Goal: Task Accomplishment & Management: Complete application form

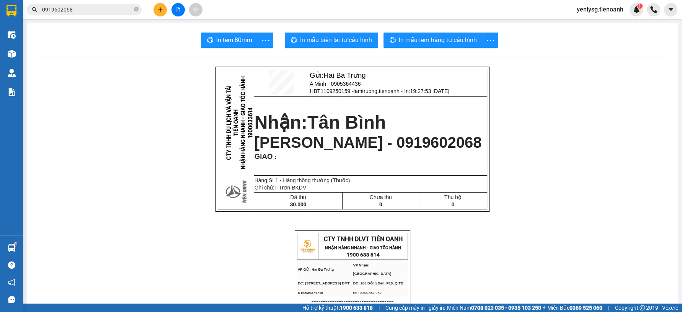
click at [54, 9] on input "0919602068" at bounding box center [87, 9] width 90 height 8
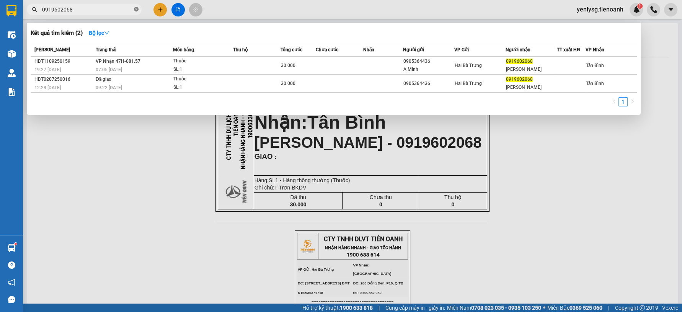
click at [137, 12] on span at bounding box center [136, 9] width 5 height 7
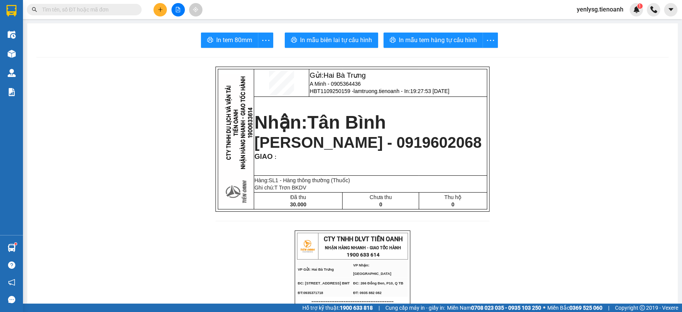
click at [120, 12] on input "text" at bounding box center [87, 9] width 90 height 8
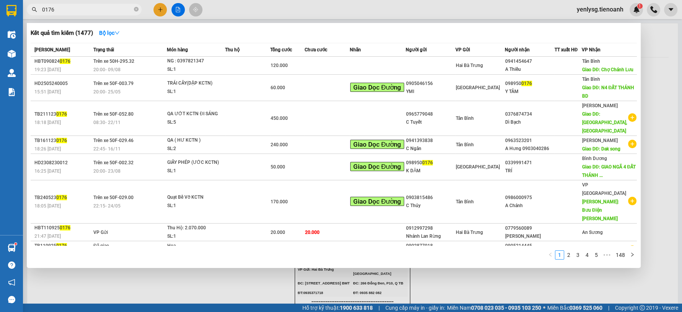
click at [114, 14] on span "0176" at bounding box center [84, 9] width 115 height 11
click at [114, 11] on input "0176" at bounding box center [87, 9] width 90 height 8
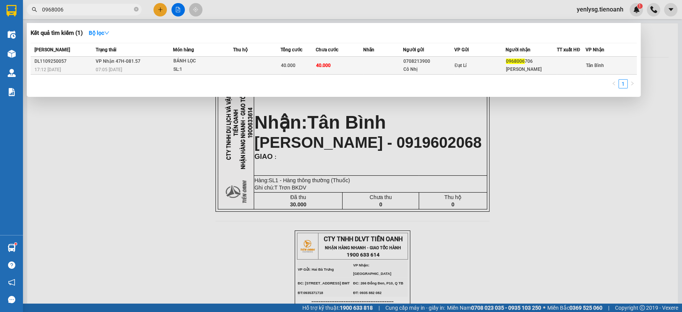
type input "0968006"
click at [108, 70] on span "07:05 [DATE]" at bounding box center [109, 69] width 26 height 5
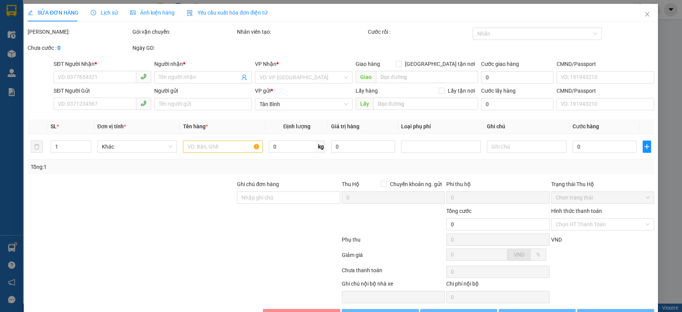
type input "0968006706"
type input "MINH TÂM"
type input "0708213900"
type input "Cô Nhị"
type input "240936235"
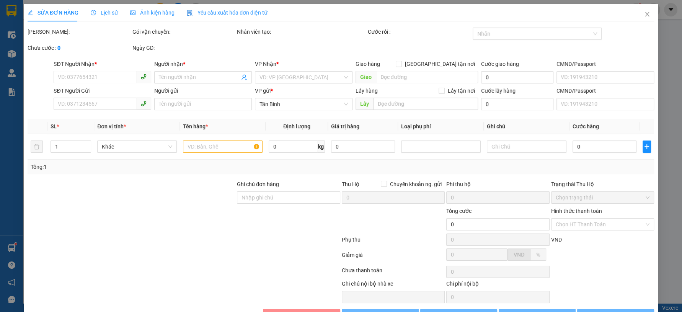
type input "40.000"
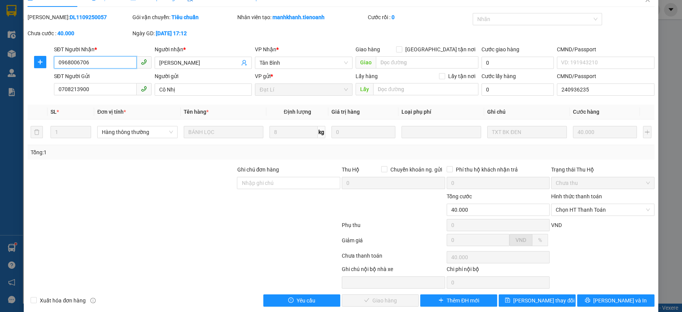
scroll to position [23, 0]
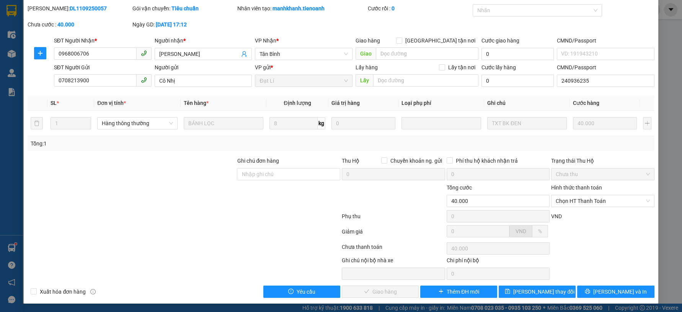
click at [281, 216] on div at bounding box center [184, 217] width 314 height 15
click at [572, 206] on div "Chọn HT Thanh Toán" at bounding box center [602, 201] width 103 height 12
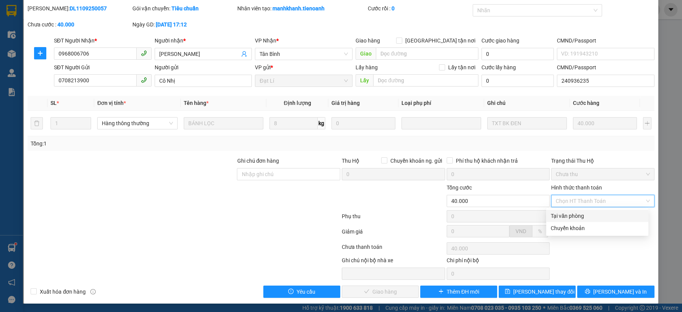
click at [573, 211] on div "Tại văn phòng" at bounding box center [597, 216] width 102 height 12
type input "0"
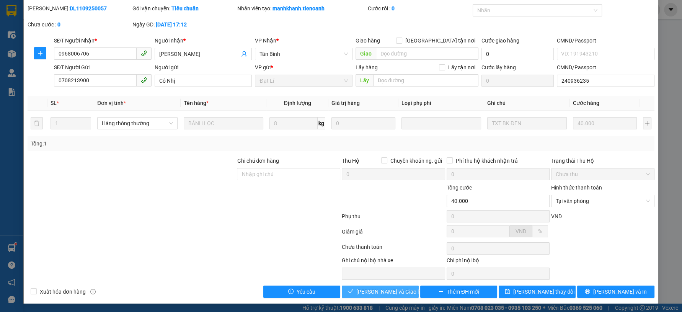
click at [402, 288] on button "[PERSON_NAME] và Giao hàng" at bounding box center [380, 292] width 77 height 12
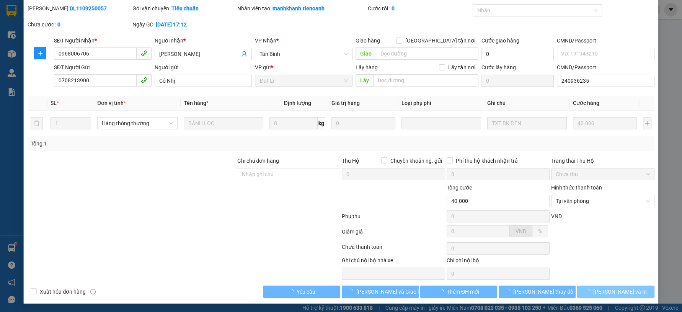
click at [603, 289] on span "[PERSON_NAME] và In" at bounding box center [621, 292] width 54 height 8
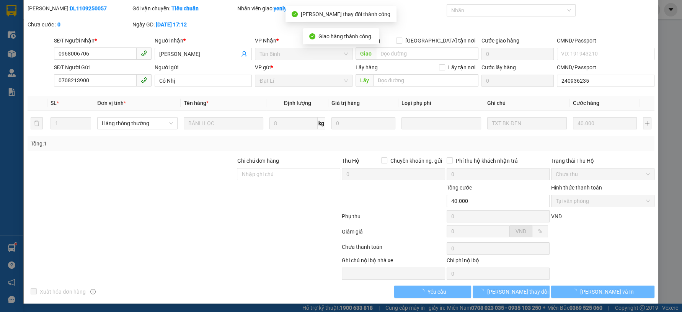
click at [603, 289] on span "[PERSON_NAME] và In" at bounding box center [608, 292] width 54 height 8
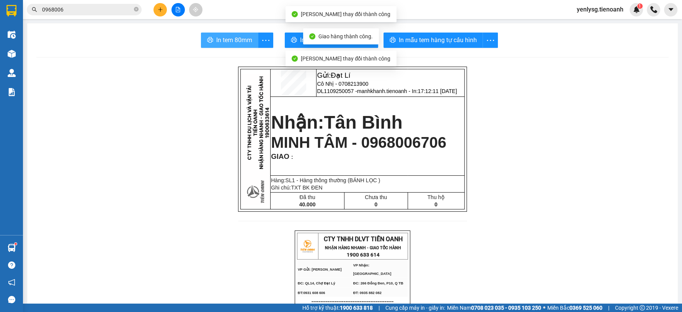
click at [218, 39] on span "In tem 80mm" at bounding box center [234, 40] width 36 height 10
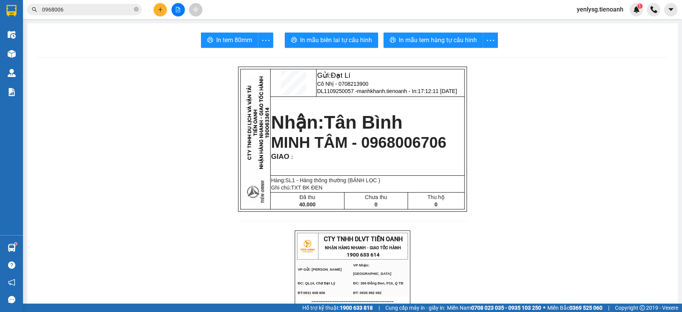
click at [90, 7] on input "0968006" at bounding box center [87, 9] width 90 height 8
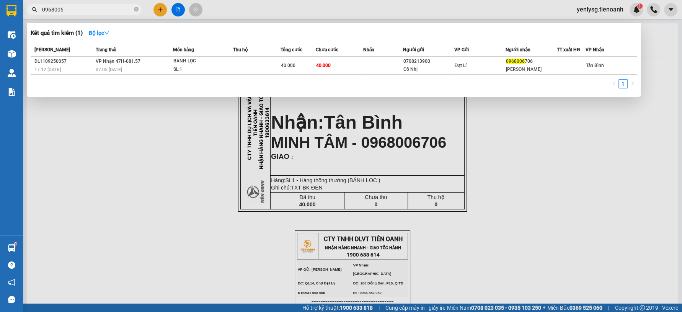
click at [90, 7] on input "0968006" at bounding box center [87, 9] width 90 height 8
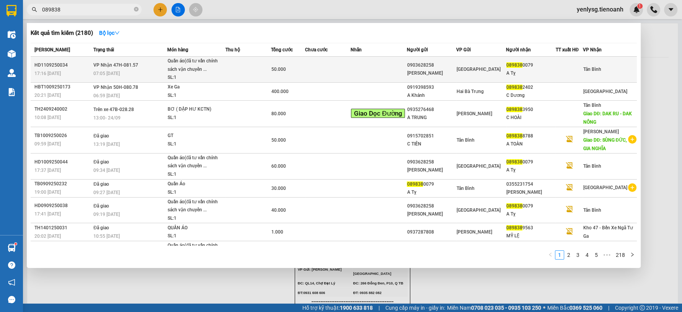
type input "089838"
click at [189, 72] on div "Quần áo(đã tư vấn chính sách vận chuyển ..." at bounding box center [196, 65] width 57 height 16
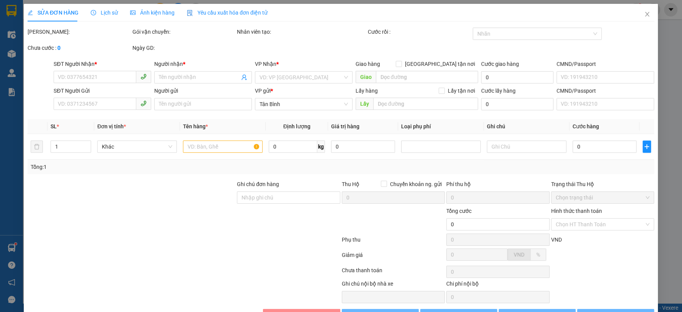
type input "0898380079"
type input "A Tỵ"
type input "0903628258"
type input "C Phương"
type input "50.000"
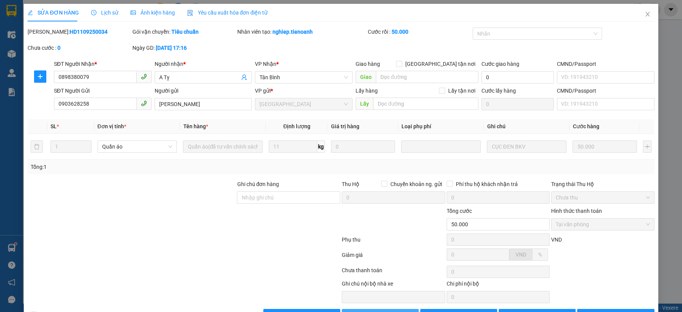
click at [391, 309] on button "Giao hàng" at bounding box center [380, 315] width 77 height 12
click at [393, 309] on button "Giao hàng" at bounding box center [380, 315] width 77 height 12
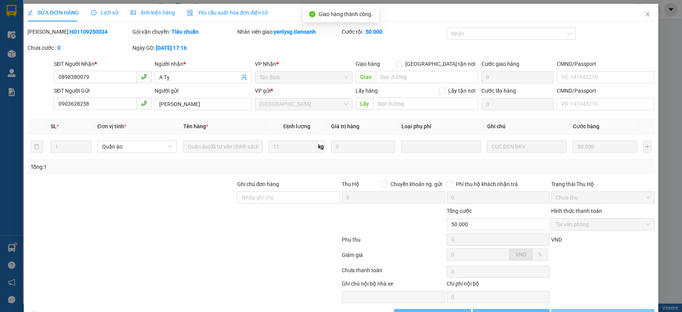
click at [578, 312] on icon "loading" at bounding box center [575, 315] width 7 height 7
click at [576, 283] on div "Total Paid Fee 50.000 Total UnPaid Fee 0 Cash Collection Total Fee Mã ĐH: HD110…" at bounding box center [341, 175] width 627 height 294
click at [571, 309] on button "Lưu và In" at bounding box center [602, 315] width 103 height 12
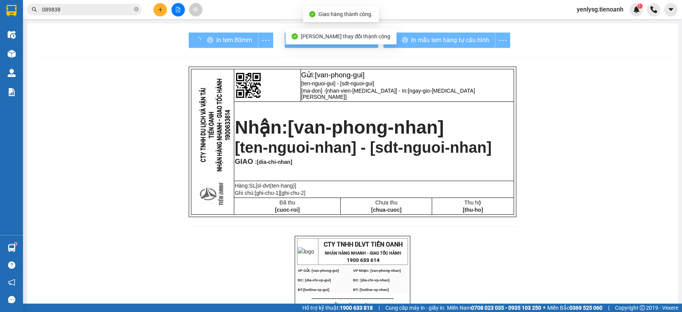
click at [240, 42] on div "In tem 80mm" at bounding box center [231, 40] width 85 height 15
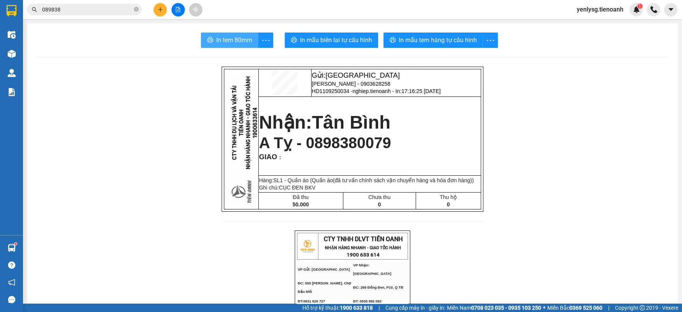
click at [235, 35] on span "In tem 80mm" at bounding box center [234, 40] width 36 height 10
click at [109, 3] on div "Kết quả tìm kiếm ( 2180 ) Bộ lọc Mã ĐH Trạng thái Món hàng Thu hộ Tổng cước Chư…" at bounding box center [74, 9] width 149 height 13
click at [106, 8] on input "089838" at bounding box center [87, 9] width 90 height 8
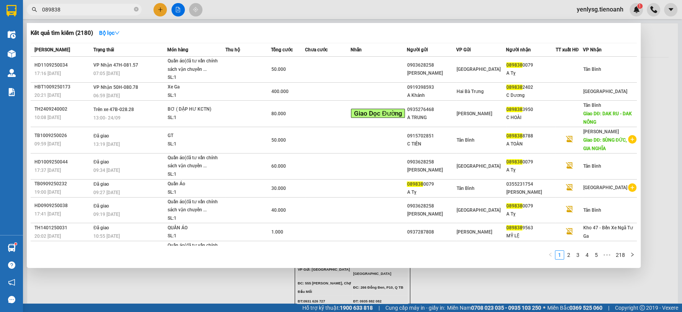
click at [106, 8] on input "089838" at bounding box center [87, 9] width 90 height 8
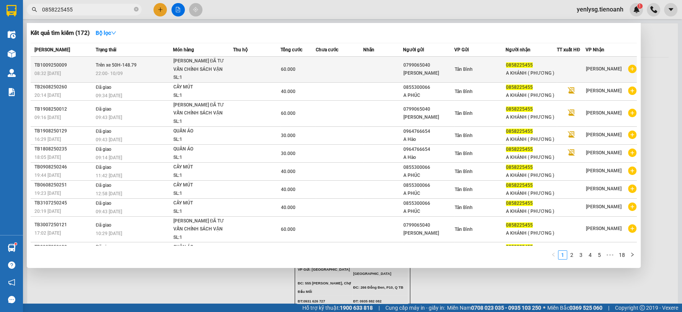
type input "0858225455"
click at [351, 64] on td at bounding box center [339, 70] width 47 height 26
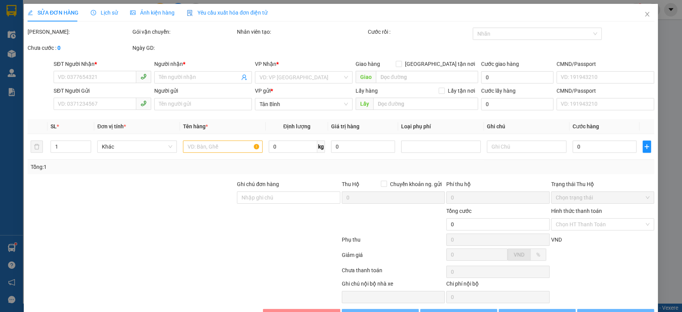
type input "0858225455"
type input "A KHÁNH ( PHƯƠNG )"
type input "0799065040"
type input "C Xuân"
type input "60.000"
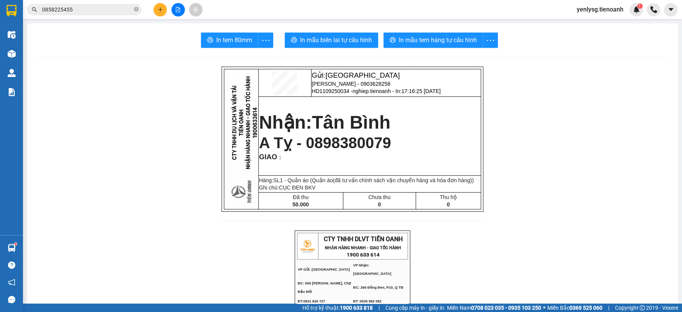
click at [163, 8] on button at bounding box center [160, 9] width 13 height 13
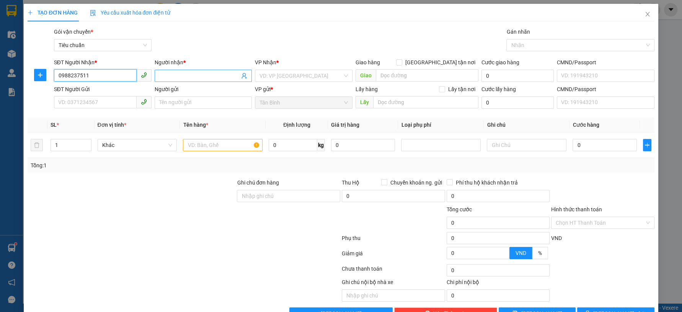
type input "0988237511"
click at [176, 75] on input "Người nhận *" at bounding box center [199, 76] width 81 height 8
type input "A HOÀNG"
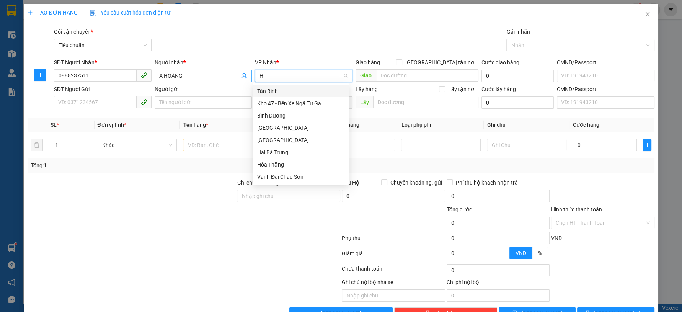
type input "HB"
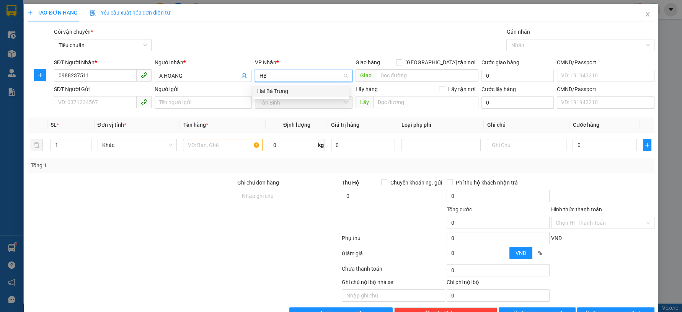
click at [283, 91] on div "Hai Bà Trưng" at bounding box center [300, 91] width 87 height 8
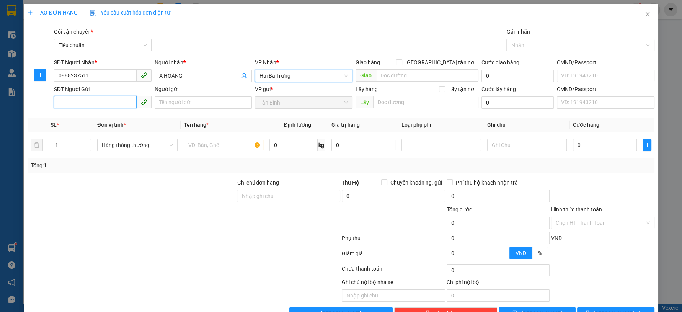
click at [118, 99] on input "SĐT Người Gửi" at bounding box center [95, 102] width 83 height 12
type input "0902626097"
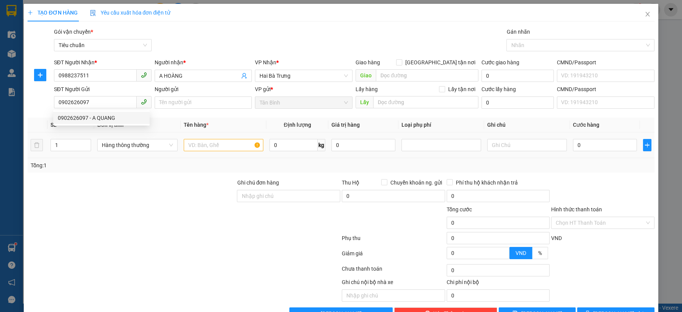
drag, startPoint x: 101, startPoint y: 133, endPoint x: 103, endPoint y: 126, distance: 6.8
click at [101, 132] on td "Hàng thông thường" at bounding box center [137, 145] width 87 height 26
click at [102, 105] on input "0902626097" at bounding box center [95, 102] width 83 height 12
click at [102, 115] on div "0902626097 - A QUANG" at bounding box center [101, 118] width 87 height 8
type input "A QUANG"
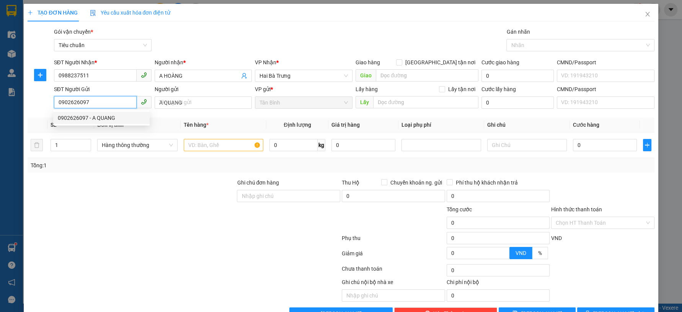
type input "50.000"
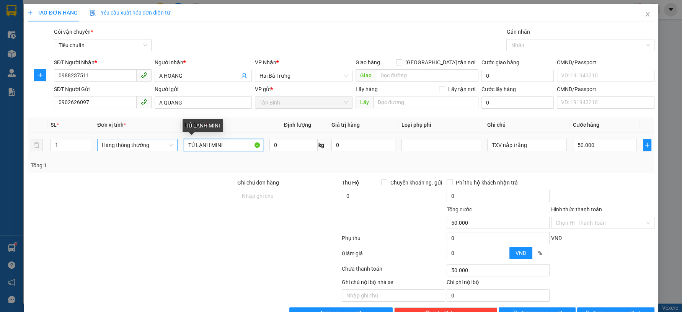
drag, startPoint x: 232, startPoint y: 144, endPoint x: 163, endPoint y: 147, distance: 69.4
click at [163, 147] on tr "1 Hàng thông thường TỦ LẠNH MINI 0 kg 0 TXV nắp trắng 50.000" at bounding box center [341, 145] width 627 height 26
type input "D"
type input "ĐỒ E BÉ"
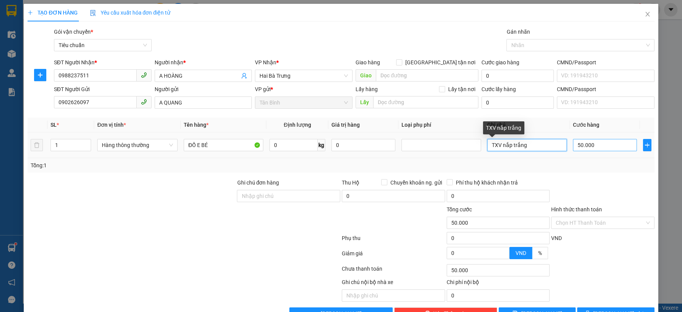
drag, startPoint x: 494, startPoint y: 145, endPoint x: 615, endPoint y: 146, distance: 120.6
click at [615, 146] on tr "1 Hàng thông thường ĐỒ E BÉ 0 kg 0 TXV nắp trắng 50.000" at bounding box center [341, 145] width 627 height 26
type input "TXT BKV"
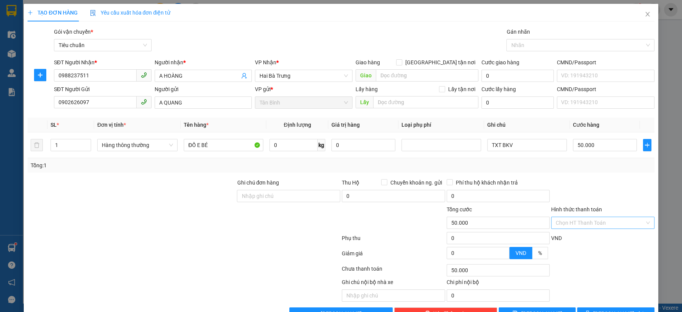
click at [579, 219] on input "Hình thức thanh toán" at bounding box center [600, 222] width 89 height 11
click at [574, 239] on div "Tại văn phòng" at bounding box center [597, 238] width 93 height 8
type input "0"
click at [607, 309] on span "[PERSON_NAME] và In" at bounding box center [621, 313] width 54 height 8
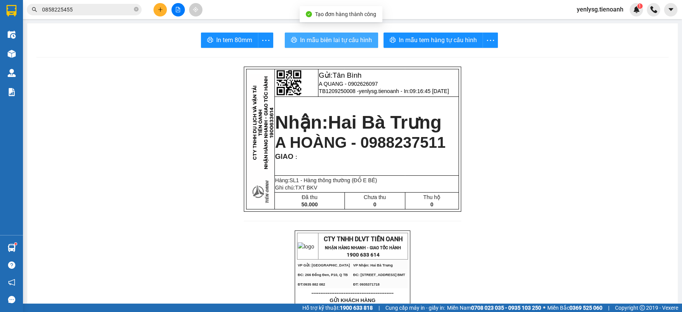
click at [327, 39] on span "In mẫu biên lai tự cấu hình" at bounding box center [336, 40] width 72 height 10
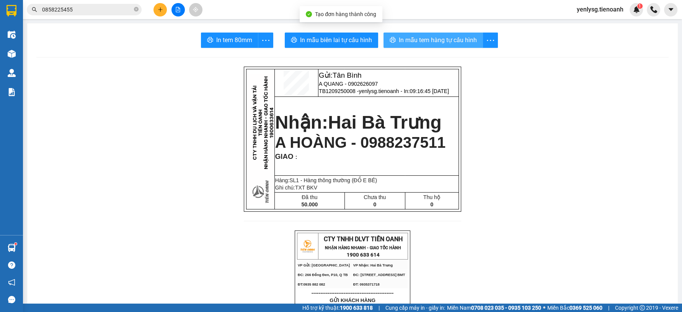
click at [431, 44] on span "In mẫu tem hàng tự cấu hình" at bounding box center [438, 40] width 78 height 10
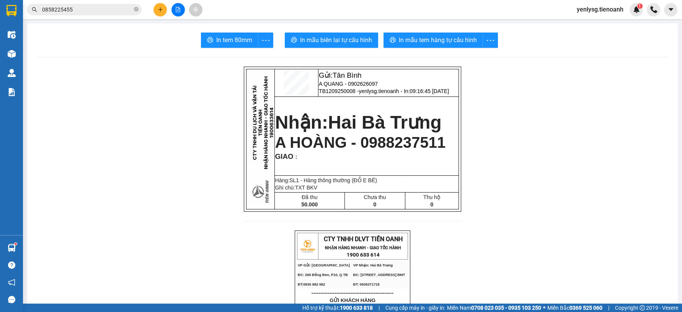
click at [126, 13] on input "0858225455" at bounding box center [87, 9] width 90 height 8
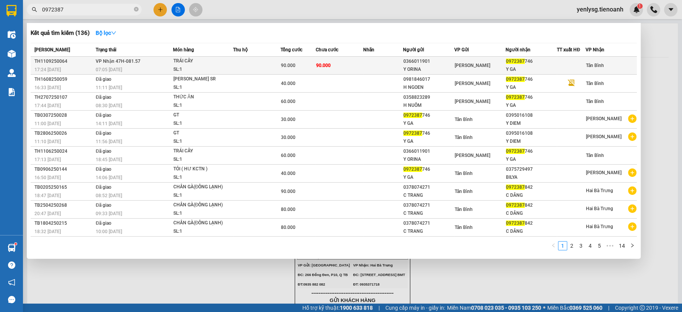
type input "0972387"
click at [332, 59] on td "90.000" at bounding box center [339, 66] width 47 height 18
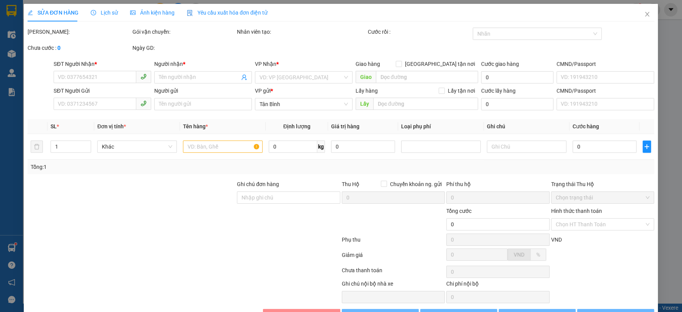
type input "0972387746"
type input "Y GA"
type input "079178012524"
type input "0366011901"
type input "Y ORINA"
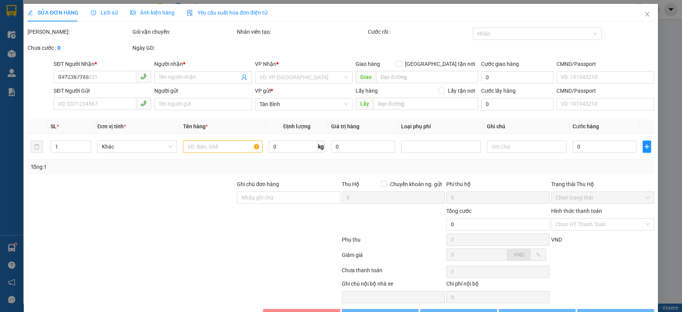
type input "90.000"
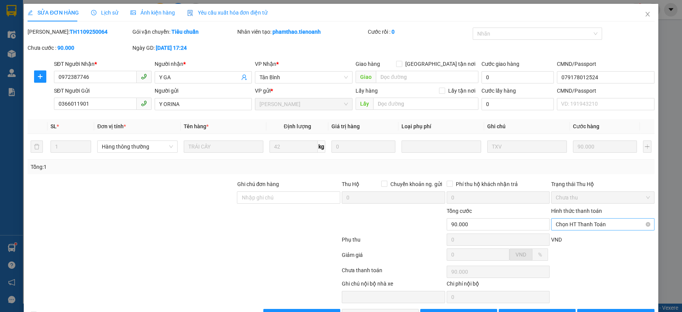
drag, startPoint x: 601, startPoint y: 234, endPoint x: 597, endPoint y: 224, distance: 10.5
click at [598, 226] on form "Ghi chú đơn hàng Thu Hộ Chuyển khoản ng. gửi 0 Phí thu hộ khách nhận trả 0 Trạn…" at bounding box center [341, 222] width 627 height 84
click at [595, 221] on span "Chọn HT Thanh Toán" at bounding box center [603, 224] width 94 height 11
click at [574, 237] on div "Tại văn phòng" at bounding box center [597, 239] width 93 height 8
type input "0"
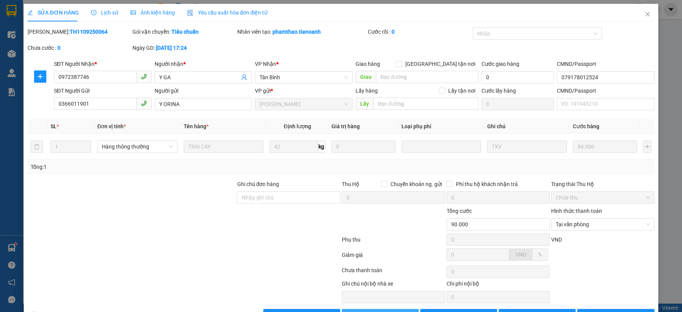
click at [364, 311] on span "Lưu và Giao hàng" at bounding box center [394, 315] width 74 height 8
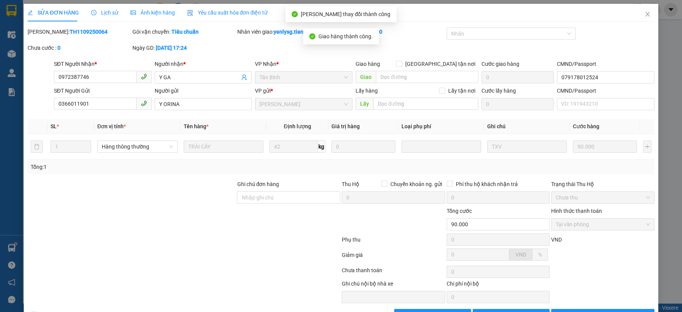
click at [599, 311] on span "[PERSON_NAME] và In" at bounding box center [608, 315] width 54 height 8
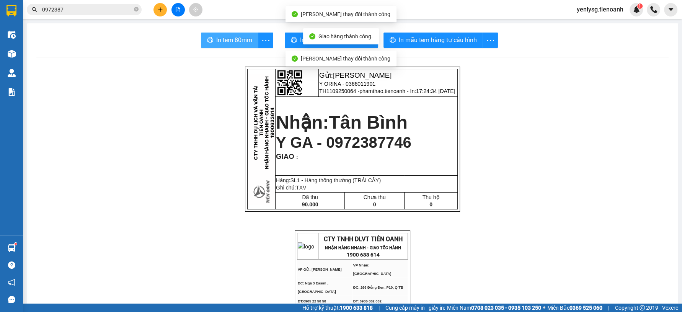
click at [213, 40] on button "In tem 80mm" at bounding box center [229, 40] width 57 height 15
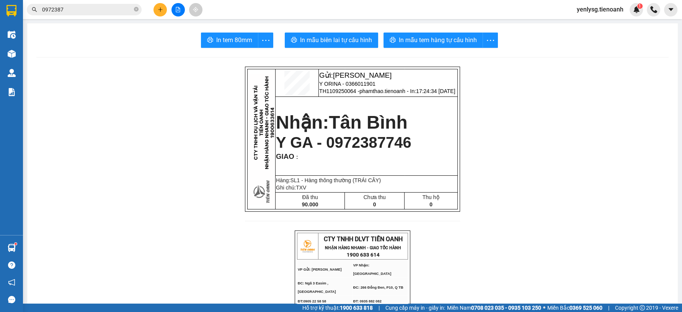
click at [100, 19] on div "Kết quả tìm kiếm ( 136 ) Bộ lọc Mã ĐH Trạng thái Món hàng Thu hộ Tổng cước Chưa…" at bounding box center [341, 9] width 682 height 19
click at [100, 13] on input "0972387" at bounding box center [87, 9] width 90 height 8
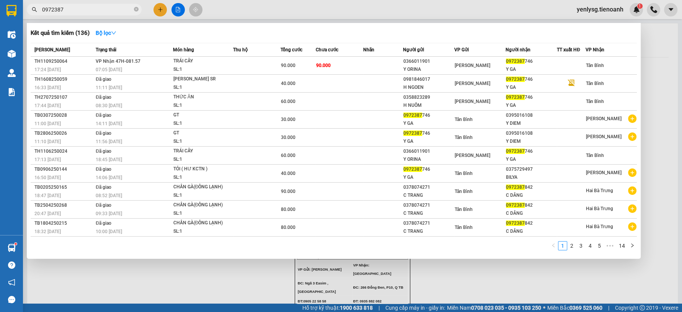
click at [100, 13] on input "0972387" at bounding box center [87, 9] width 90 height 8
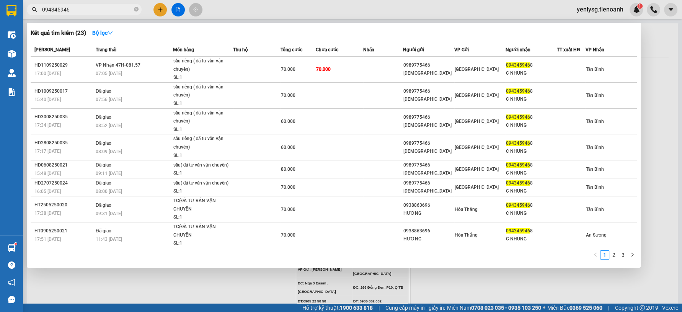
type input "094345946"
click at [200, 54] on th "Món hàng" at bounding box center [203, 49] width 60 height 13
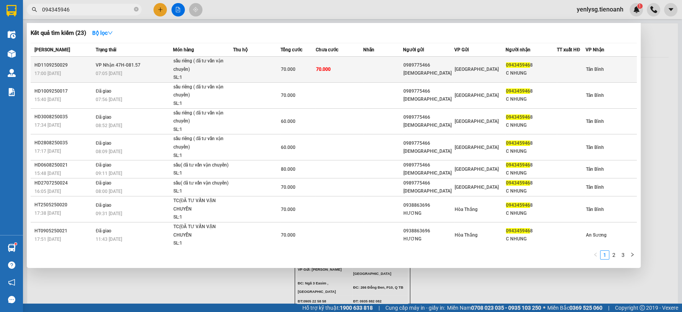
click at [199, 58] on div "sầu riêng ( đã tư vấn vận chuyển)" at bounding box center [201, 65] width 57 height 16
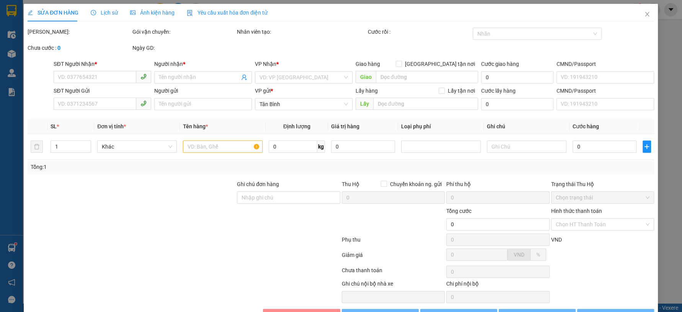
type input "0943459468"
type input "C NHUNG"
type input "0989775466"
type input "Sâm"
type input "241839228"
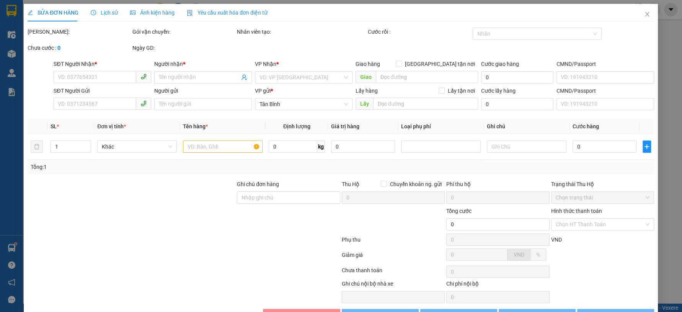
type input "70.000"
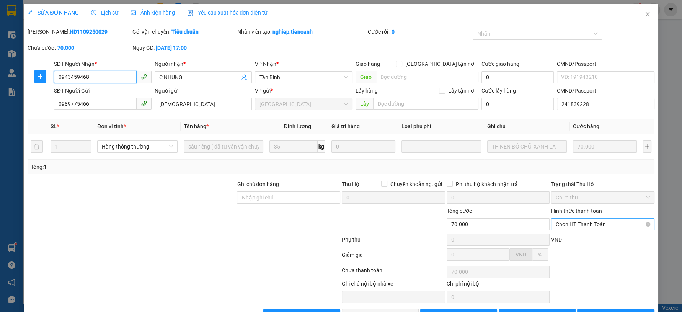
click at [582, 226] on span "Chọn HT Thanh Toán" at bounding box center [603, 224] width 94 height 11
click at [578, 234] on div "Tại văn phòng" at bounding box center [597, 239] width 102 height 12
click at [375, 311] on span "Lưu và Giao hàng" at bounding box center [394, 315] width 74 height 8
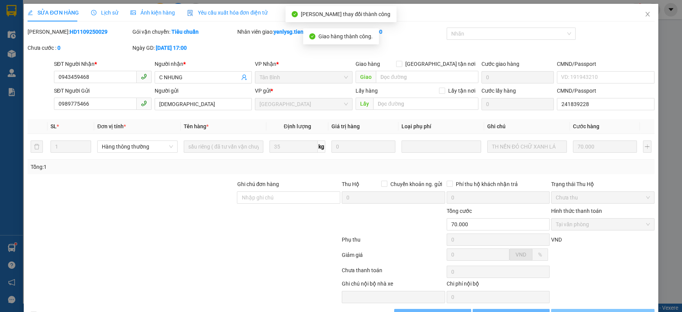
click at [634, 309] on button "Lưu và In" at bounding box center [602, 315] width 103 height 12
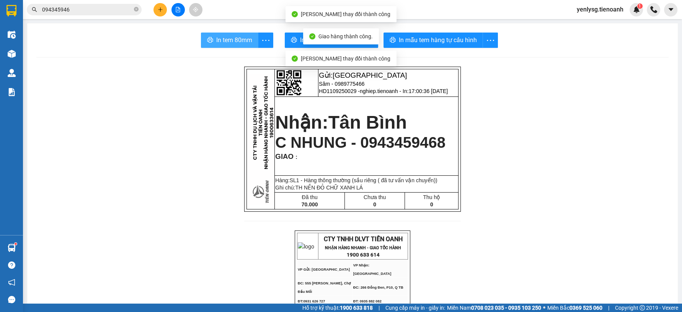
click at [241, 43] on span "In tem 80mm" at bounding box center [234, 40] width 36 height 10
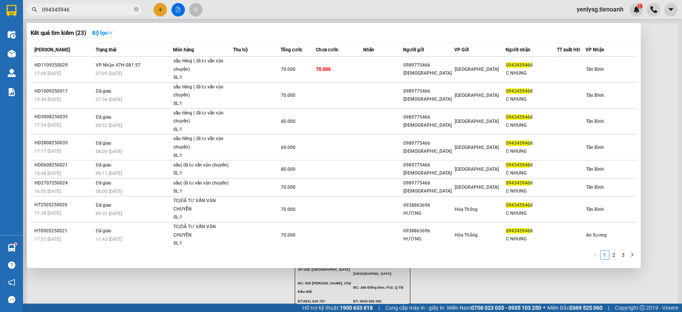
click at [80, 10] on input "094345946" at bounding box center [87, 9] width 90 height 8
click at [137, 9] on icon "close-circle" at bounding box center [136, 9] width 5 height 5
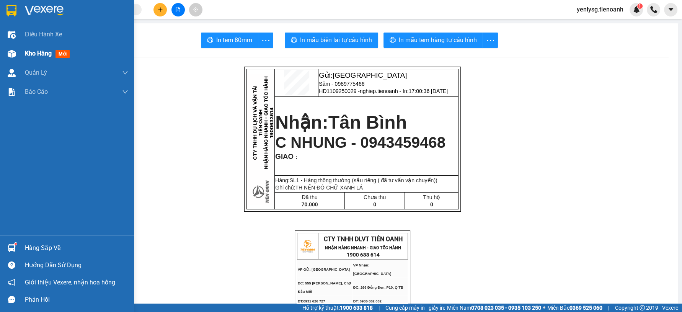
click at [5, 52] on div "Kho hàng mới" at bounding box center [67, 53] width 134 height 19
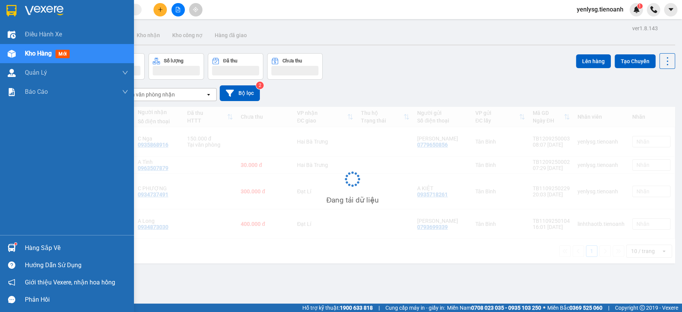
click at [6, 52] on div at bounding box center [11, 53] width 13 height 13
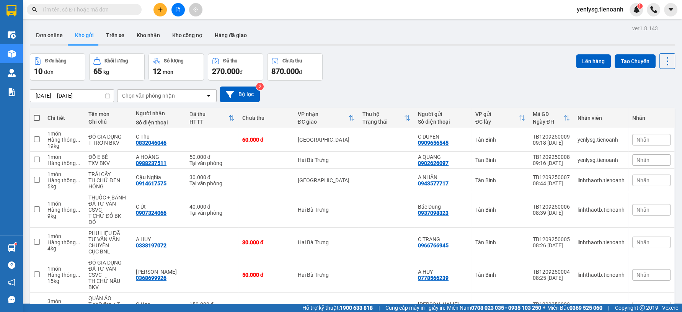
click at [108, 12] on input "text" at bounding box center [87, 9] width 90 height 8
click at [635, 10] on img at bounding box center [636, 9] width 7 height 7
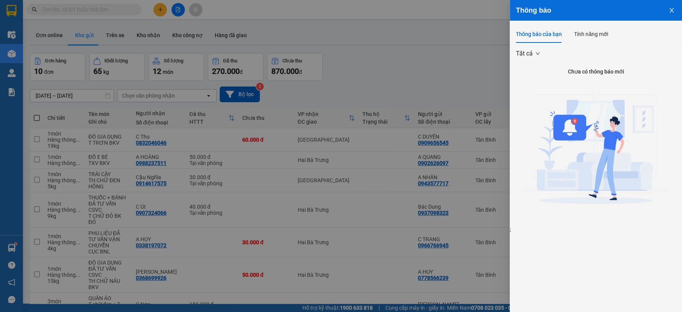
click at [352, 66] on div at bounding box center [341, 156] width 682 height 312
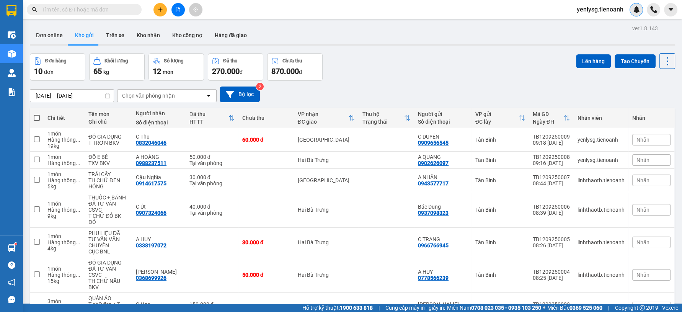
click at [637, 15] on div at bounding box center [636, 9] width 13 height 13
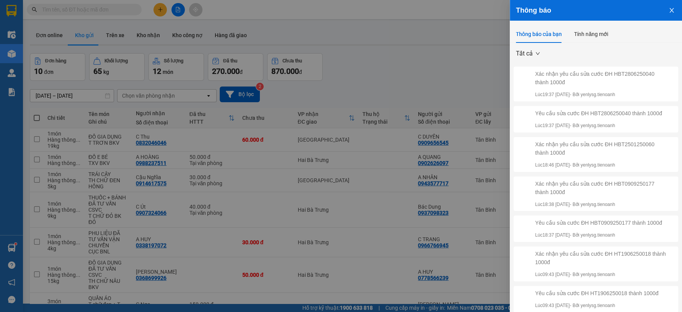
click at [399, 49] on div at bounding box center [341, 156] width 682 height 312
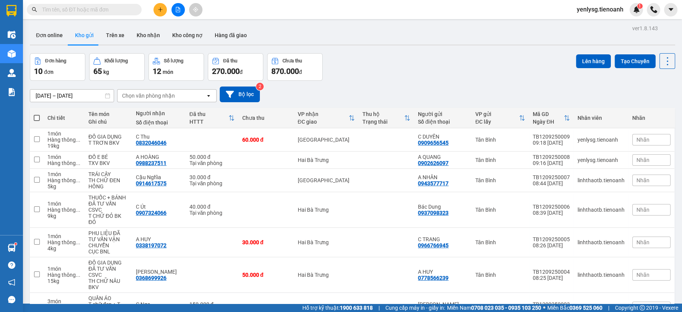
click at [577, 65] on button "Lên hàng" at bounding box center [593, 61] width 35 height 14
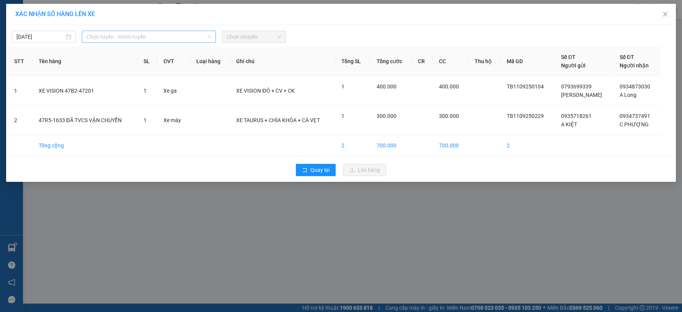
click at [171, 34] on span "Chọn tuyến - nhóm tuyến" at bounding box center [149, 36] width 125 height 11
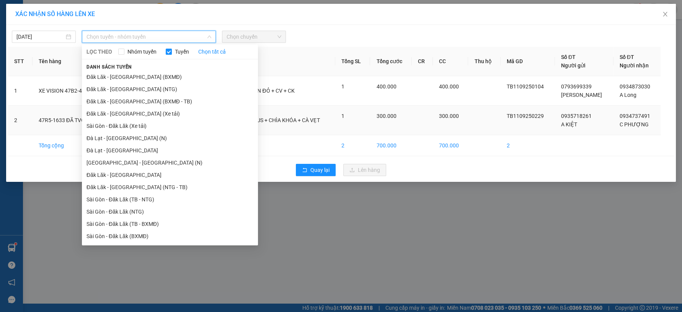
click at [142, 126] on li "Sài Gòn - Đăk Lăk (Xe tải)" at bounding box center [170, 126] width 176 height 12
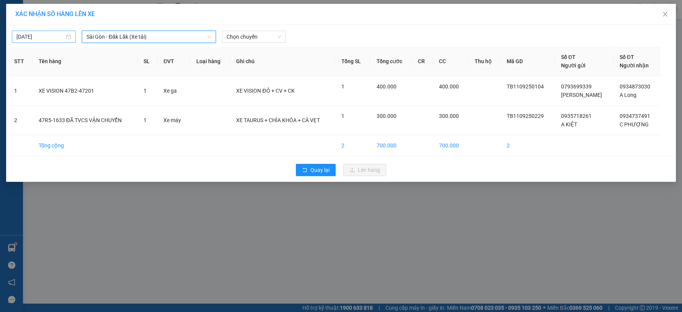
click at [38, 31] on div "12/09/2025 Sài Gòn - Đăk Lăk (Xe tải) Sài Gòn - Đăk Lăk (Xe tải) LỌC THEO Nhóm …" at bounding box center [341, 35] width 666 height 16
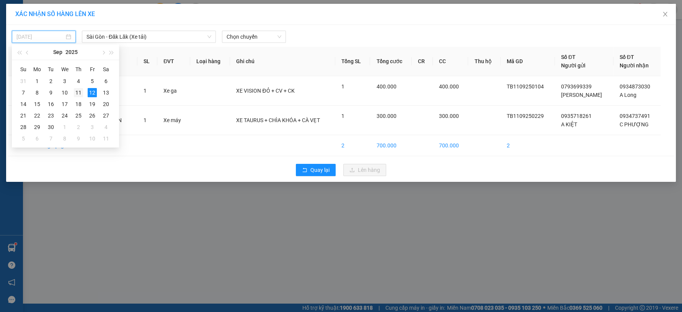
click at [78, 91] on div "11" at bounding box center [78, 92] width 9 height 9
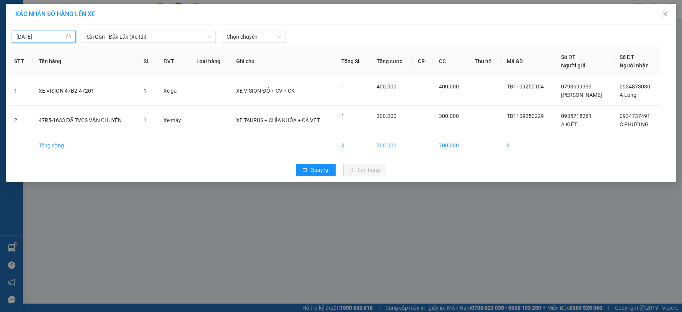
type input "11/09/2025"
click at [224, 47] on th "Loại hàng" at bounding box center [210, 61] width 40 height 29
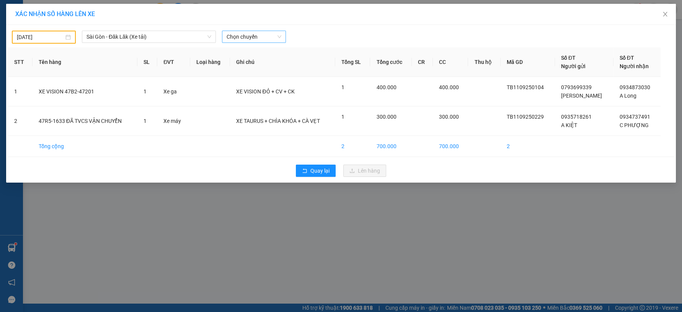
click at [232, 38] on span "Chọn chuyến" at bounding box center [254, 36] width 55 height 11
click at [242, 64] on div "22:00 - 50H-080.78" at bounding box center [257, 64] width 60 height 8
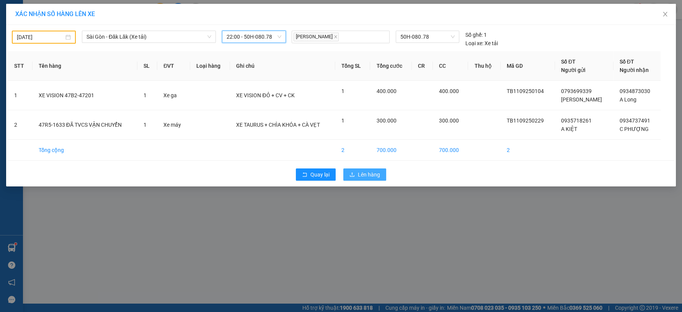
click at [371, 177] on span "Lên hàng" at bounding box center [369, 174] width 22 height 8
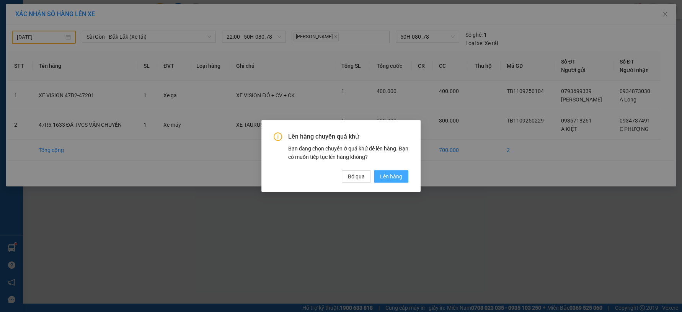
click at [379, 174] on button "Lên hàng" at bounding box center [391, 176] width 34 height 12
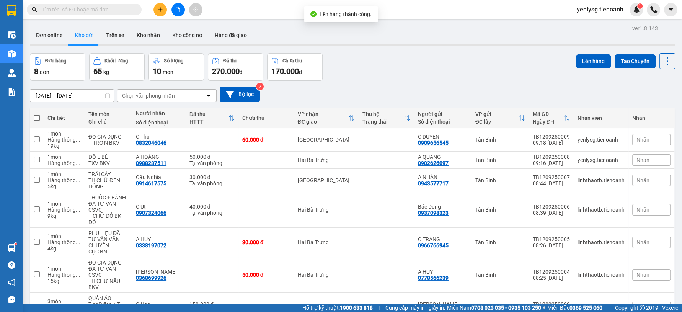
click at [89, 9] on input "text" at bounding box center [87, 9] width 90 height 8
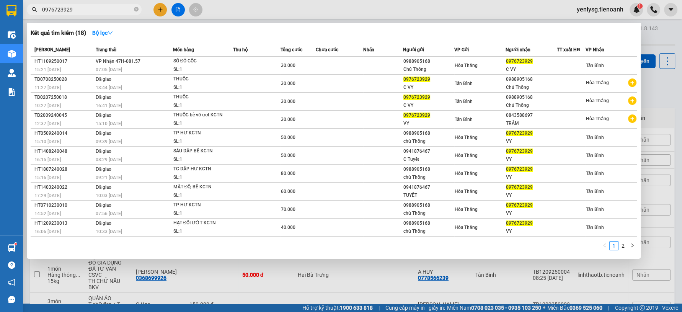
type input "0976723929"
click at [383, 73] on td at bounding box center [382, 66] width 39 height 18
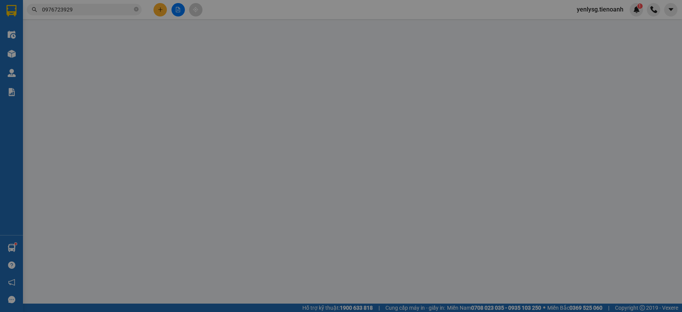
type input "0976723929"
type input "C VY"
type input "0988905168"
type input "Chú Thông"
type input "30.000"
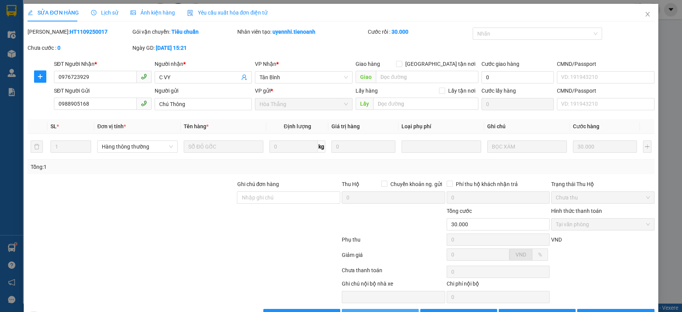
click at [359, 309] on button "Giao hàng" at bounding box center [380, 315] width 77 height 12
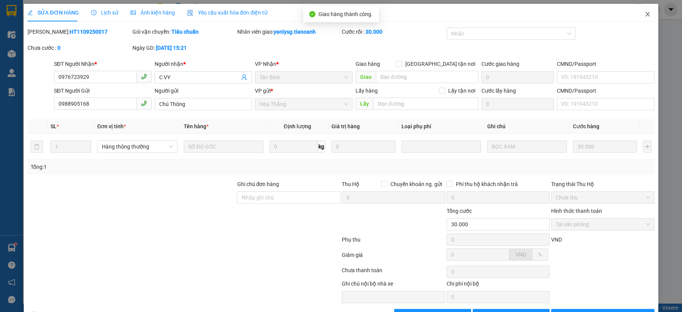
click at [637, 18] on span "Close" at bounding box center [647, 14] width 21 height 21
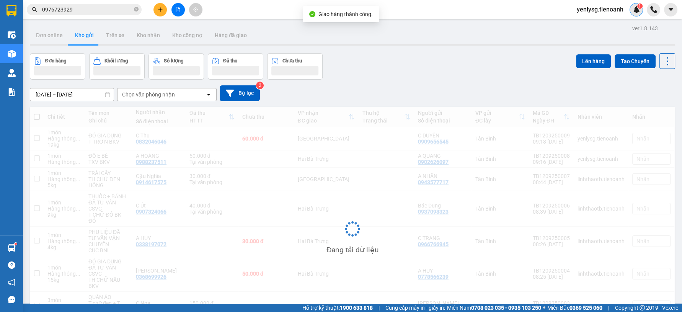
click at [636, 14] on div "1" at bounding box center [636, 9] width 13 height 13
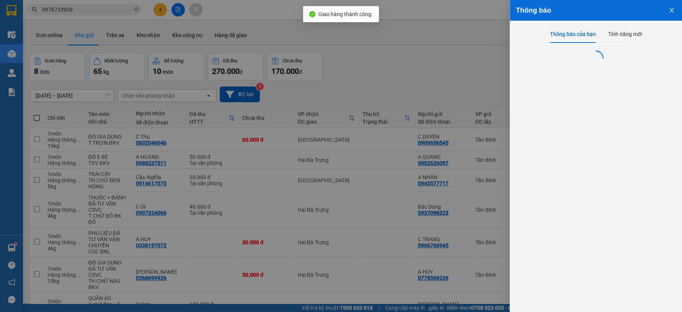
drag, startPoint x: 365, startPoint y: 73, endPoint x: 361, endPoint y: 74, distance: 4.0
click at [365, 73] on div at bounding box center [341, 156] width 682 height 312
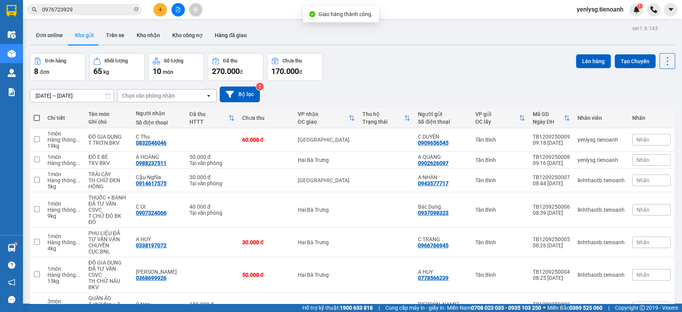
click at [103, 9] on input "0976723929" at bounding box center [87, 9] width 90 height 8
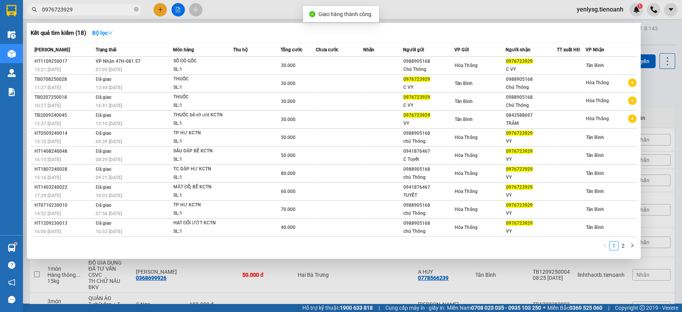
click at [103, 9] on input "0976723929" at bounding box center [87, 9] width 90 height 8
click at [139, 10] on span "0976723929" at bounding box center [84, 9] width 115 height 11
click at [129, 10] on input "0976723929" at bounding box center [87, 9] width 90 height 8
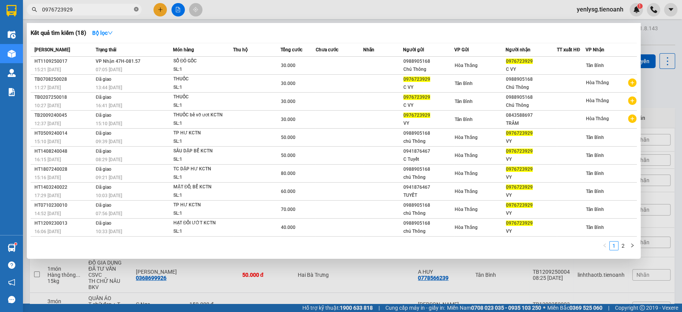
click at [137, 11] on icon "close-circle" at bounding box center [136, 9] width 5 height 5
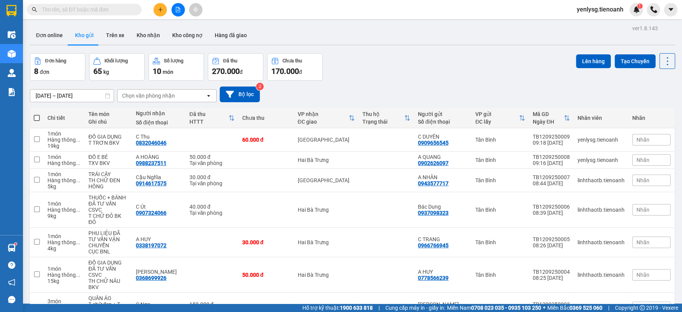
click at [127, 11] on input "text" at bounding box center [87, 9] width 90 height 8
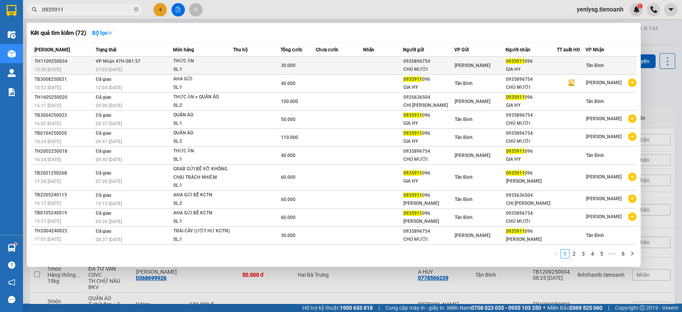
click at [510, 69] on div "GIA HY" at bounding box center [531, 69] width 51 height 8
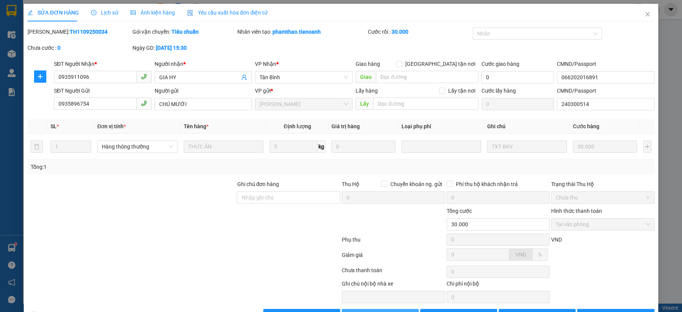
click at [367, 309] on button "Giao hàng" at bounding box center [380, 315] width 77 height 12
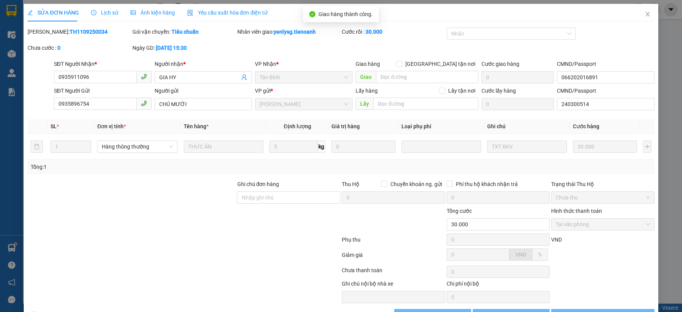
click at [616, 309] on button "Lưu và In" at bounding box center [602, 315] width 103 height 12
click at [577, 312] on icon "printer" at bounding box center [574, 314] width 5 height 5
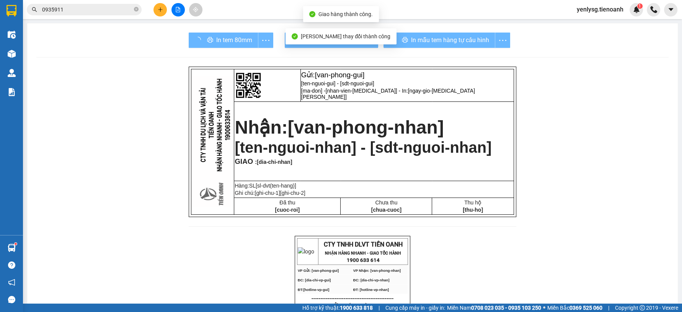
click at [212, 38] on div "In tem 80mm" at bounding box center [231, 40] width 85 height 15
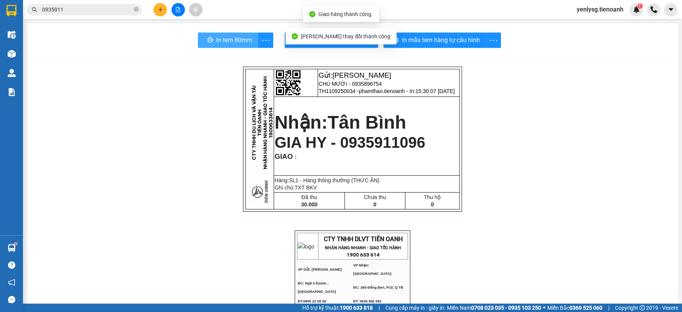
click at [212, 38] on button "In tem 80mm" at bounding box center [228, 40] width 61 height 15
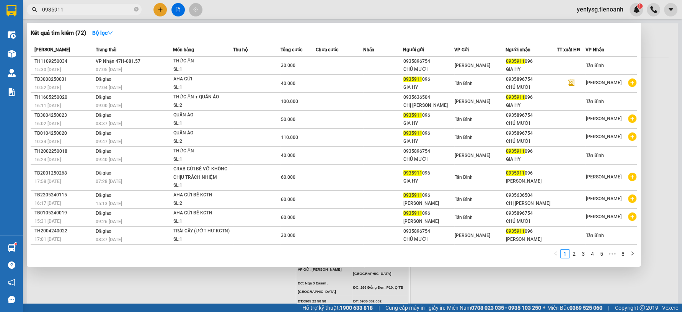
click at [95, 10] on input "0935911" at bounding box center [87, 9] width 90 height 8
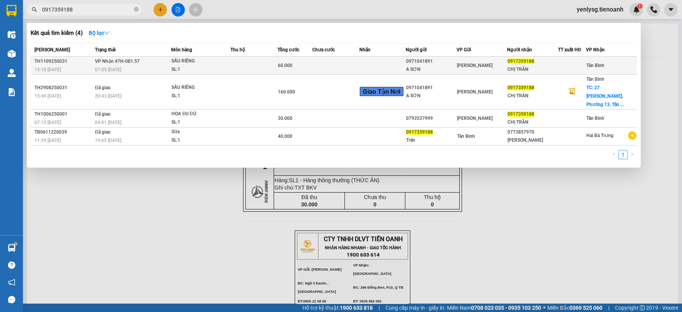
click at [128, 64] on span "VP Nhận 47H-081.57" at bounding box center [117, 61] width 45 height 5
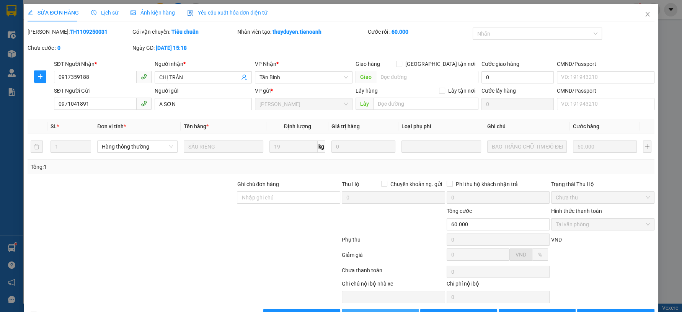
click at [355, 309] on button "Giao hàng" at bounding box center [380, 315] width 77 height 12
click at [577, 312] on span "printer" at bounding box center [574, 315] width 5 height 6
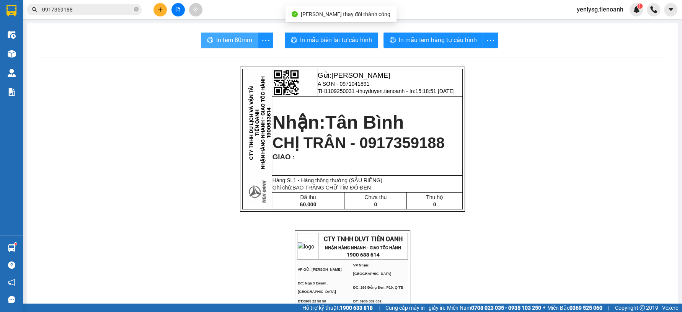
click at [238, 40] on span "In tem 80mm" at bounding box center [234, 40] width 36 height 10
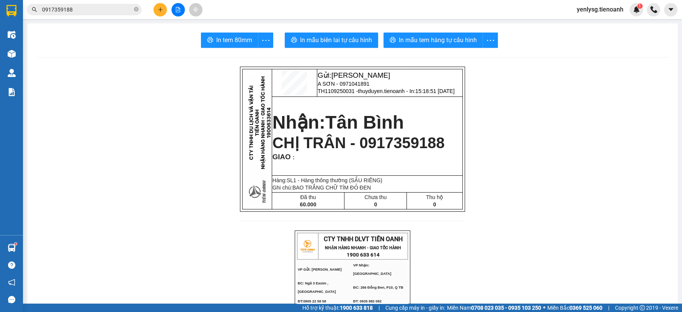
click at [91, 2] on div "Kết quả tìm kiếm ( 4 ) Bộ lọc Mã ĐH Trạng thái Món hàng Thu hộ Tổng cước Chưa c…" at bounding box center [341, 9] width 682 height 19
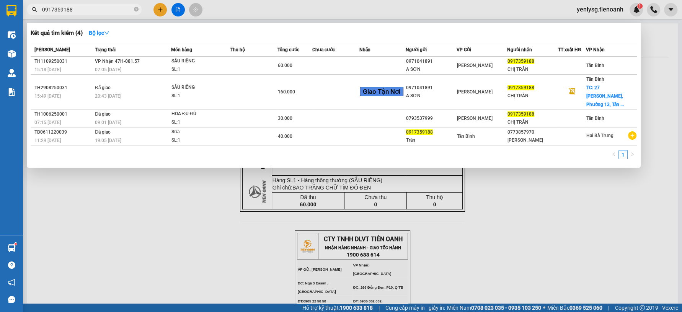
click at [92, 5] on span "0917359188" at bounding box center [84, 9] width 115 height 11
click at [92, 5] on input "0917359188" at bounding box center [87, 9] width 90 height 8
click at [93, 5] on input "0917359188" at bounding box center [87, 9] width 90 height 8
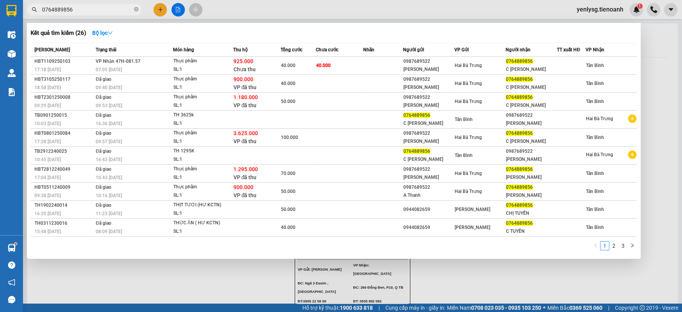
type input "0764889856"
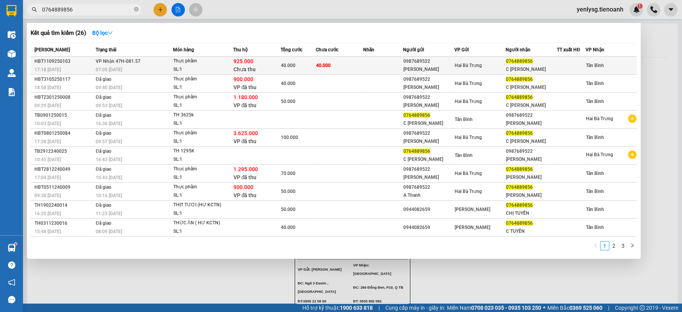
click at [270, 68] on div "925.000 Chưa thu" at bounding box center [257, 65] width 47 height 16
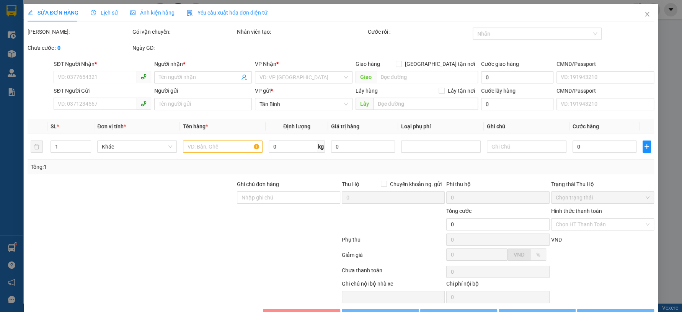
type input "0764889856"
type input "C Kim Tiền"
type input "0987689522"
type input "Chị Thanh"
type input "40.000"
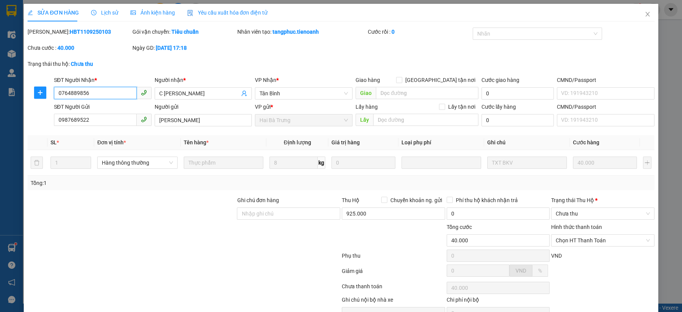
drag, startPoint x: 573, startPoint y: 220, endPoint x: 575, endPoint y: 227, distance: 6.7
click at [573, 235] on span "Chọn HT Thanh Toán" at bounding box center [603, 240] width 94 height 11
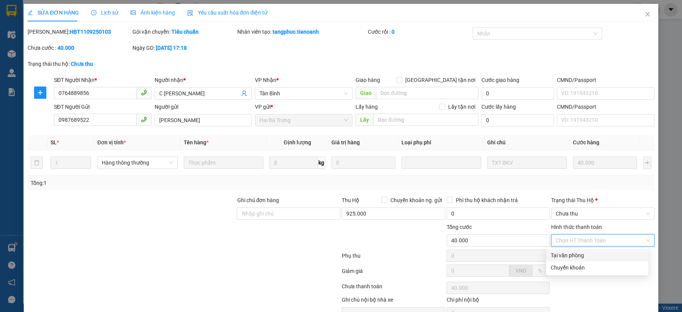
click at [576, 251] on div "Tại văn phòng" at bounding box center [597, 255] width 93 height 8
type input "0"
drag, startPoint x: 577, startPoint y: 198, endPoint x: 577, endPoint y: 192, distance: 5.8
click at [577, 197] on div "Trạng thái Thu Hộ * Chưa thu" at bounding box center [602, 209] width 103 height 27
click at [577, 208] on span "Chưa thu" at bounding box center [603, 213] width 94 height 11
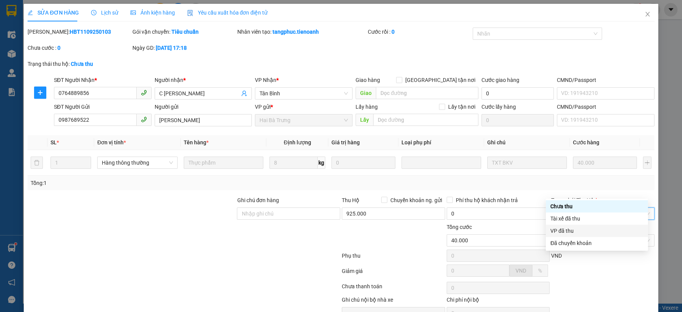
click at [571, 229] on div "VP đã thu" at bounding box center [597, 231] width 93 height 8
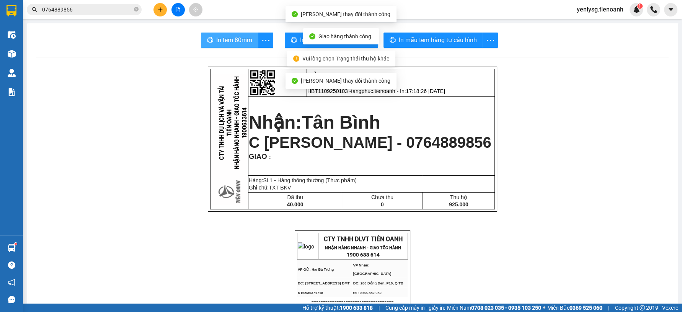
click at [227, 43] on span "In tem 80mm" at bounding box center [234, 40] width 36 height 10
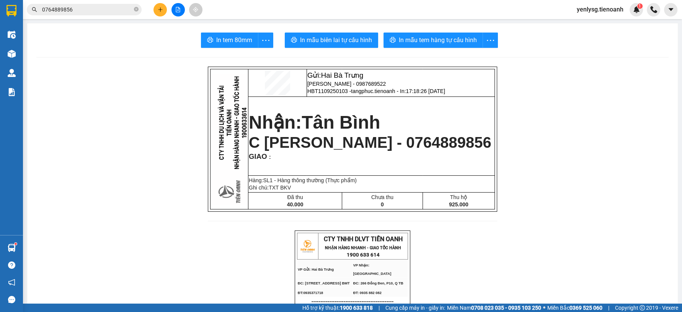
click at [363, 88] on p "HBT1109250103 - tangphuc.tienoanh - In: 17:18:26 - 11/09/2025" at bounding box center [400, 91] width 187 height 6
click at [365, 83] on span "Chị Thanh - 0987689522" at bounding box center [346, 84] width 78 height 6
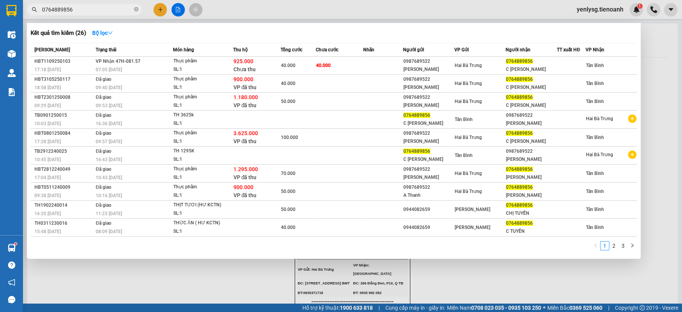
click at [84, 5] on input "0764889856" at bounding box center [87, 9] width 90 height 8
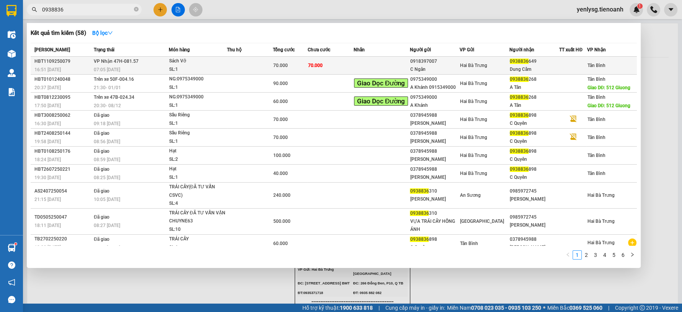
type input "0938836"
click at [266, 60] on td at bounding box center [250, 66] width 46 height 18
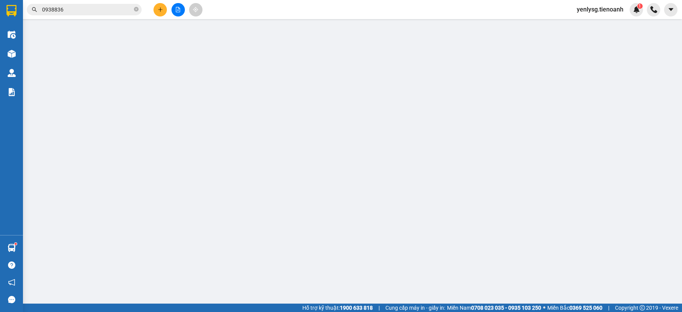
type input "0938836649"
type input "Dung Cẩm"
type input "0918397007"
type input "C Ngân"
type input "70.000"
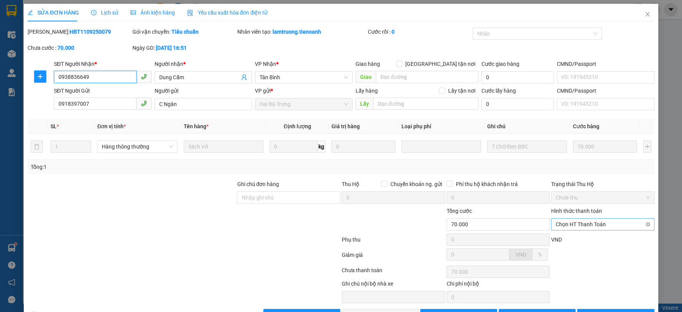
click at [562, 228] on span "Chọn HT Thanh Toán" at bounding box center [603, 224] width 94 height 11
click at [566, 235] on div "Tại văn phòng" at bounding box center [597, 239] width 93 height 8
type input "0"
click at [404, 283] on div "Total Paid Fee 0 Total UnPaid Fee 70.000 Cash Collection Total Fee Mã ĐH: HBT11…" at bounding box center [341, 175] width 627 height 294
click at [399, 311] on span "Lưu và Giao hàng" at bounding box center [394, 315] width 74 height 8
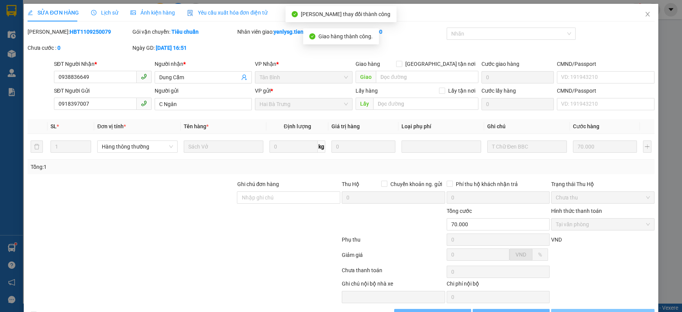
click at [633, 309] on button "Lưu và In" at bounding box center [602, 315] width 103 height 12
click at [632, 309] on button "Lưu và In" at bounding box center [602, 315] width 103 height 12
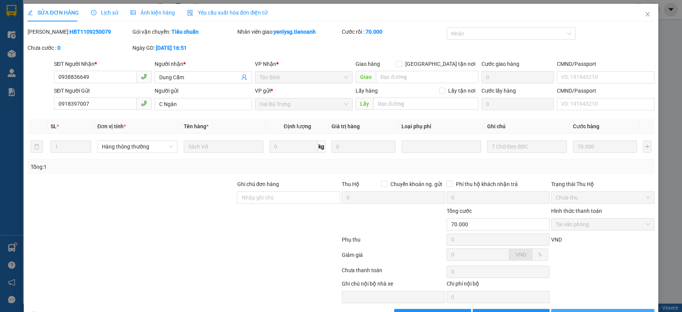
click at [569, 309] on button "Lưu và In" at bounding box center [602, 315] width 103 height 12
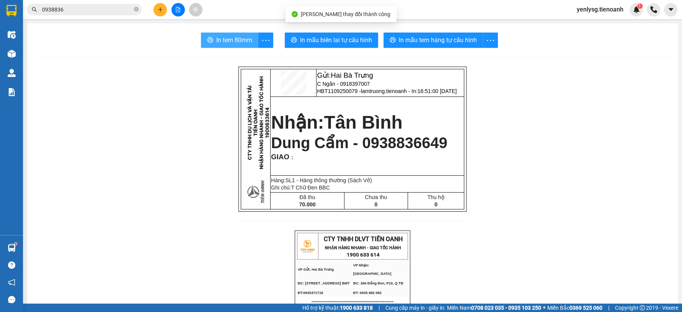
click at [239, 42] on span "In tem 80mm" at bounding box center [234, 40] width 36 height 10
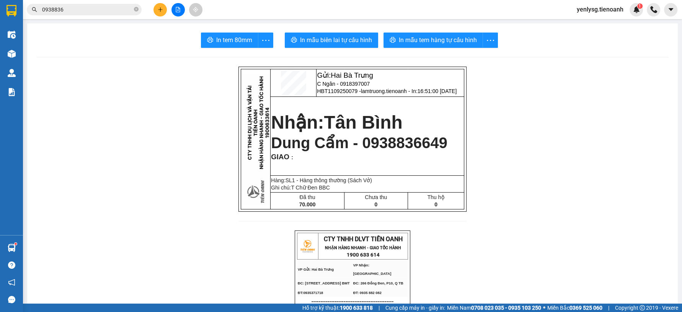
click at [106, 5] on div "Kết quả tìm kiếm ( 58 ) Bộ lọc Mã ĐH Trạng thái Món hàng Thu hộ Tổng cước Chưa …" at bounding box center [341, 9] width 682 height 19
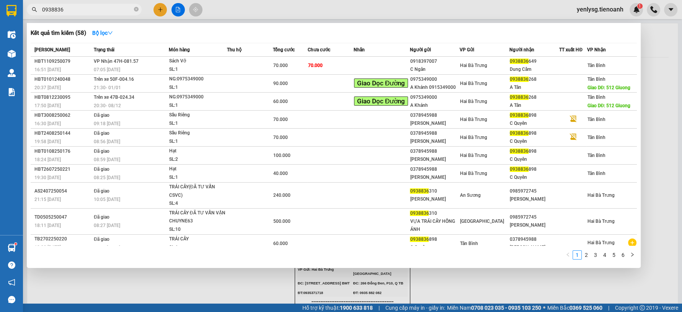
click at [106, 5] on span "0938836" at bounding box center [84, 9] width 115 height 11
click at [105, 9] on input "0938836" at bounding box center [87, 9] width 90 height 8
paste input "925.000"
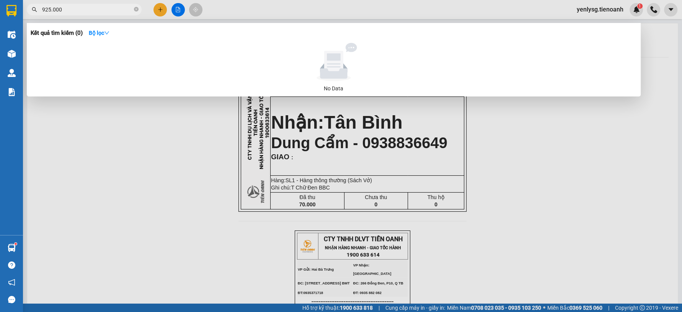
click at [118, 9] on input "925.000" at bounding box center [87, 9] width 90 height 8
paste input "0987689522"
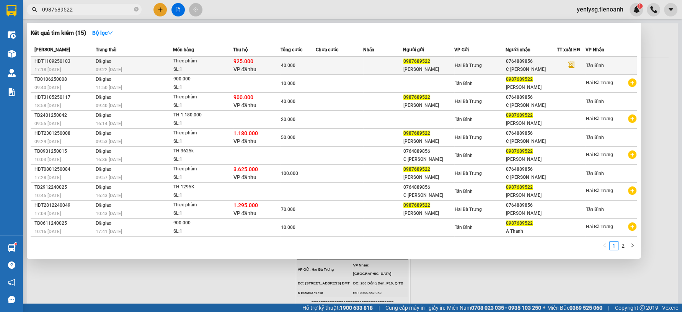
type input "0987689522"
click at [166, 65] on div "09:22 - 12/09" at bounding box center [134, 69] width 77 height 8
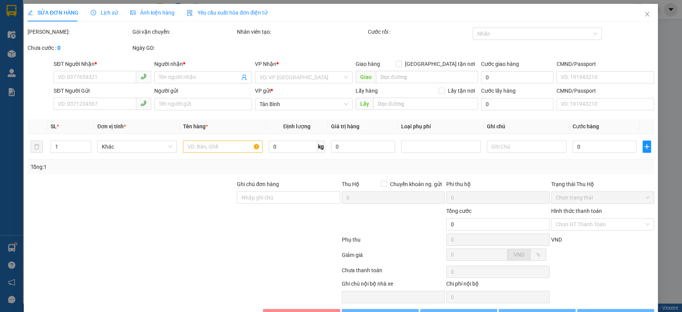
type input "0764889856"
type input "C Kim Tiền"
type input "0987689522"
type input "Chị Thanh"
type input "925.000"
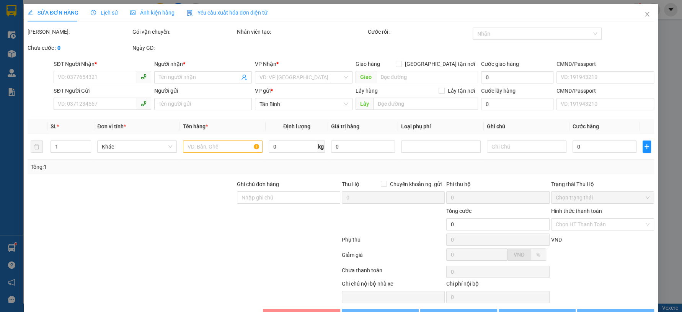
type input "40.000"
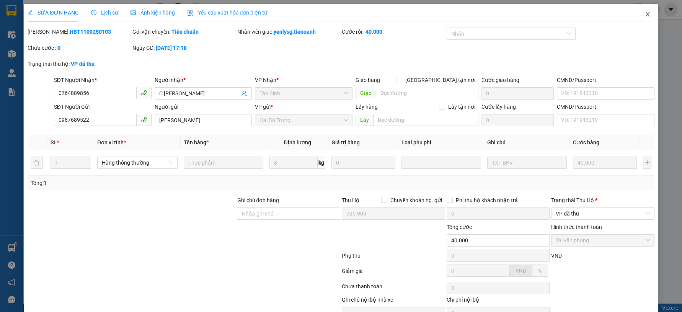
click at [646, 15] on icon "close" at bounding box center [648, 14] width 4 height 5
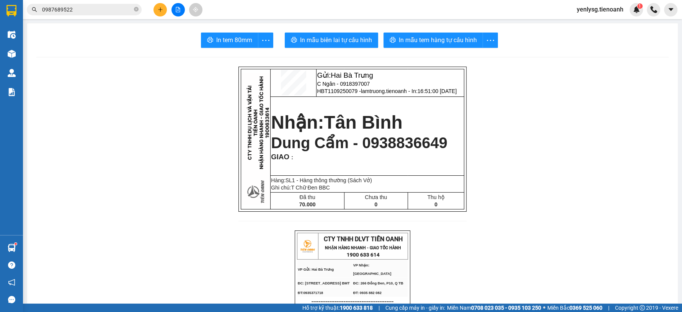
click at [91, 12] on input "0987689522" at bounding box center [87, 9] width 90 height 8
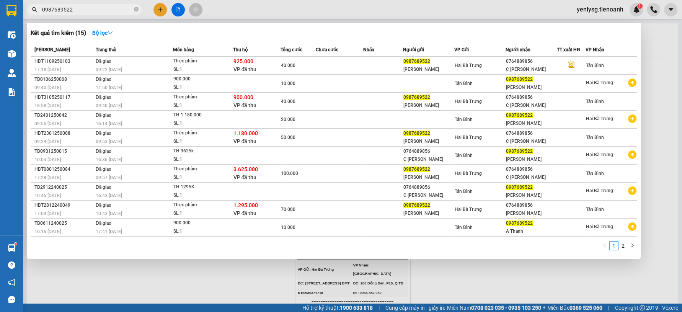
click at [91, 12] on input "0987689522" at bounding box center [87, 9] width 90 height 8
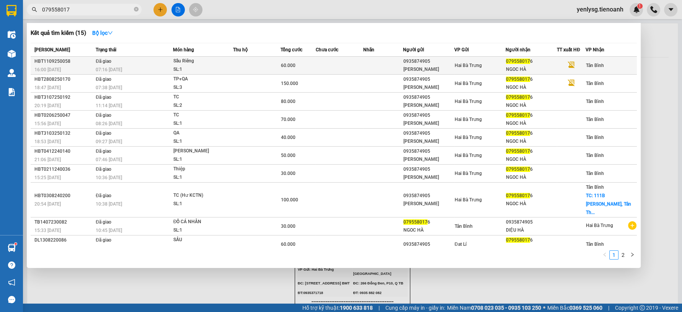
click at [304, 70] on td "60.000" at bounding box center [298, 66] width 36 height 18
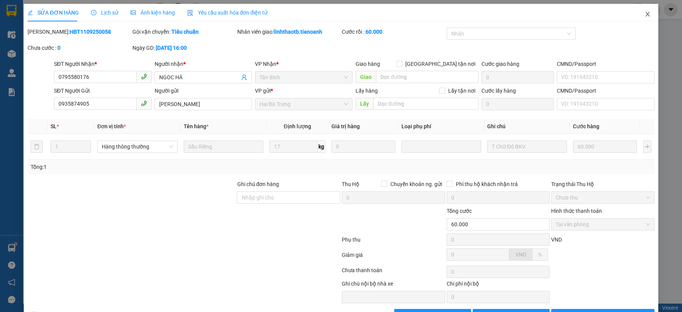
click at [639, 20] on span "Close" at bounding box center [647, 14] width 21 height 21
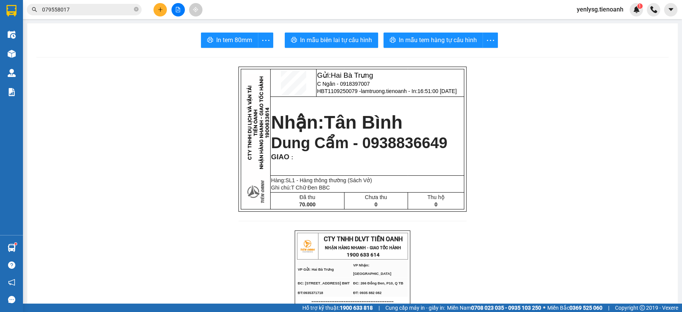
click at [67, 8] on input "079558017" at bounding box center [87, 9] width 90 height 8
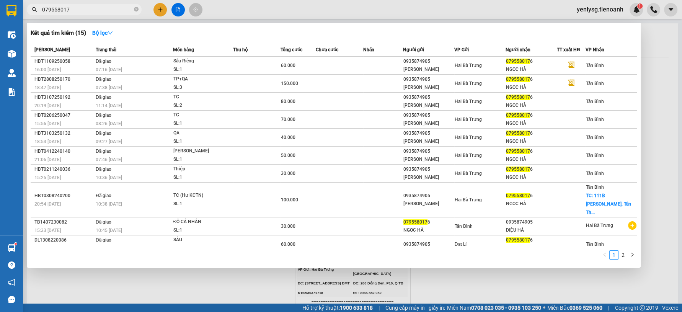
click at [67, 8] on input "079558017" at bounding box center [87, 9] width 90 height 8
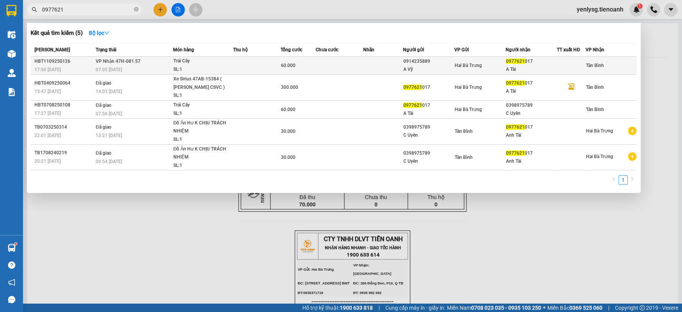
type input "0977621"
click at [333, 68] on td at bounding box center [339, 66] width 47 height 18
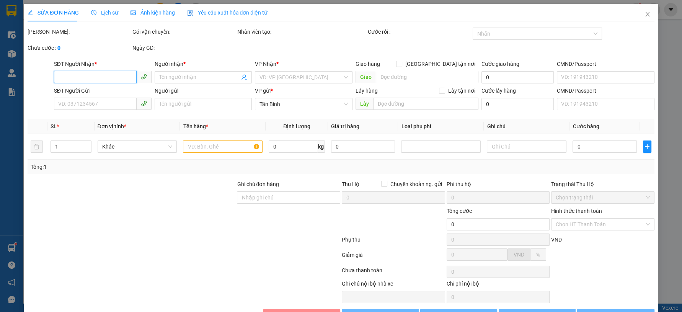
type input "0977621017"
type input "A Tài"
type input "0914235889"
type input "A Vỹ"
type input "066073004908"
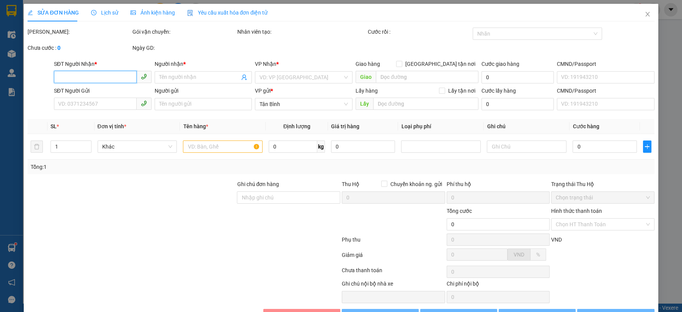
type input "60.000"
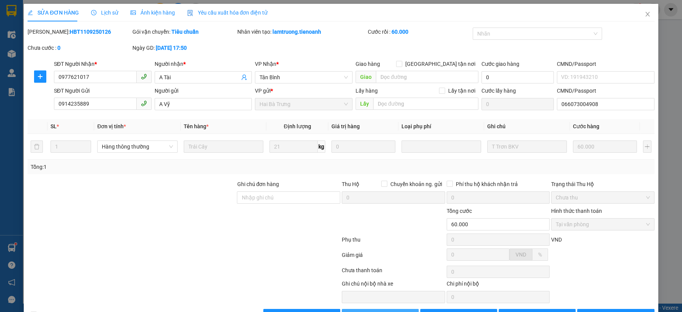
click at [366, 309] on button "Giao hàng" at bounding box center [380, 315] width 77 height 12
click at [580, 284] on div "Total Paid Fee 60.000 Total UnPaid Fee 0 Cash Collection Total Fee Mã ĐH: HBT11…" at bounding box center [341, 175] width 627 height 294
click at [581, 309] on button "Lưu và In" at bounding box center [615, 315] width 77 height 12
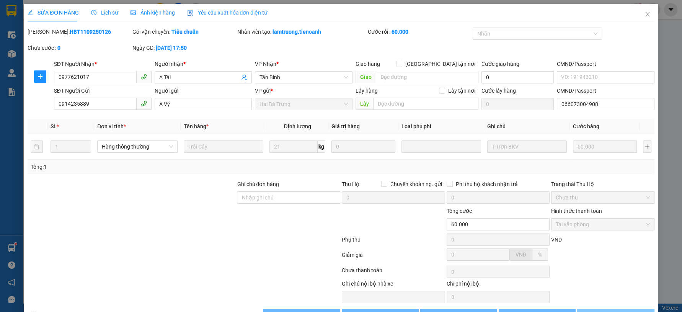
click at [581, 309] on button "Lưu và In" at bounding box center [615, 315] width 77 height 12
click at [579, 309] on button "Lưu và In" at bounding box center [615, 315] width 77 height 12
click at [576, 283] on div "Total Paid Fee 60.000 Total UnPaid Fee 0 Cash Collection Total Fee Mã ĐH: HBT11…" at bounding box center [341, 175] width 627 height 294
click at [575, 283] on div "Total Paid Fee 60.000 Total UnPaid Fee 0 Cash Collection Total Fee Mã ĐH: HBT11…" at bounding box center [341, 175] width 627 height 294
click at [574, 283] on div "Total Paid Fee 60.000 Total UnPaid Fee 0 Cash Collection Total Fee Mã ĐH: HBT11…" at bounding box center [341, 175] width 627 height 294
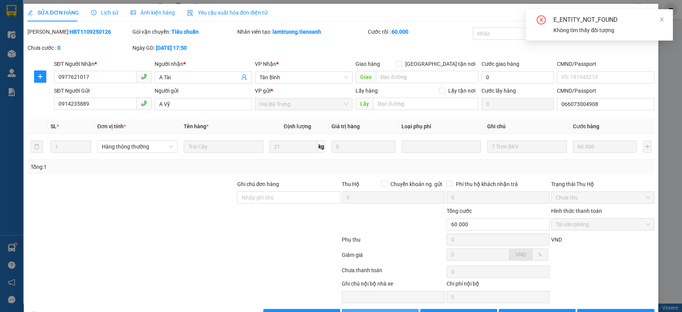
click at [394, 309] on button "Giao hàng" at bounding box center [380, 315] width 77 height 12
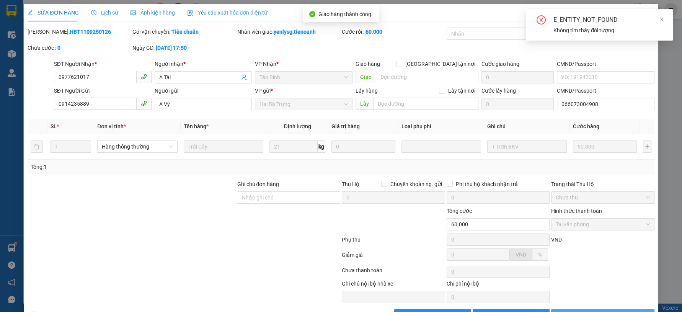
click at [617, 309] on button "Lưu và In" at bounding box center [602, 315] width 103 height 12
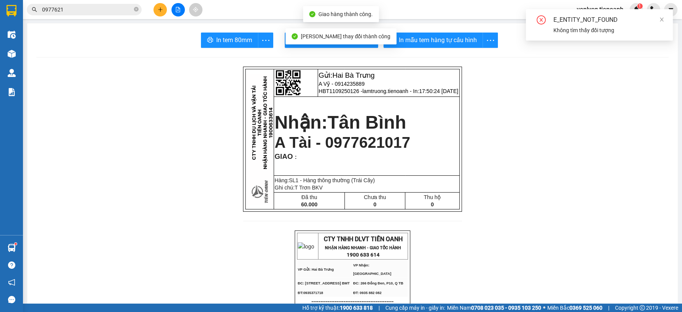
click at [228, 43] on span "In tem 80mm" at bounding box center [234, 40] width 36 height 10
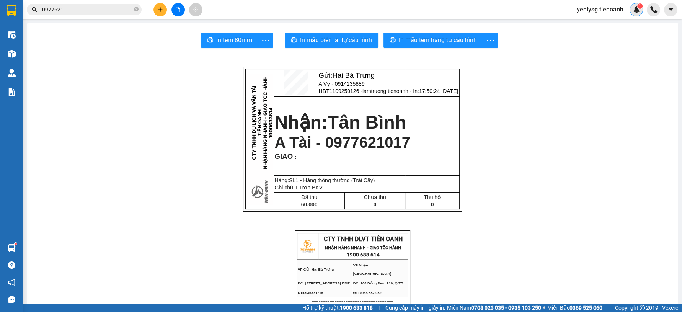
click at [637, 8] on img at bounding box center [636, 9] width 7 height 7
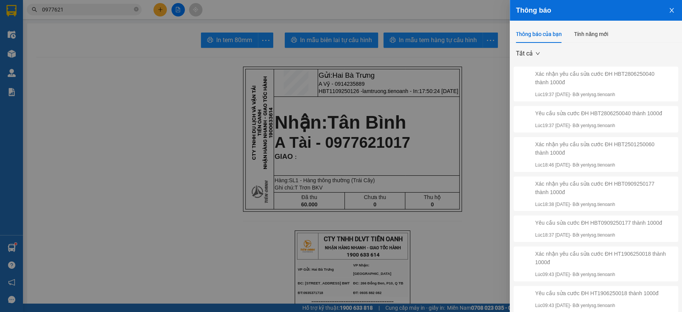
click at [524, 121] on div at bounding box center [526, 119] width 18 height 20
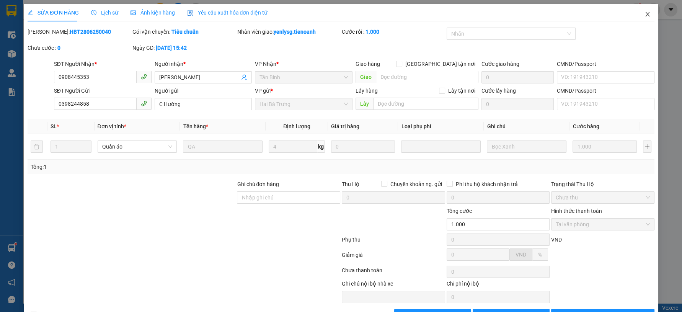
click at [647, 23] on span "Close" at bounding box center [647, 14] width 21 height 21
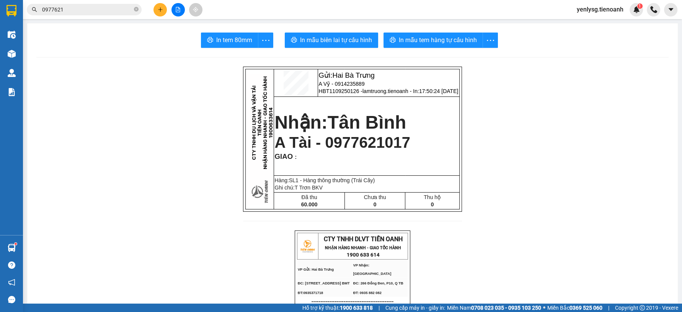
click at [92, 11] on input "0977621" at bounding box center [87, 9] width 90 height 8
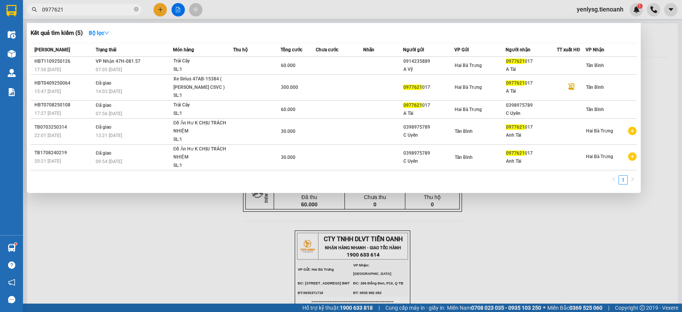
click at [92, 11] on input "0977621" at bounding box center [87, 9] width 90 height 8
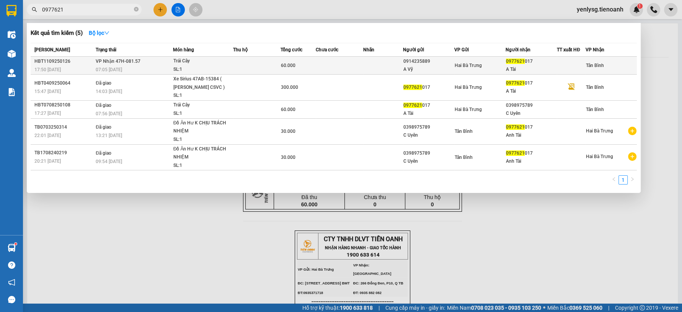
click at [150, 57] on td "VP Nhận 47H-081.57 07:05 - 12/09" at bounding box center [133, 66] width 79 height 18
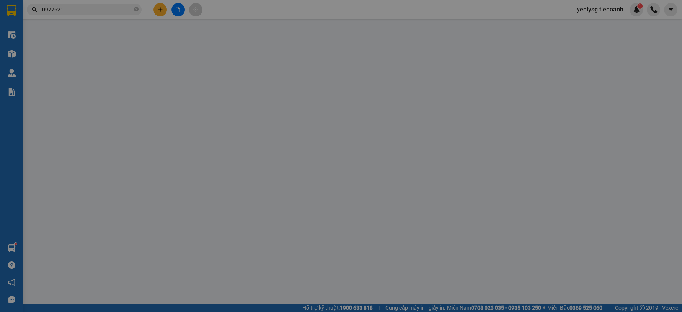
type input "0977621017"
type input "A Tài"
type input "0914235889"
type input "A Vỹ"
type input "066073004908"
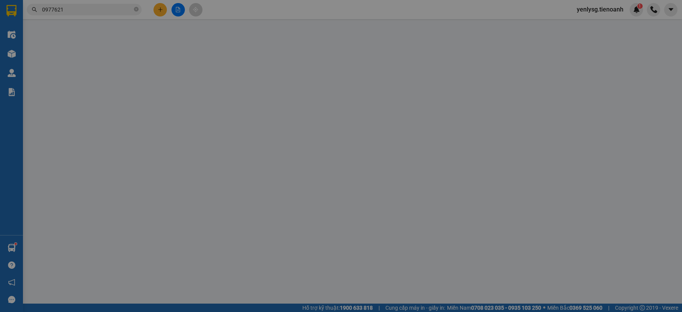
type input "60.000"
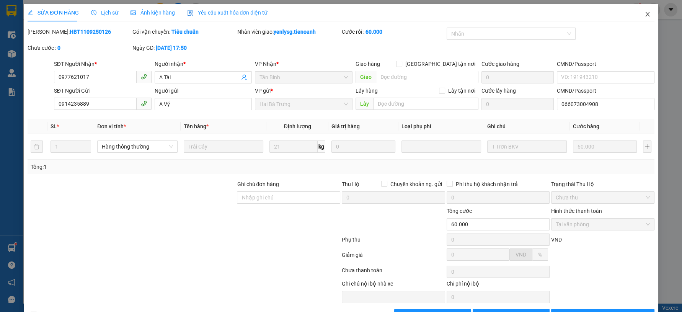
click at [645, 15] on icon "close" at bounding box center [648, 14] width 6 height 6
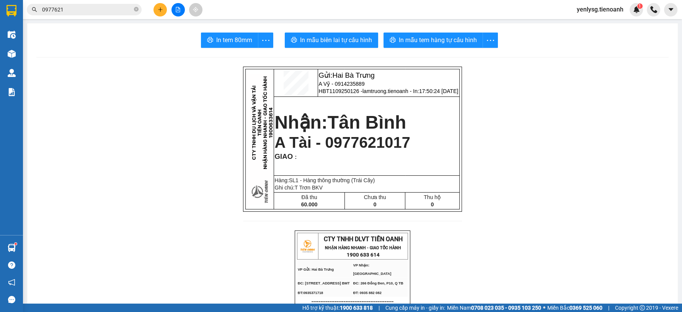
click at [181, 9] on button at bounding box center [178, 9] width 13 height 13
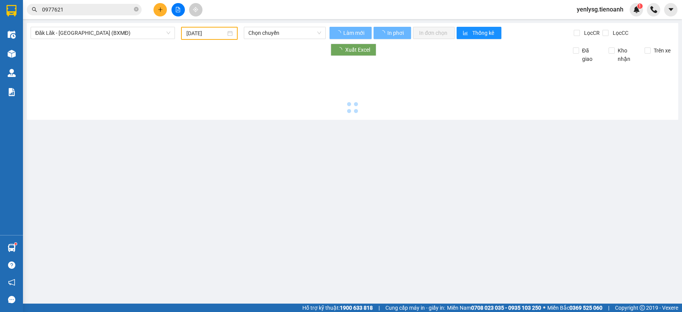
click at [149, 27] on div "Đăk Lăk - Sài Gòn (BXMĐ)" at bounding box center [103, 33] width 144 height 12
type input "12/09/2025"
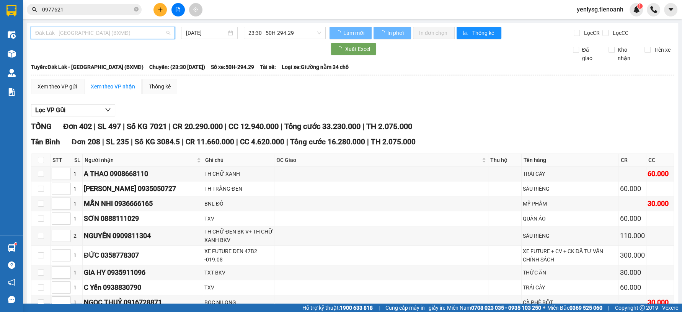
click at [150, 27] on span "Đăk Lăk - Sài Gòn (BXMĐ)" at bounding box center [102, 32] width 135 height 11
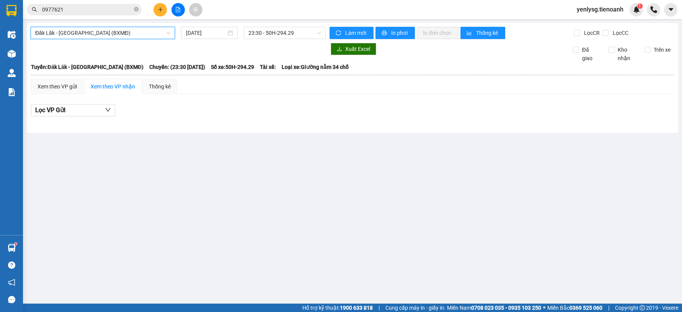
click at [114, 27] on span "Đăk Lăk - Sài Gòn (BXMĐ)" at bounding box center [102, 32] width 135 height 11
click at [134, 28] on span "Đăk Lăk - Sài Gòn (BXMĐ)" at bounding box center [102, 32] width 135 height 11
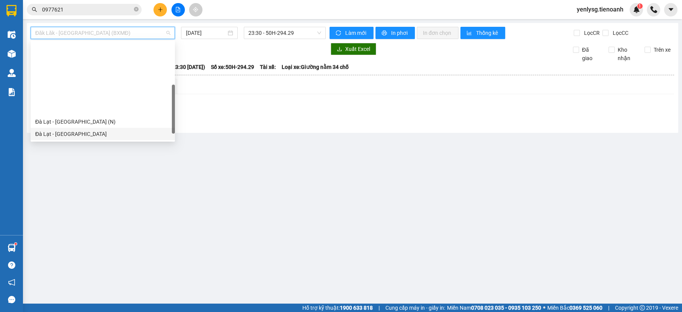
click at [84, 130] on div "Đà Lạt - Sài Gòn" at bounding box center [102, 134] width 135 height 8
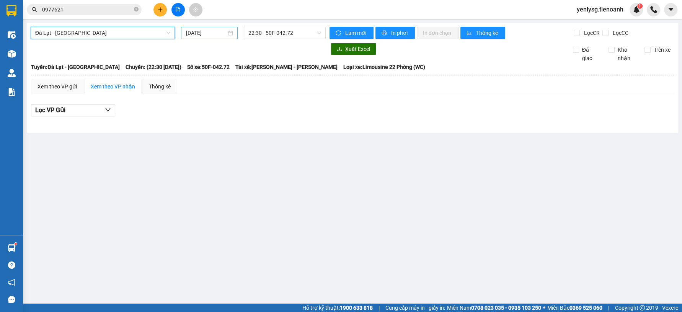
click at [193, 33] on input "12/09/2025" at bounding box center [206, 33] width 41 height 8
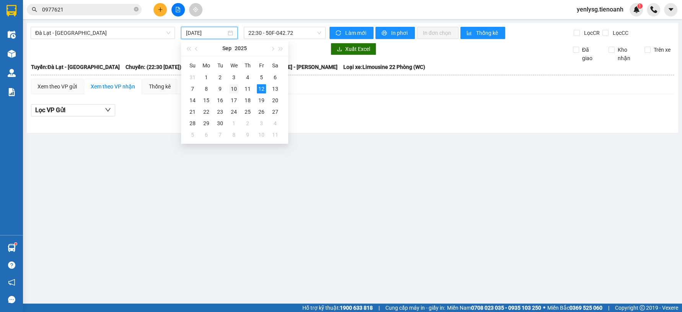
type input "10/09/2025"
drag, startPoint x: 245, startPoint y: 86, endPoint x: 271, endPoint y: 54, distance: 41.6
click at [245, 86] on div "11" at bounding box center [247, 88] width 9 height 9
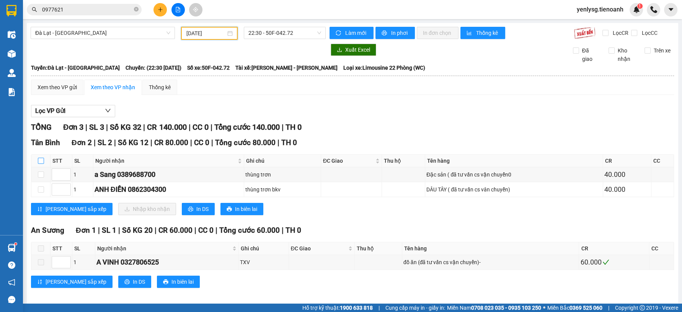
click at [43, 160] on input "checkbox" at bounding box center [41, 161] width 6 height 6
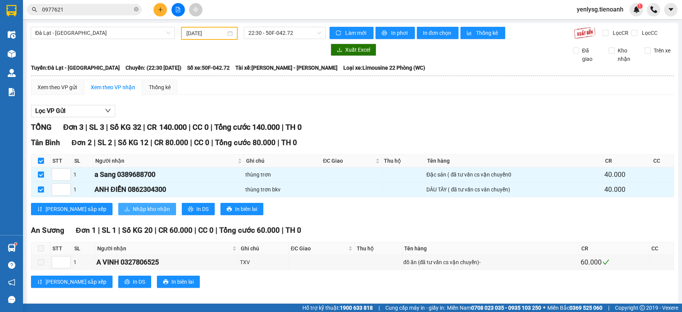
click at [133, 211] on span "Nhập kho nhận" at bounding box center [151, 209] width 37 height 8
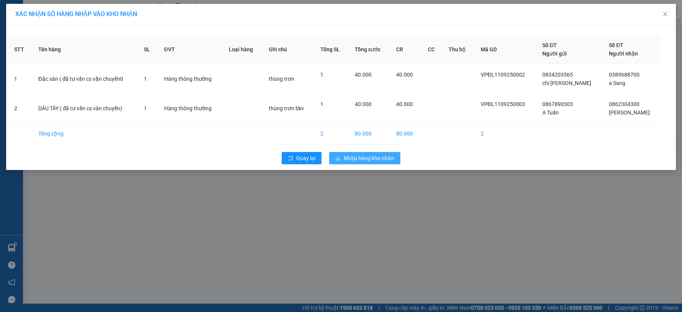
click at [343, 157] on button "Nhập hàng kho nhận" at bounding box center [364, 158] width 71 height 12
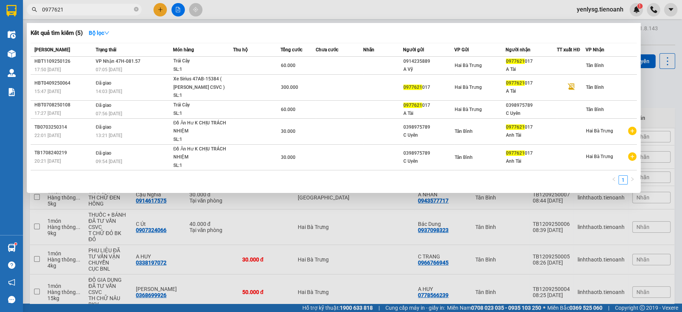
click at [96, 7] on input "0977621" at bounding box center [87, 9] width 90 height 8
type input "0"
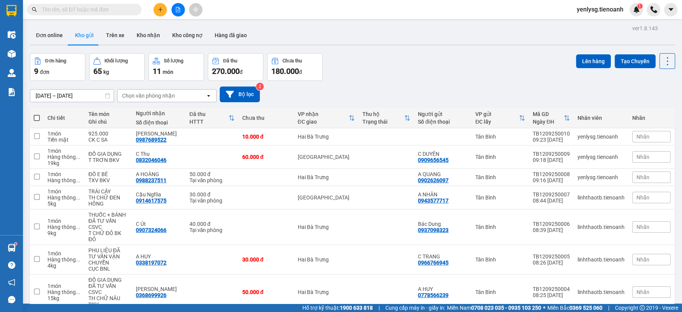
click at [79, 11] on input "text" at bounding box center [87, 9] width 90 height 8
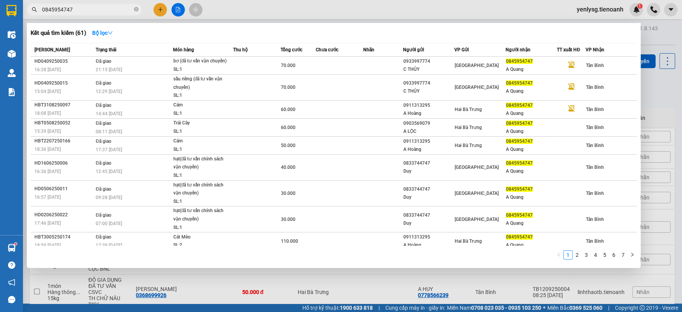
type input "0845954747"
click at [138, 10] on icon "close-circle" at bounding box center [136, 9] width 5 height 5
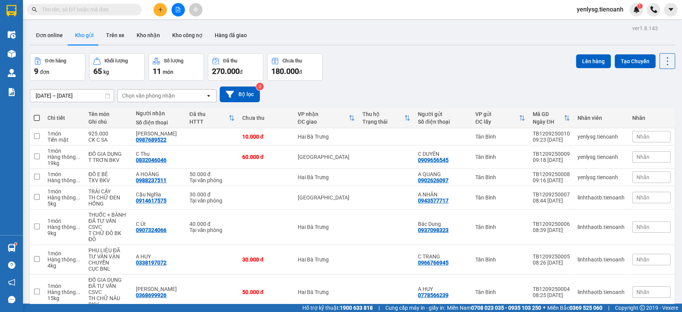
click at [131, 10] on input "text" at bounding box center [87, 9] width 90 height 8
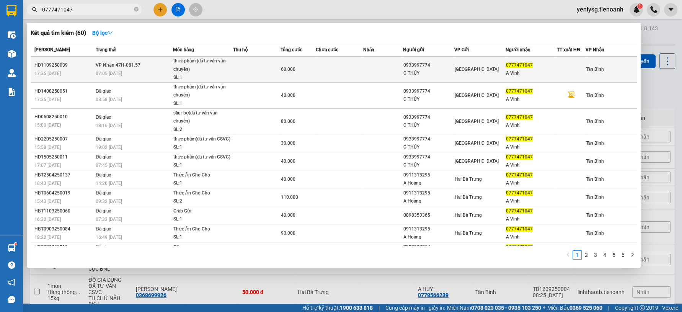
type input "0777471047"
click at [207, 67] on div "thực phẩm (đã tư vấn vận chuyển)" at bounding box center [201, 65] width 57 height 16
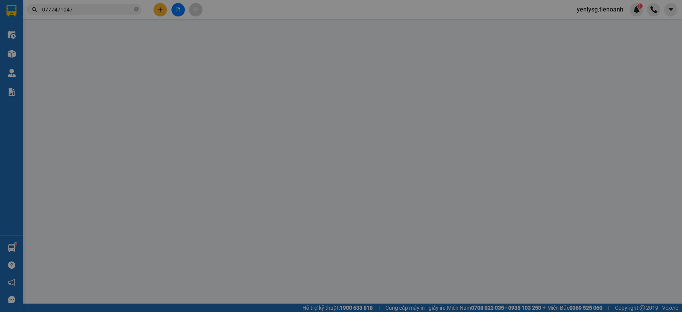
type input "0777471047"
type input "A Vinh"
type input "0933997774"
type input "C THỦY"
type input "60.000"
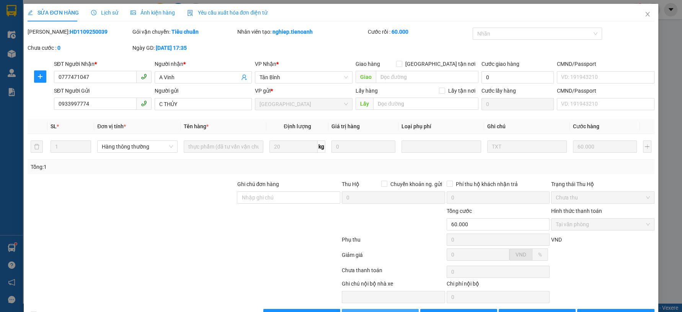
click at [358, 309] on button "Giao hàng" at bounding box center [380, 315] width 77 height 12
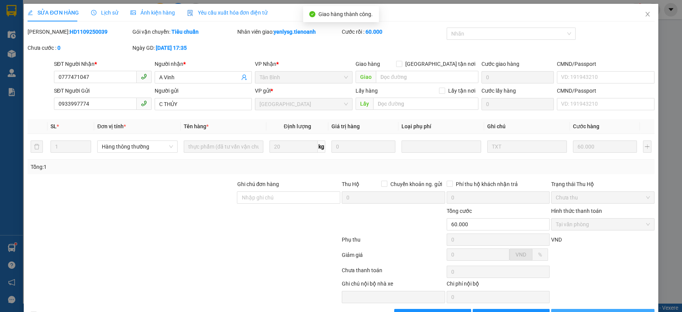
click at [612, 311] on span "Lưu và In" at bounding box center [608, 315] width 54 height 8
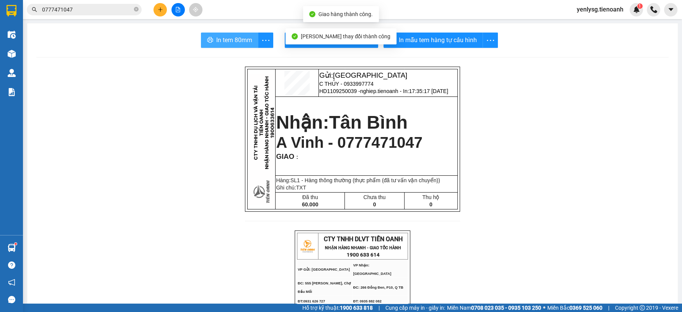
click at [240, 41] on span "In tem 80mm" at bounding box center [234, 40] width 36 height 10
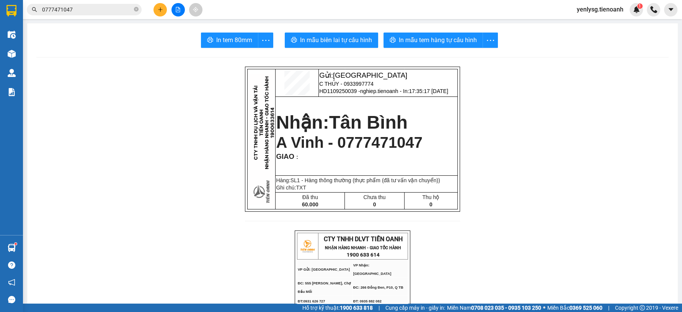
click at [162, 10] on icon "plus" at bounding box center [160, 9] width 5 height 5
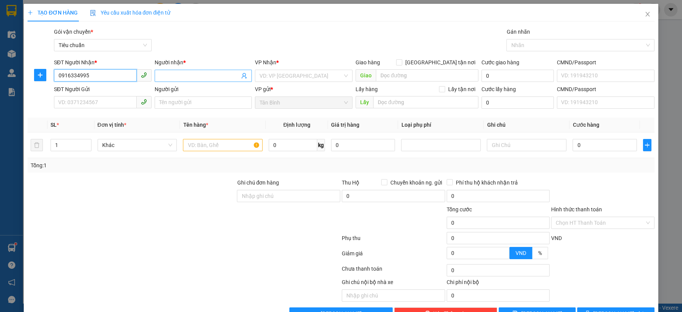
type input "0916334995"
click at [161, 74] on input "Người nhận *" at bounding box center [199, 76] width 81 height 8
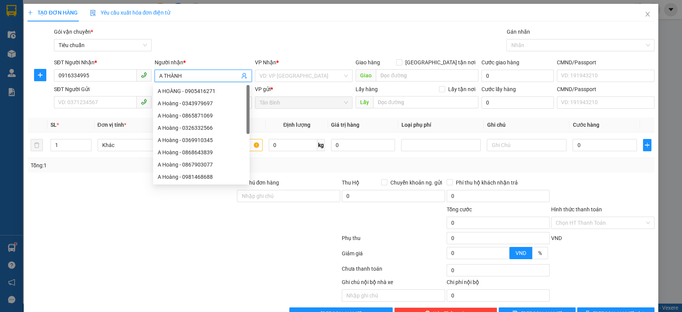
type input "A THÀNH"
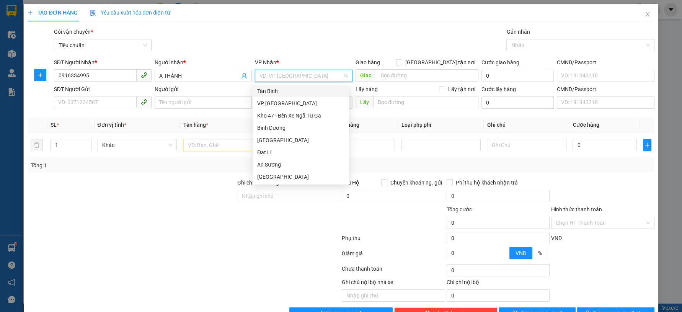
click at [279, 103] on div "VP Đà Lạt" at bounding box center [300, 103] width 87 height 8
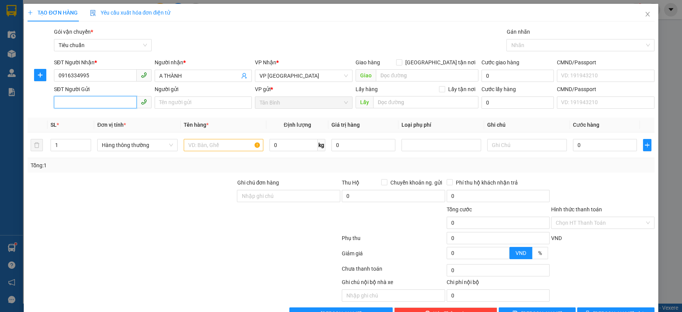
click at [131, 105] on input "SĐT Người Gửi" at bounding box center [95, 102] width 83 height 12
type input "0909684352"
click at [157, 101] on input "Người gửi" at bounding box center [204, 102] width 98 height 12
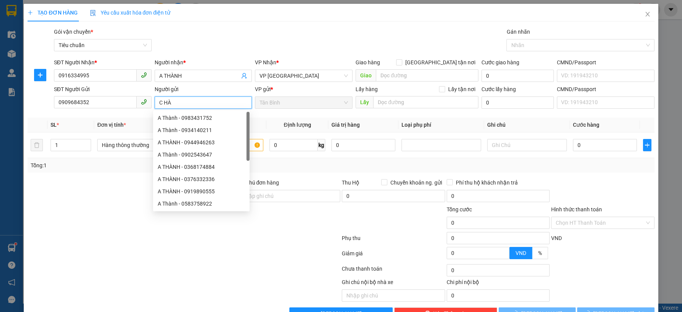
type input "C HÀ"
click at [35, 204] on div at bounding box center [131, 191] width 209 height 27
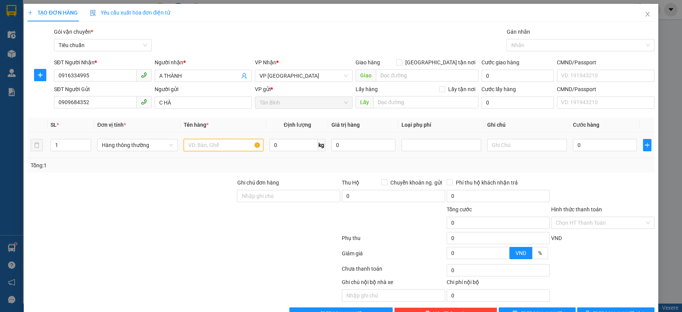
click at [240, 147] on input "text" at bounding box center [224, 145] width 80 height 12
type input "GIÀY + QUẦN ÁO"
click at [167, 141] on span "Hàng thông thường" at bounding box center [137, 144] width 71 height 11
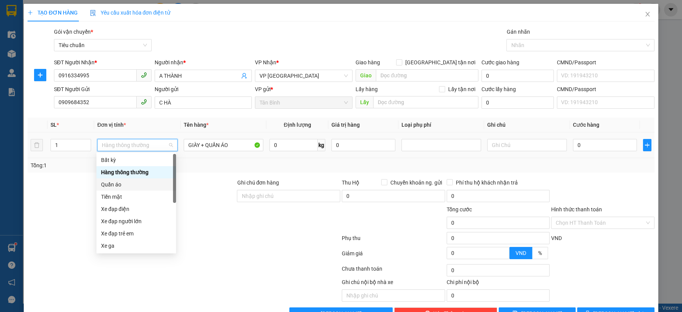
click at [117, 182] on div "Quần áo" at bounding box center [136, 184] width 80 height 12
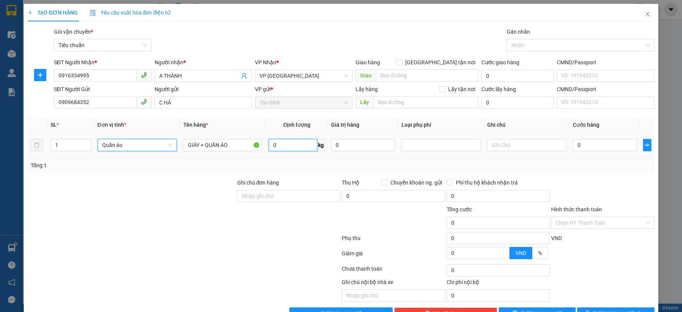
click at [282, 150] on input "0" at bounding box center [293, 145] width 49 height 12
type input "9"
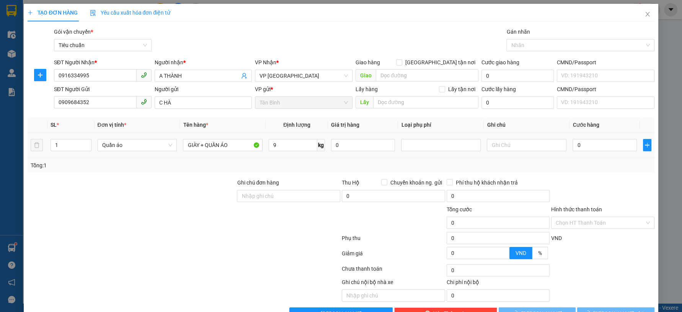
click at [282, 155] on td "9 kg" at bounding box center [297, 145] width 62 height 26
drag, startPoint x: 282, startPoint y: 155, endPoint x: 280, endPoint y: 165, distance: 10.1
click at [280, 163] on div "SL * Đơn vị tính * Tên hàng * Định lượng Giá trị hàng Loại phụ phí Ghi chú Cước…" at bounding box center [341, 145] width 627 height 55
type input "40.000"
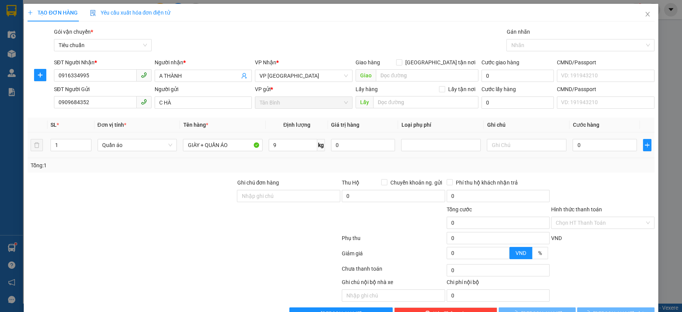
type input "40.000"
click at [518, 150] on input "text" at bounding box center [527, 145] width 80 height 12
type input "T TRƠN BNL"
drag, startPoint x: 587, startPoint y: 211, endPoint x: 585, endPoint y: 214, distance: 3.9
click at [586, 213] on div "Hình thức thanh toán" at bounding box center [602, 210] width 103 height 11
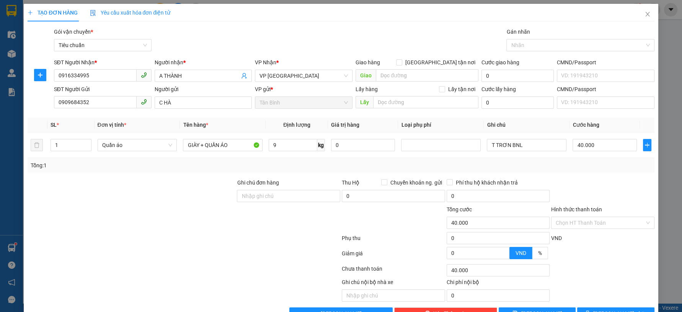
drag, startPoint x: 579, startPoint y: 222, endPoint x: 577, endPoint y: 229, distance: 6.4
click at [579, 223] on input "Hình thức thanh toán" at bounding box center [600, 222] width 89 height 11
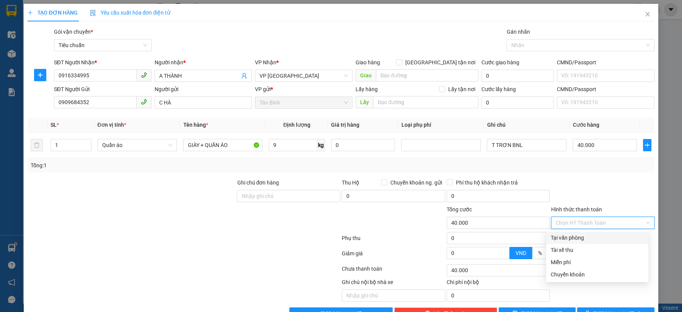
click at [574, 237] on div "Tại văn phòng" at bounding box center [597, 238] width 93 height 8
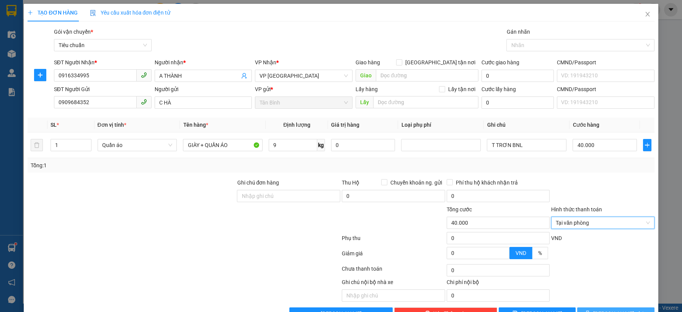
click at [608, 309] on span "Lưu và In" at bounding box center [621, 313] width 54 height 8
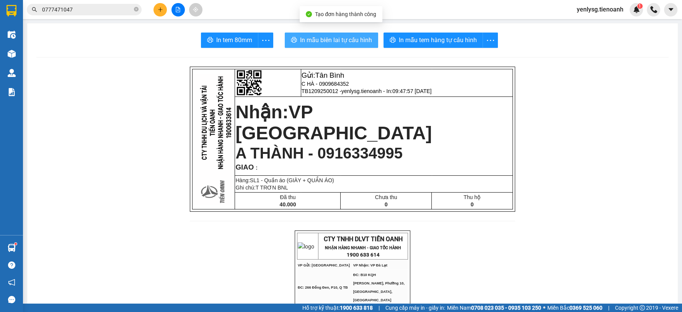
click at [342, 47] on button "In mẫu biên lai tự cấu hình" at bounding box center [331, 40] width 93 height 15
click at [345, 40] on span "In mẫu biên lai tự cấu hình" at bounding box center [336, 40] width 72 height 10
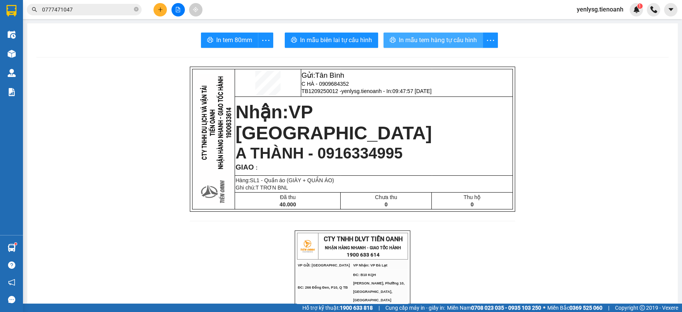
click at [441, 43] on span "In mẫu tem hàng tự cấu hình" at bounding box center [438, 40] width 78 height 10
click at [158, 10] on icon "plus" at bounding box center [160, 9] width 5 height 5
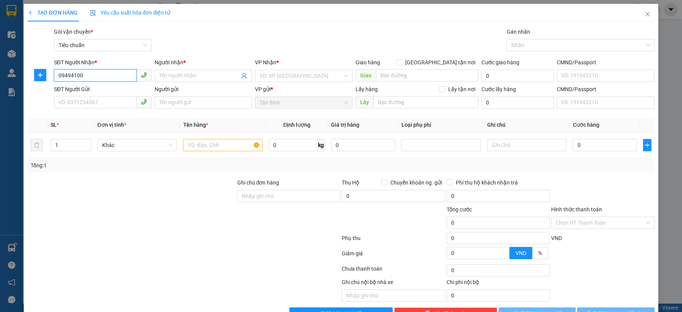
type input "0949410"
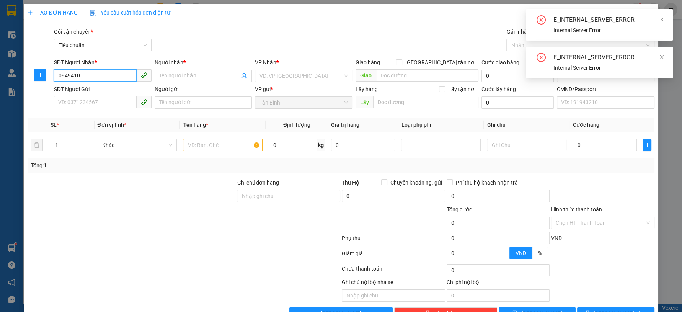
click at [119, 76] on input "0949410" at bounding box center [95, 75] width 83 height 12
click at [662, 22] on span at bounding box center [661, 19] width 5 height 6
click at [659, 21] on icon "close" at bounding box center [661, 19] width 5 height 5
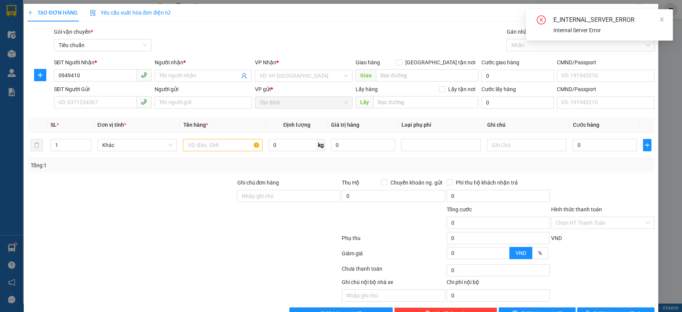
click at [664, 25] on div "E_INTERNAL_SERVER_ERROR Internal Server Error" at bounding box center [599, 24] width 147 height 31
click at [659, 20] on div "E_INTERNAL_SERVER_ERROR" at bounding box center [609, 19] width 110 height 9
click at [659, 19] on div "E_INTERNAL_SERVER_ERROR" at bounding box center [609, 19] width 110 height 9
click at [642, 21] on div "E_INTERNAL_SERVER_ERROR" at bounding box center [609, 19] width 110 height 9
click at [663, 20] on icon "close" at bounding box center [662, 20] width 4 height 4
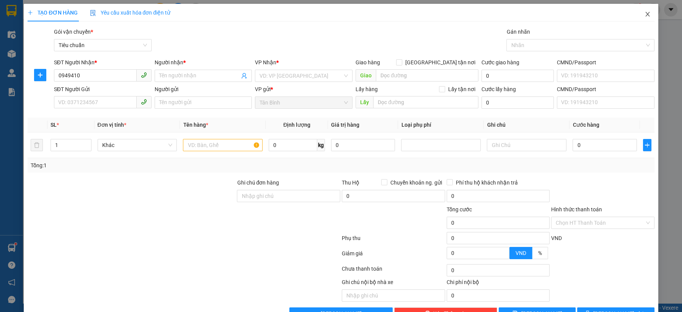
click at [645, 17] on icon "close" at bounding box center [648, 14] width 6 height 6
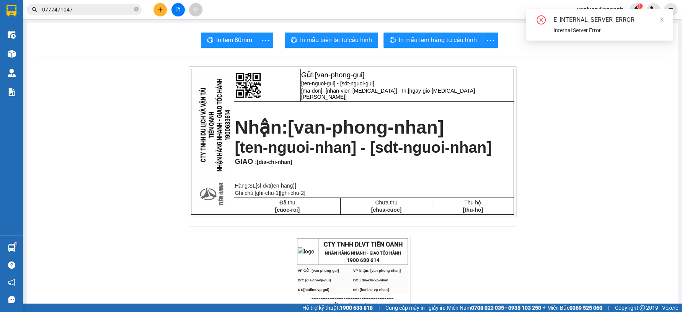
click at [119, 12] on input "0777471047" at bounding box center [87, 9] width 90 height 8
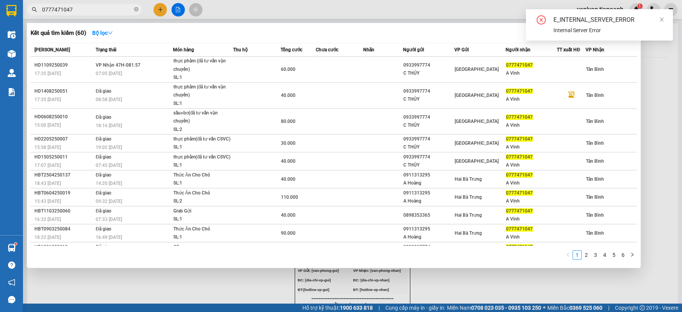
click at [119, 12] on input "0777471047" at bounding box center [87, 9] width 90 height 8
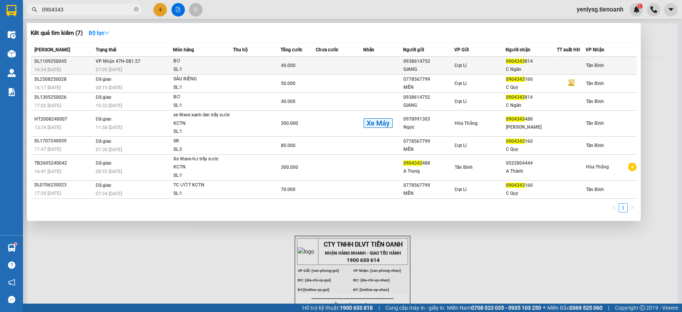
type input "0904343"
click at [403, 74] on td "0938614752 GIANG" at bounding box center [428, 66] width 51 height 18
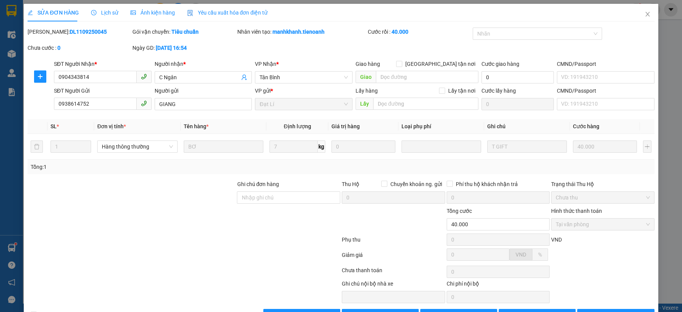
click at [385, 283] on div "Total Paid Fee 40.000 Total UnPaid Fee 0 Cash Collection Total Fee Mã ĐH: DL110…" at bounding box center [341, 175] width 627 height 294
click at [387, 311] on span "Giao hàng" at bounding box center [385, 315] width 25 height 8
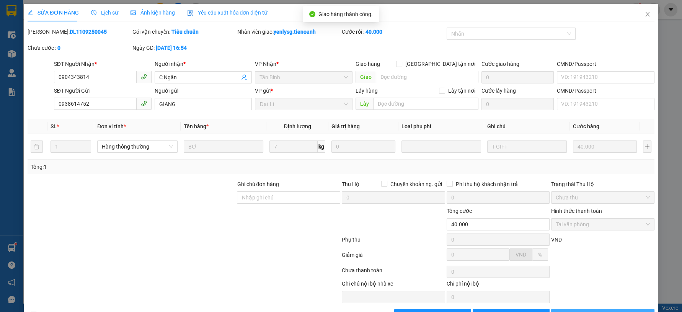
click at [593, 311] on span "Lưu và In" at bounding box center [608, 315] width 54 height 8
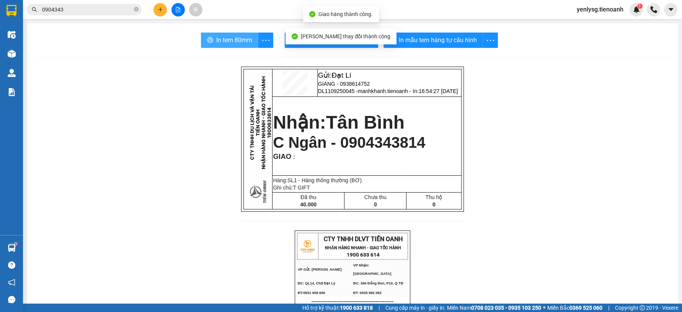
click at [237, 43] on span "In tem 80mm" at bounding box center [234, 40] width 36 height 10
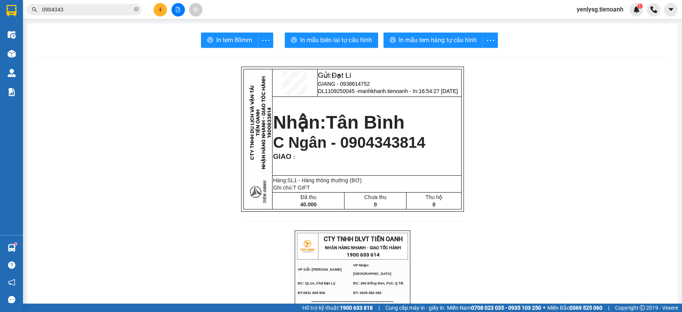
click at [161, 9] on icon "plus" at bounding box center [160, 9] width 5 height 5
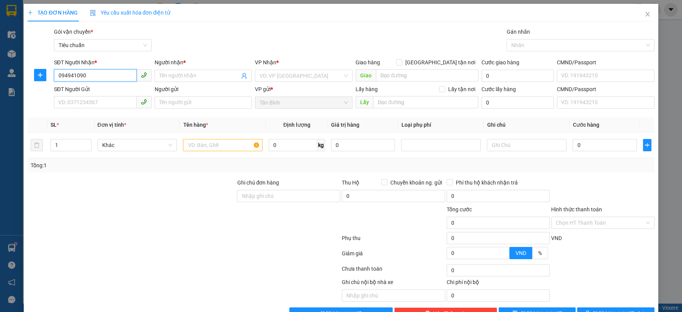
type input "0949410909"
drag, startPoint x: 93, startPoint y: 88, endPoint x: 82, endPoint y: 2, distance: 86.2
click at [94, 88] on div "0949410909 - Ngọc Quý" at bounding box center [101, 91] width 87 height 8
type input "Ngọc Quý"
type input "HBT0809250086"
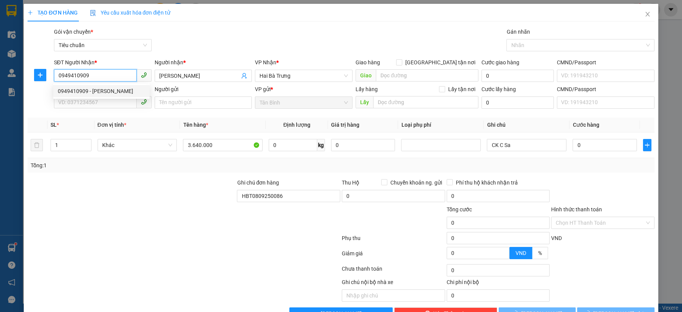
type input "0949410909"
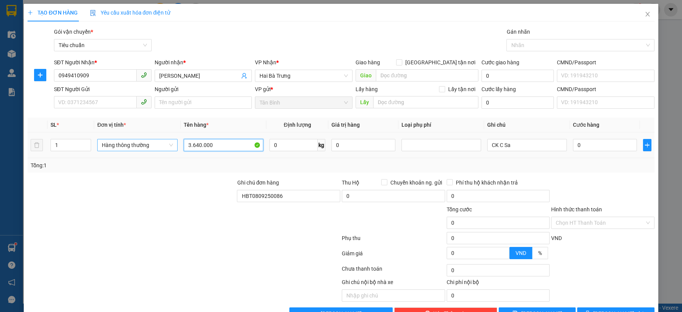
drag, startPoint x: 214, startPoint y: 142, endPoint x: 142, endPoint y: 146, distance: 71.7
click at [142, 145] on tr "1 Hàng thông thường 3.640.000 0 kg 0 CK C Sa 0" at bounding box center [341, 145] width 627 height 26
paste input "7.70"
click at [130, 146] on span "Hàng thông thường" at bounding box center [137, 144] width 71 height 11
type input "7.700.000"
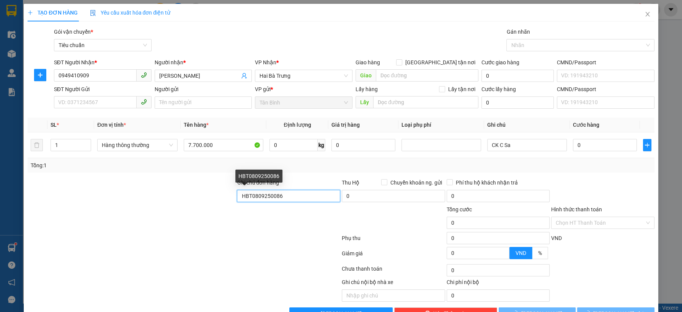
drag, startPoint x: 293, startPoint y: 195, endPoint x: 209, endPoint y: 198, distance: 83.5
click at [209, 198] on div "Ghi chú đơn hàng HBT0809250086 Thu Hộ Chuyển khoản ng. gửi 0 Phí thu hộ khách n…" at bounding box center [341, 191] width 628 height 27
paste input "7"
type input "HBT0809250087"
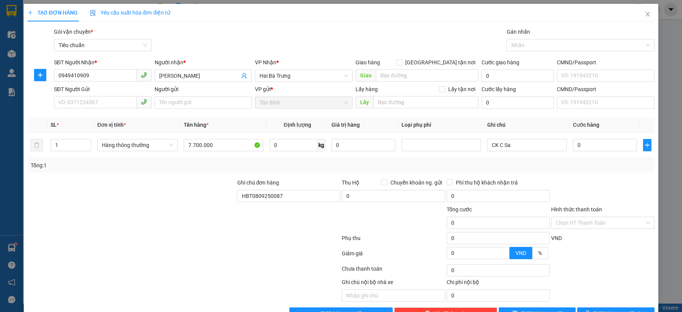
click at [218, 227] on div at bounding box center [131, 218] width 209 height 27
click at [564, 223] on input "Hình thức thanh toán" at bounding box center [600, 222] width 89 height 11
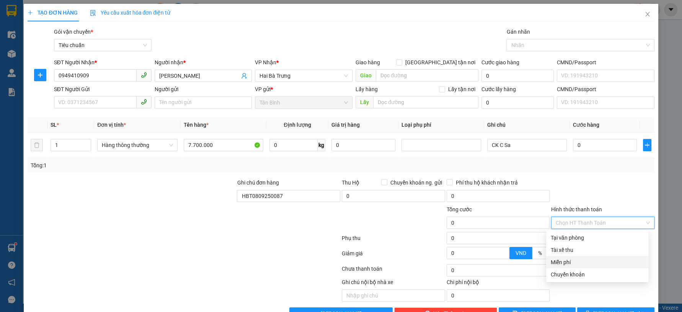
drag, startPoint x: 573, startPoint y: 263, endPoint x: 577, endPoint y: 270, distance: 7.6
click at [573, 263] on div "Miễn phí" at bounding box center [597, 262] width 93 height 8
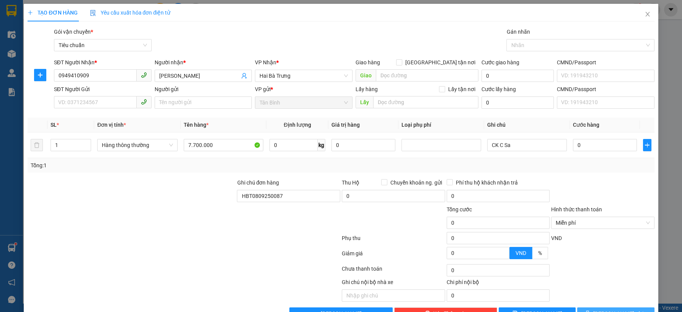
click at [583, 309] on button "Lưu và In" at bounding box center [615, 313] width 77 height 12
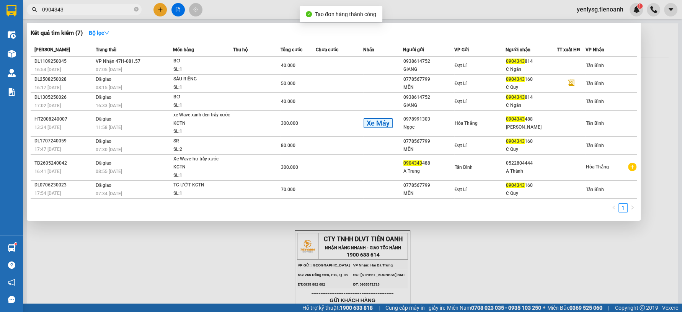
click at [120, 8] on input "0904343" at bounding box center [87, 9] width 90 height 8
click at [132, 9] on span "0904343" at bounding box center [84, 9] width 115 height 11
click at [135, 11] on icon "close-circle" at bounding box center [136, 9] width 5 height 5
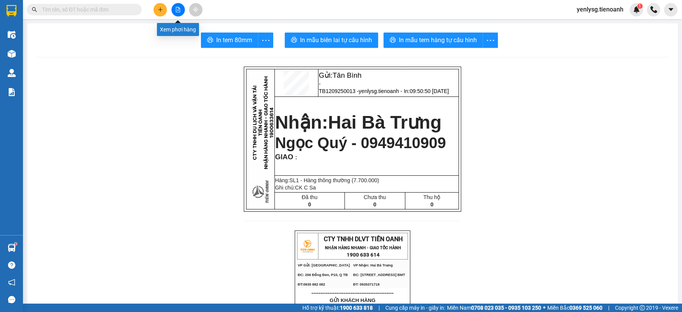
click at [159, 8] on icon "plus" at bounding box center [160, 9] width 5 height 5
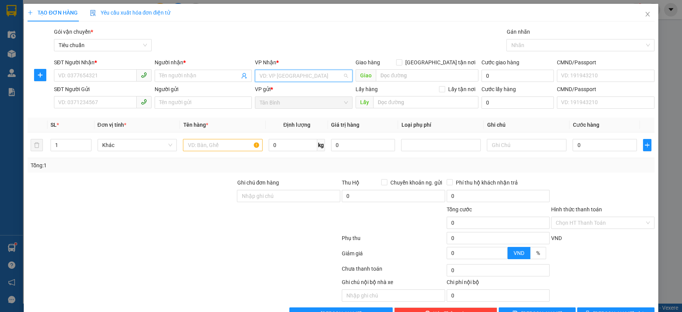
click at [262, 77] on input "search" at bounding box center [301, 75] width 83 height 11
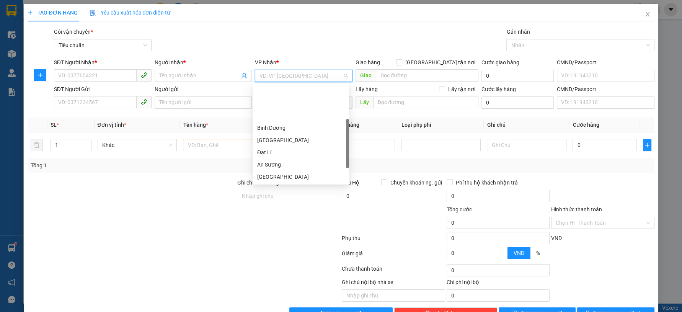
click at [276, 185] on div "Hai Bà Trưng" at bounding box center [300, 189] width 87 height 8
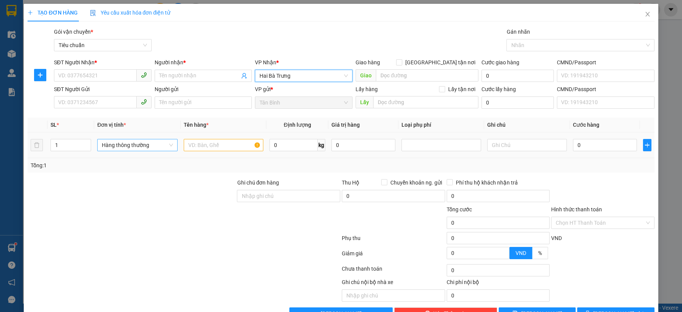
click at [132, 147] on span "Hàng thông thường" at bounding box center [137, 144] width 71 height 11
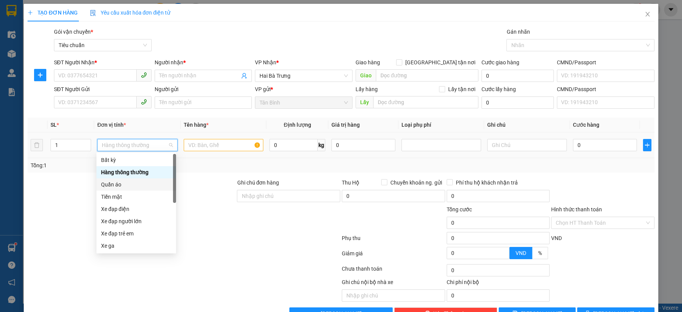
click at [122, 183] on div "Quần áo" at bounding box center [136, 184] width 70 height 8
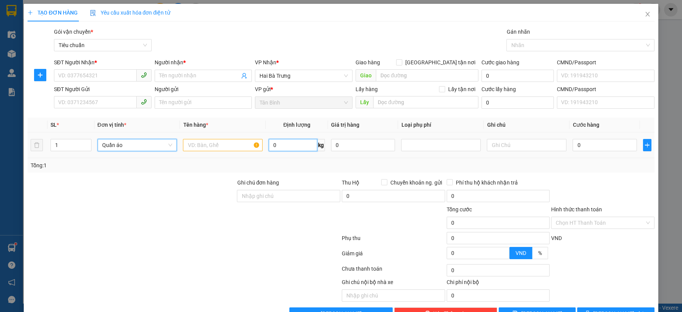
click at [281, 145] on input "0" at bounding box center [293, 145] width 49 height 12
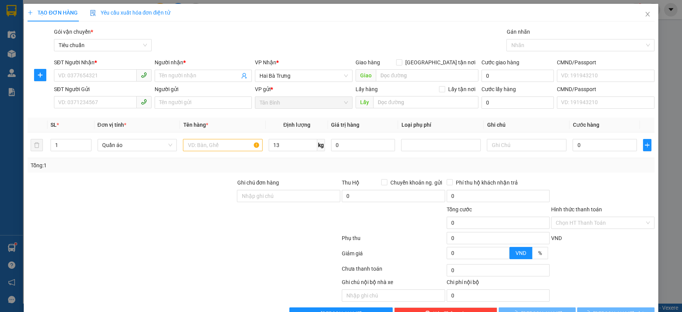
click at [287, 170] on div "Tổng: 1" at bounding box center [341, 165] width 627 height 15
click at [637, 13] on span "Close" at bounding box center [647, 14] width 21 height 21
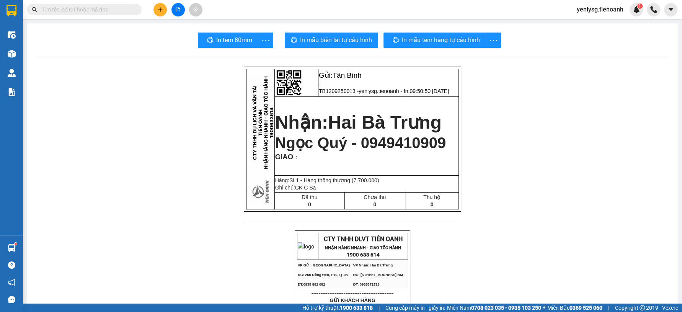
click at [635, 13] on div "1" at bounding box center [636, 9] width 13 height 13
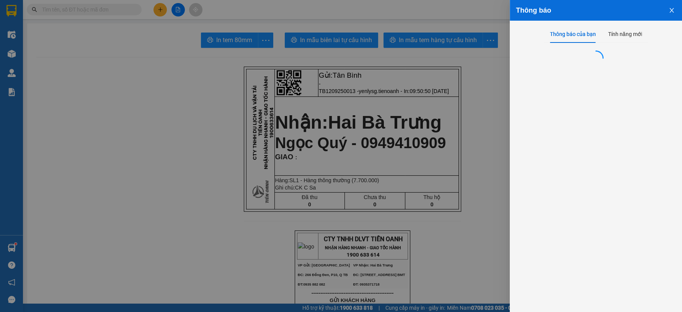
click at [318, 167] on div at bounding box center [341, 156] width 682 height 312
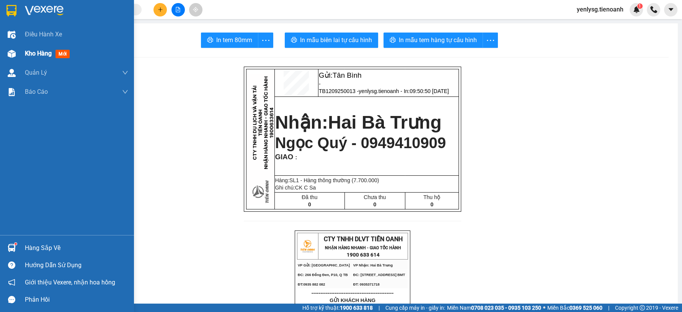
click at [21, 54] on div "Kho hàng mới" at bounding box center [67, 53] width 134 height 19
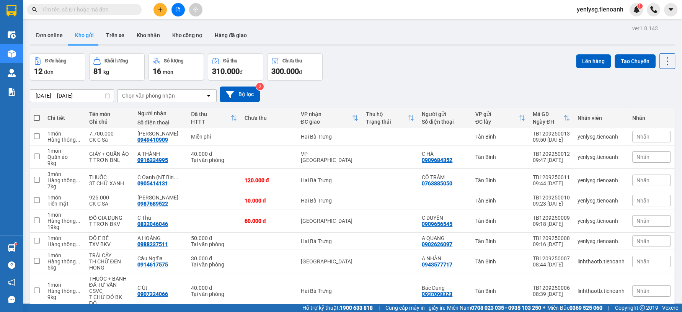
click at [131, 10] on input "text" at bounding box center [87, 9] width 90 height 8
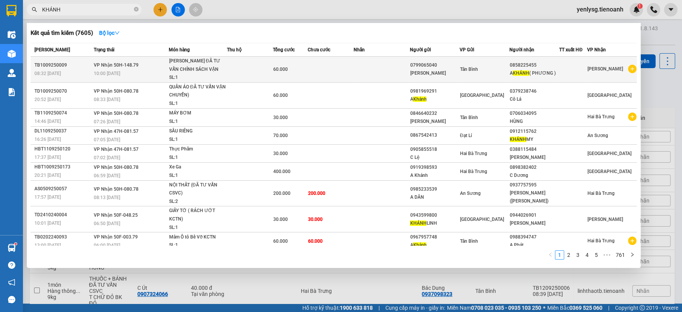
type input "KHÁNH"
click at [201, 69] on div "Giày ĐÃ TƯ VẤN CHÍNH SÁCH VẬN CHUYỂN" at bounding box center [197, 65] width 57 height 16
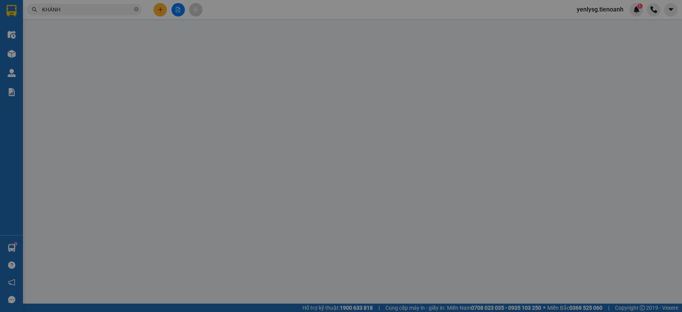
type input "0858225455"
type input "A KHÁNH ( PHƯƠNG )"
type input "0799065040"
type input "C Xuân"
type input "60.000"
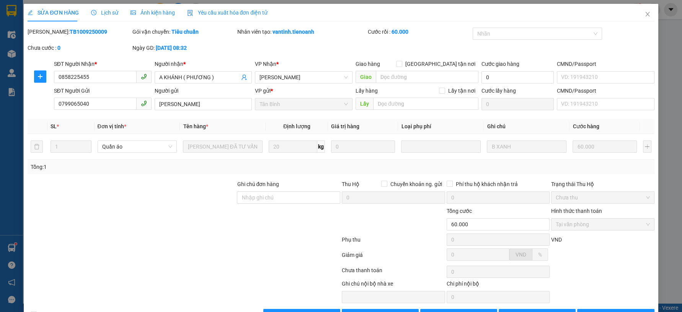
click at [270, 228] on div at bounding box center [288, 220] width 105 height 27
click at [645, 17] on icon "close" at bounding box center [648, 14] width 6 height 6
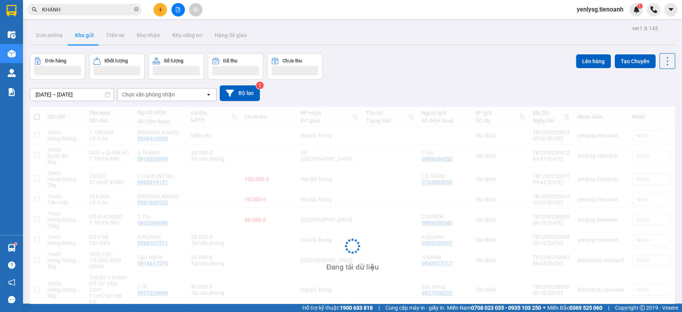
click at [629, 10] on span "yenlysg.tienoanh" at bounding box center [600, 10] width 59 height 10
click at [637, 8] on img at bounding box center [636, 9] width 7 height 7
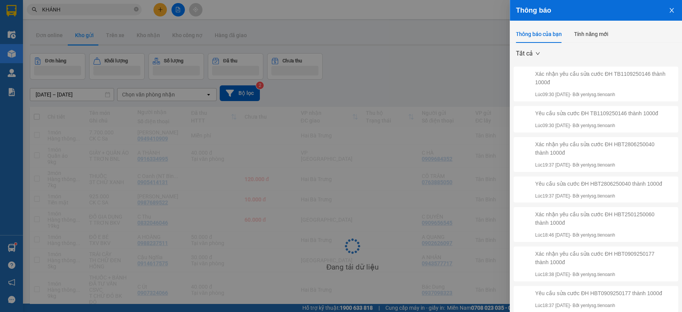
click at [477, 46] on div at bounding box center [341, 156] width 682 height 312
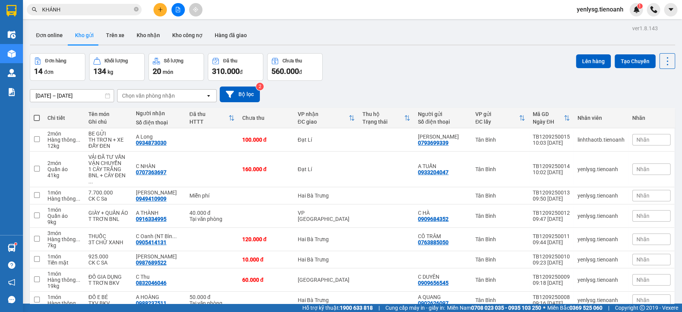
click at [640, 8] on span "1" at bounding box center [640, 5] width 3 height 5
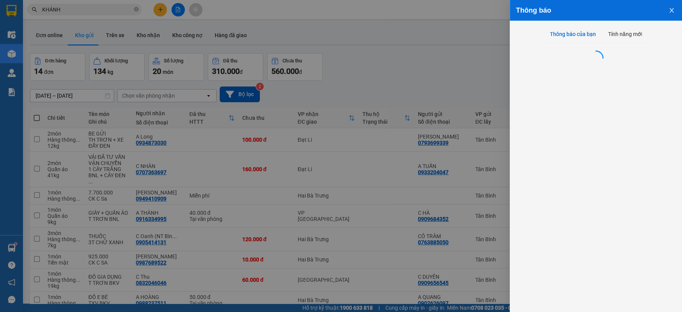
click at [253, 102] on div at bounding box center [341, 156] width 682 height 312
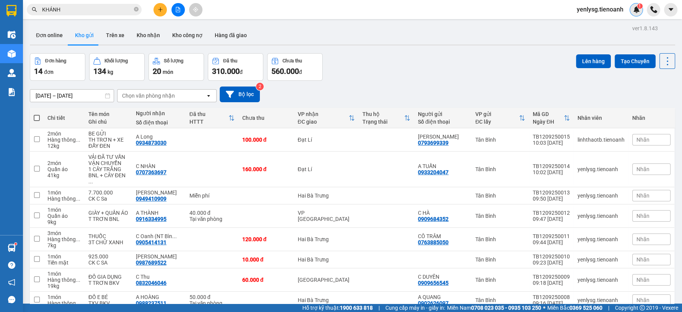
click at [636, 9] on img at bounding box center [636, 9] width 7 height 7
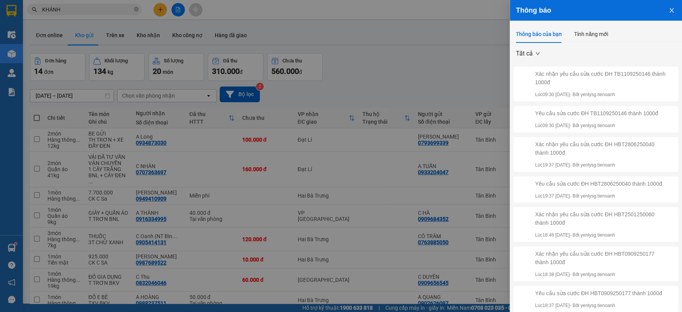
click at [489, 42] on div at bounding box center [341, 156] width 682 height 312
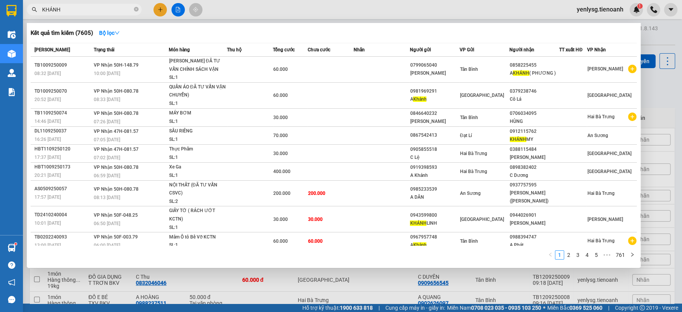
click at [114, 8] on input "KHÁNH" at bounding box center [87, 9] width 90 height 8
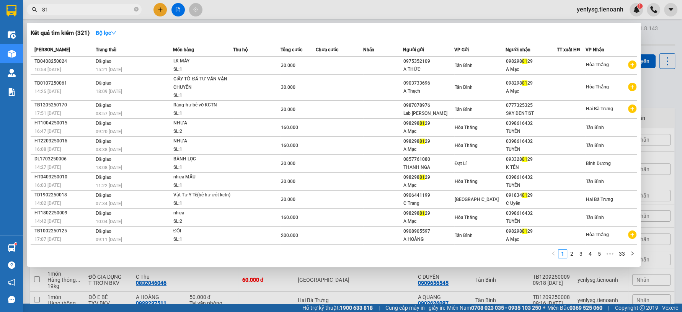
type input "8"
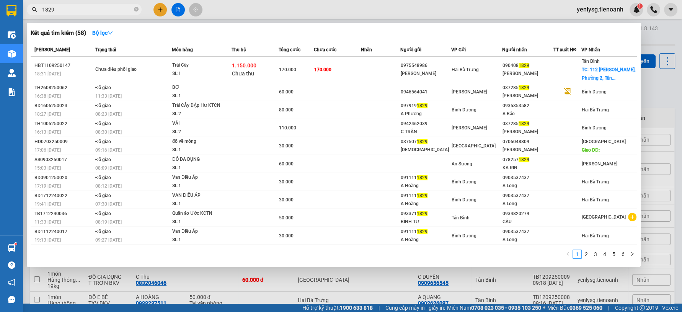
click at [73, 9] on input "1829" at bounding box center [87, 9] width 90 height 8
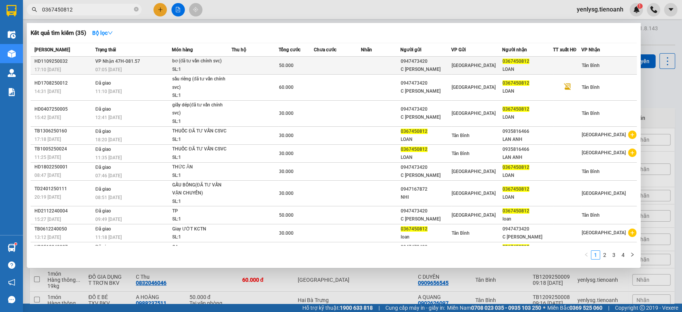
click at [114, 63] on span "VP Nhận 47H-081.57" at bounding box center [117, 61] width 45 height 5
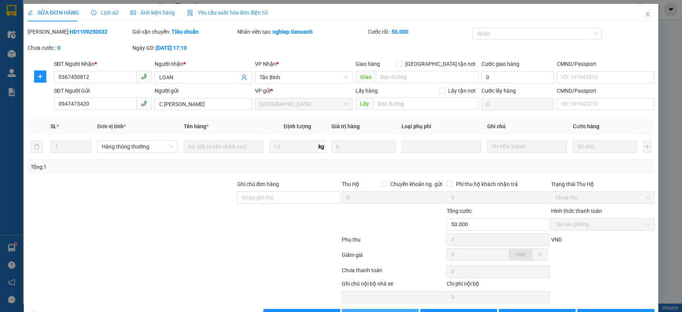
click at [381, 309] on button "Giao hàng" at bounding box center [380, 315] width 77 height 12
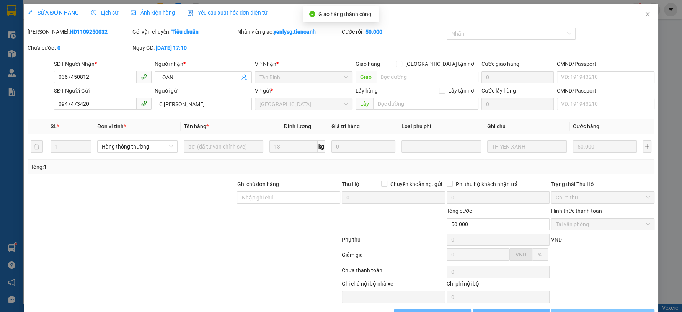
click at [597, 311] on span "Lưu và In" at bounding box center [608, 315] width 54 height 8
click at [596, 308] on strong "0369 525 060" at bounding box center [586, 308] width 33 height 6
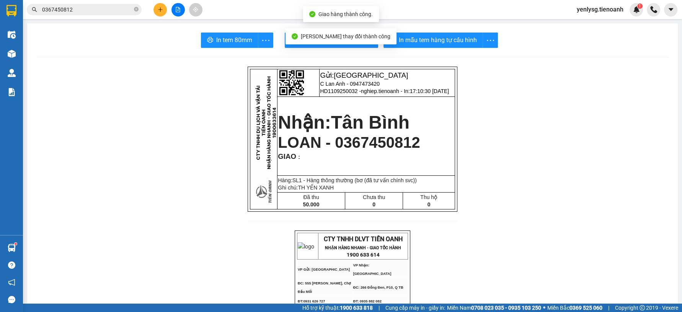
click at [596, 308] on strong "0369 525 060" at bounding box center [586, 308] width 33 height 6
click at [231, 42] on span "In tem 80mm" at bounding box center [234, 40] width 36 height 10
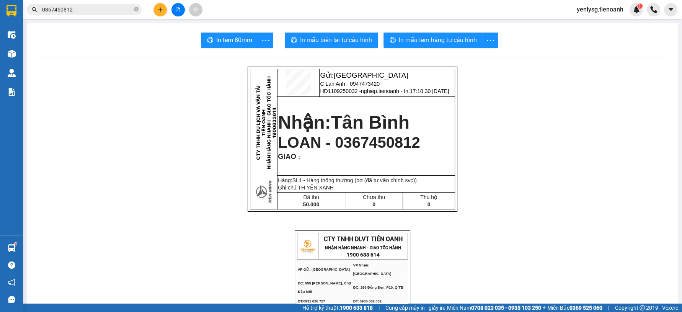
click at [80, 8] on input "0367450812" at bounding box center [87, 9] width 90 height 8
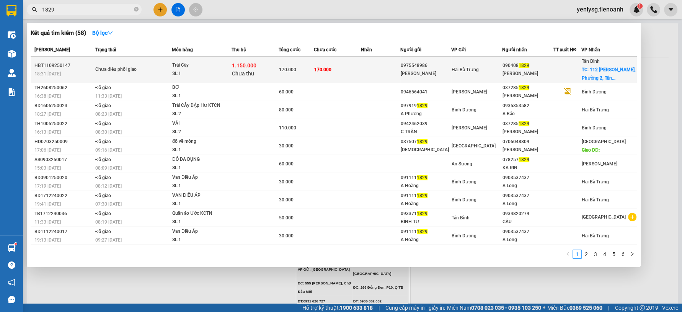
type input "1829"
click at [149, 73] on div "Chưa điều phối giao" at bounding box center [123, 69] width 57 height 8
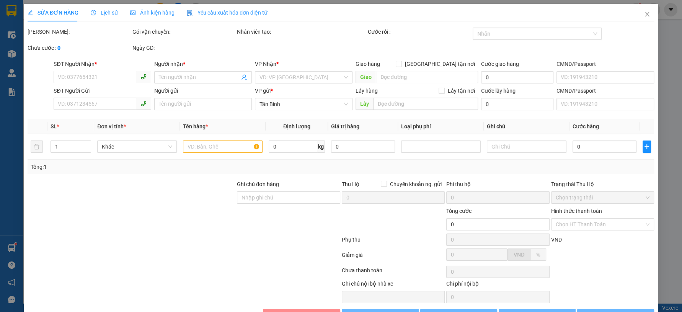
type input "0904081829"
type input "Kiều Trang"
checkbox input "true"
type input "112 Hồng Hà, Phường 2, Tân Bình, Hồ Chí Minh"
type input "0975548986"
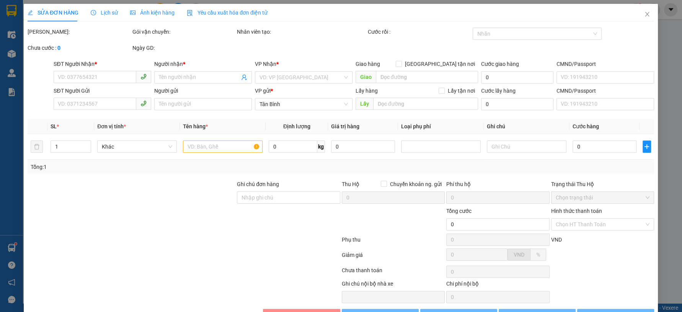
type input "Lưu Hải"
type input "241009788"
type input "170.000"
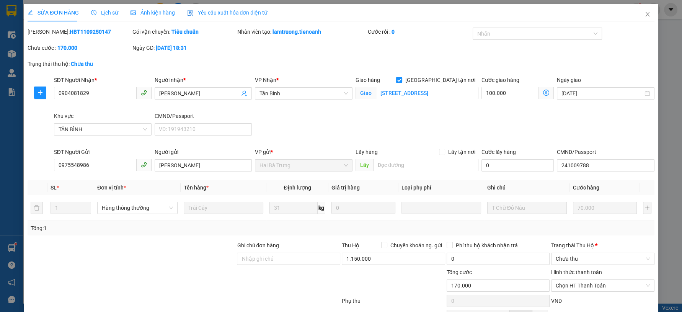
click at [363, 271] on div at bounding box center [393, 281] width 105 height 27
click at [362, 260] on input "1.150.000" at bounding box center [393, 259] width 103 height 12
type input "0"
click at [304, 257] on input "Ghi chú đơn hàng" at bounding box center [288, 259] width 103 height 12
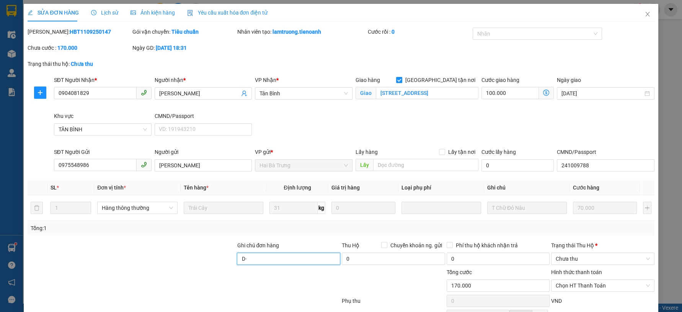
type input "D"
type input "Đ"
type input "K THU HỘ N"
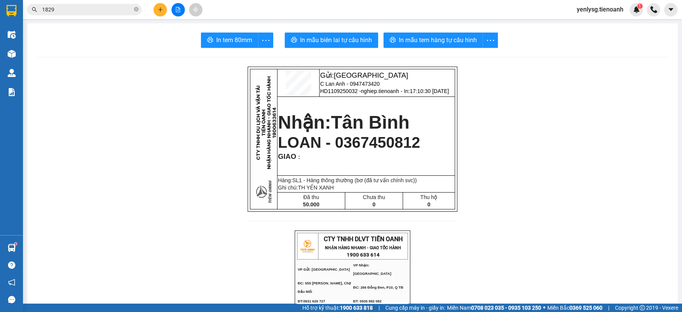
click at [122, 9] on input "1829" at bounding box center [87, 9] width 90 height 8
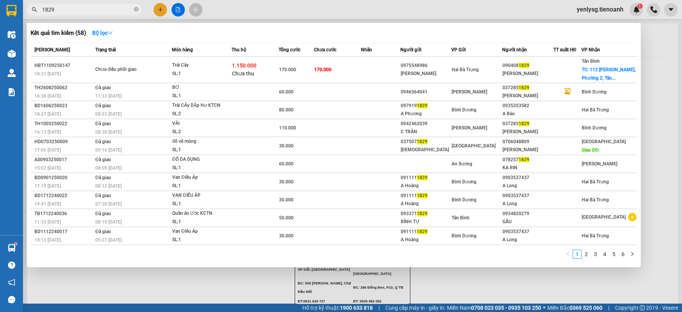
click at [122, 9] on input "1829" at bounding box center [87, 9] width 90 height 8
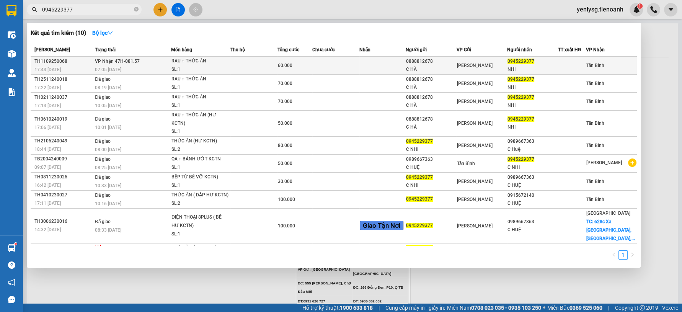
type input "0945229377"
click at [295, 63] on div "60.000" at bounding box center [295, 65] width 34 height 8
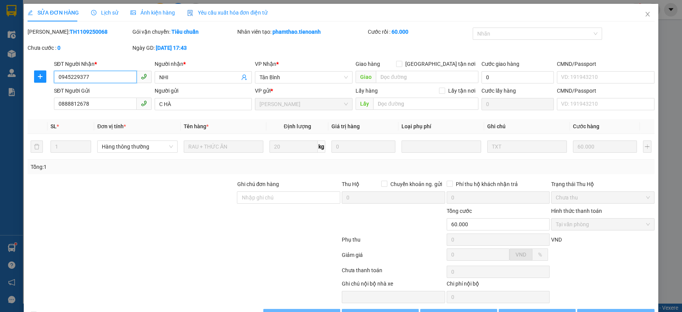
type input "0945229377"
type input "NHI"
type input "0888812678"
type input "C HÀ"
type input "60.000"
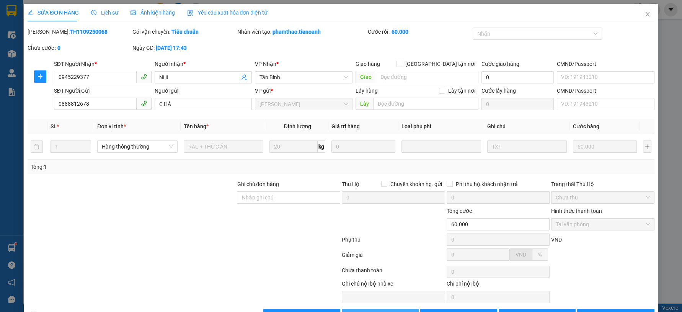
click at [356, 309] on button "Giao hàng" at bounding box center [380, 315] width 77 height 12
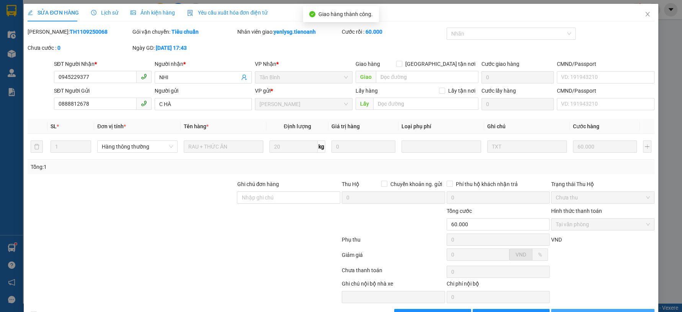
click at [598, 311] on span "Lưu và In" at bounding box center [608, 315] width 54 height 8
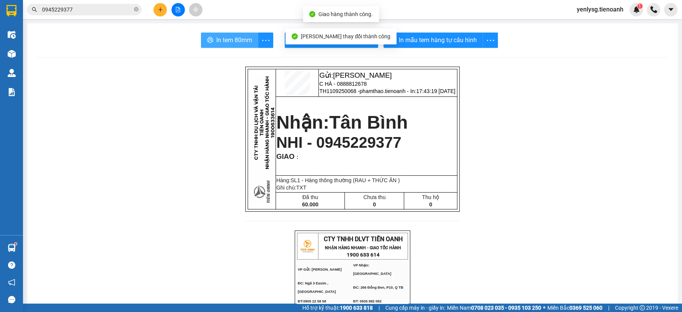
click at [228, 47] on button "In tem 80mm" at bounding box center [229, 40] width 57 height 15
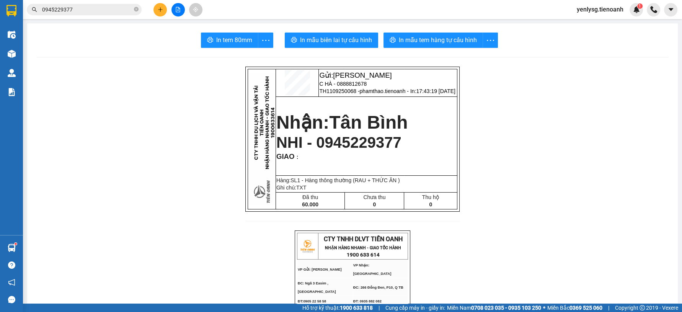
click at [330, 250] on p "NHẬN HÀNG NHANH - GIAO TỐC HÀNH" at bounding box center [363, 247] width 88 height 6
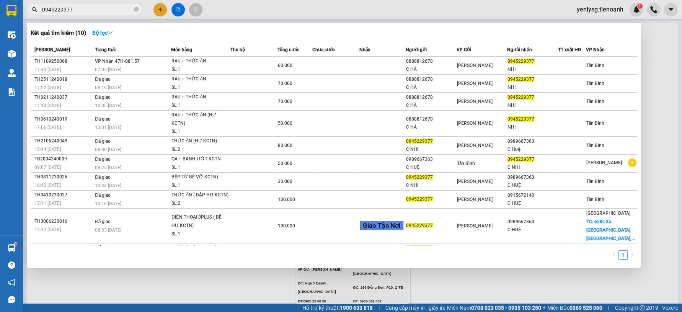
click at [73, 8] on input "0945229377" at bounding box center [87, 9] width 90 height 8
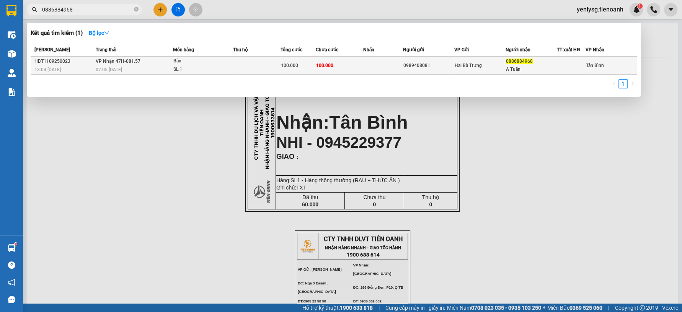
type input "0886884968"
click at [149, 62] on td "VP Nhận 47H-081.57 07:05 - 12/09" at bounding box center [133, 66] width 79 height 18
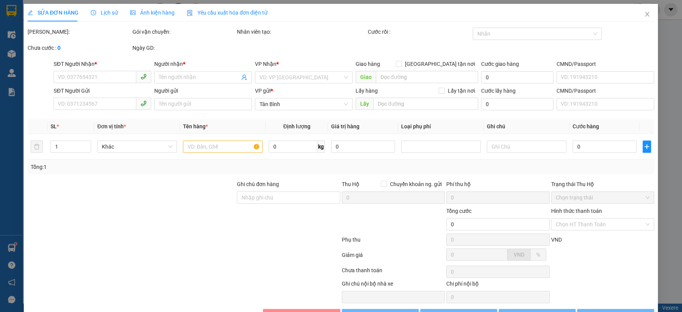
type input "0886884968"
type input "A Tuấn"
type input "0989408081"
type input "100.000"
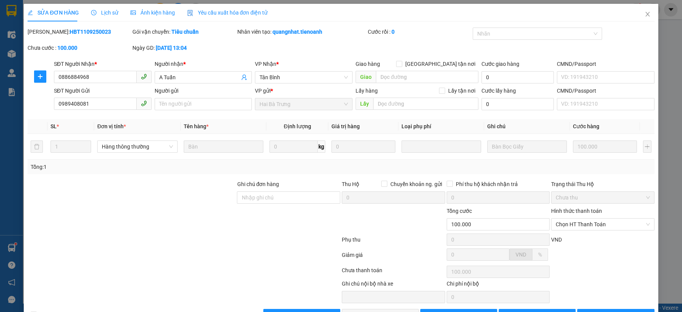
click at [585, 208] on div "Hình thức thanh toán Chọn HT Thanh Toán" at bounding box center [602, 220] width 103 height 27
click at [585, 219] on span "Chọn HT Thanh Toán" at bounding box center [603, 224] width 94 height 11
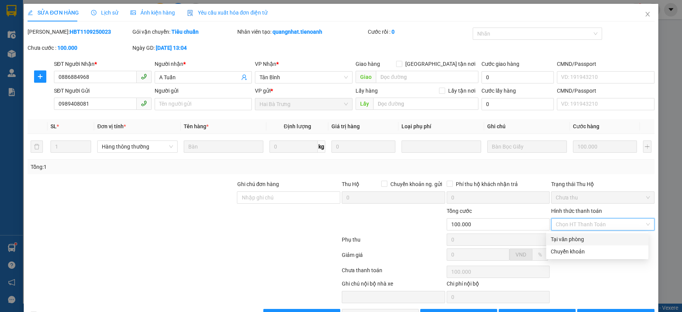
click at [584, 235] on div "Tại văn phòng" at bounding box center [597, 239] width 93 height 8
type input "0"
click at [368, 311] on span "Lưu và Giao hàng" at bounding box center [394, 315] width 74 height 8
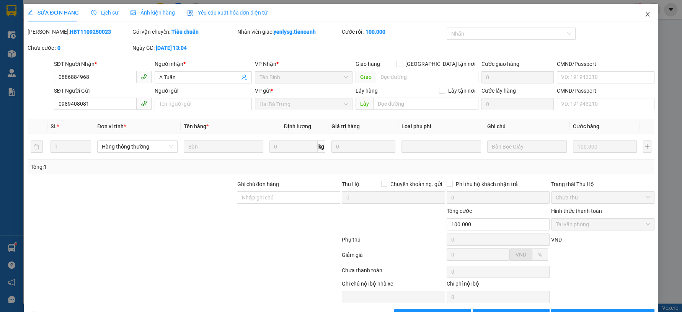
click at [643, 9] on span "Close" at bounding box center [647, 14] width 21 height 21
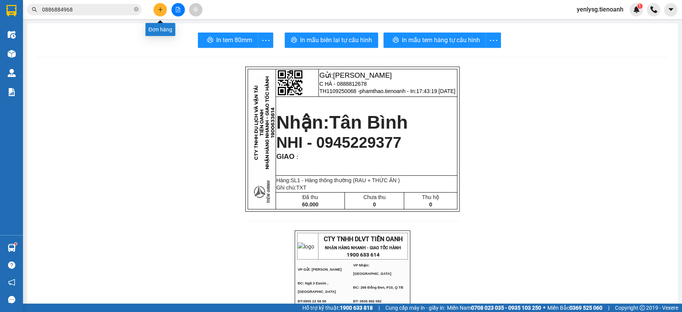
click at [162, 10] on icon "plus" at bounding box center [160, 9] width 5 height 5
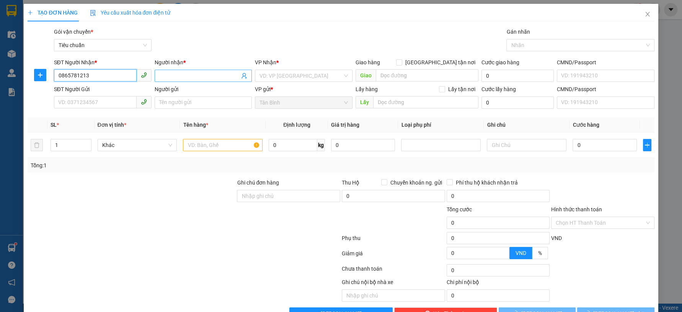
type input "0865781213"
click at [164, 78] on input "Người nhận *" at bounding box center [199, 76] width 81 height 8
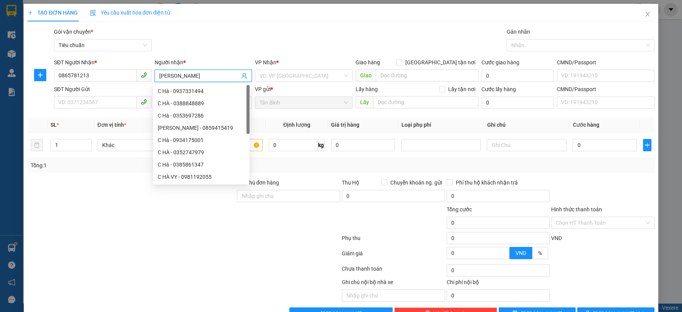
type input "VĂN KHẢI"
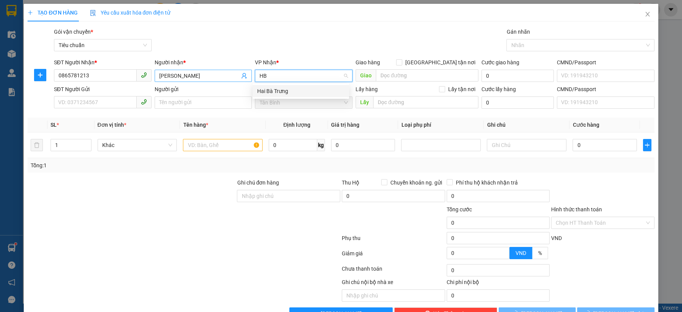
type input "HBT"
click at [268, 91] on div "Hai Bà Trưng" at bounding box center [300, 91] width 87 height 8
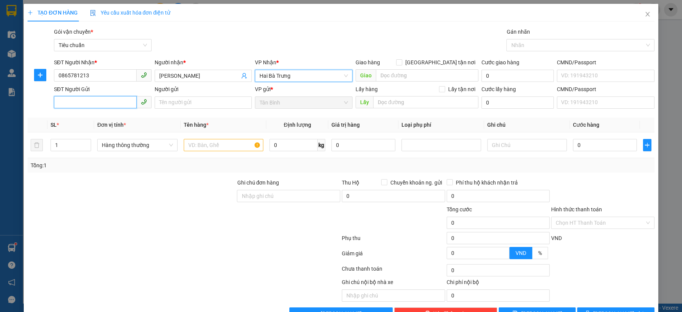
click at [119, 106] on input "SĐT Người Gửi" at bounding box center [95, 102] width 83 height 12
type input "02873068666"
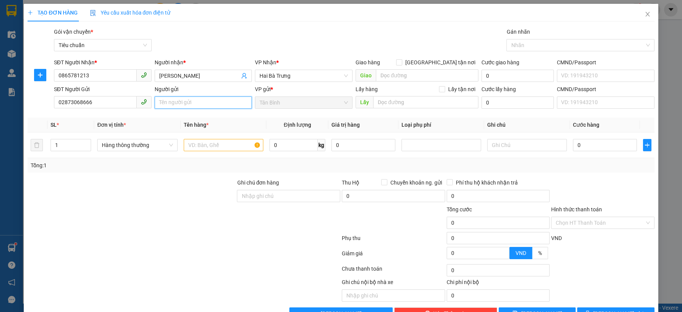
click at [160, 103] on input "Người gửi" at bounding box center [204, 102] width 98 height 12
type input "HALO SHOP"
click at [77, 207] on div at bounding box center [131, 218] width 209 height 27
click at [184, 149] on input "text" at bounding box center [224, 145] width 80 height 12
type input "D"
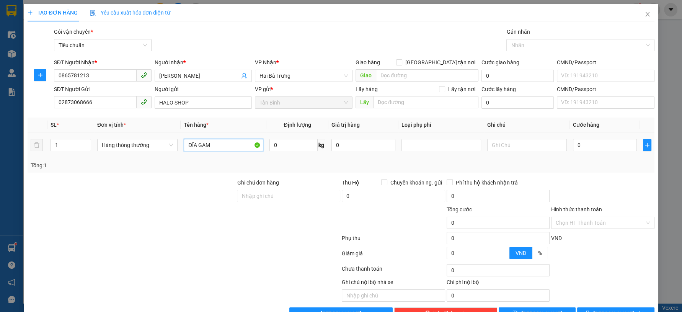
type input "ĐĨA GAME"
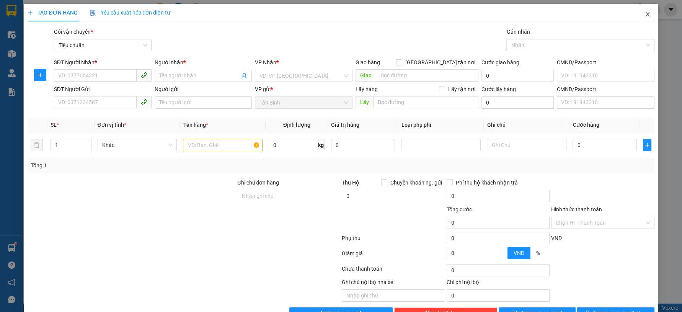
click at [637, 15] on span "Close" at bounding box center [647, 14] width 21 height 21
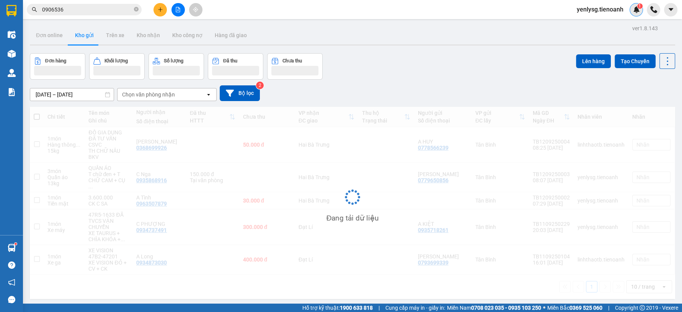
click at [638, 12] on img at bounding box center [636, 9] width 7 height 7
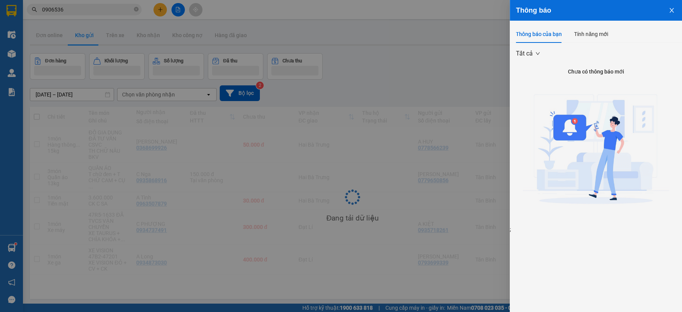
click at [461, 38] on div at bounding box center [341, 156] width 682 height 312
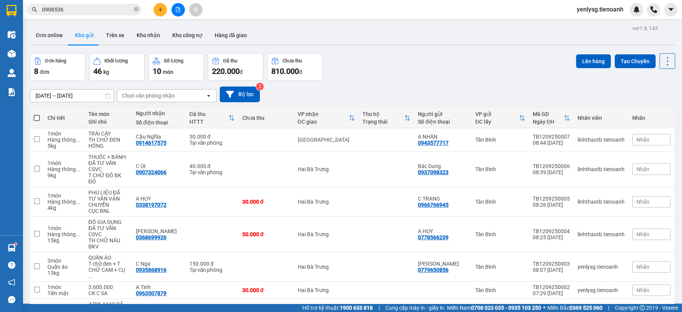
click at [118, 10] on input "0906536" at bounding box center [87, 9] width 90 height 8
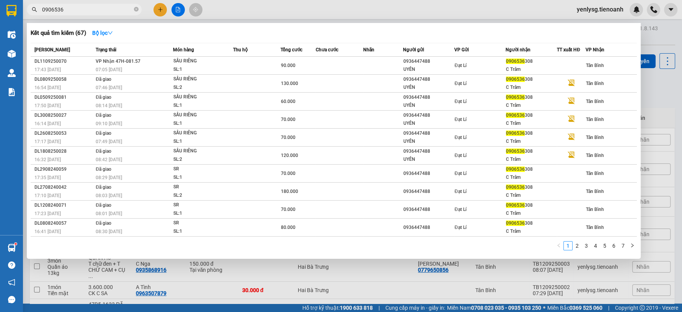
click at [118, 10] on input "0906536" at bounding box center [87, 9] width 90 height 8
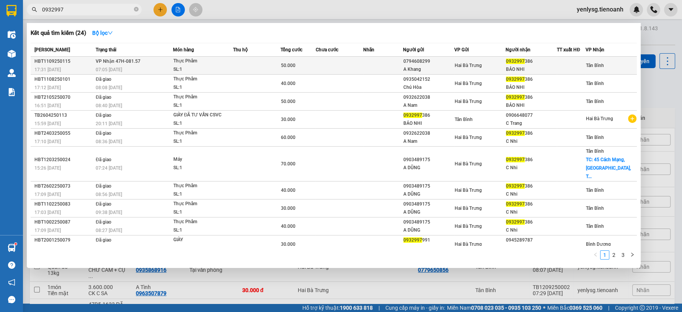
type input "0932997"
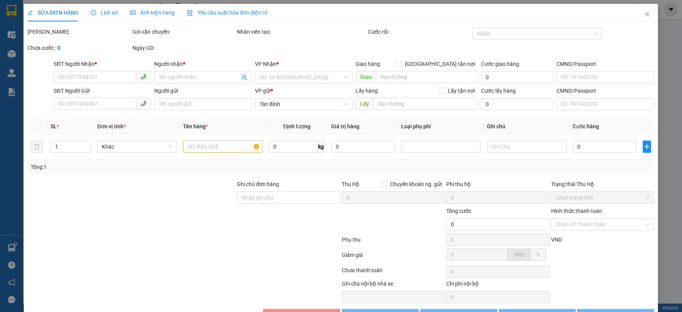
type input "0932997386"
type input "BẢO NHI"
type input "0794608299"
type input "A Khang"
type input "50.000"
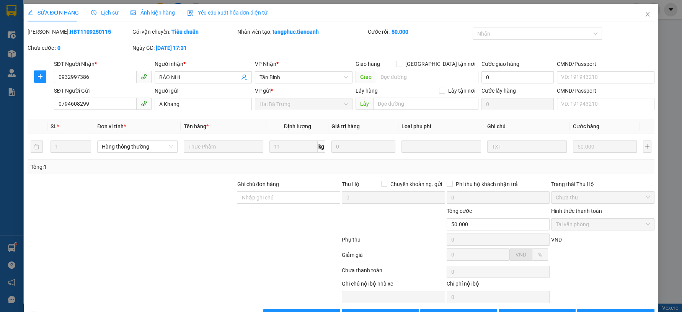
click at [569, 242] on div "VND" at bounding box center [603, 241] width 105 height 13
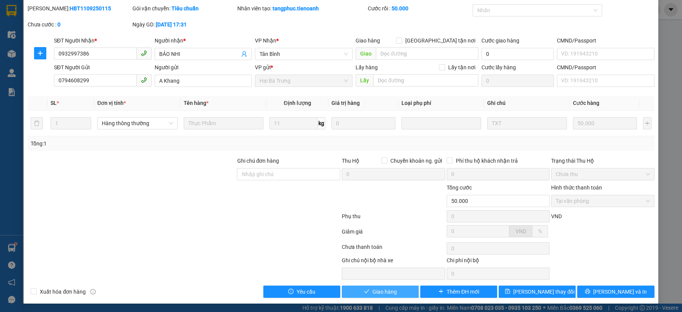
click at [397, 293] on button "Giao hàng" at bounding box center [380, 292] width 77 height 12
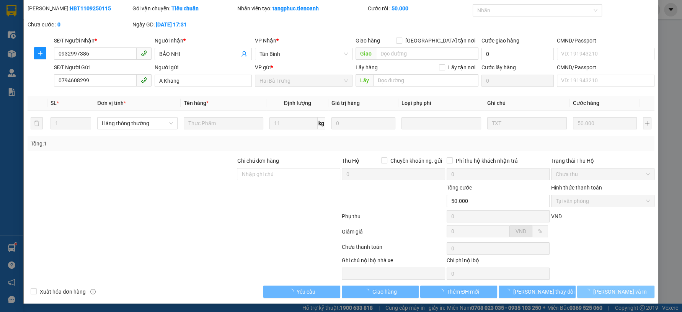
click at [642, 291] on button "[PERSON_NAME] và In" at bounding box center [615, 292] width 77 height 12
click at [631, 289] on button "[PERSON_NAME] và In" at bounding box center [615, 292] width 77 height 12
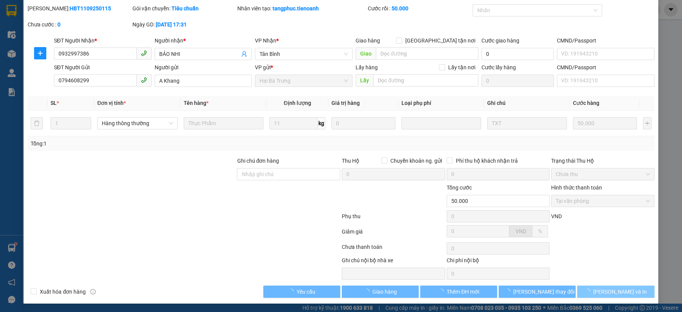
click at [631, 289] on button "[PERSON_NAME] và In" at bounding box center [615, 292] width 77 height 12
click at [617, 288] on span "[PERSON_NAME] và In" at bounding box center [621, 292] width 54 height 8
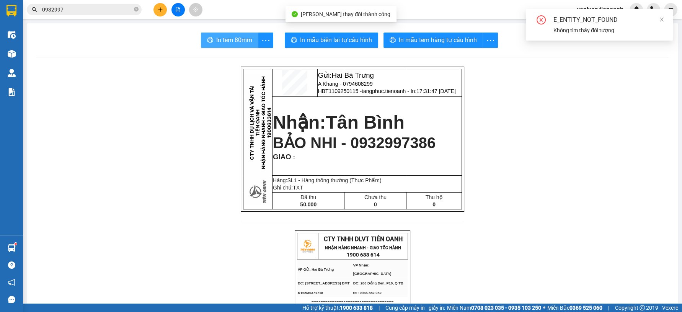
click at [221, 40] on span "In tem 80mm" at bounding box center [234, 40] width 36 height 10
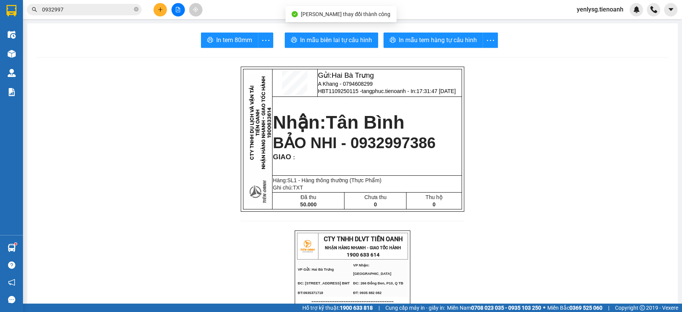
click at [122, 11] on input "0932997" at bounding box center [87, 9] width 90 height 8
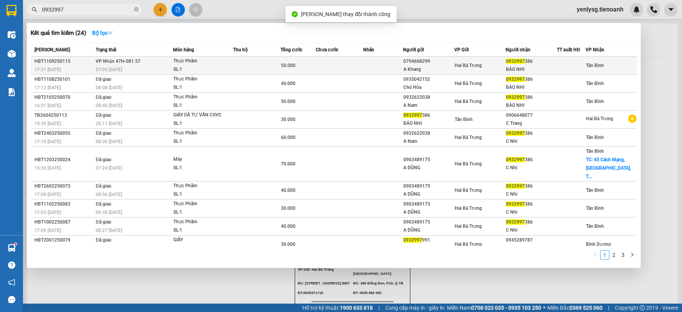
click at [159, 65] on td "VP Nhận 47H-081.57 07:05 - 12/09" at bounding box center [133, 66] width 79 height 18
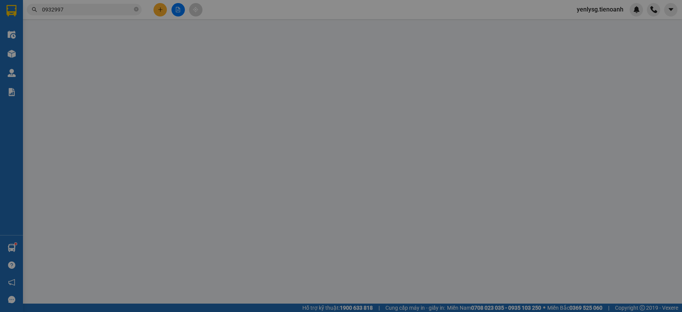
type input "0932997386"
type input "BẢO NHI"
type input "0794608299"
type input "A Khang"
type input "50.000"
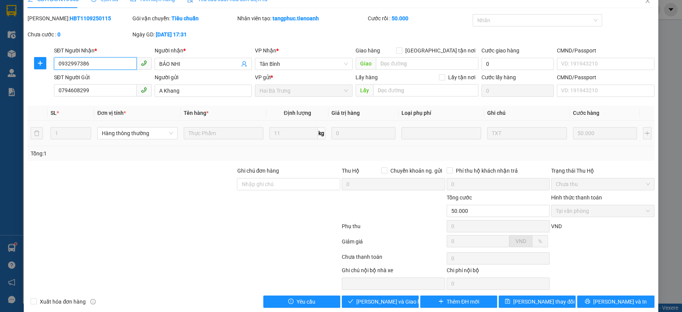
scroll to position [23, 0]
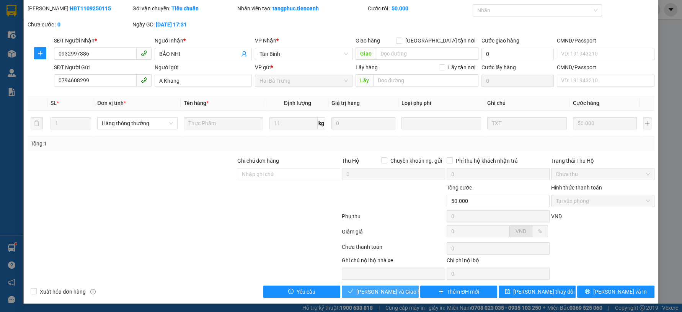
click at [360, 286] on button "[PERSON_NAME] và Giao hàng" at bounding box center [380, 292] width 77 height 12
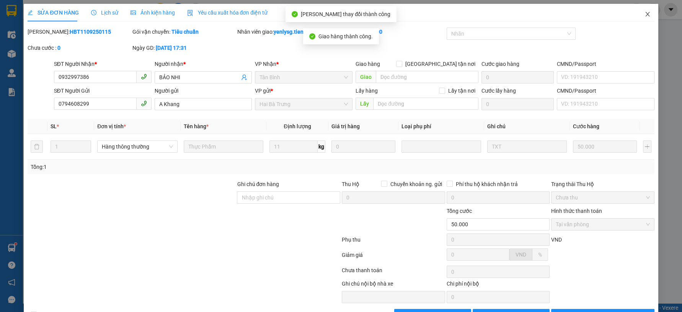
scroll to position [0, 0]
click at [648, 8] on span "Close" at bounding box center [647, 14] width 21 height 21
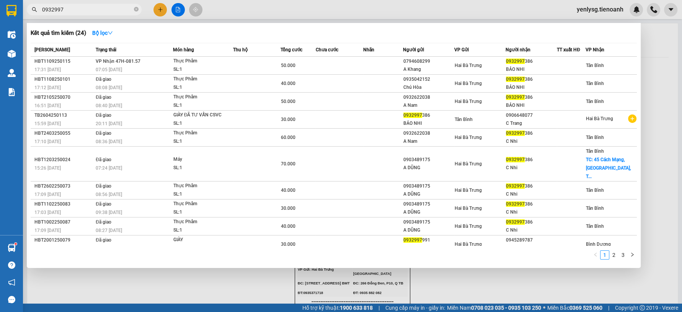
click at [98, 15] on span "0932997" at bounding box center [84, 9] width 115 height 11
click at [98, 12] on input "0932997" at bounding box center [87, 9] width 90 height 8
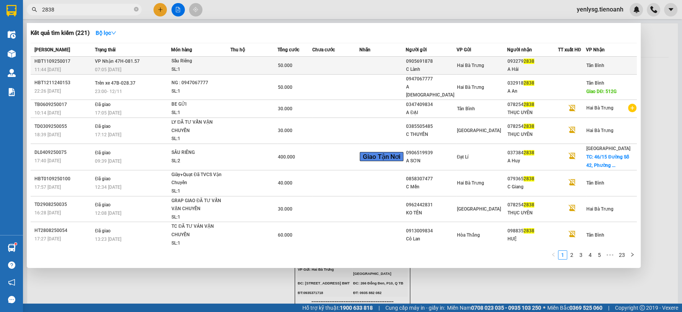
type input "2838"
click at [380, 70] on td at bounding box center [383, 66] width 46 height 18
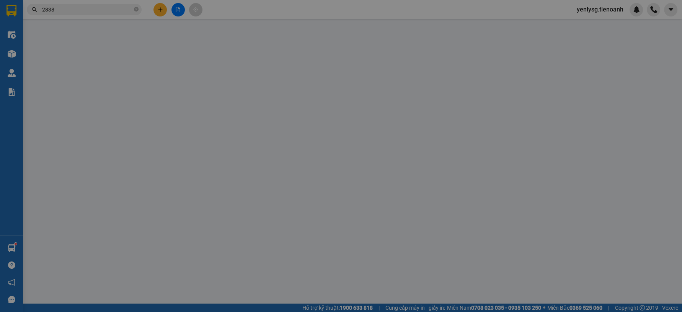
type input "0932792838"
type input "A Hải"
type input "0905691878"
type input "C Lành"
type input "50.000"
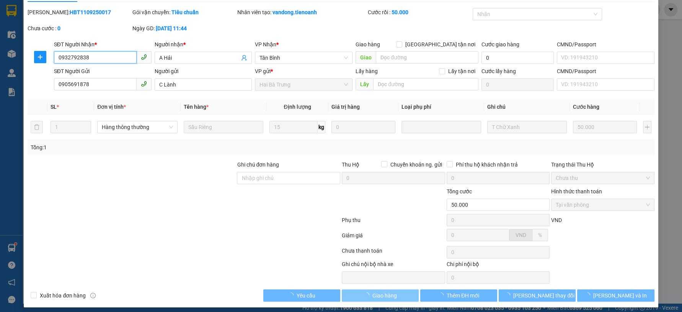
scroll to position [23, 0]
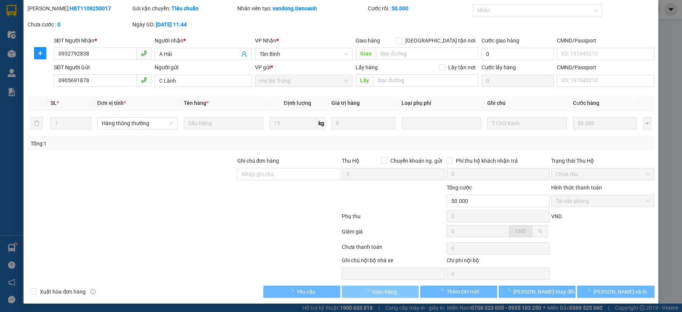
click at [382, 292] on span "Giao hàng" at bounding box center [385, 292] width 25 height 8
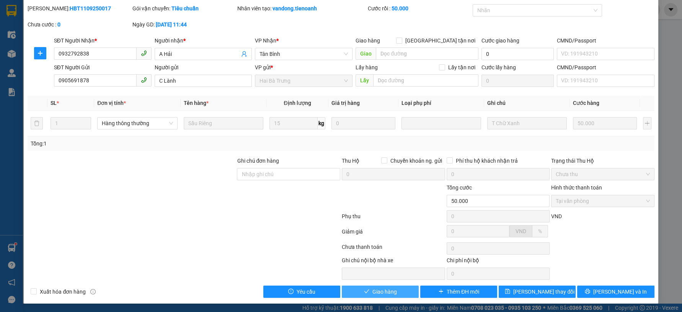
click at [382, 290] on span "Giao hàng" at bounding box center [385, 292] width 25 height 8
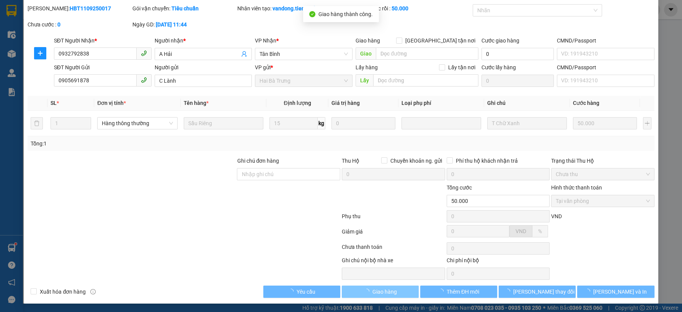
click at [382, 290] on span "Giao hàng" at bounding box center [385, 292] width 25 height 8
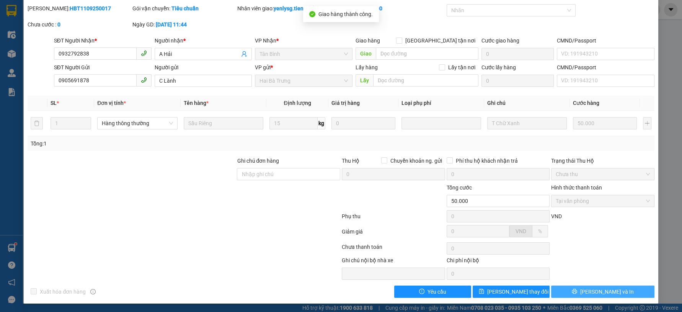
click at [625, 288] on button "[PERSON_NAME] và In" at bounding box center [602, 292] width 103 height 12
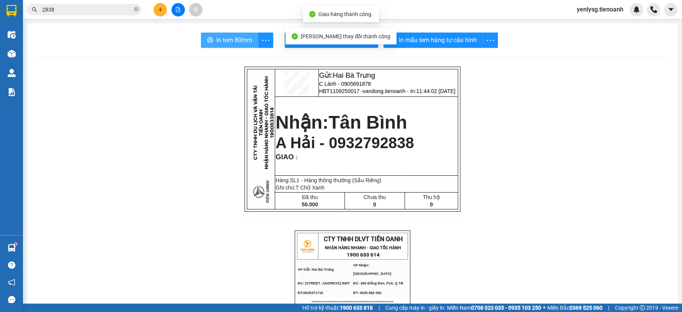
drag, startPoint x: 217, startPoint y: 46, endPoint x: 221, endPoint y: 41, distance: 6.1
click at [219, 44] on button "In tem 80mm" at bounding box center [229, 40] width 57 height 15
click at [221, 41] on span "In tem 80mm" at bounding box center [234, 40] width 36 height 10
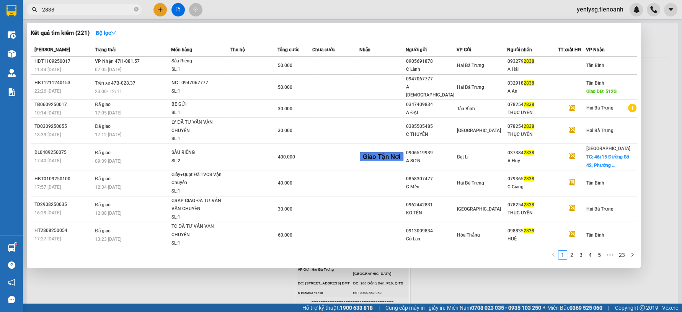
click at [96, 10] on input "2838" at bounding box center [87, 9] width 90 height 8
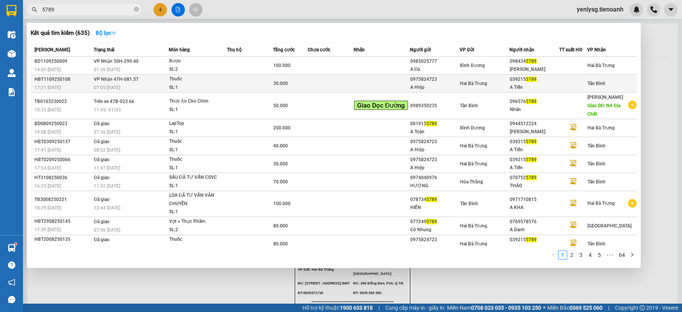
type input "5789"
click at [280, 78] on td "30.000" at bounding box center [290, 84] width 34 height 18
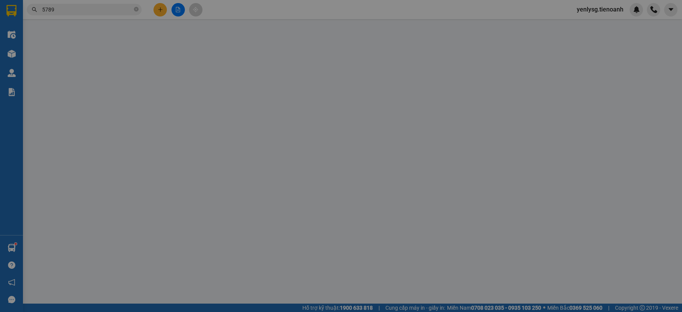
type input "0392155789"
type input "A Tiến"
type input "0975824723"
type input "A Hiệp"
type input "066094020616"
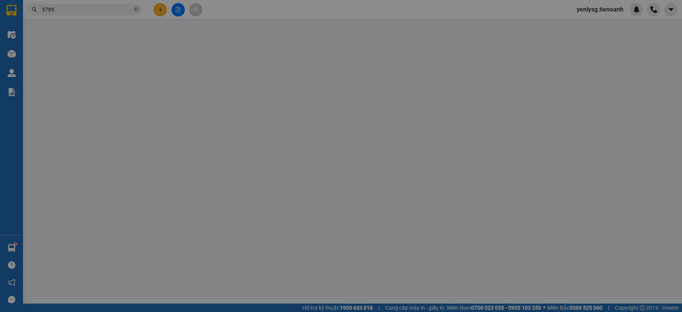
type input "30.000"
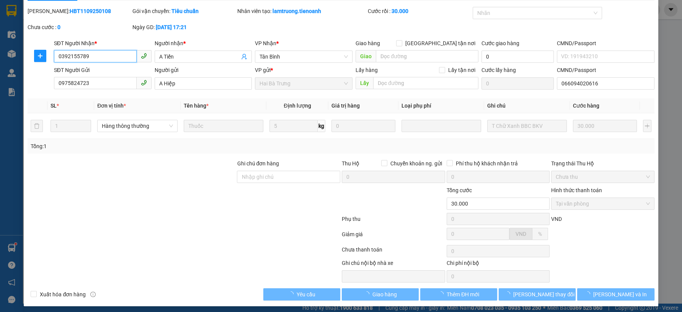
scroll to position [23, 0]
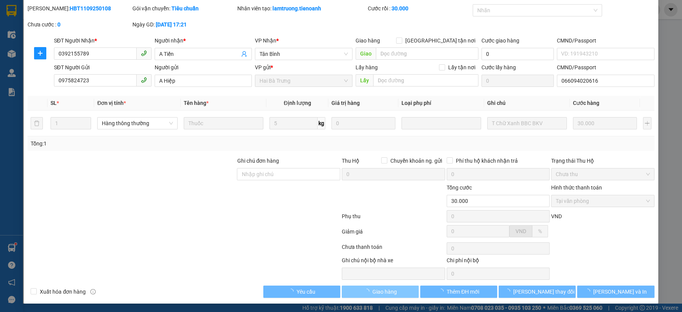
click at [388, 291] on span "Giao hàng" at bounding box center [385, 292] width 25 height 8
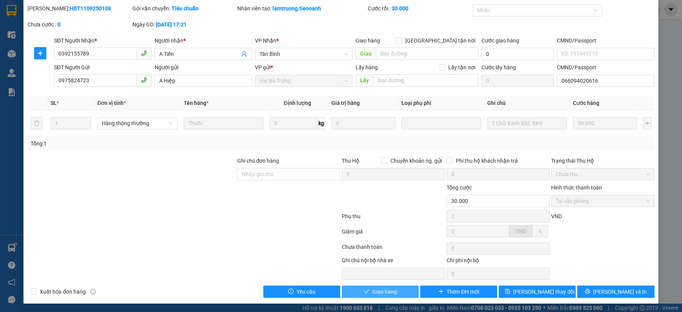
click at [388, 291] on span "Giao hàng" at bounding box center [385, 292] width 25 height 8
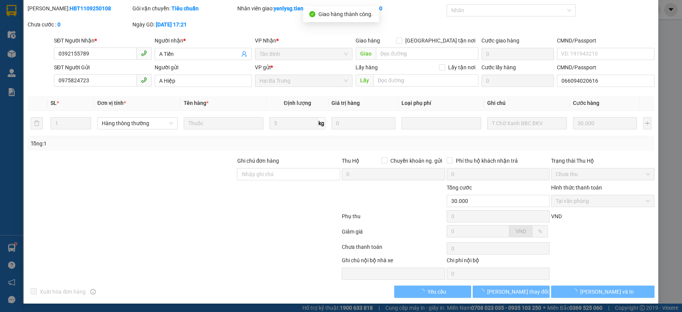
click at [388, 289] on div "Xuất hóa đơn hàng Yêu cầu Lưu thay đổi Lưu và In" at bounding box center [341, 292] width 628 height 12
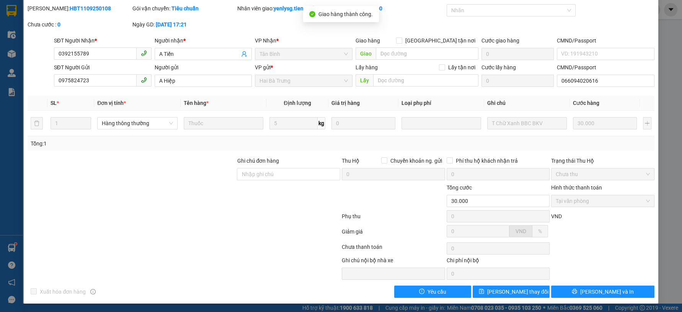
scroll to position [0, 0]
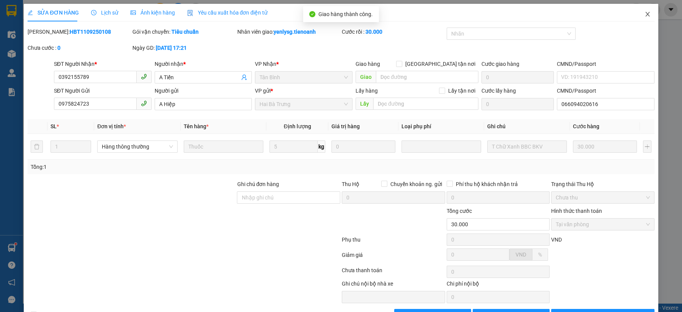
click at [638, 8] on span "Close" at bounding box center [647, 14] width 21 height 21
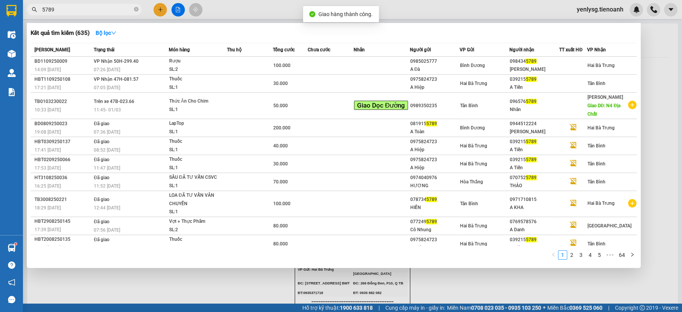
click at [98, 9] on input "5789" at bounding box center [87, 9] width 90 height 8
click at [135, 7] on icon "close-circle" at bounding box center [136, 9] width 5 height 5
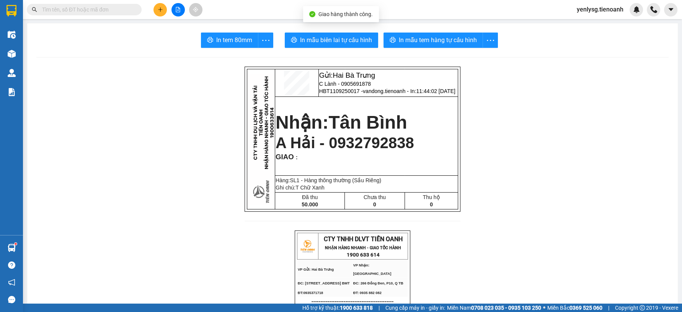
click at [120, 15] on span at bounding box center [84, 9] width 115 height 11
click at [124, 11] on input "text" at bounding box center [87, 9] width 90 height 8
click at [116, 9] on input "text" at bounding box center [87, 9] width 90 height 8
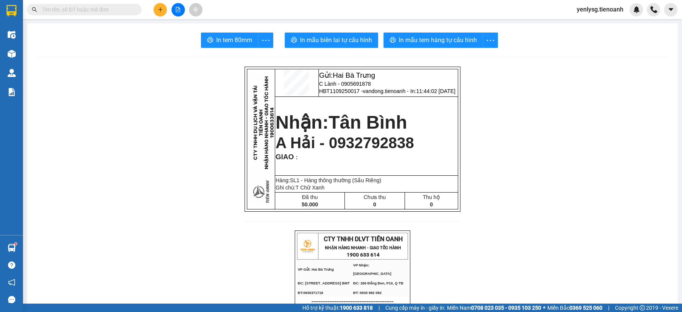
click at [116, 9] on input "text" at bounding box center [87, 9] width 90 height 8
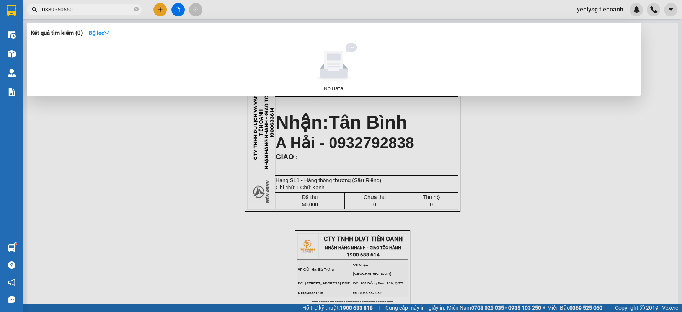
click at [95, 13] on input "0339550550" at bounding box center [87, 9] width 90 height 8
click at [96, 11] on input "0339550550" at bounding box center [87, 9] width 90 height 8
click at [120, 12] on input "0339550550" at bounding box center [87, 9] width 90 height 8
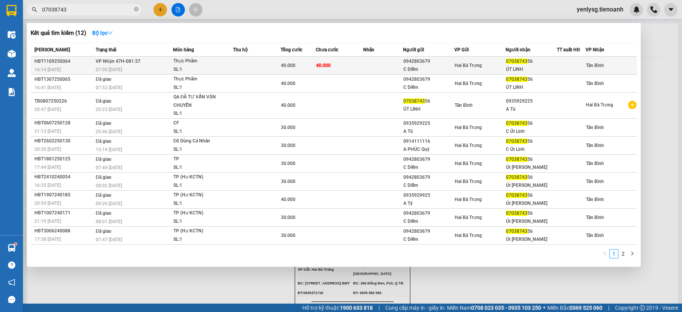
type input "07038743"
click at [255, 67] on td at bounding box center [256, 66] width 47 height 18
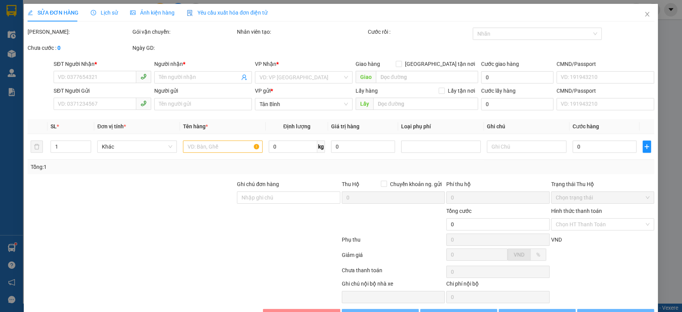
type input "0703874356"
type input "ÚT LINH"
type input "0942803679"
type input "C Diễm"
type input "40.000"
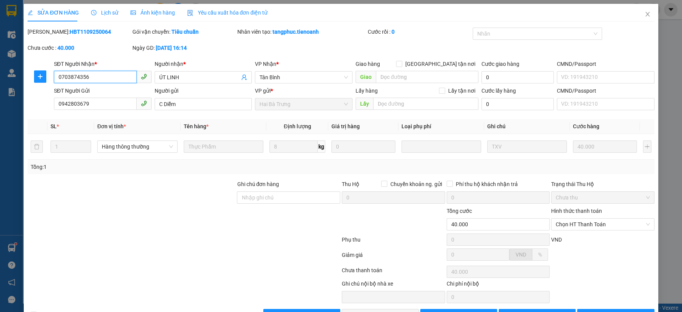
click at [590, 229] on span "Chọn HT Thanh Toán" at bounding box center [603, 224] width 94 height 11
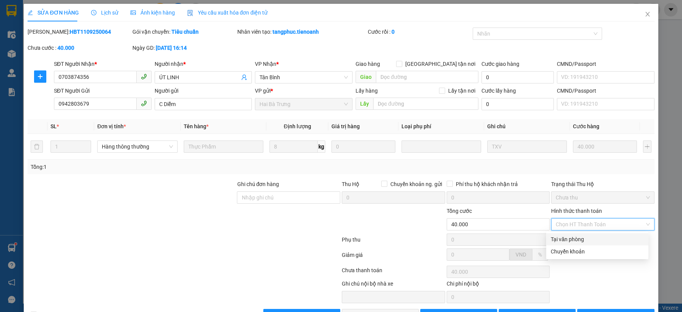
click at [585, 238] on div "Tại văn phòng" at bounding box center [597, 239] width 93 height 8
type input "0"
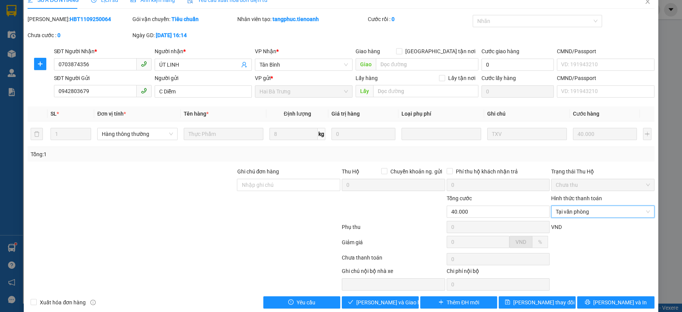
scroll to position [23, 0]
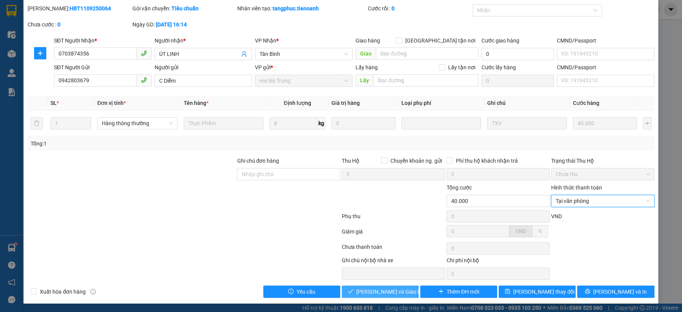
click at [403, 293] on button "Lưu và Giao hàng" at bounding box center [380, 292] width 77 height 12
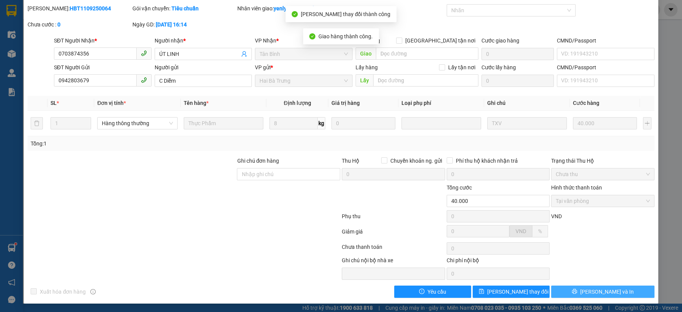
click at [577, 290] on button "[PERSON_NAME] và In" at bounding box center [602, 292] width 103 height 12
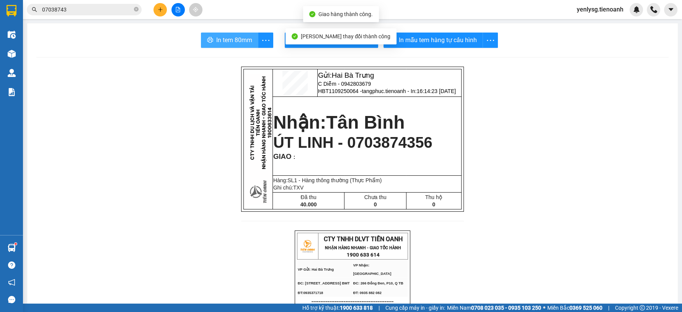
click at [255, 42] on button "In tem 80mm" at bounding box center [229, 40] width 57 height 15
click at [242, 41] on span "In tem 80mm" at bounding box center [234, 40] width 36 height 10
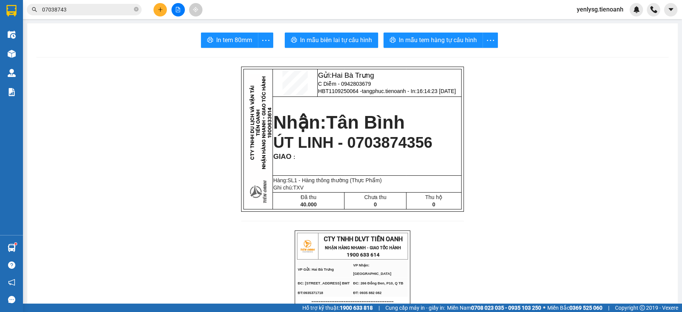
click at [162, 7] on icon "plus" at bounding box center [160, 9] width 5 height 5
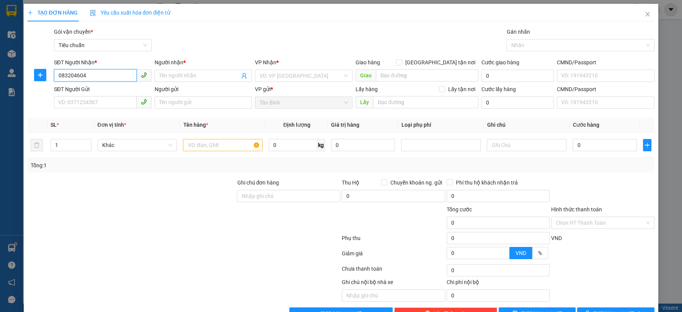
type input "0832046046"
click at [114, 89] on div "0832046046 - C Thu" at bounding box center [101, 91] width 87 height 8
type input "C Thu"
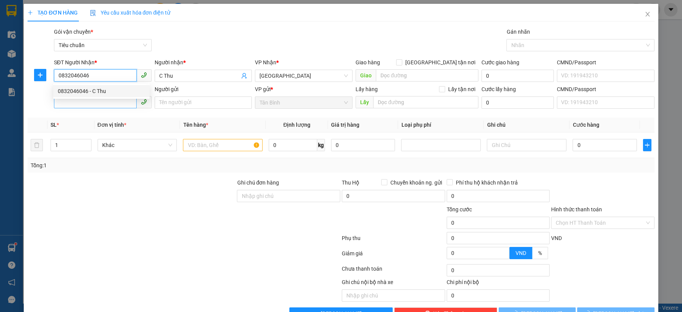
type input "0832046046"
type input "30.000"
click at [113, 105] on input "SĐT Người Gửi" at bounding box center [95, 102] width 83 height 12
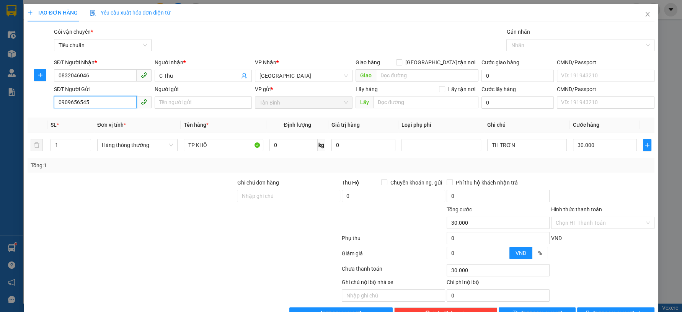
type input "0909656545"
click at [169, 106] on input "Người gửi" at bounding box center [204, 102] width 98 height 12
type input "C DUYÊN"
click at [78, 234] on div at bounding box center [184, 239] width 314 height 15
click at [222, 149] on input "TP KHÔ" at bounding box center [224, 145] width 80 height 12
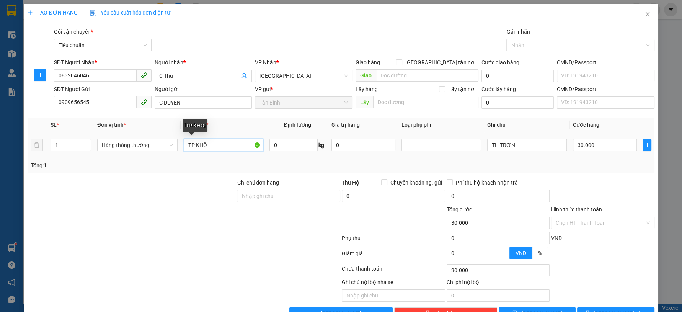
click at [222, 149] on input "TP KHÔ" at bounding box center [224, 145] width 80 height 12
type input "D"
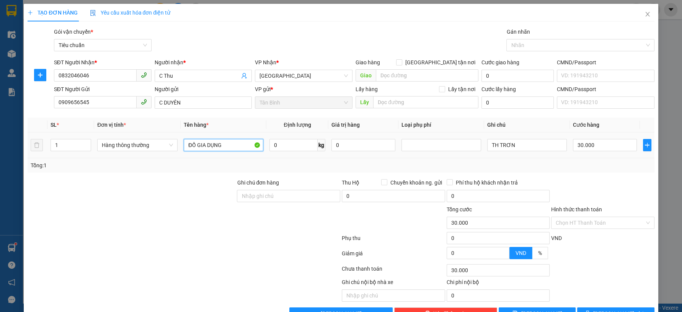
type input "ĐỒ GIA DỤNG"
drag, startPoint x: 263, startPoint y: 143, endPoint x: 271, endPoint y: 144, distance: 8.1
click at [263, 143] on td "ĐỒ GIA DỤNG" at bounding box center [224, 145] width 86 height 26
click at [274, 144] on input "0" at bounding box center [294, 145] width 49 height 12
type input "19"
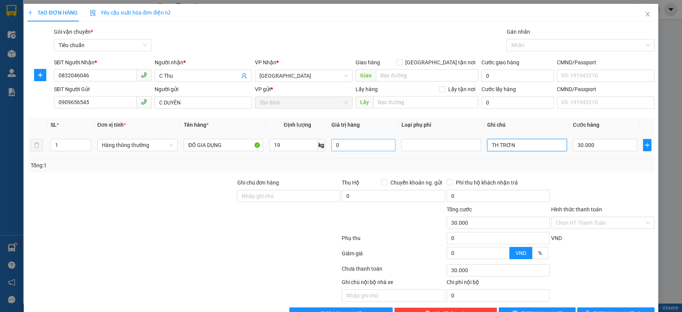
drag, startPoint x: 511, startPoint y: 144, endPoint x: 368, endPoint y: 147, distance: 143.2
click at [368, 147] on tr "1 Hàng thông thường ĐỒ GIA DỤNG 19 kg 0 TH TRƠN 30.000" at bounding box center [341, 145] width 627 height 26
type input "55.000"
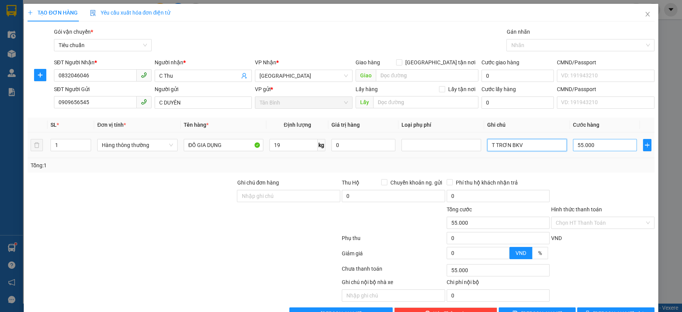
type input "T TRƠN BKV"
click at [580, 145] on input "55.000" at bounding box center [605, 145] width 64 height 12
type input "6"
type input "60"
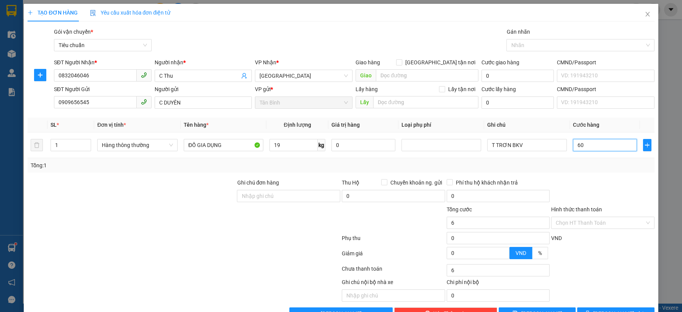
type input "60"
type input "60.000"
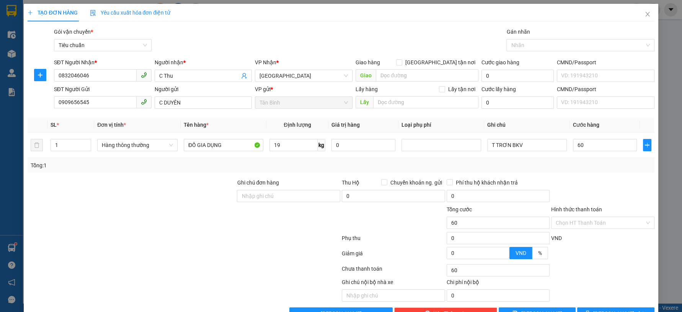
type input "60.000"
click at [561, 178] on div at bounding box center [603, 191] width 105 height 27
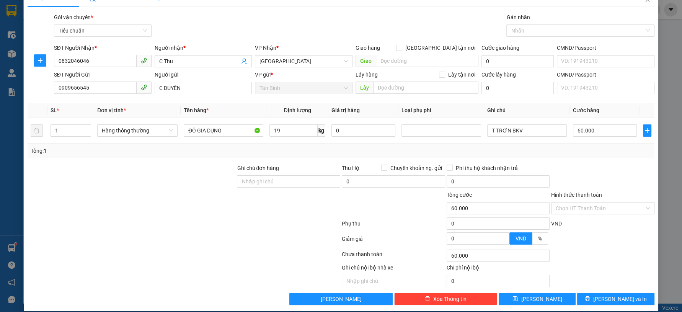
scroll to position [22, 0]
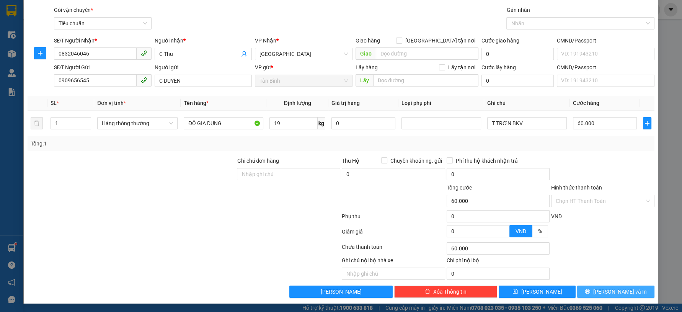
click at [595, 286] on button "[PERSON_NAME] và In" at bounding box center [615, 292] width 77 height 12
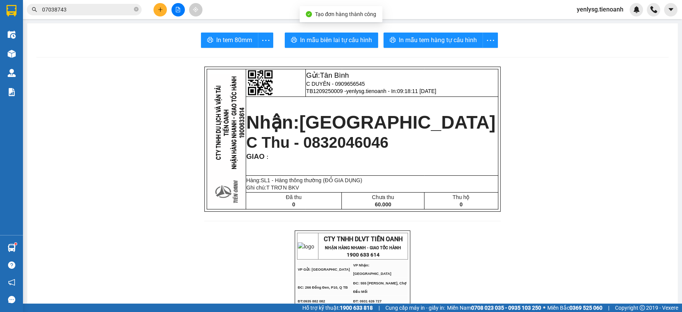
click at [296, 42] on button "In mẫu biên lai tự cấu hình" at bounding box center [331, 40] width 93 height 15
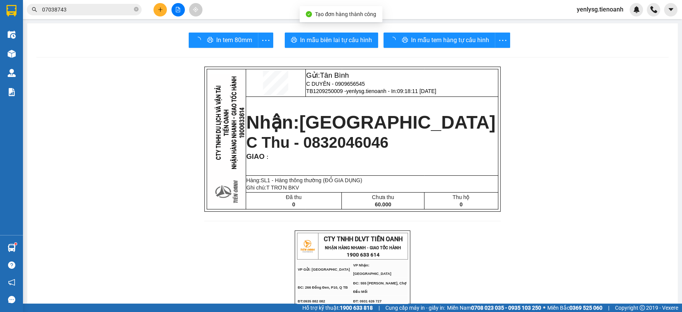
click at [439, 41] on div "In mẫu tem hàng tự cấu hình" at bounding box center [447, 40] width 127 height 15
click at [439, 41] on span "In mẫu tem hàng tự cấu hình" at bounding box center [438, 40] width 78 height 10
click at [438, 39] on span "In mẫu tem hàng tự cấu hình" at bounding box center [438, 40] width 78 height 10
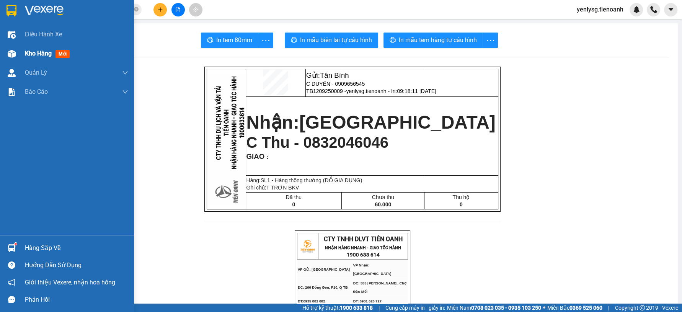
click at [13, 49] on div at bounding box center [11, 53] width 13 height 13
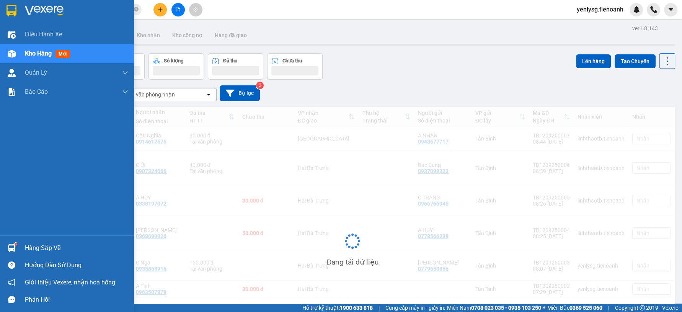
click at [13, 50] on img at bounding box center [12, 54] width 8 height 8
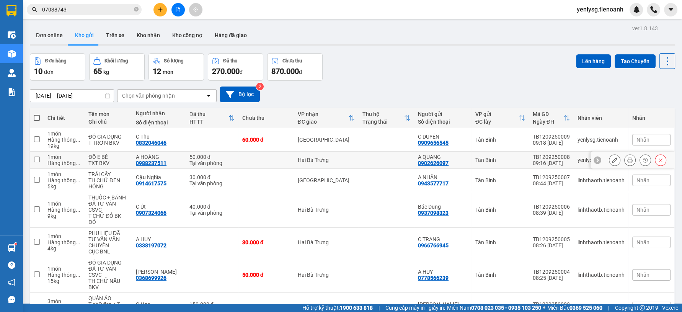
click at [612, 159] on icon at bounding box center [614, 159] width 5 height 5
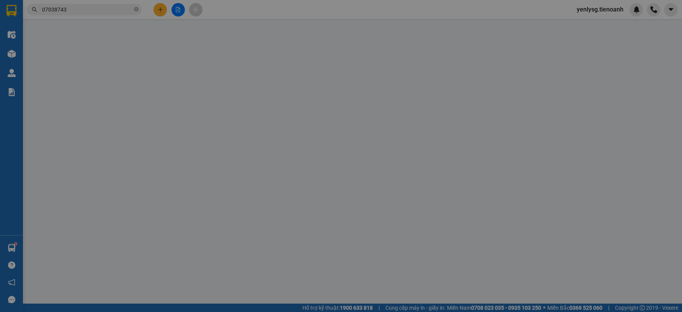
type input "0988237511"
type input "A HOÀNG"
type input "0902626097"
type input "A QUANG"
type input "50.000"
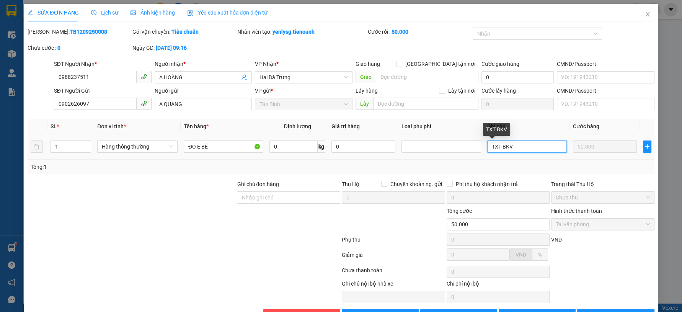
click at [496, 148] on input "TXT BKV" at bounding box center [527, 147] width 80 height 12
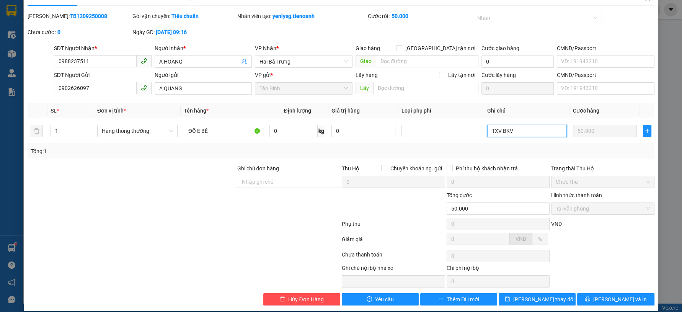
scroll to position [23, 0]
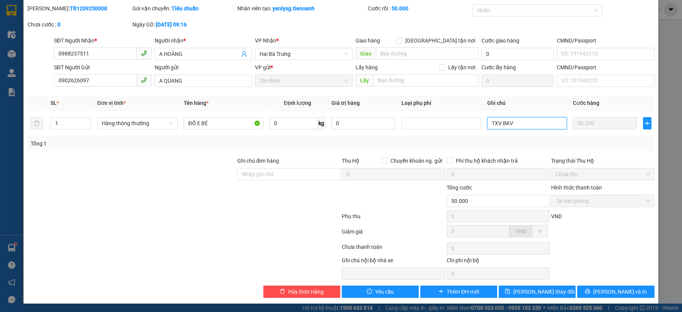
type input "TXV BKV"
click at [603, 284] on div "Total Paid Fee 50.000 Total UnPaid Fee 0 Cash Collection Total Fee Mã ĐH: TB120…" at bounding box center [341, 151] width 627 height 294
click at [586, 291] on button "[PERSON_NAME] và In" at bounding box center [615, 292] width 77 height 12
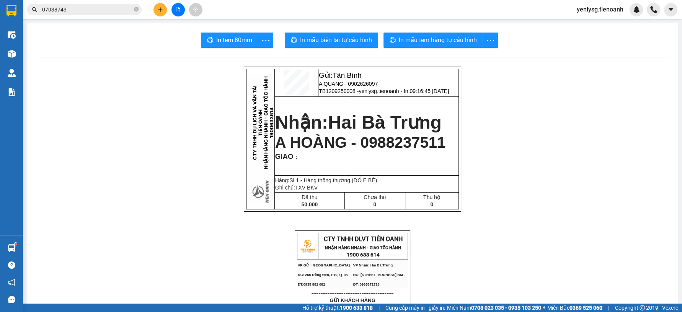
click at [168, 6] on div at bounding box center [177, 9] width 57 height 13
click at [155, 8] on button at bounding box center [160, 9] width 13 height 13
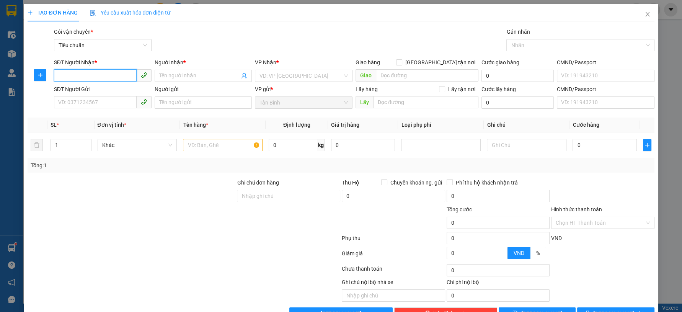
paste input "0987689522"
type input "0987689522"
click at [97, 90] on div "0987689522 - Chị Thanh" at bounding box center [101, 91] width 87 height 8
type input "Chị Thanh"
type input "10.000"
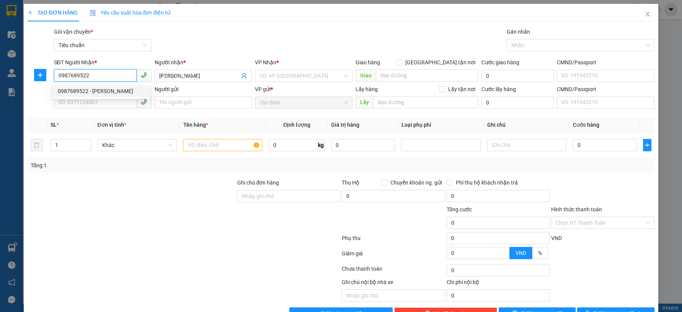
type input "10.000"
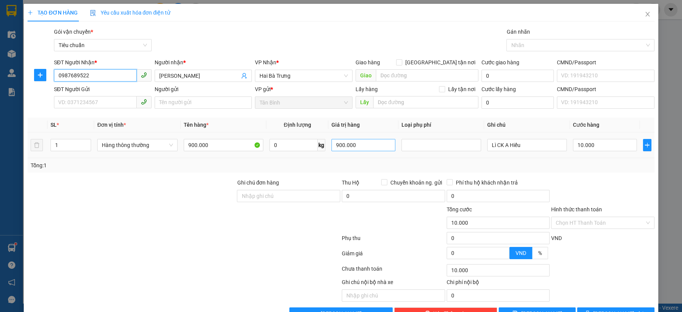
type input "0987689522"
drag, startPoint x: 357, startPoint y: 147, endPoint x: 310, endPoint y: 148, distance: 46.3
click at [317, 147] on tr "1 Hàng thông thường 900.000 0 kg 900.000 Lì CK A Hiếu 10.000" at bounding box center [341, 145] width 627 height 26
type input "925.000"
click at [335, 152] on div "925.000" at bounding box center [364, 144] width 64 height 15
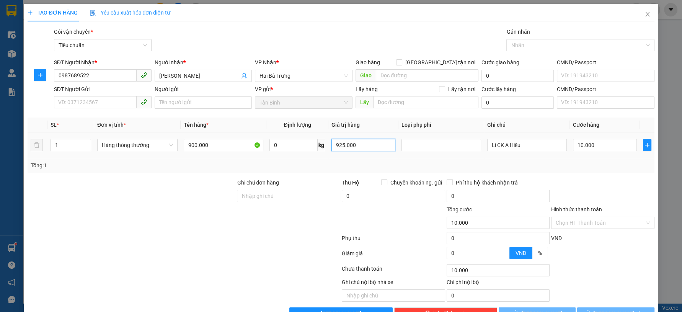
click at [337, 150] on input "925.000" at bounding box center [364, 145] width 64 height 12
type input "0"
click at [337, 147] on input "925.000" at bounding box center [364, 145] width 64 height 12
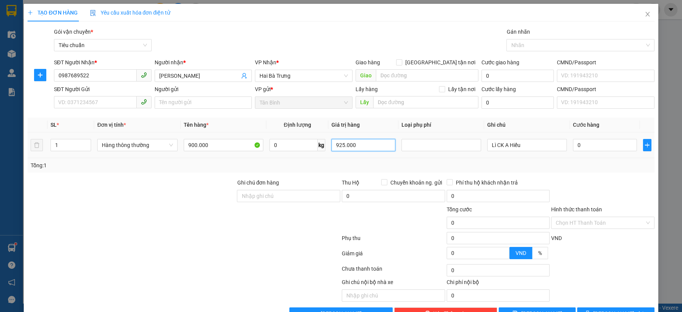
click at [337, 147] on input "925.000" at bounding box center [364, 145] width 64 height 12
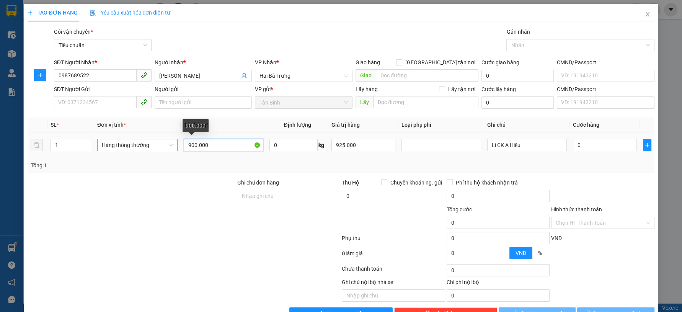
drag, startPoint x: 222, startPoint y: 147, endPoint x: 154, endPoint y: 148, distance: 68.9
click at [153, 148] on tr "1 Hàng thông thường 900.000 0 kg 925.000 Lì CK A Hiếu 0" at bounding box center [341, 145] width 627 height 26
paste input "25"
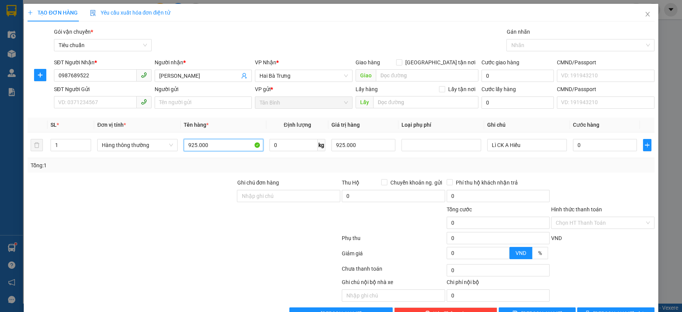
type input "925.000"
drag, startPoint x: 198, startPoint y: 171, endPoint x: 160, endPoint y: 152, distance: 42.0
click at [195, 168] on div "Tổng: 1" at bounding box center [341, 165] width 627 height 15
click at [158, 151] on div "Hàng thông thường" at bounding box center [137, 145] width 80 height 12
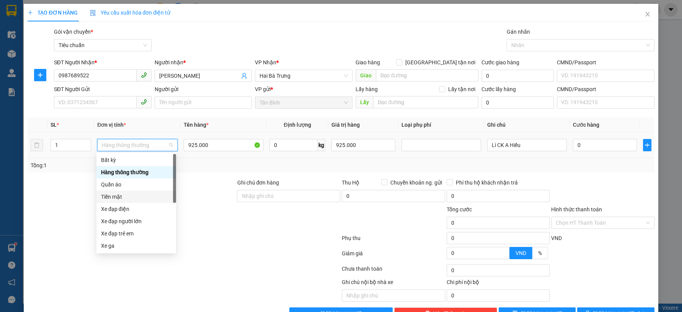
click at [130, 195] on div "Tiền mặt" at bounding box center [136, 197] width 70 height 8
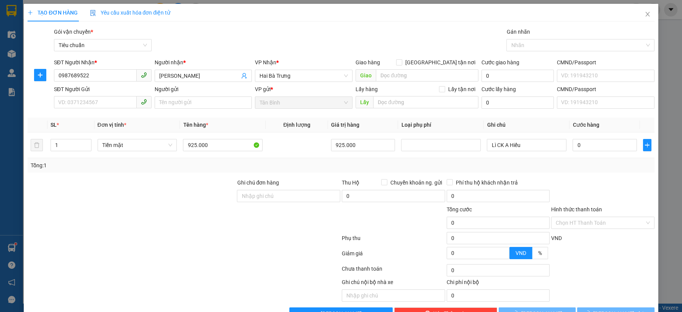
type input "10.000"
click at [111, 73] on input "0987689522" at bounding box center [95, 75] width 83 height 12
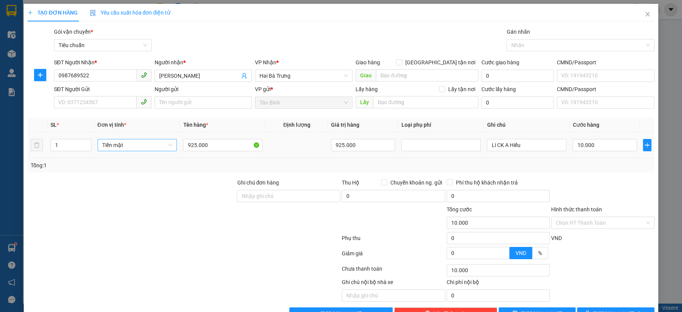
click at [146, 151] on div "Tiền mặt" at bounding box center [138, 144] width 80 height 15
drag, startPoint x: 508, startPoint y: 142, endPoint x: 466, endPoint y: 144, distance: 42.1
click at [466, 144] on tr "1 Tiền mặt 925.000 925.000 Lì CK A Hiếu 10.000" at bounding box center [341, 145] width 627 height 26
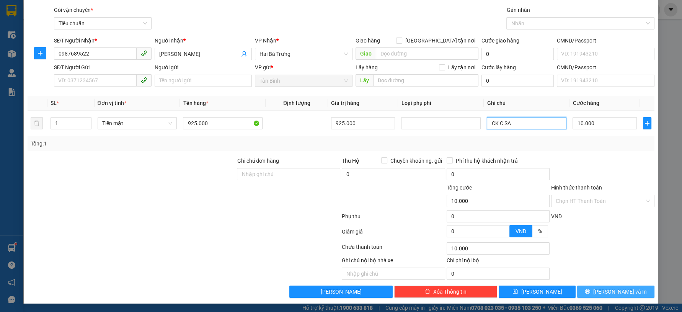
type input "CK C SA"
click at [597, 286] on button "[PERSON_NAME] và In" at bounding box center [615, 292] width 77 height 12
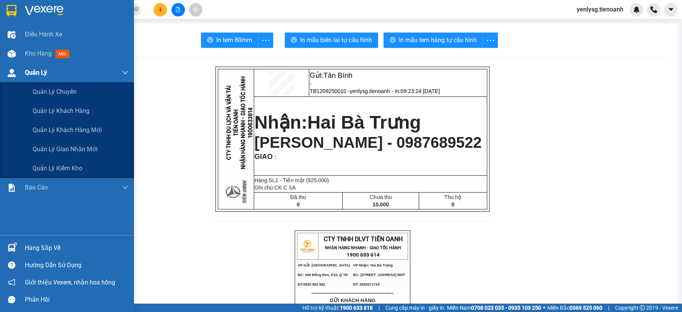
click at [21, 64] on div "Quản Lý" at bounding box center [67, 72] width 134 height 19
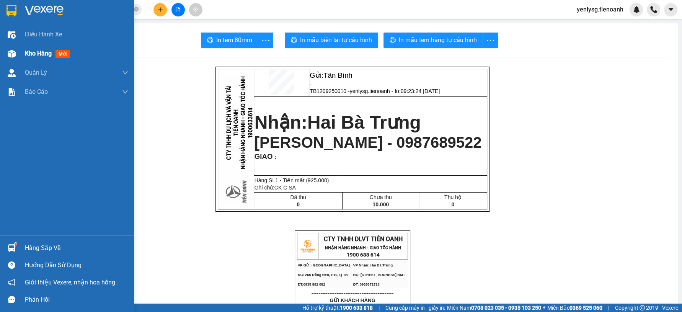
click at [24, 61] on div "Kho hàng mới" at bounding box center [67, 53] width 134 height 19
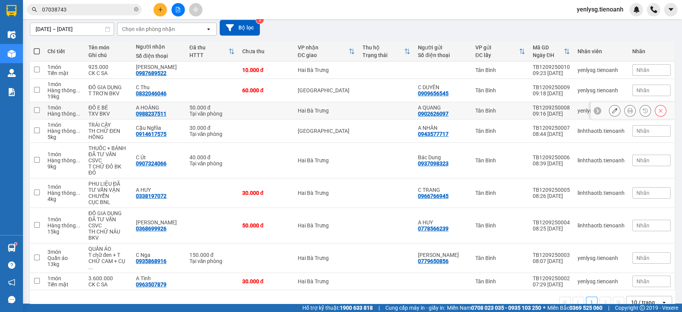
scroll to position [78, 0]
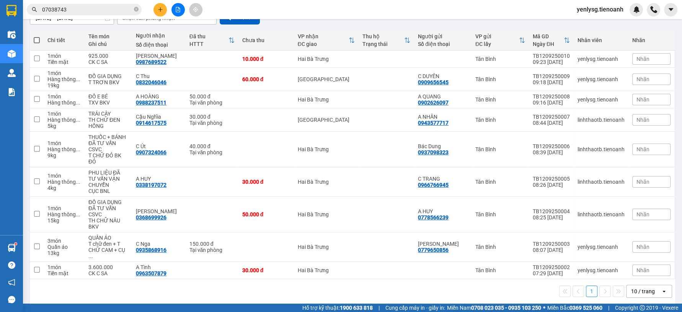
click at [631, 288] on div "10 / trang" at bounding box center [643, 292] width 24 height 8
click at [632, 268] on span "100 / trang" at bounding box center [640, 268] width 28 height 8
click at [106, 10] on input "07038743" at bounding box center [87, 9] width 90 height 8
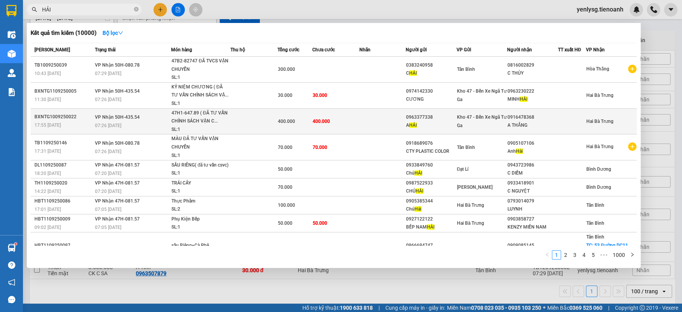
scroll to position [39, 0]
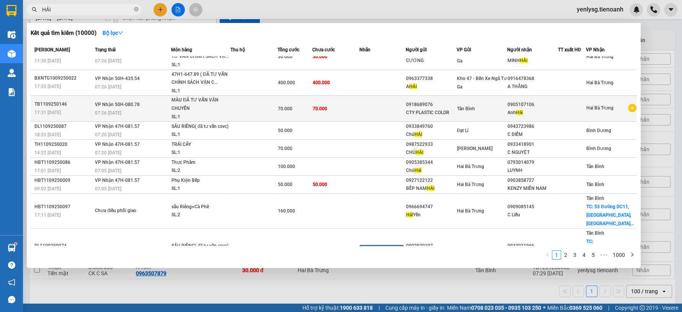
type input "HẢI"
click at [345, 105] on td "70.000" at bounding box center [335, 109] width 47 height 26
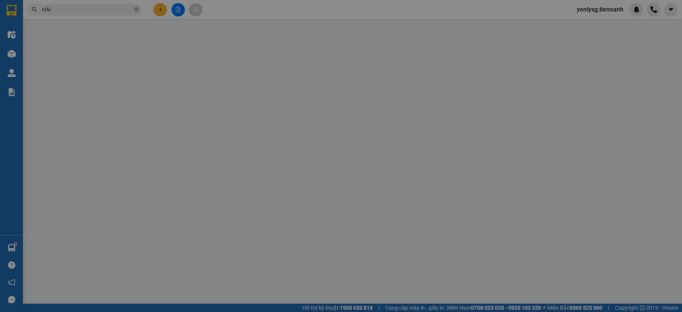
type input "0905107106"
type input "Anh Hải"
type input "0918689076"
type input "CTY PLASTIC COLOR"
type input "HÀNG BỂ GỌI RA LÀM VIỆC LẠI KNM"
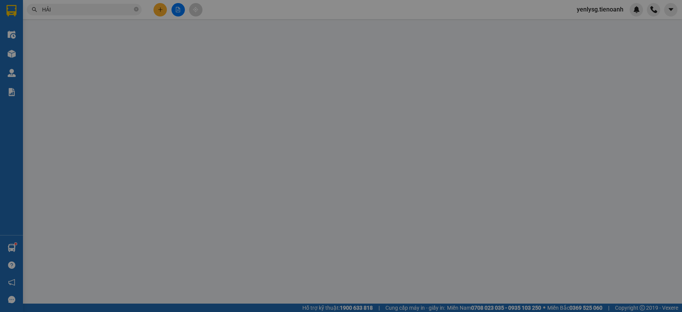
type input "70.000"
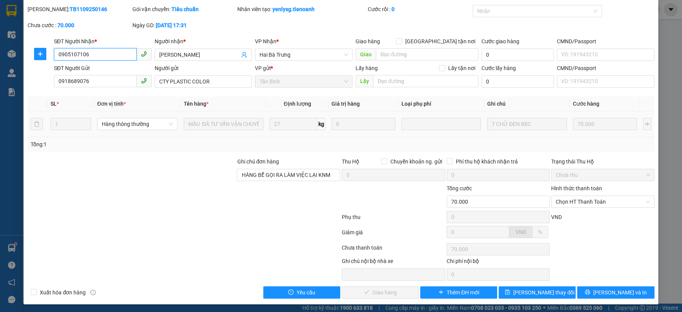
scroll to position [23, 0]
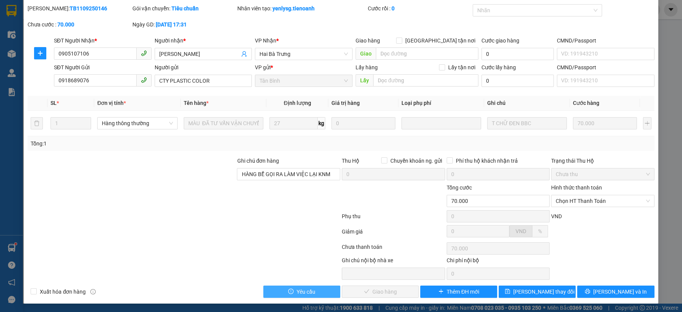
click at [288, 289] on icon "exclamation-circle" at bounding box center [290, 291] width 5 height 5
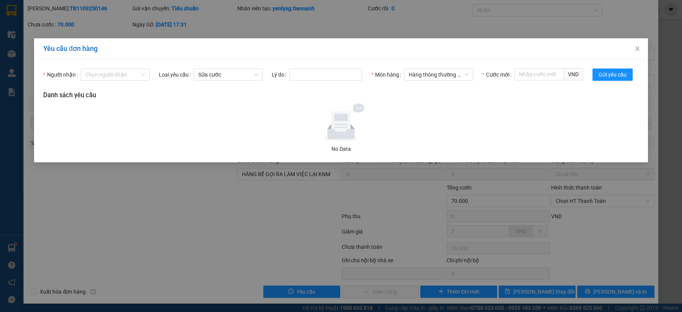
click at [244, 183] on div "Yêu cầu đơn hàng Người nhận Chọn người nhận Loại yêu cầu Sửa cước Lý do Món hàn…" at bounding box center [341, 156] width 682 height 312
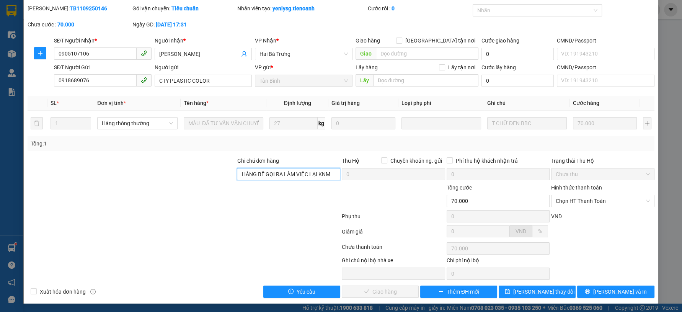
click at [260, 173] on input "HÀNG BỂ GỌI RA LÀM VIỆC LẠI KNM" at bounding box center [288, 174] width 103 height 12
type input "HÀNG ĐỂ LẠI VP KHÔNG CÓ ĐEM VỀ"
click at [543, 296] on button "Lưu thay đổi" at bounding box center [537, 292] width 77 height 12
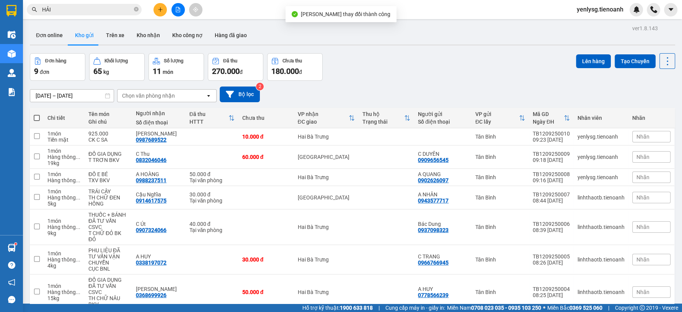
click at [114, 10] on input "HẢI" at bounding box center [87, 9] width 90 height 8
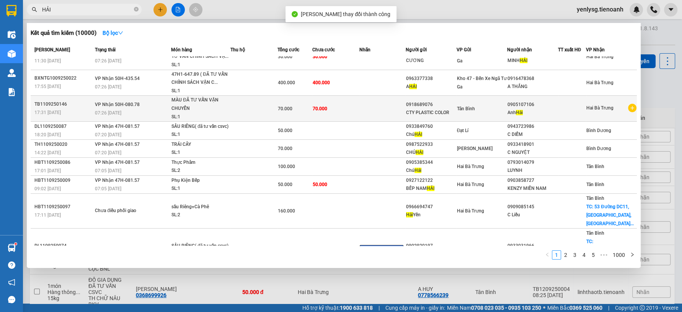
click at [216, 106] on div "MÀU ĐÃ TƯ VẤN VẬN CHUYỂN" at bounding box center [200, 104] width 57 height 16
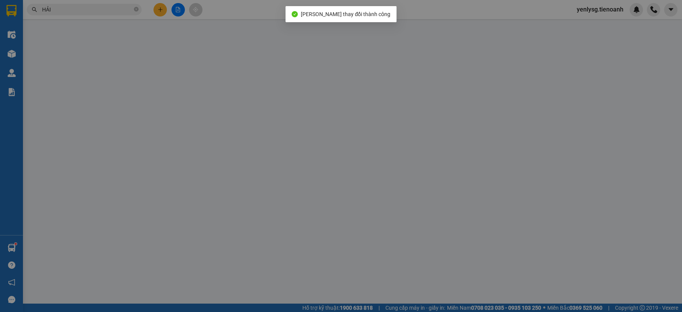
type input "0905107106"
type input "Anh Hải"
type input "0918689076"
type input "CTY PLASTIC COLOR"
type input "HÀNG ĐỂ LẠI VP KHÔNG CÓ ĐEM VỀ"
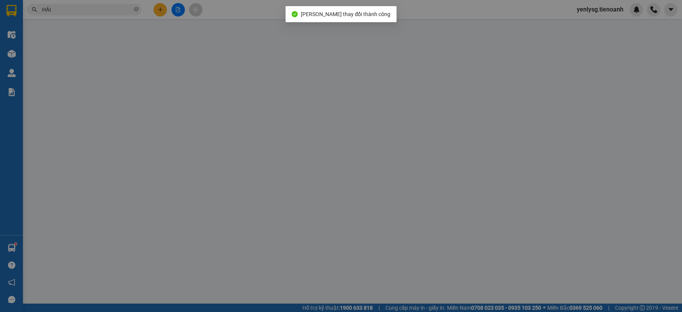
type input "70.000"
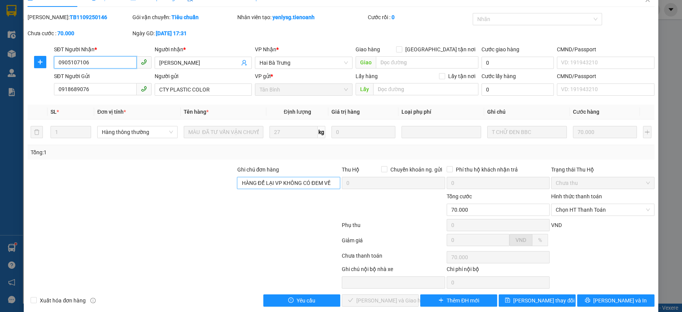
scroll to position [23, 0]
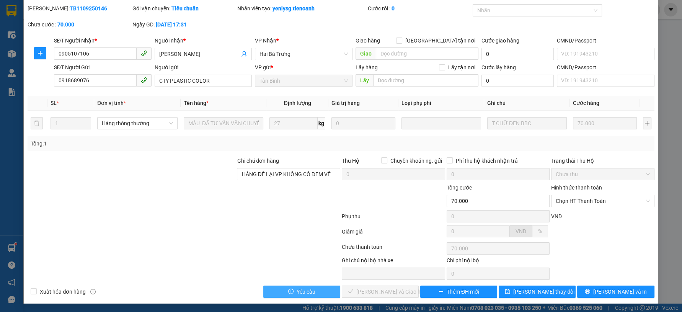
click at [294, 288] on button "Yêu cầu" at bounding box center [301, 292] width 77 height 12
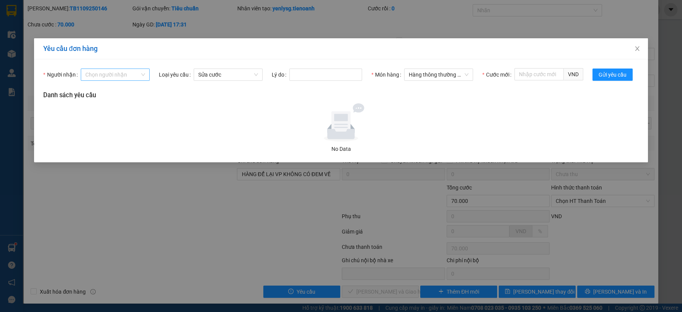
click at [125, 76] on input "Người nhận" at bounding box center [112, 74] width 54 height 11
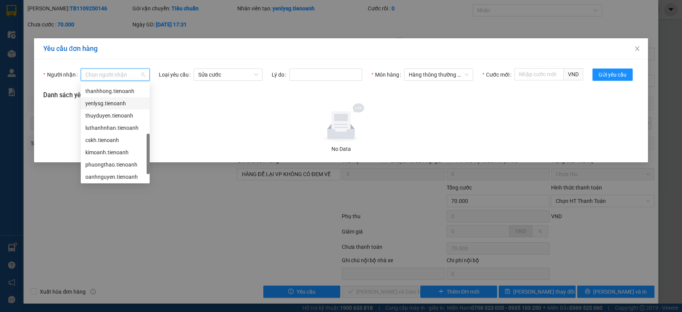
drag, startPoint x: 128, startPoint y: 101, endPoint x: 135, endPoint y: 98, distance: 7.4
click at [128, 101] on div "yenlysg.tienoanh" at bounding box center [115, 103] width 60 height 8
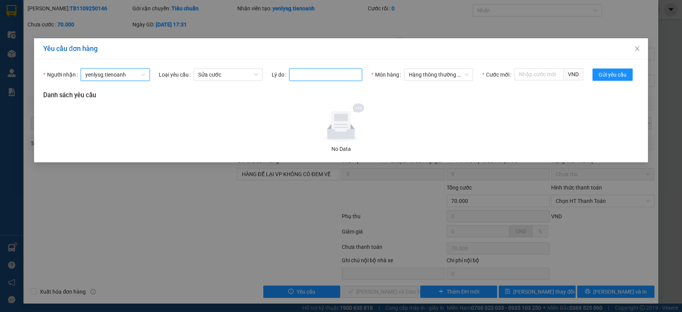
click at [311, 72] on input "Lý do" at bounding box center [325, 75] width 73 height 12
type input "KHÔNG CÓ ĐƠN"
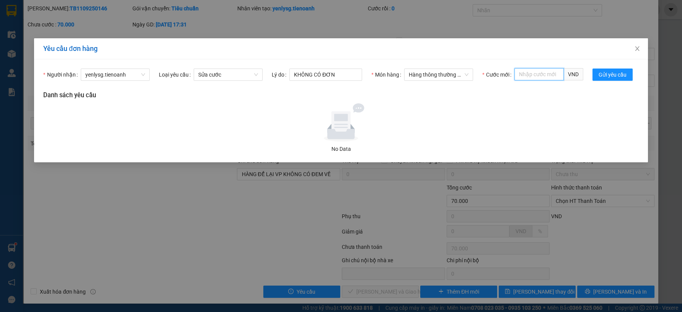
click at [523, 71] on input "Cước mới" at bounding box center [539, 74] width 49 height 12
click at [520, 89] on div "1,000" at bounding box center [549, 90] width 60 height 8
type input "1,000"
click at [260, 119] on div at bounding box center [341, 122] width 590 height 38
click at [614, 69] on button "Gửi yêu cầu" at bounding box center [613, 75] width 40 height 12
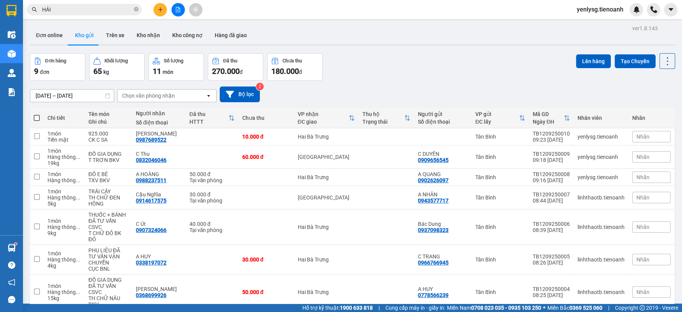
click at [100, 12] on input "HẢI" at bounding box center [87, 9] width 90 height 8
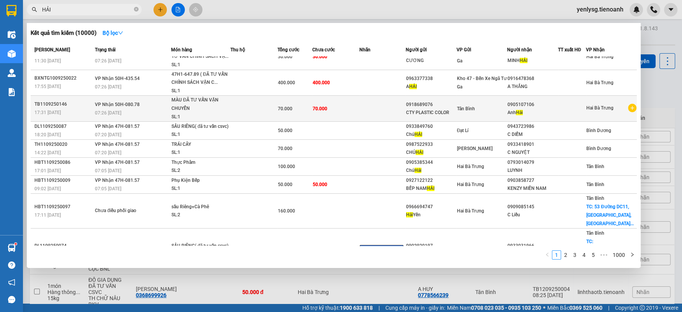
click at [228, 105] on span "MÀU ĐÃ TƯ VẤN VẬN CHUYỂN SL: 1" at bounding box center [201, 108] width 59 height 25
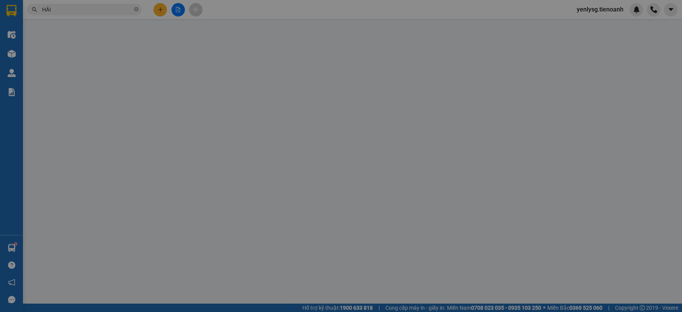
type input "0905107106"
type input "Anh Hải"
type input "0918689076"
type input "CTY PLASTIC COLOR"
type input "HÀNG ĐỂ LẠI VP KHÔNG CÓ ĐEM VỀ"
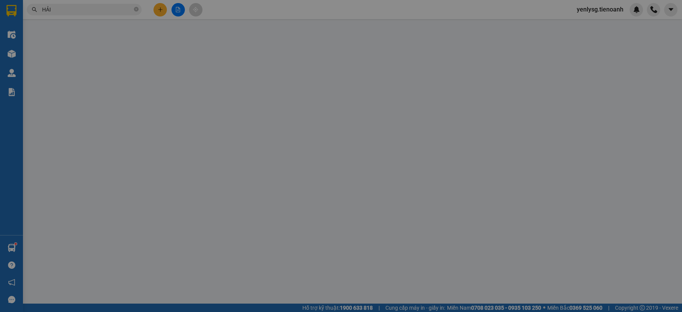
type input "70.000"
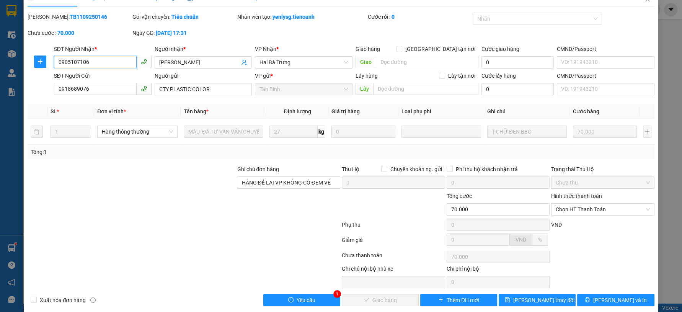
scroll to position [23, 0]
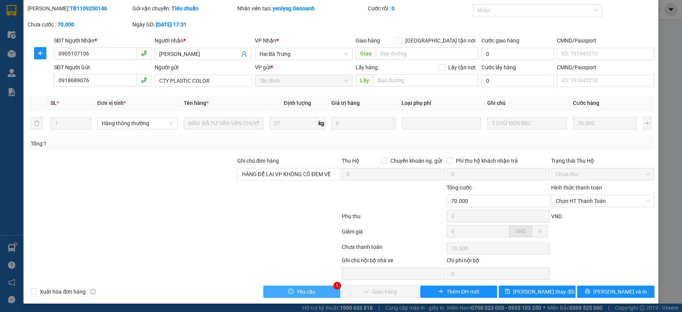
click at [307, 289] on span "Yêu cầu" at bounding box center [306, 292] width 19 height 8
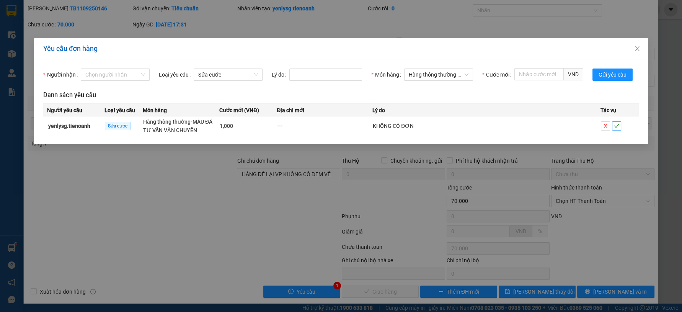
click at [620, 125] on span "check" at bounding box center [617, 125] width 8 height 5
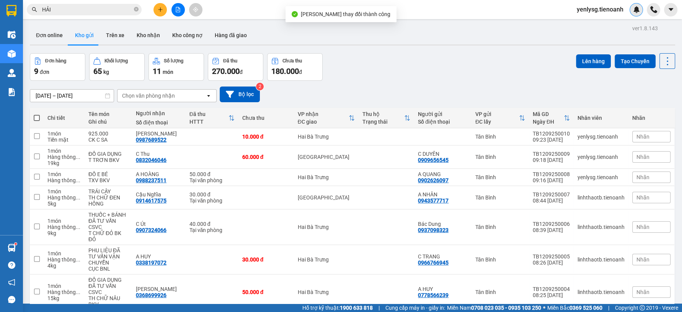
click at [635, 13] on div at bounding box center [636, 9] width 13 height 13
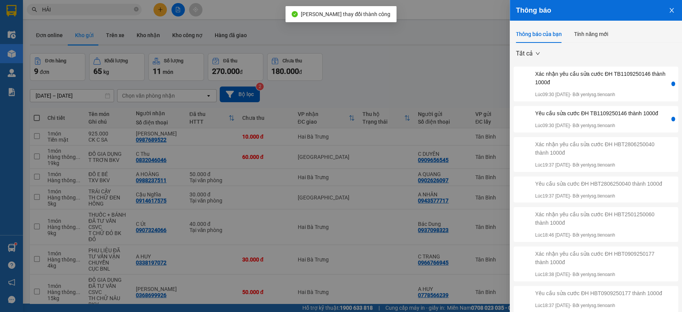
click at [610, 77] on div "Xác nhận yêu cầu sửa cước ĐH TB1109250146 thành 1000đ" at bounding box center [601, 78] width 133 height 17
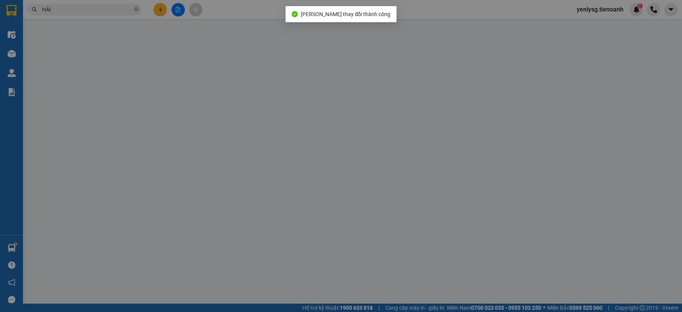
type input "0905107106"
type input "Anh Hải"
type input "0918689076"
type input "CTY PLASTIC COLOR"
type input "HÀNG ĐỂ LẠI VP KHÔNG CÓ ĐEM VỀ"
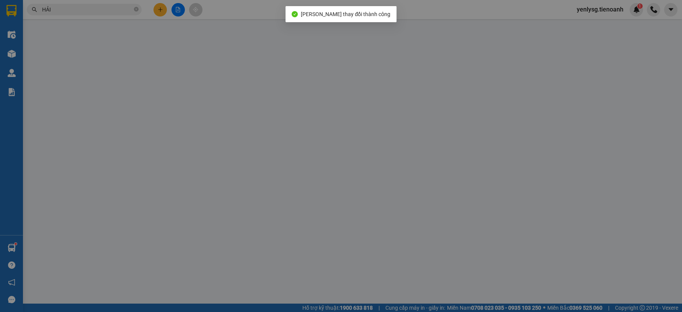
type input "1.000"
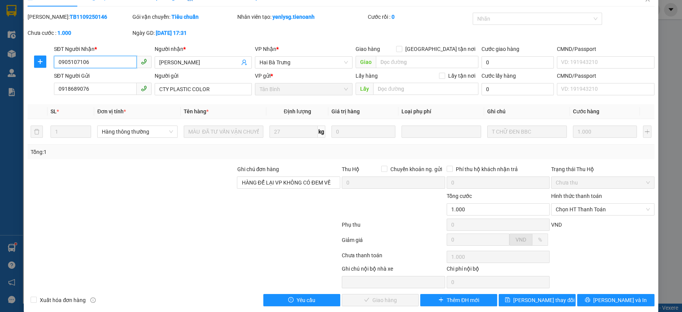
scroll to position [23, 0]
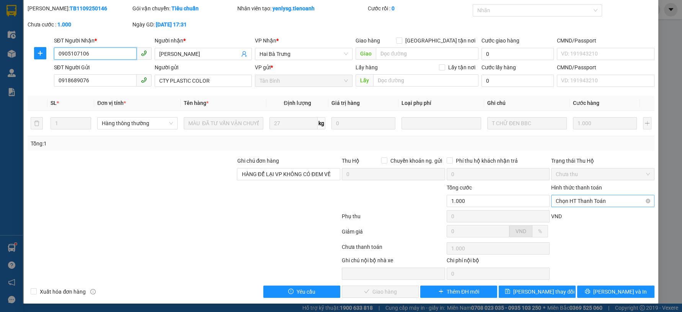
click at [595, 205] on span "Chọn HT Thanh Toán" at bounding box center [603, 200] width 94 height 11
click at [384, 216] on div "Phụ thu" at bounding box center [393, 218] width 105 height 13
click at [574, 203] on span "Chọn HT Thanh Toán" at bounding box center [603, 200] width 94 height 11
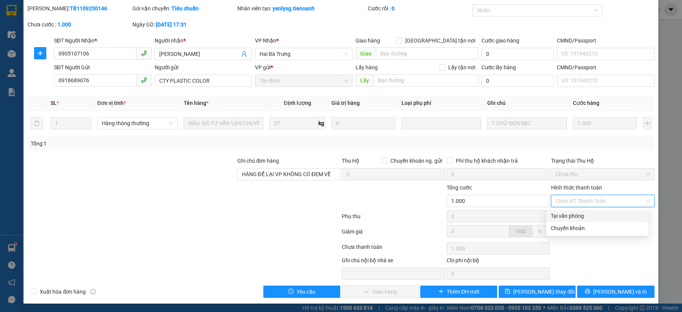
click at [580, 216] on div "Tại văn phòng" at bounding box center [597, 216] width 93 height 8
type input "0"
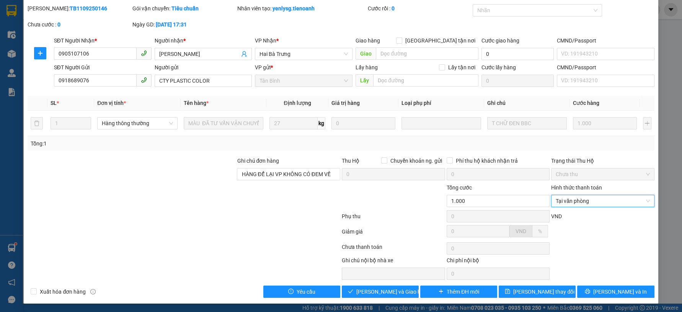
click at [404, 252] on div "Chưa thanh toán" at bounding box center [393, 249] width 105 height 13
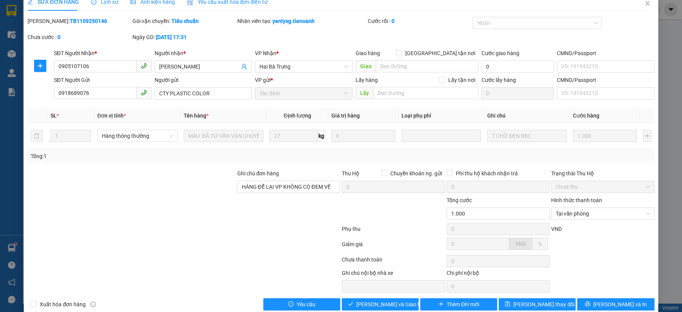
scroll to position [0, 0]
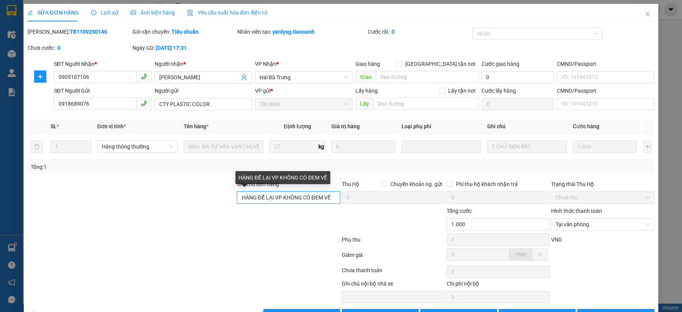
click at [333, 199] on input "HÀNG ĐỂ LẠI VP KHÔNG CÓ ĐEM VỀ" at bounding box center [288, 197] width 103 height 12
type input "HÀNG ĐỂ LẠI VP KHÔNG CÓ ĐEM VỀ,"
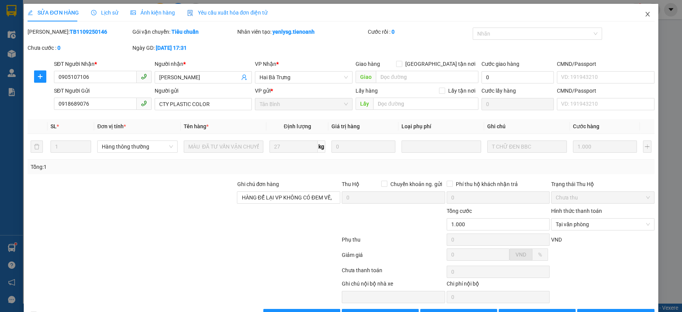
click at [645, 16] on span "Close" at bounding box center [647, 14] width 21 height 21
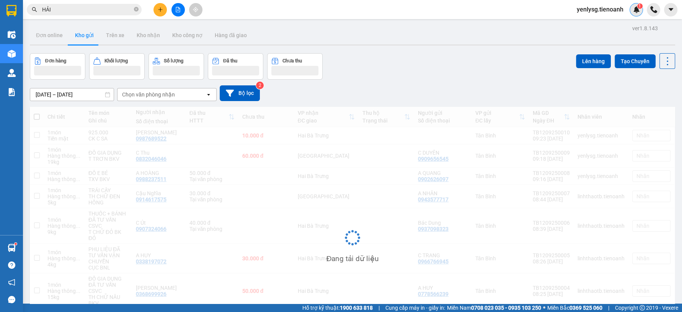
click at [639, 12] on img at bounding box center [636, 9] width 7 height 7
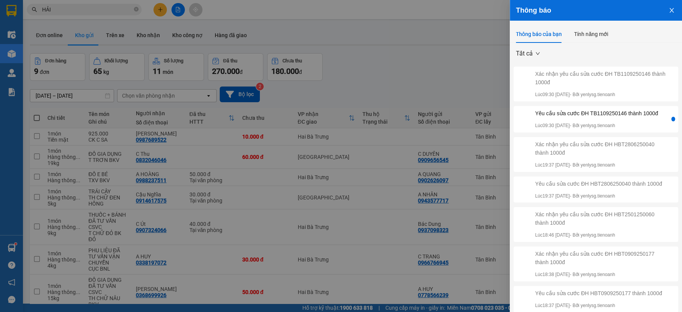
click at [582, 78] on div "Xác nhận yêu cầu sửa cước ĐH TB1109250146 thành 1000đ" at bounding box center [601, 78] width 133 height 17
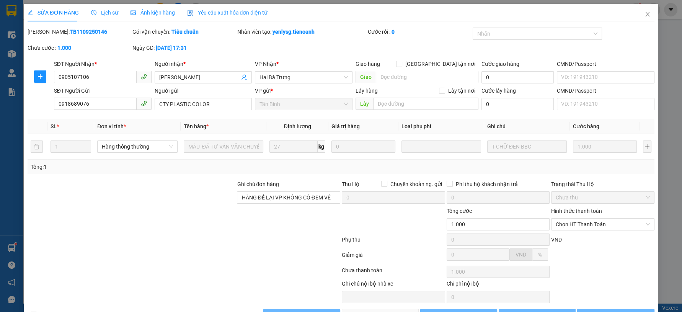
type input "0905107106"
type input "Anh Hải"
type input "0918689076"
type input "CTY PLASTIC COLOR"
type input "HÀNG ĐỂ LẠI VP KHÔNG CÓ ĐEM VỀ"
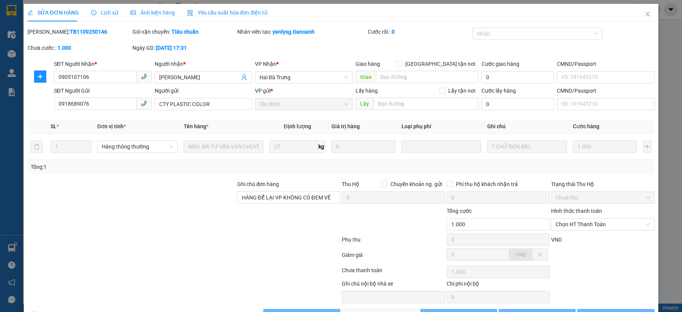
type input "1.000"
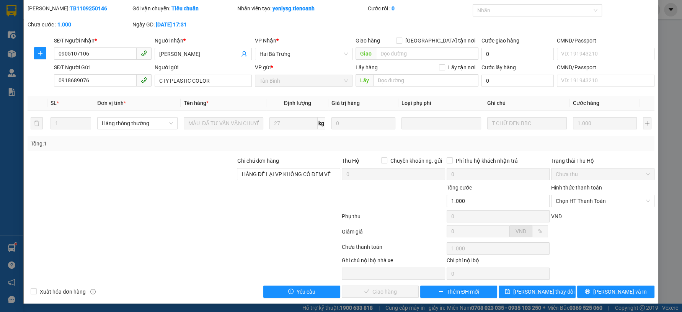
click at [123, 172] on div at bounding box center [131, 170] width 209 height 27
click at [80, 172] on div at bounding box center [131, 170] width 209 height 27
click at [99, 189] on div at bounding box center [131, 196] width 209 height 27
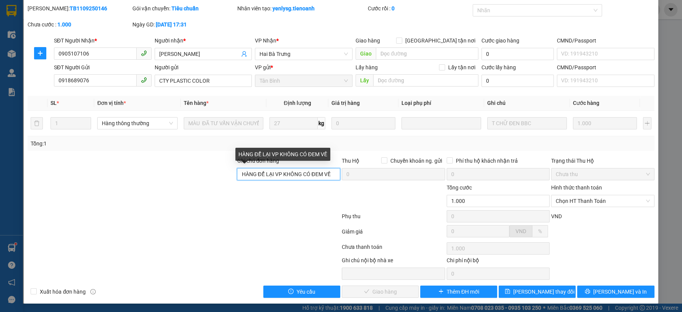
click at [330, 179] on input "HÀNG ĐỂ LẠI VP KHÔNG CÓ ĐEM VỀ" at bounding box center [288, 174] width 103 height 12
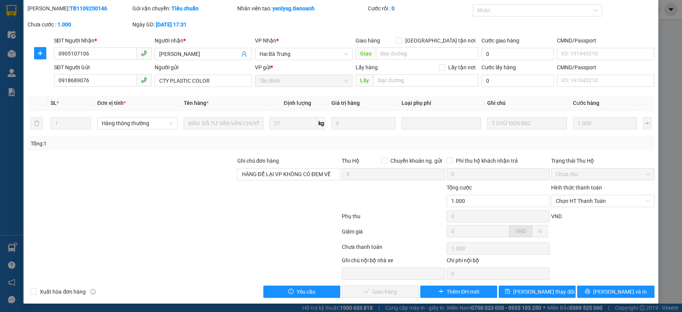
click at [348, 150] on div "Total Paid Fee 0 Total UnPaid Fee 1.000 Cash Collection Total Fee Mã ĐH: TB1109…" at bounding box center [341, 151] width 627 height 294
click at [347, 153] on div "Total Paid Fee 0 Total UnPaid Fee 1.000 Cash Collection Total Fee Mã ĐH: TB1109…" at bounding box center [341, 151] width 627 height 294
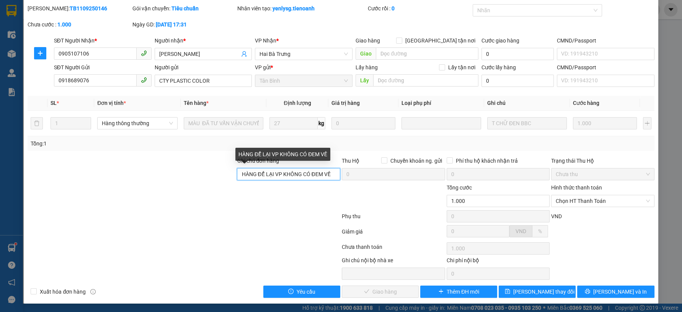
click at [331, 175] on input "HÀNG ĐỂ LẠI VP KHÔNG CÓ ĐEM VỀ" at bounding box center [288, 174] width 103 height 12
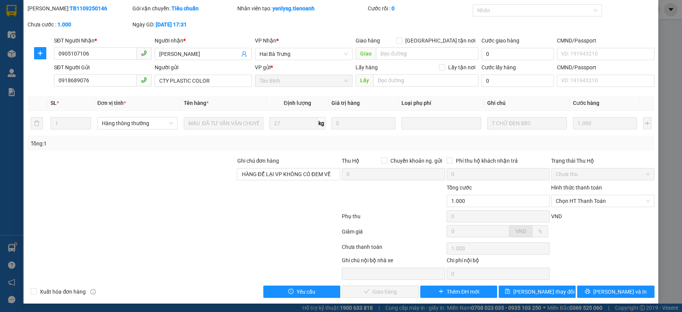
click at [353, 144] on div "Tổng: 1" at bounding box center [341, 143] width 621 height 8
click at [164, 230] on div at bounding box center [184, 233] width 314 height 15
click at [326, 174] on input "HÀNG ĐỂ LẠI VP KHÔNG CÓ ĐEM VỀ" at bounding box center [288, 174] width 103 height 12
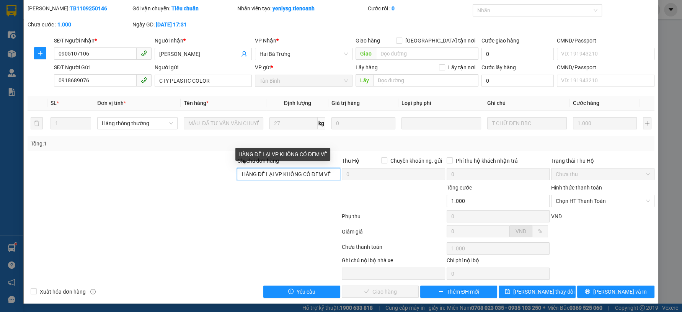
click at [329, 173] on input "HÀNG ĐỂ LẠI VP KHÔNG CÓ ĐEM VỀ" at bounding box center [288, 174] width 103 height 12
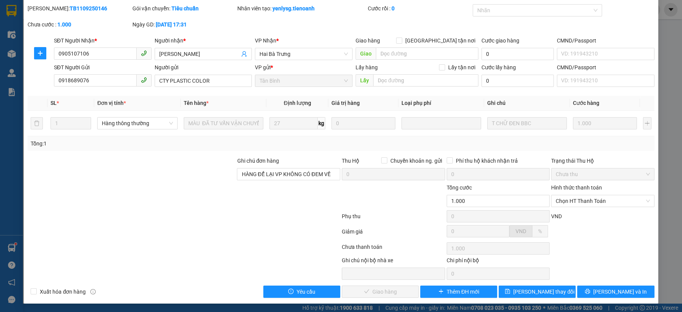
click at [384, 146] on div "Tổng: 1" at bounding box center [341, 143] width 621 height 8
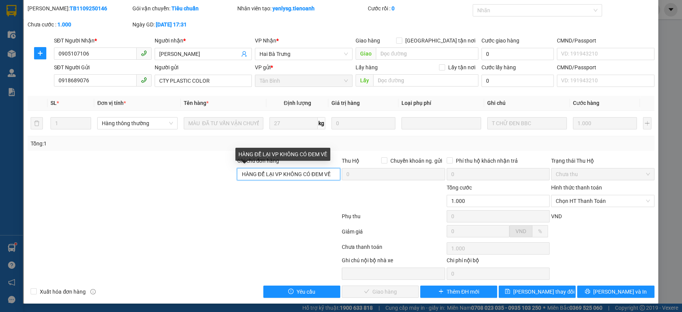
click at [330, 174] on input "HÀNG ĐỂ LẠI VP KHÔNG CÓ ĐEM VỀ" at bounding box center [288, 174] width 103 height 12
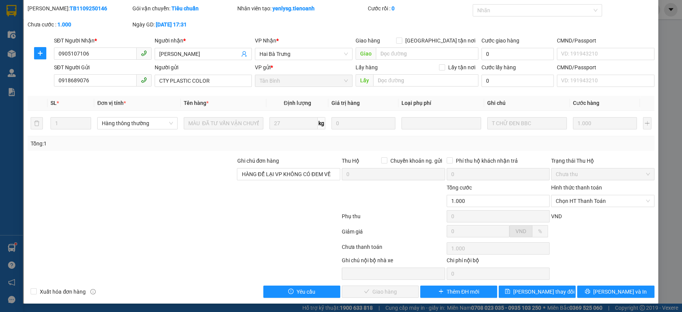
click at [398, 142] on div "Tổng: 1" at bounding box center [341, 143] width 621 height 8
click at [564, 201] on span "Chọn HT Thanh Toán" at bounding box center [603, 200] width 94 height 11
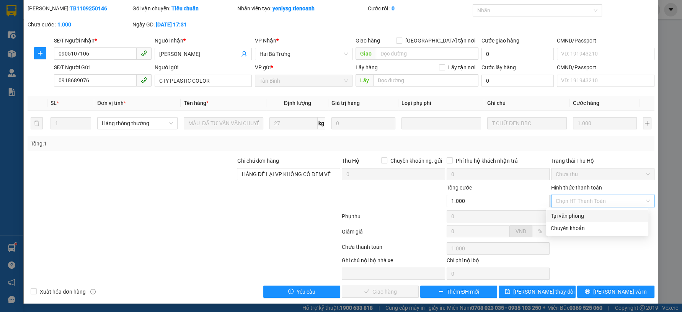
click at [568, 214] on div "Tại văn phòng" at bounding box center [597, 216] width 93 height 8
type input "0"
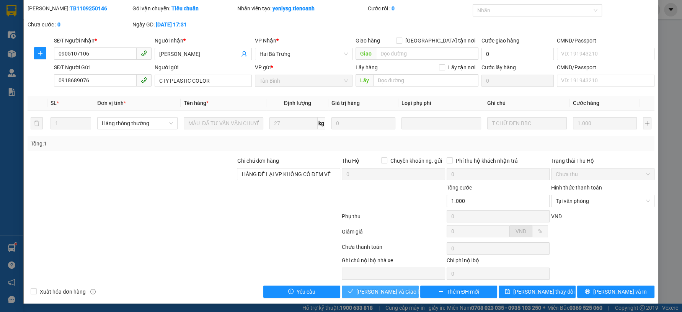
click at [388, 288] on span "Lưu và Giao hàng" at bounding box center [394, 292] width 74 height 8
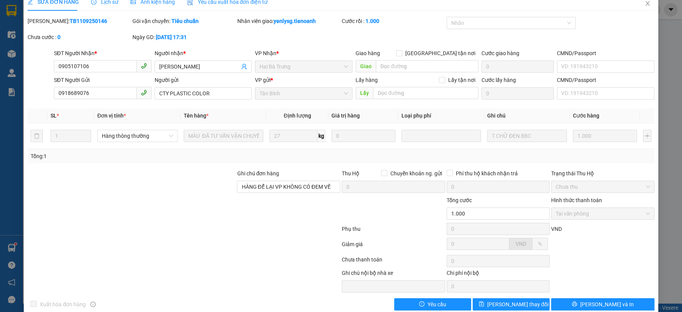
scroll to position [0, 0]
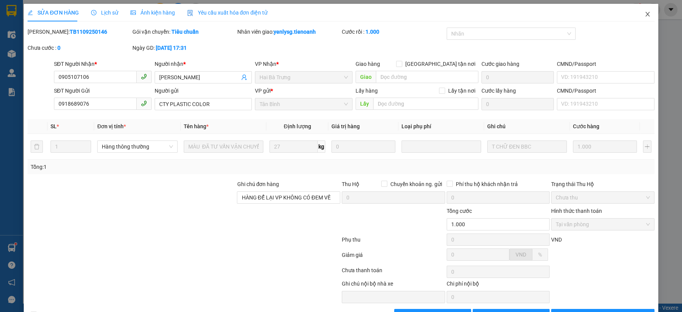
click at [639, 9] on span "Close" at bounding box center [647, 14] width 21 height 21
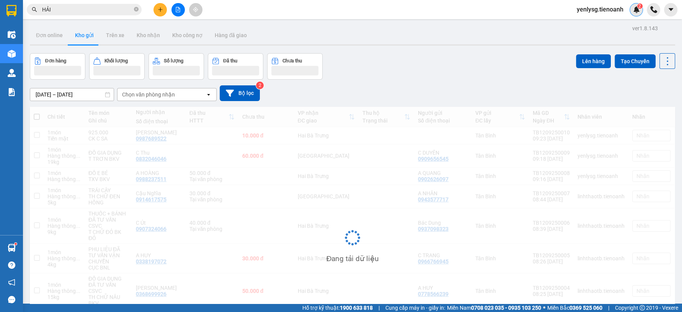
click at [641, 7] on span "2" at bounding box center [640, 5] width 3 height 5
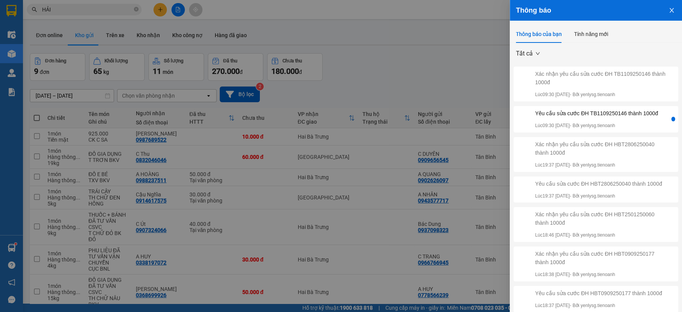
click at [542, 118] on div "Yêu cầu sửa cước ĐH TB1109250146 thành 1000đ" at bounding box center [596, 113] width 123 height 8
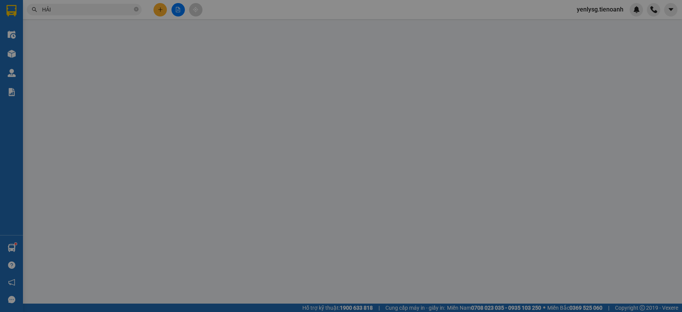
type input "0905107106"
type input "Anh Hải"
type input "0918689076"
type input "CTY PLASTIC COLOR"
type input "HÀNG ĐỂ LẠI VP KHÔNG CÓ ĐEM VỀ"
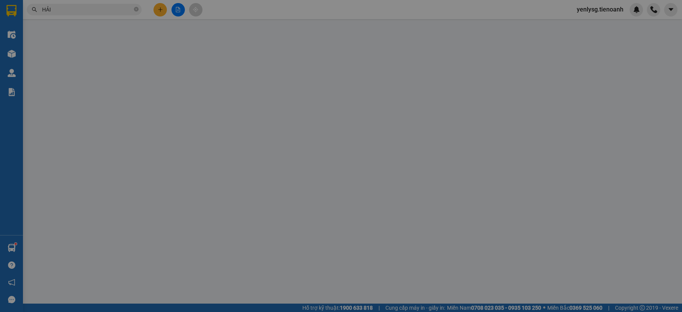
type input "1.000"
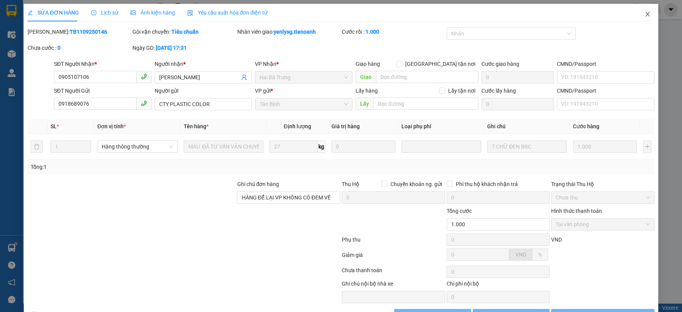
click at [638, 15] on span "Close" at bounding box center [647, 14] width 21 height 21
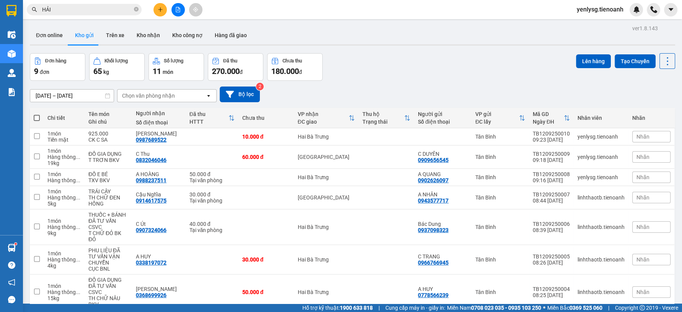
click at [72, 13] on input "HẢI" at bounding box center [87, 9] width 90 height 8
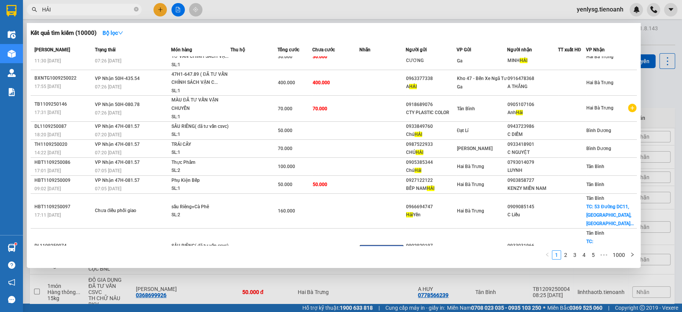
click at [73, 11] on input "HẢI" at bounding box center [87, 9] width 90 height 8
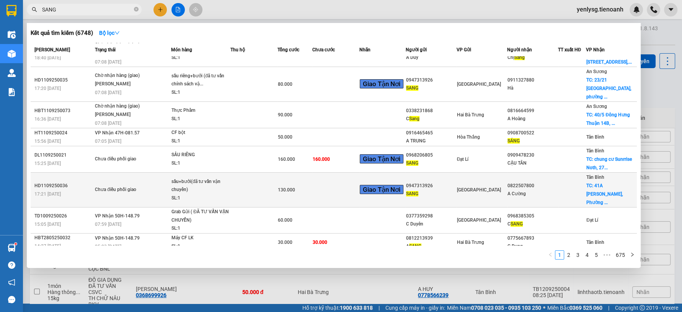
scroll to position [48, 0]
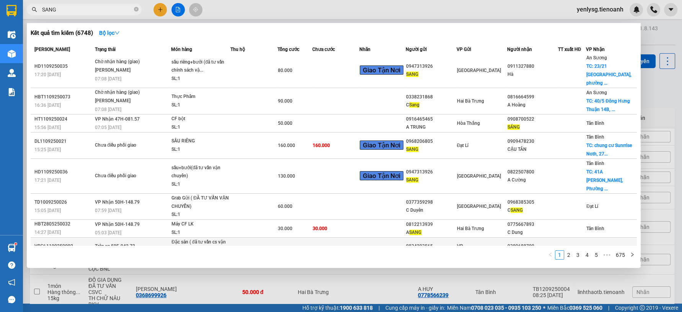
type input "SANG"
click at [172, 255] on div "SL: 1" at bounding box center [200, 259] width 57 height 8
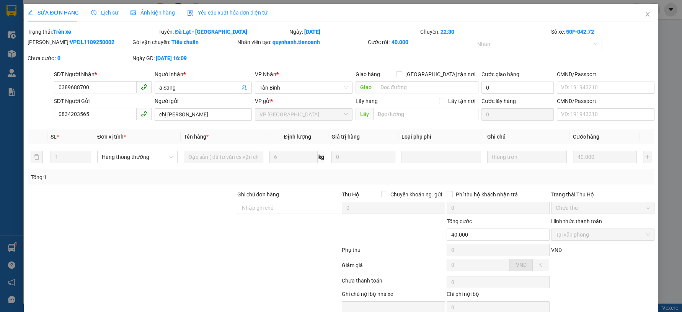
type input "0389688700"
type input "a Sang"
type input "0834203565"
type input "chị Cúc"
type input "40.000"
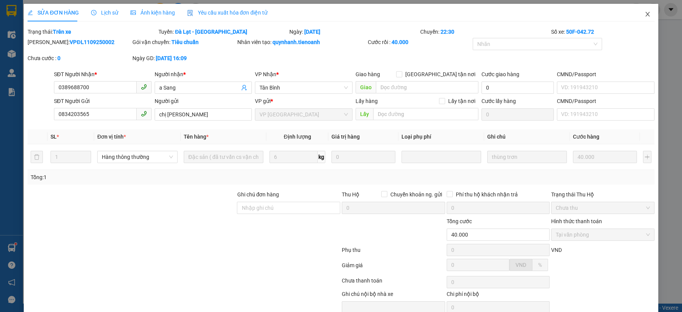
click at [642, 21] on span "Close" at bounding box center [647, 14] width 21 height 21
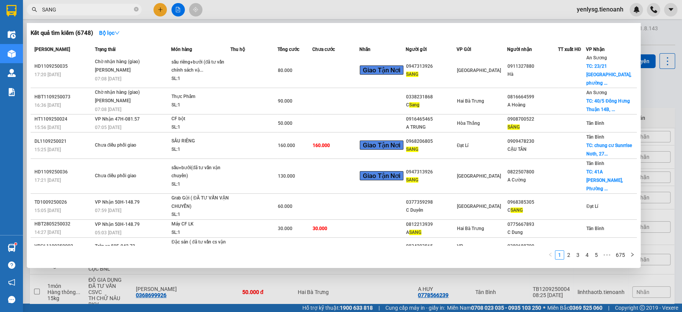
click at [116, 7] on input "SANG" at bounding box center [87, 9] width 90 height 8
click at [115, 7] on input "SANG" at bounding box center [87, 9] width 90 height 8
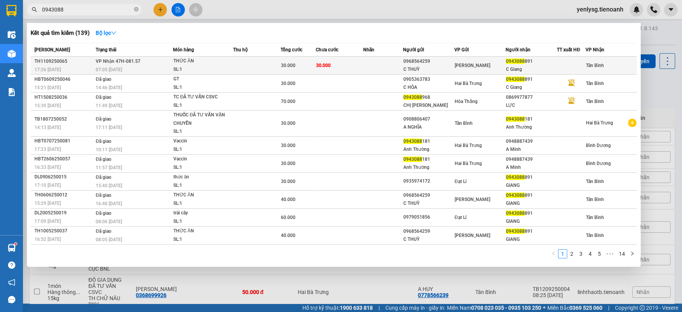
type input "0943088"
click at [177, 67] on div "SL: 1" at bounding box center [201, 69] width 57 height 8
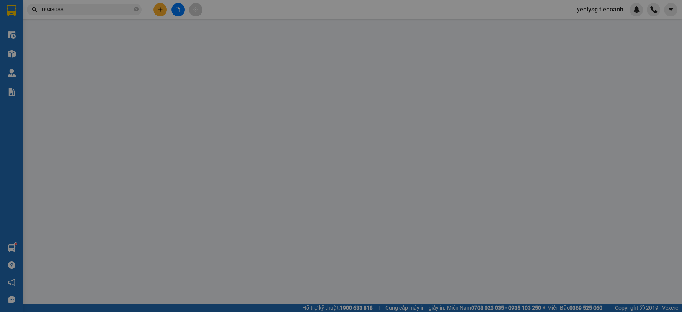
type input "0943088891"
type input "C Giang"
type input "0968564259"
type input "C THUỲ"
type input "30.000"
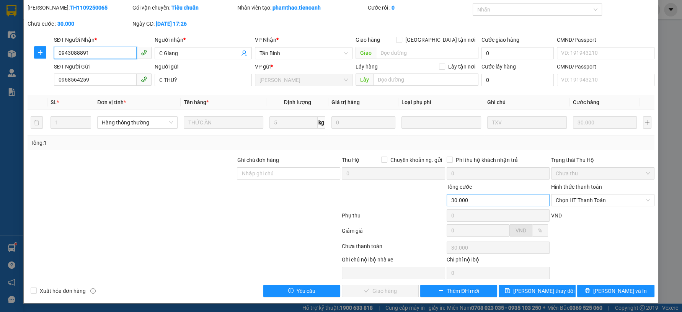
scroll to position [23, 0]
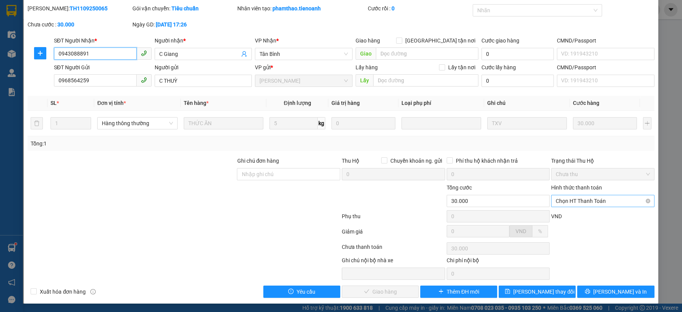
click at [628, 201] on span "Chọn HT Thanh Toán" at bounding box center [603, 200] width 94 height 11
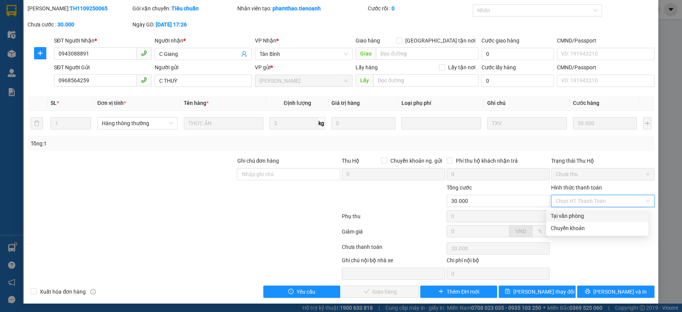
click at [604, 211] on div "Tại văn phòng" at bounding box center [597, 216] width 102 height 12
type input "0"
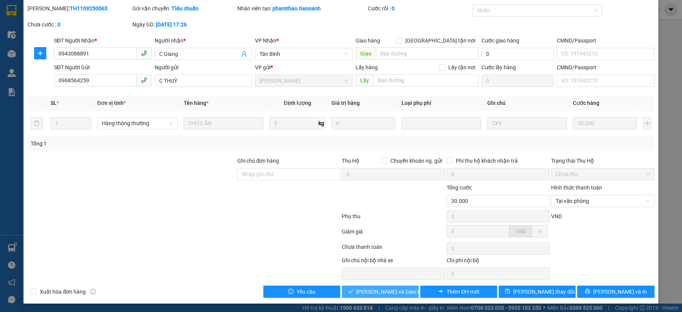
click at [397, 290] on span "Lưu và Giao hàng" at bounding box center [394, 292] width 74 height 8
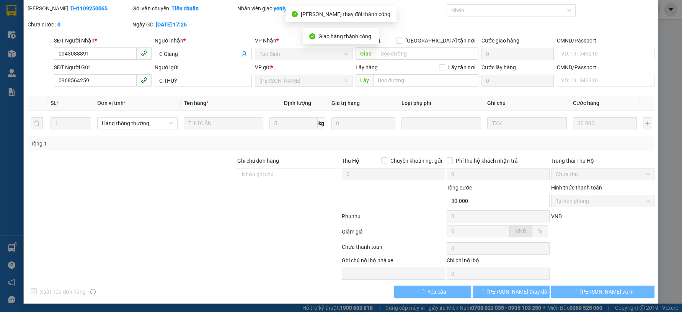
click at [613, 290] on button "Lưu và In" at bounding box center [602, 292] width 103 height 12
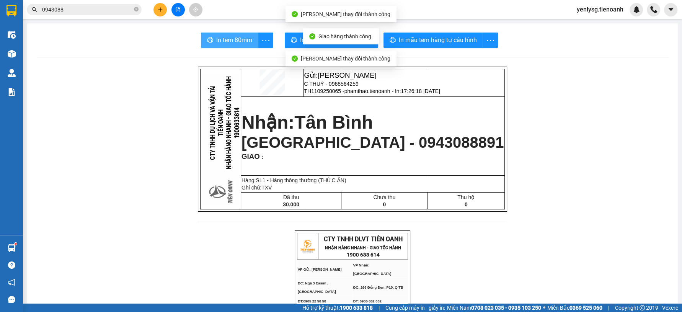
click at [227, 40] on span "In tem 80mm" at bounding box center [234, 40] width 36 height 10
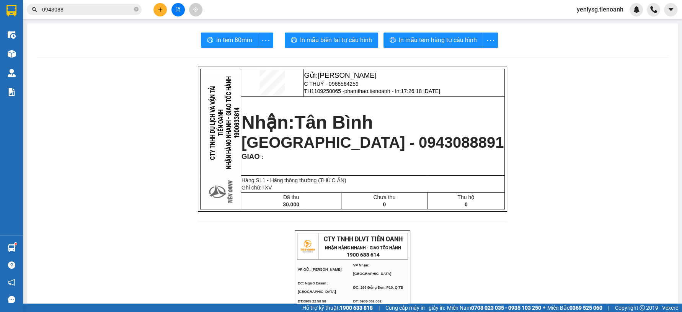
click at [73, 5] on input "0943088" at bounding box center [87, 9] width 90 height 8
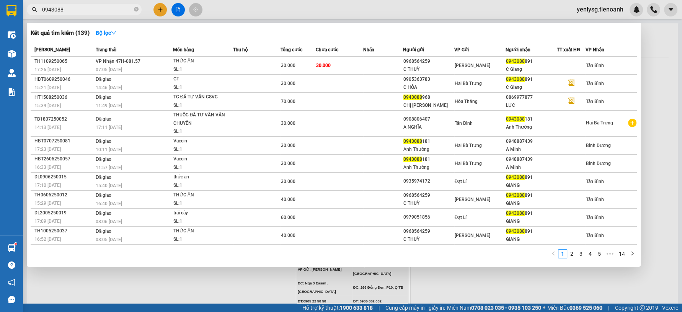
click at [73, 5] on input "0943088" at bounding box center [87, 9] width 90 height 8
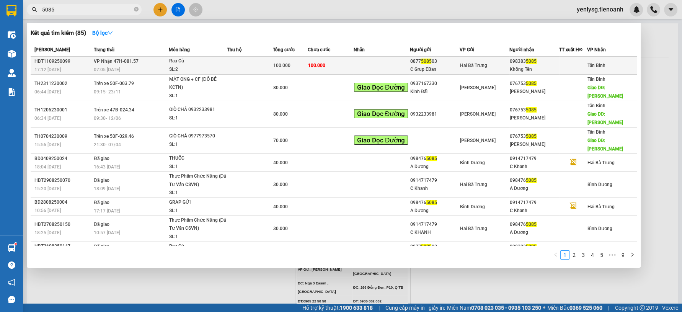
type input "5085"
click at [157, 61] on td "VP Nhận 47H-081.57 07:05 - 12/09" at bounding box center [130, 66] width 77 height 18
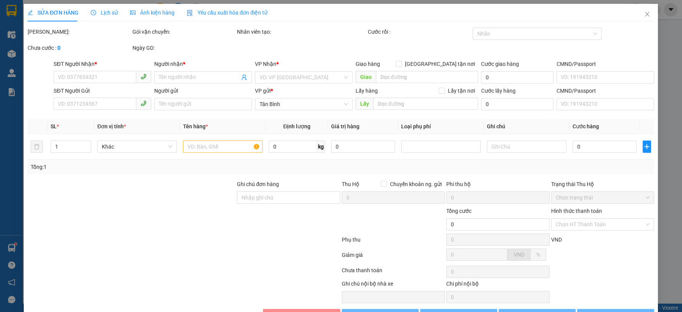
scroll to position [10, 0]
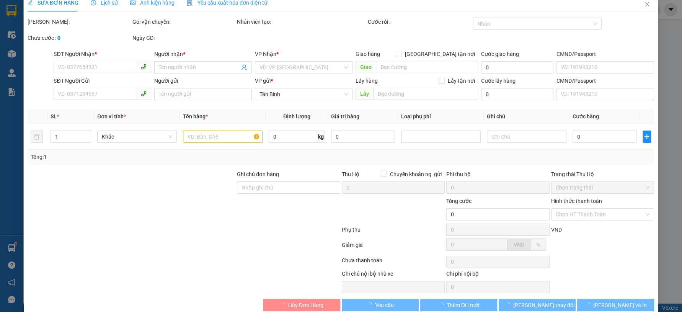
type input "0983835085"
type input "Không Tên"
type input "0877508503"
type input "C Grup EBan"
type input "100.000"
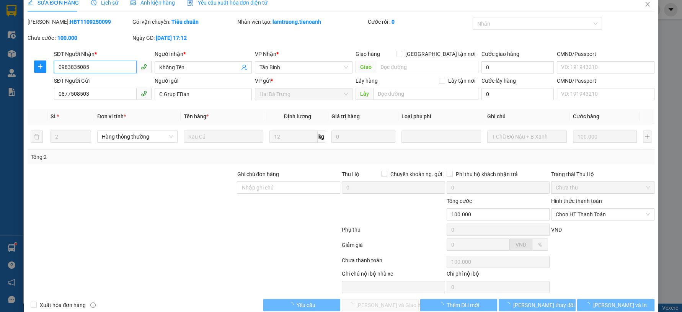
scroll to position [0, 0]
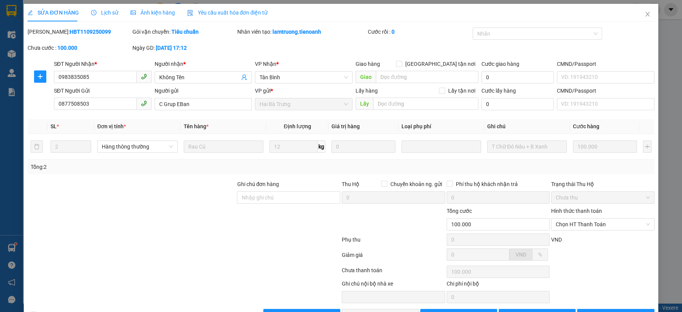
click at [583, 210] on label "Hình thức thanh toán" at bounding box center [576, 211] width 51 height 6
click at [583, 219] on input "Hình thức thanh toán" at bounding box center [600, 224] width 89 height 11
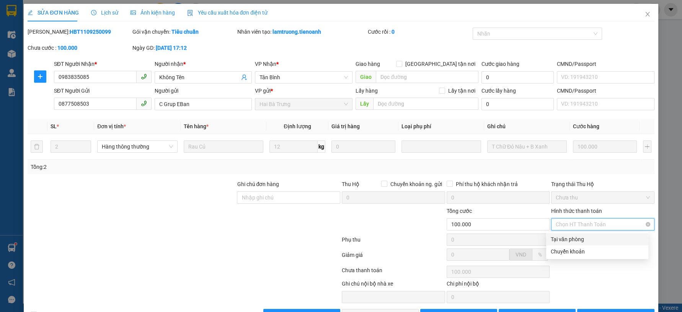
click at [580, 226] on span "Chọn HT Thanh Toán" at bounding box center [603, 224] width 94 height 11
click at [584, 236] on div "Tại văn phòng" at bounding box center [597, 239] width 93 height 8
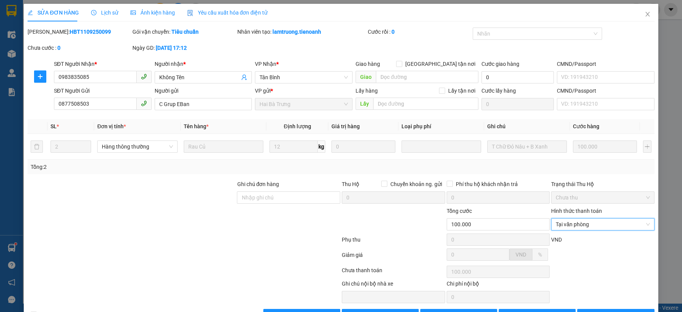
type input "0"
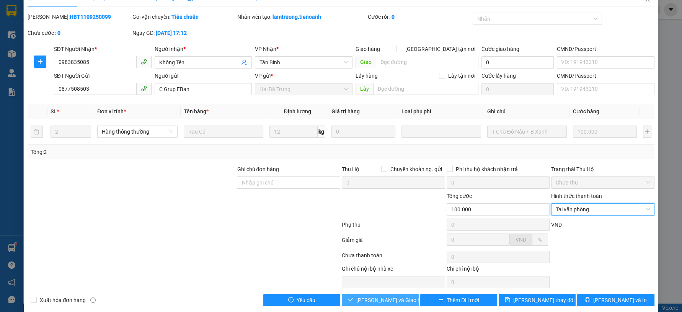
scroll to position [23, 0]
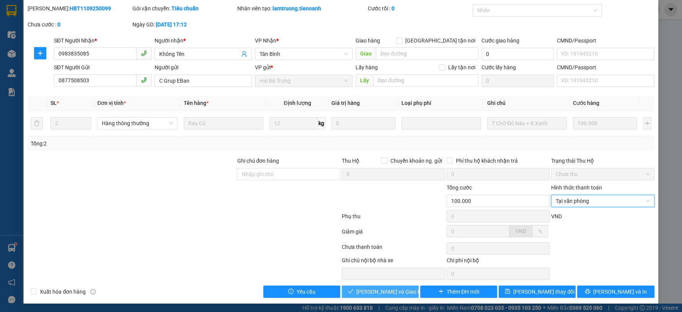
click at [378, 288] on span "Lưu và Giao hàng" at bounding box center [394, 292] width 74 height 8
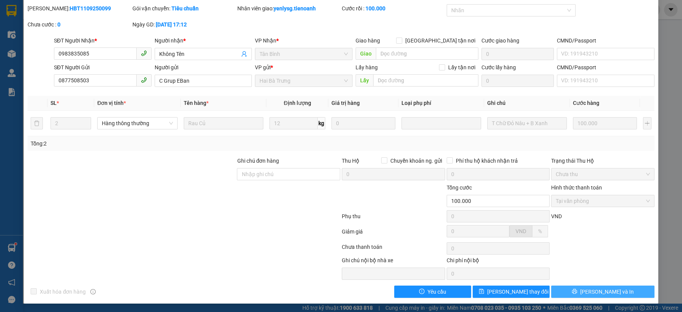
click at [572, 292] on button "Lưu và In" at bounding box center [602, 292] width 103 height 12
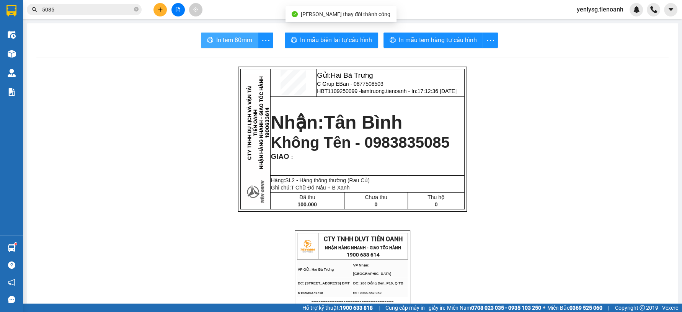
click at [223, 42] on span "In tem 80mm" at bounding box center [234, 40] width 36 height 10
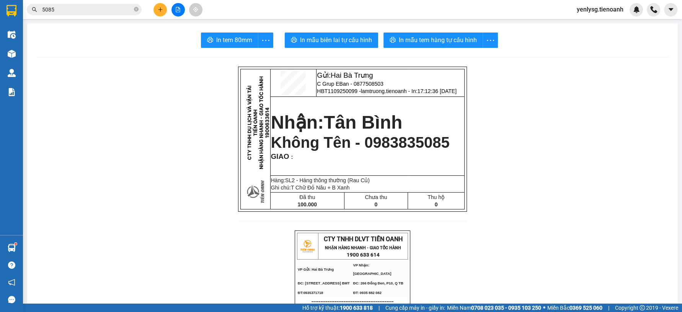
click at [111, 20] on main "In tem 80mm In mẫu biên lai tự cấu hình In mẫu tem hàng tự cấu hình Gửi: Hai Bà…" at bounding box center [341, 152] width 682 height 304
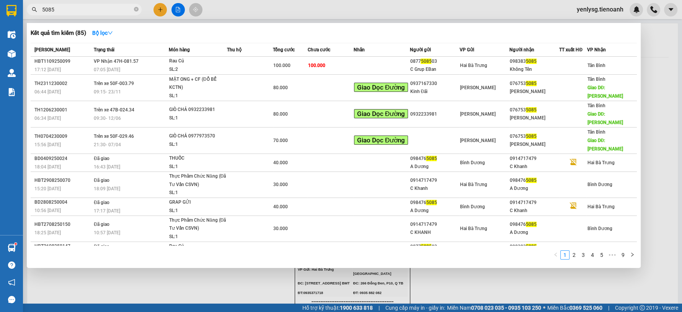
click at [111, 13] on input "5085" at bounding box center [87, 9] width 90 height 8
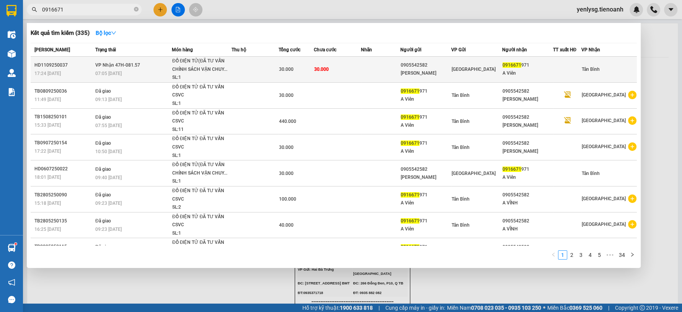
type input "0916671"
click at [287, 76] on td "30.000" at bounding box center [296, 70] width 35 height 26
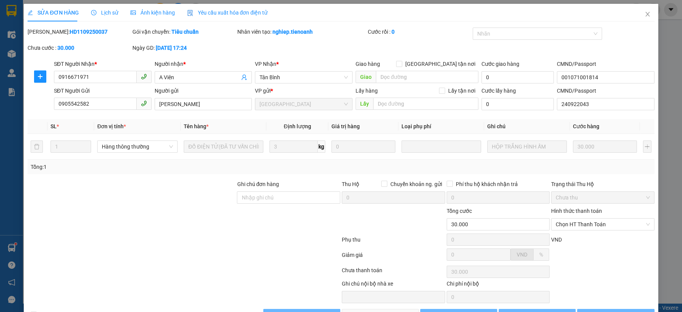
type input "0916671971"
type input "A Viên"
type input "001071001814"
type input "0905542582"
type input "Anh Vĩnh"
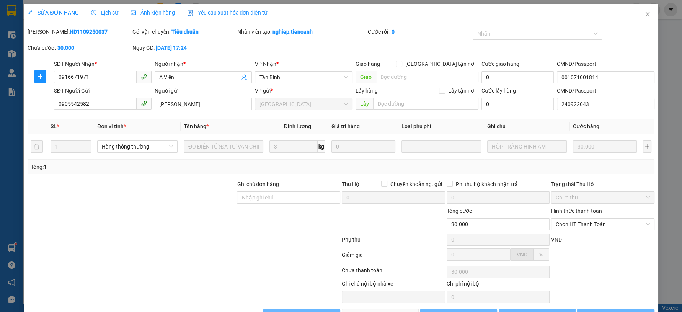
type input "240922043"
type input "30.000"
click at [564, 231] on div "Hình thức thanh toán Chọn HT Thanh Toán" at bounding box center [602, 220] width 103 height 27
click at [577, 228] on span "Chọn HT Thanh Toán" at bounding box center [603, 224] width 94 height 11
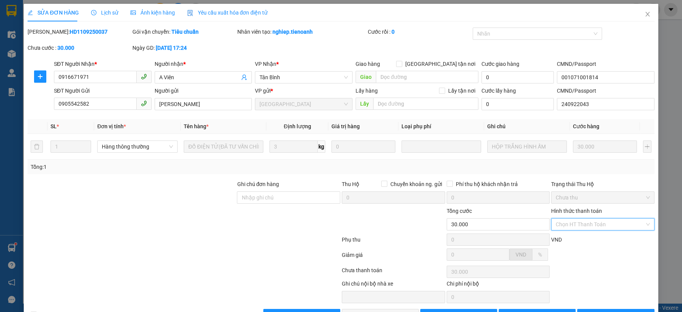
type input "0"
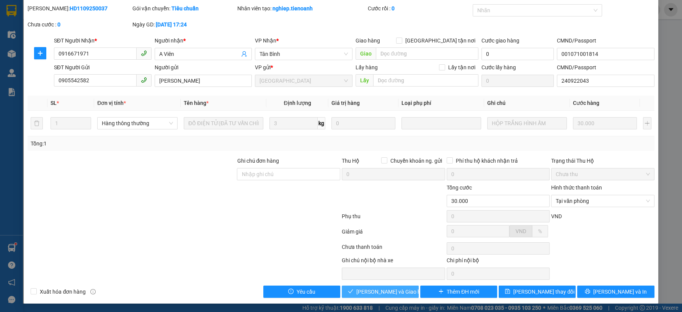
click at [392, 286] on button "Lưu và Giao hàng" at bounding box center [380, 292] width 77 height 12
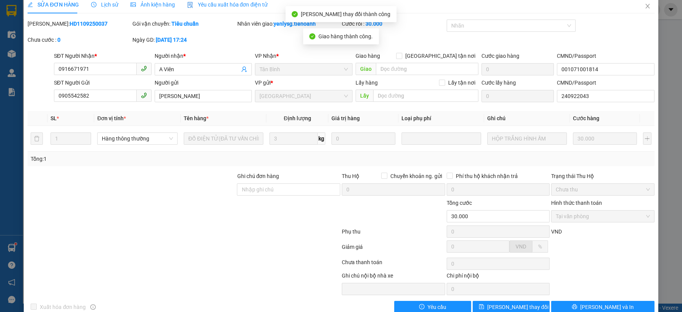
scroll to position [0, 0]
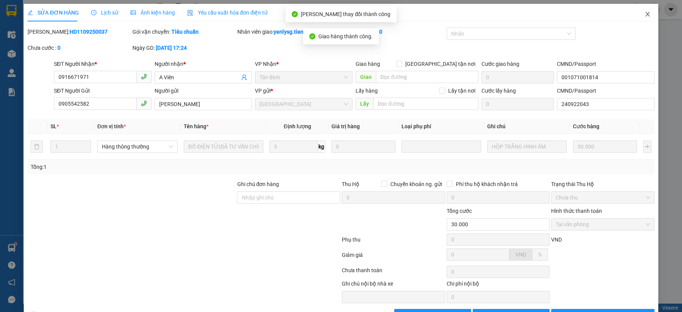
click at [646, 15] on icon "close" at bounding box center [648, 14] width 4 height 5
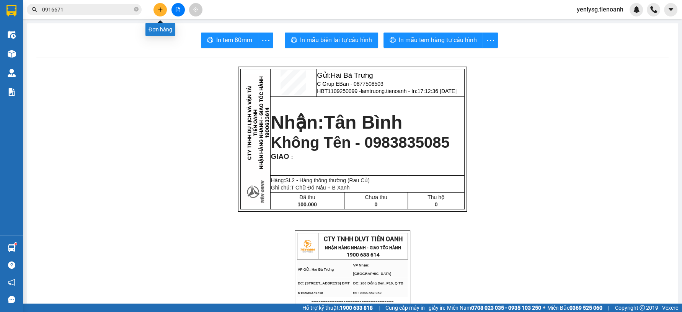
click at [156, 8] on button at bounding box center [160, 9] width 13 height 13
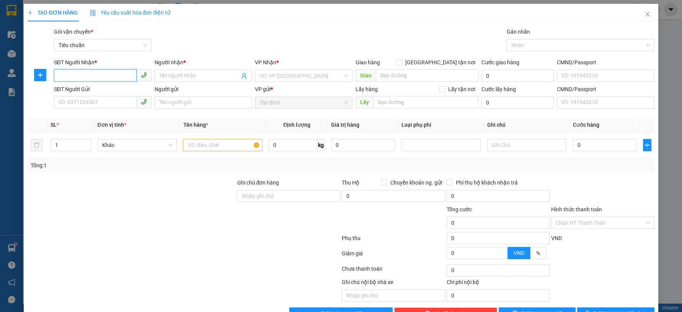
click at [113, 76] on input "SĐT Người Nhận *" at bounding box center [95, 75] width 83 height 12
click at [647, 16] on span "Close" at bounding box center [647, 14] width 21 height 21
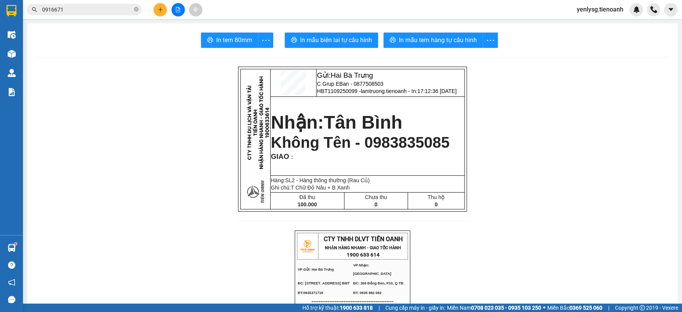
click at [130, 11] on input "0916671" at bounding box center [87, 9] width 90 height 8
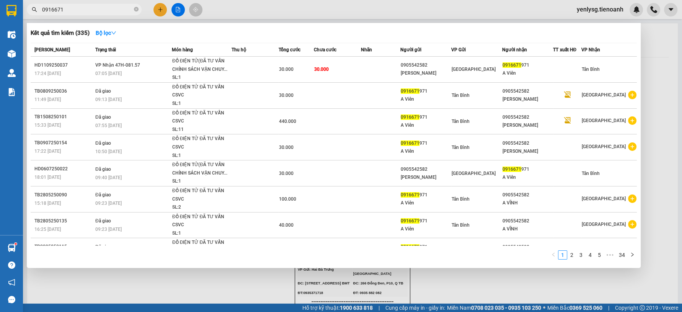
click at [130, 11] on input "0916671" at bounding box center [87, 9] width 90 height 8
click at [160, 10] on div at bounding box center [341, 156] width 682 height 312
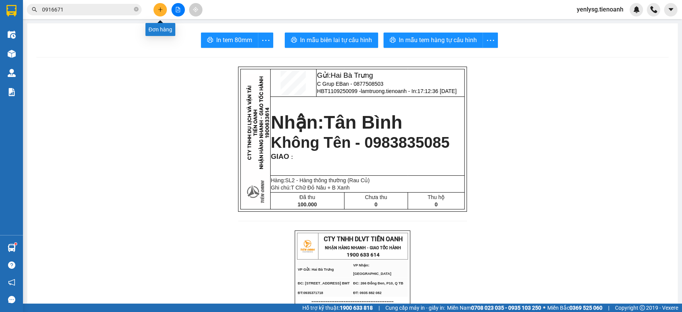
click at [160, 10] on icon "plus" at bounding box center [160, 9] width 0 height 4
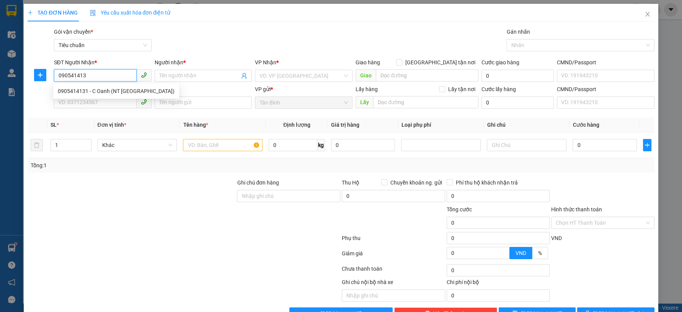
type input "0905414131"
click at [93, 92] on div "0905414131 - C Oanh (NT Bình Minh)" at bounding box center [116, 91] width 117 height 8
type input "C Oanh (NT Bình Minh)"
type input "123456789"
type input "300.000"
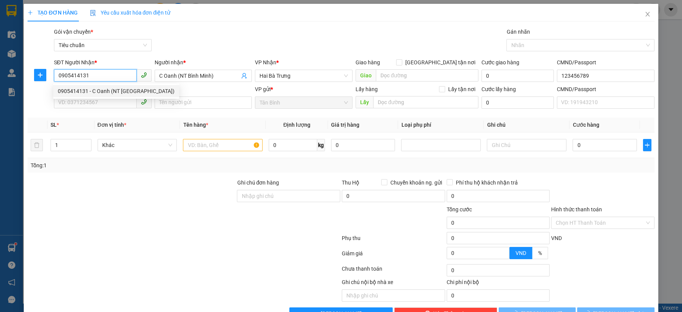
type input "300.000"
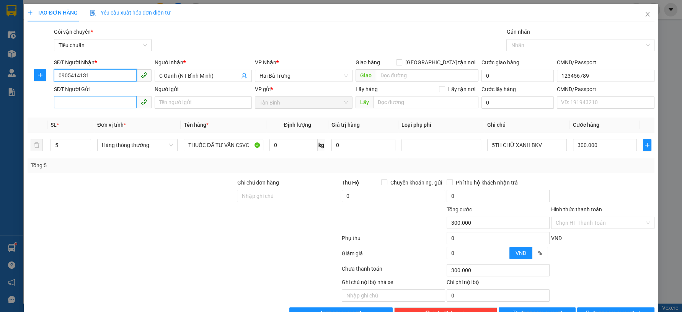
type input "0905414131"
click at [112, 103] on input "SĐT Người Gửi" at bounding box center [95, 102] width 83 height 12
type input "0763885050"
click at [119, 114] on div "0763885050 - CÔ TRÂM" at bounding box center [101, 118] width 87 height 8
type input "CÔ TRÂM"
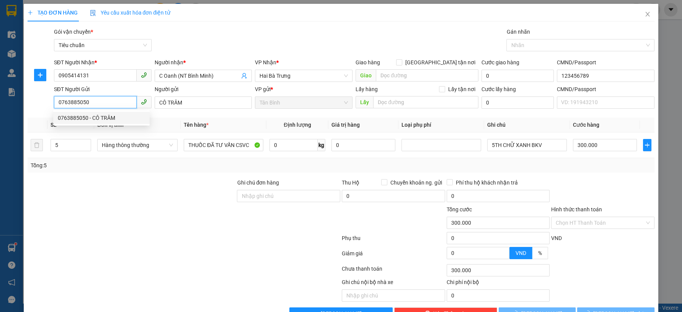
type input "100.000"
type input "0763885050"
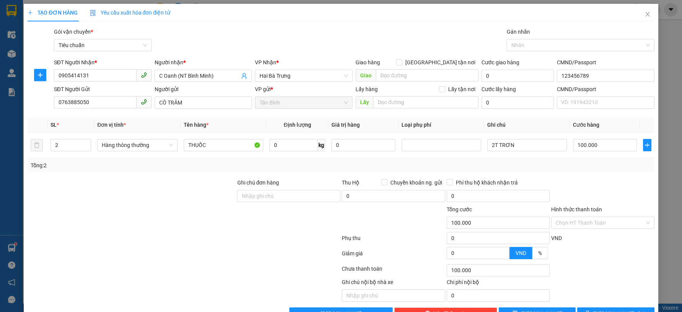
click at [129, 177] on div "Transit Pickup Surcharge Ids Transit Deliver Surcharge Ids Transit Deliver Surc…" at bounding box center [341, 174] width 627 height 292
type input "3"
click at [87, 143] on icon "up" at bounding box center [87, 143] width 3 height 3
click at [280, 141] on input "0" at bounding box center [294, 145] width 49 height 12
type input "3"
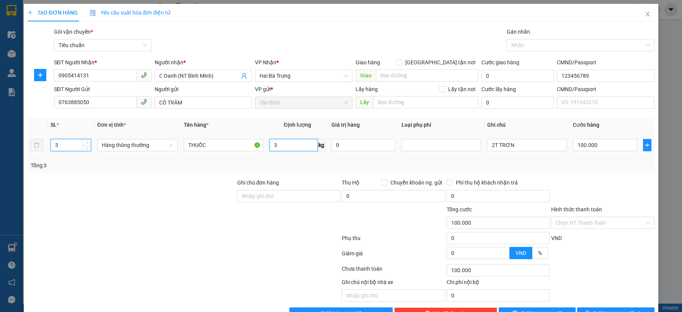
type input "0"
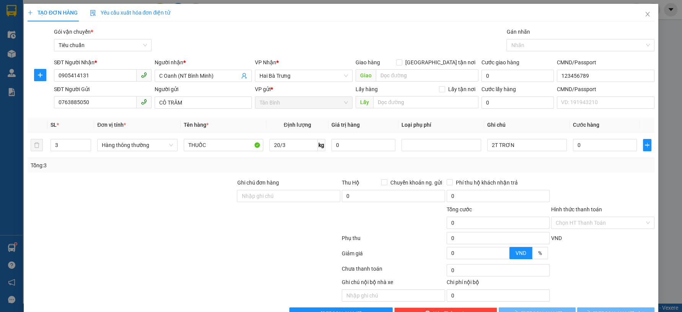
type input "7"
click at [301, 172] on div "Tổng: 3" at bounding box center [341, 165] width 627 height 15
type input "40.000"
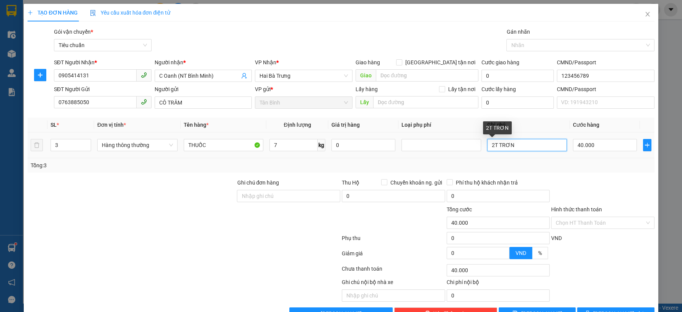
drag, startPoint x: 527, startPoint y: 146, endPoint x: 431, endPoint y: 152, distance: 95.9
click at [432, 151] on tr "3 Hàng thông thường THUỐC 7 kg 0 2T TRƠN 40.000" at bounding box center [341, 145] width 627 height 26
type input "3T CHỮ XANH"
type input "1"
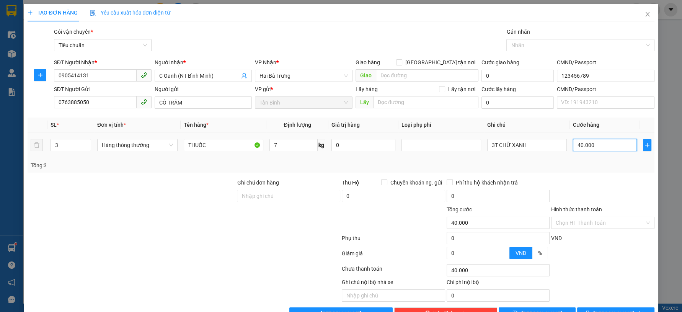
type input "1"
type input "12"
type input "120"
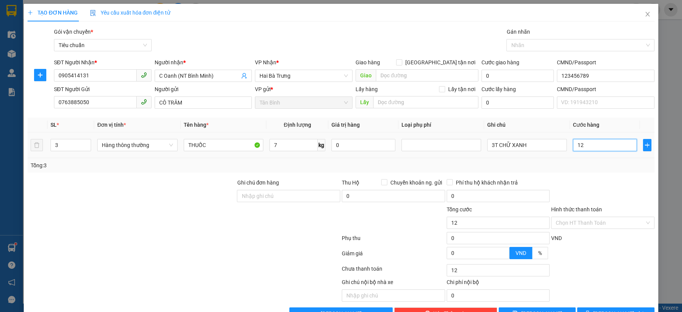
type input "120"
type input "120.000"
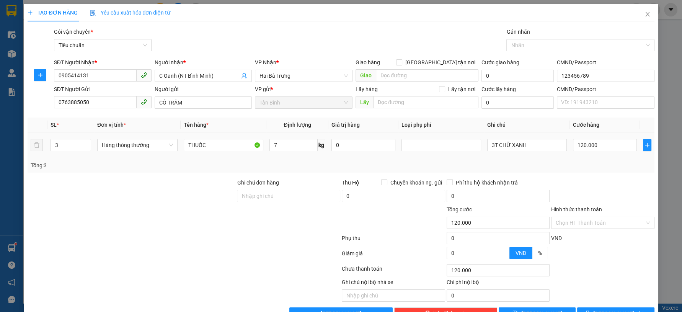
click at [431, 152] on div at bounding box center [442, 144] width 80 height 15
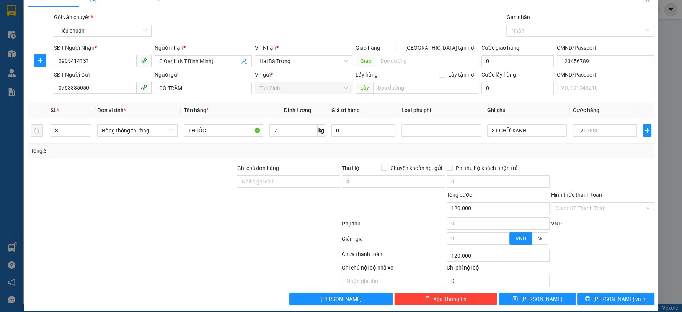
scroll to position [22, 0]
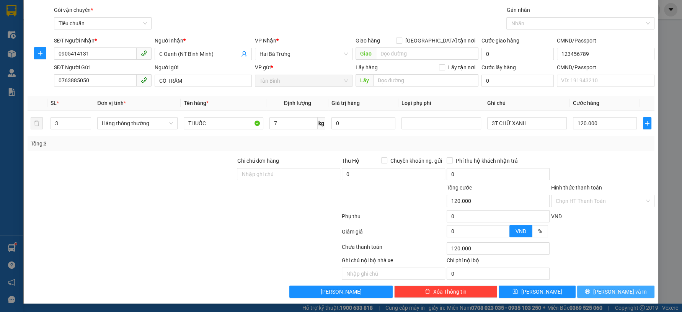
click at [612, 295] on button "Lưu và In" at bounding box center [615, 292] width 77 height 12
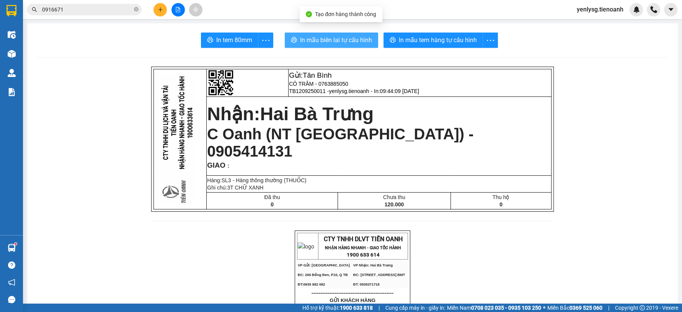
click at [330, 41] on span "In mẫu biên lai tự cấu hình" at bounding box center [336, 40] width 72 height 10
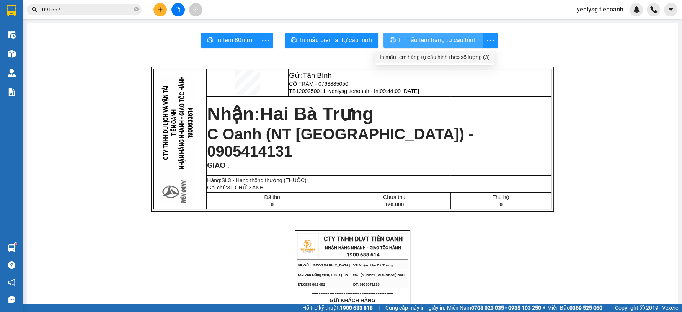
click at [417, 41] on span "In mẫu tem hàng tự cấu hình" at bounding box center [438, 40] width 78 height 10
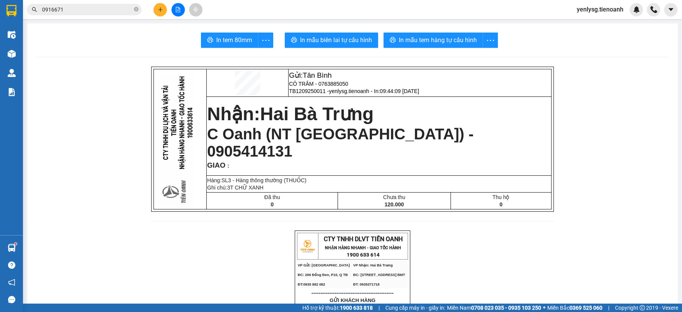
click at [75, 9] on input "0916671" at bounding box center [87, 9] width 90 height 8
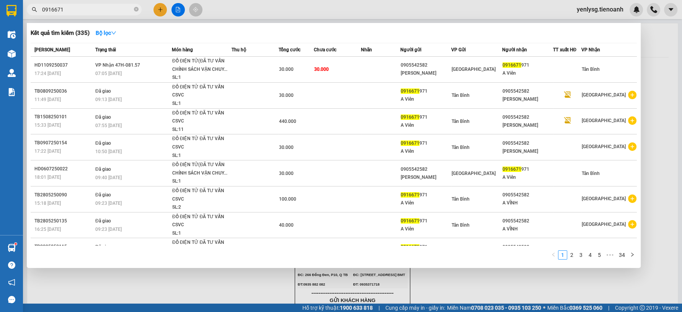
click at [75, 9] on input "0916671" at bounding box center [87, 9] width 90 height 8
click at [105, 9] on input "0916671" at bounding box center [87, 9] width 90 height 8
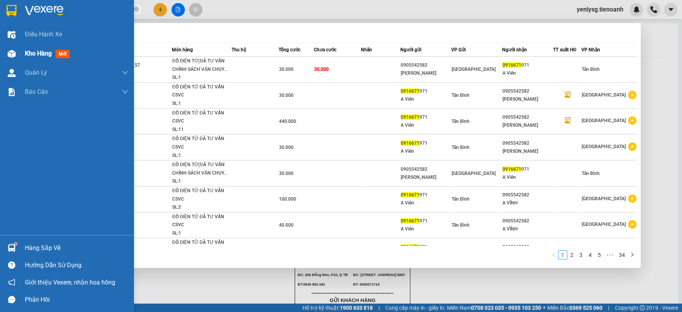
click at [8, 54] on img at bounding box center [12, 54] width 8 height 8
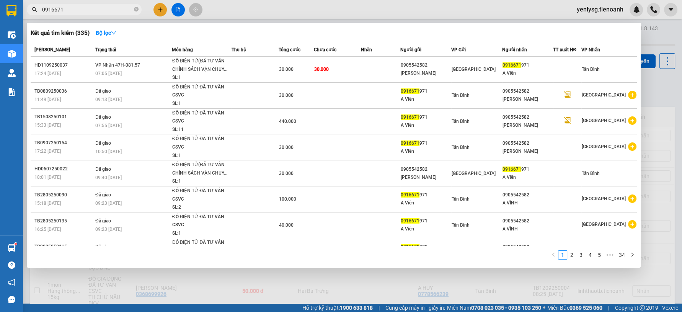
drag, startPoint x: 671, startPoint y: 108, endPoint x: 667, endPoint y: 105, distance: 5.2
click at [671, 109] on div at bounding box center [341, 156] width 682 height 312
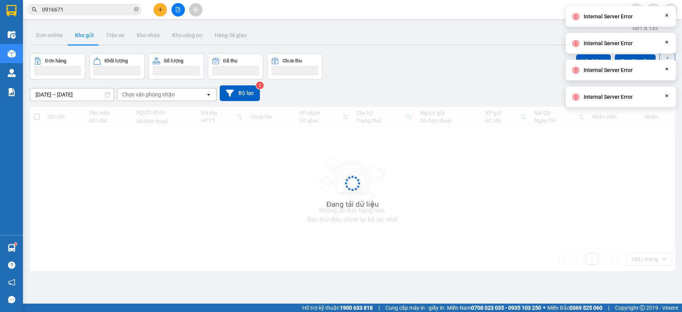
click at [119, 14] on span "0916671" at bounding box center [84, 9] width 115 height 11
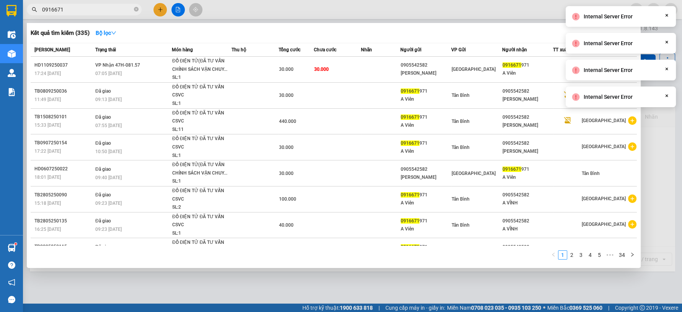
click at [119, 10] on input "0916671" at bounding box center [87, 9] width 90 height 8
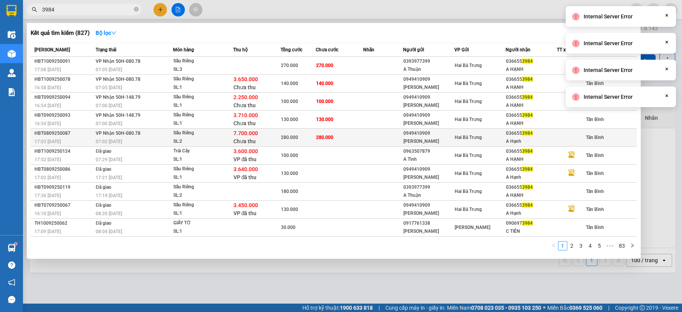
type input "3984"
click at [221, 136] on div "Sầu Riêng" at bounding box center [201, 133] width 57 height 8
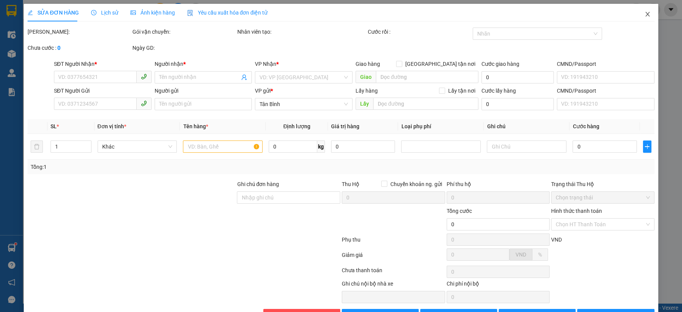
click at [642, 11] on span "Close" at bounding box center [647, 14] width 21 height 21
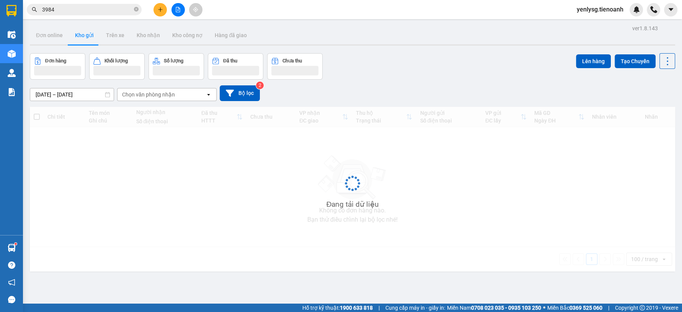
click at [101, 10] on input "3984" at bounding box center [87, 9] width 90 height 8
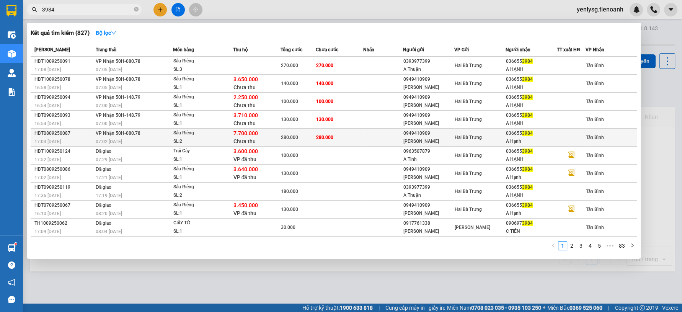
click at [273, 135] on div "7.700.000 Chưa thu" at bounding box center [257, 137] width 47 height 16
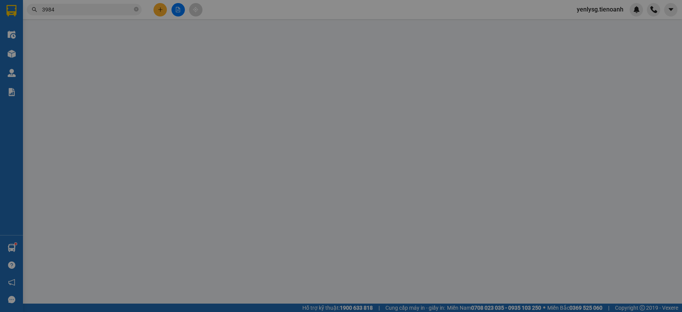
type input "0366553984"
type input "A Hạnh"
type input "0949410909"
type input "Ngọc Quý"
type input "TTH CR"
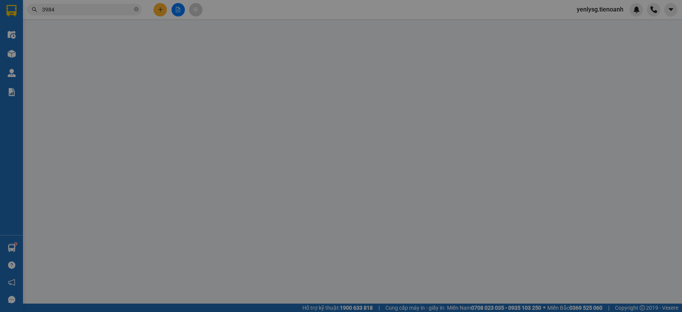
type input "280.000"
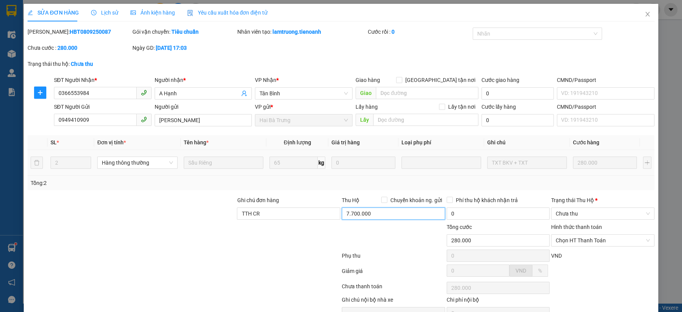
click at [405, 216] on input "7.700.000" at bounding box center [393, 214] width 103 height 12
click at [75, 36] on div "Mã ĐH: HBT0809250087" at bounding box center [79, 36] width 105 height 16
click at [75, 36] on div "Mã ĐH: HBT0809250087" at bounding box center [79, 32] width 103 height 8
copy b "HBT0809250087"
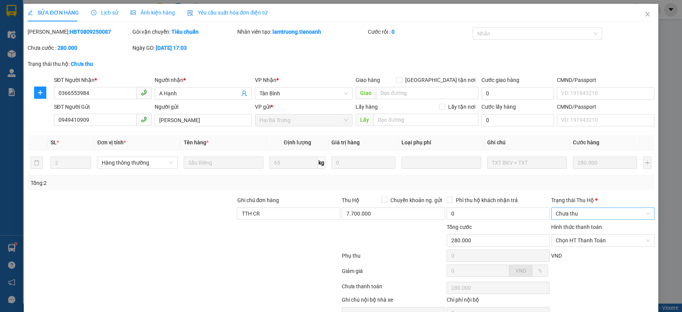
click at [593, 214] on span "Chưa thu" at bounding box center [603, 213] width 94 height 11
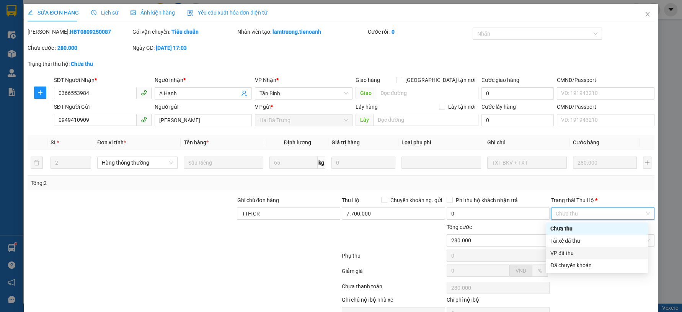
click at [580, 254] on div "VP đã thu" at bounding box center [597, 253] width 93 height 8
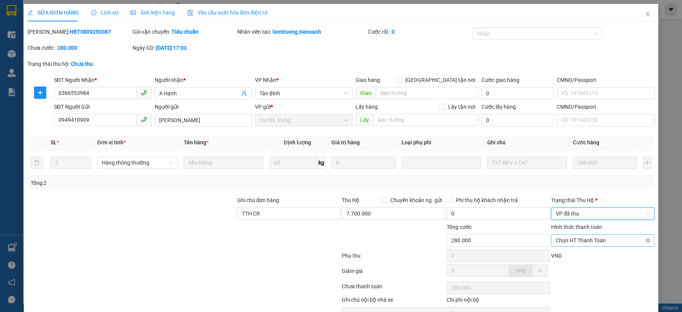
click at [579, 245] on span "Chọn HT Thanh Toán" at bounding box center [603, 240] width 94 height 11
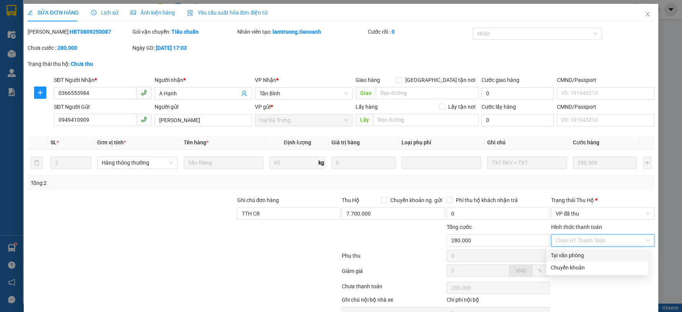
click at [577, 250] on div "Tại văn phòng" at bounding box center [597, 255] width 102 height 12
type input "0"
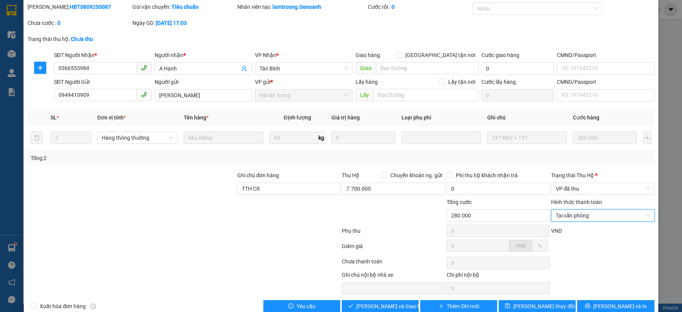
scroll to position [39, 0]
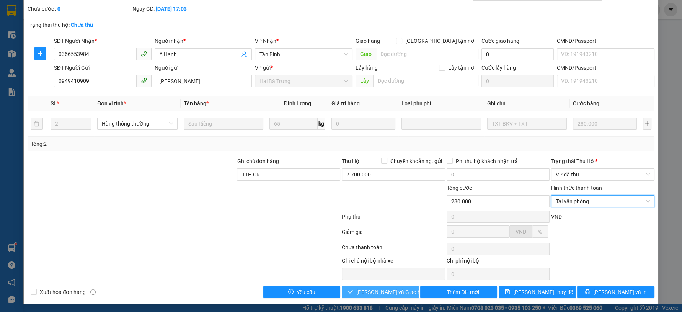
click at [382, 286] on button "Lưu và Giao hàng" at bounding box center [380, 292] width 77 height 12
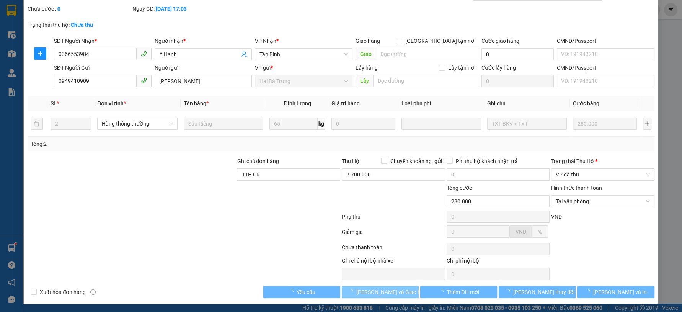
scroll to position [0, 0]
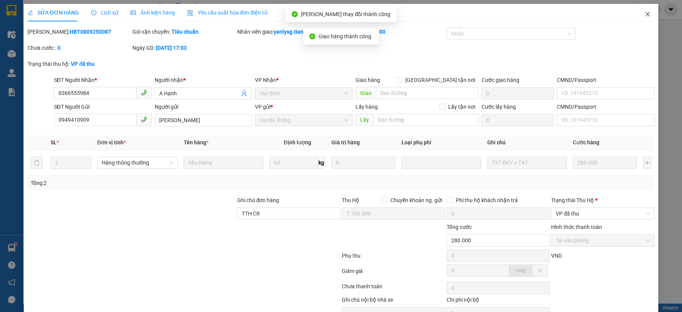
click at [637, 16] on span "Close" at bounding box center [647, 14] width 21 height 21
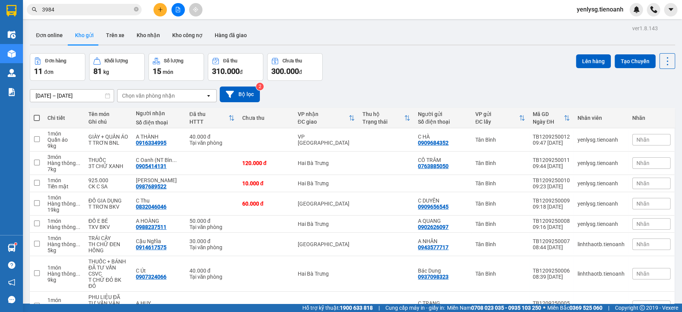
click at [113, 8] on input "3984" at bounding box center [87, 9] width 90 height 8
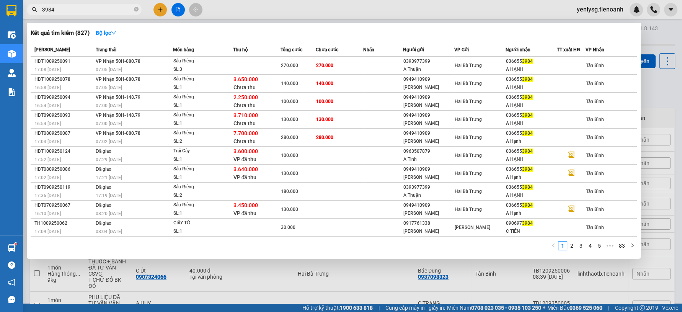
click at [113, 8] on input "3984" at bounding box center [87, 9] width 90 height 8
click at [136, 11] on icon "close-circle" at bounding box center [136, 9] width 5 height 5
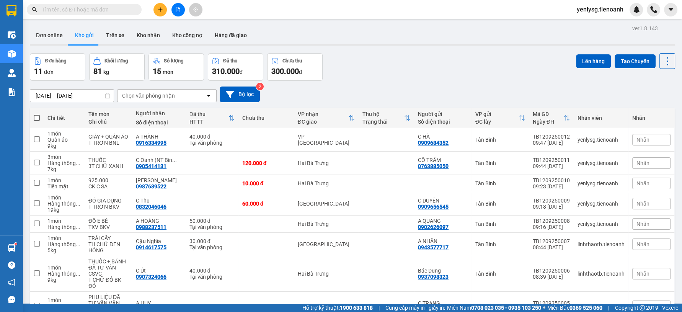
click at [484, 83] on div "01/08/2025 – 30/09/2025 Press the down arrow key to interact with the calendar …" at bounding box center [353, 94] width 646 height 27
click at [93, 9] on input "text" at bounding box center [87, 9] width 90 height 8
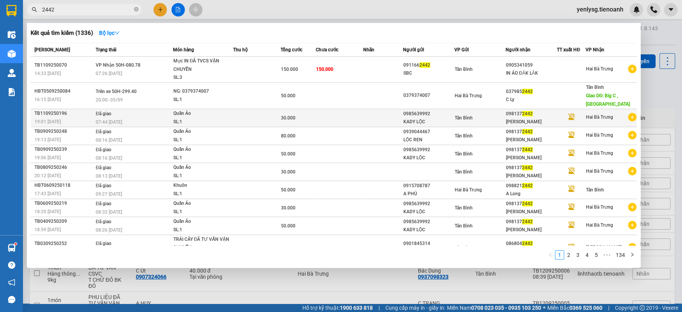
type input "2442"
click at [333, 112] on td at bounding box center [339, 118] width 47 height 18
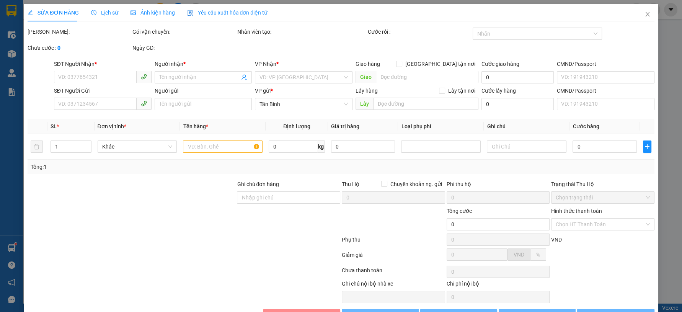
click at [311, 180] on div "Ghi chú đơn hàng" at bounding box center [288, 185] width 103 height 11
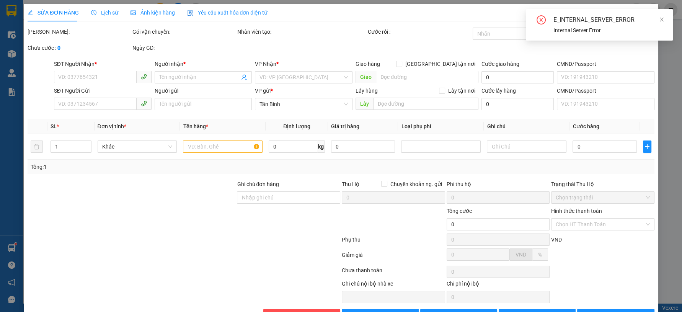
click at [666, 18] on div "E_INTERNAL_SERVER_ERROR Internal Server Error" at bounding box center [599, 24] width 147 height 31
click at [659, 22] on span at bounding box center [661, 19] width 5 height 6
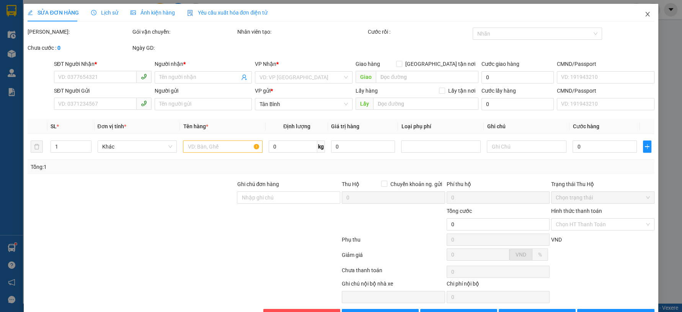
click at [637, 16] on span "Close" at bounding box center [647, 14] width 21 height 21
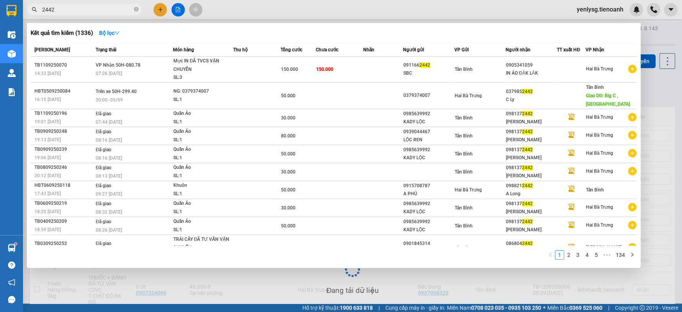
click at [88, 12] on input "2442" at bounding box center [87, 9] width 90 height 8
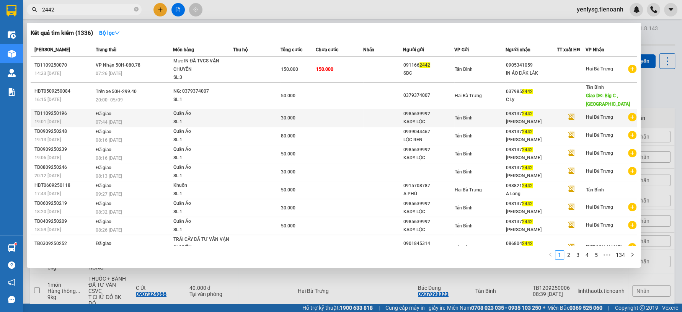
click at [285, 119] on span "30.000" at bounding box center [288, 117] width 15 height 5
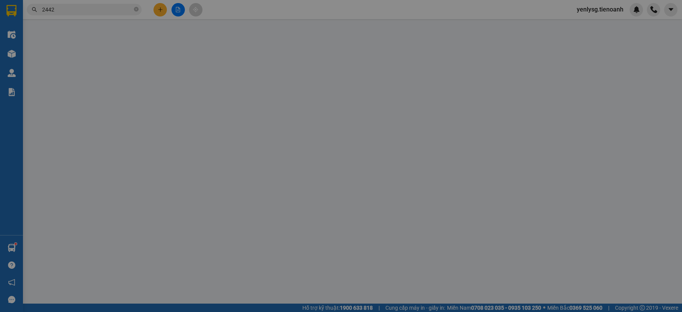
type input "0981372442"
type input "C THANH"
type input "0985639992"
type input "KADY LỘC"
type input "080071010587"
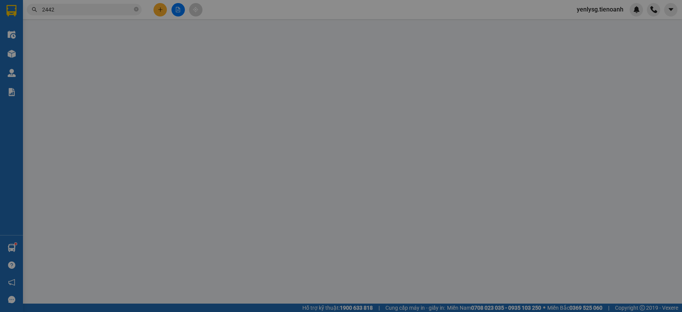
type input "30.000"
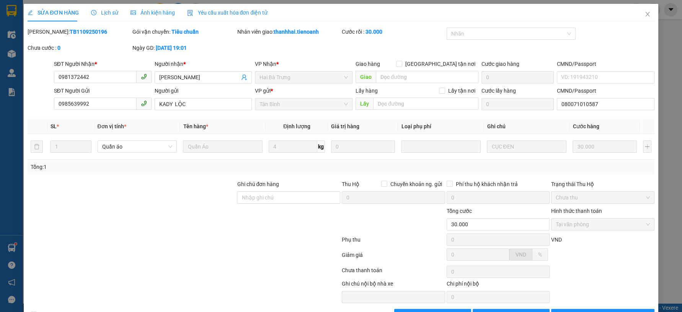
click at [88, 12] on div "SỬA ĐƠN HÀNG Lịch sử Ảnh kiện hàng Yêu cầu xuất hóa đơn điện tử" at bounding box center [148, 13] width 240 height 18
click at [106, 14] on span "Lịch sử" at bounding box center [104, 13] width 27 height 6
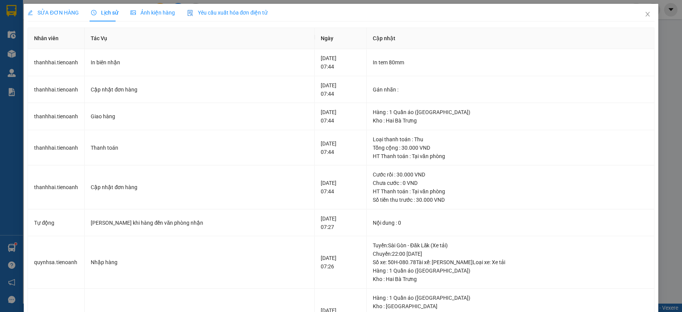
click at [62, 16] on div "SỬA ĐƠN HÀNG" at bounding box center [53, 12] width 51 height 8
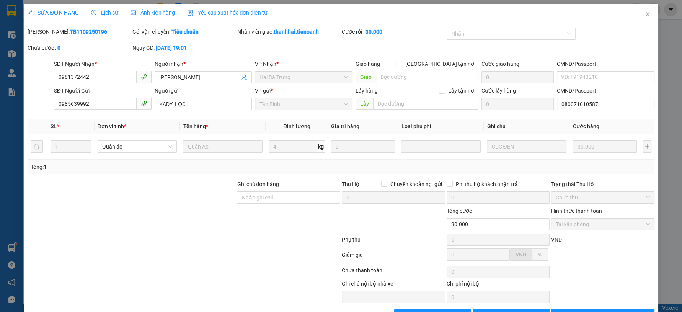
click at [99, 21] on div "SỬA ĐƠN HÀNG Lịch sử Ảnh kiện hàng Yêu cầu xuất hóa đơn điện tử Total Paid Fee …" at bounding box center [341, 162] width 627 height 317
click at [103, 17] on div "Lịch sử" at bounding box center [104, 13] width 27 height 18
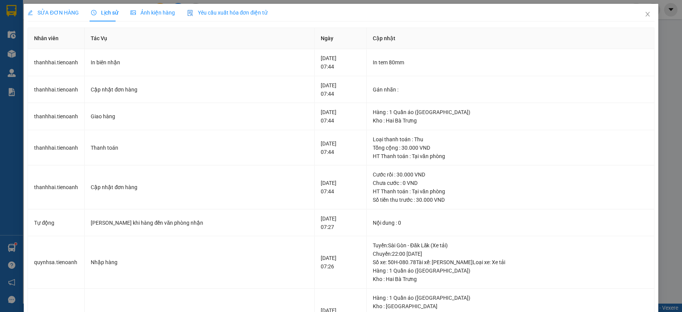
click at [69, 18] on div "SỬA ĐƠN HÀNG" at bounding box center [53, 13] width 51 height 18
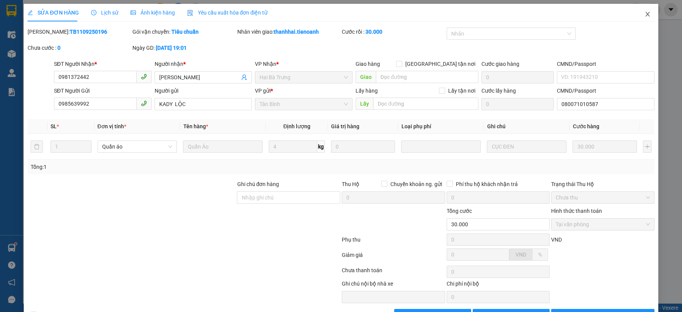
click at [644, 22] on span "Close" at bounding box center [647, 14] width 21 height 21
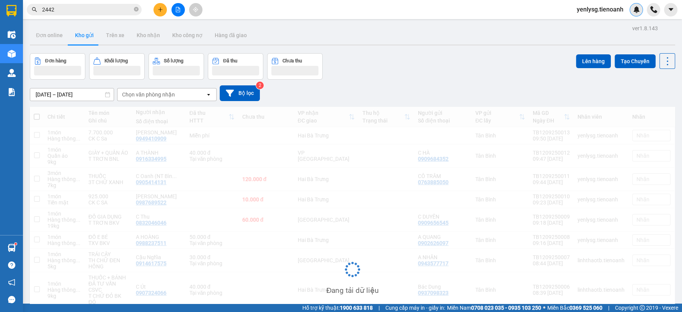
click at [638, 15] on div at bounding box center [636, 9] width 13 height 13
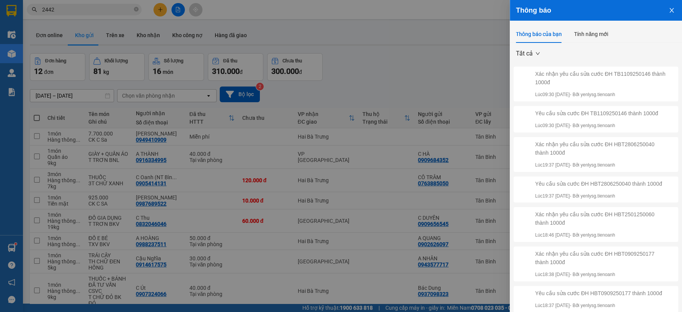
click at [478, 52] on div at bounding box center [341, 156] width 682 height 312
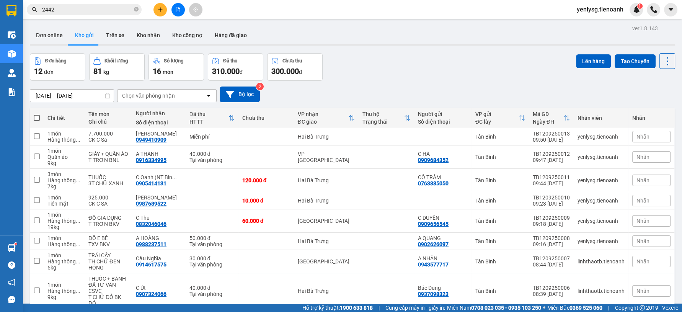
click at [103, 5] on input "2442" at bounding box center [87, 9] width 90 height 8
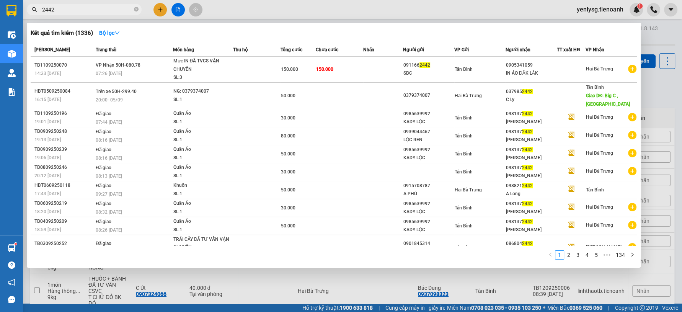
click at [103, 5] on input "2442" at bounding box center [87, 9] width 90 height 8
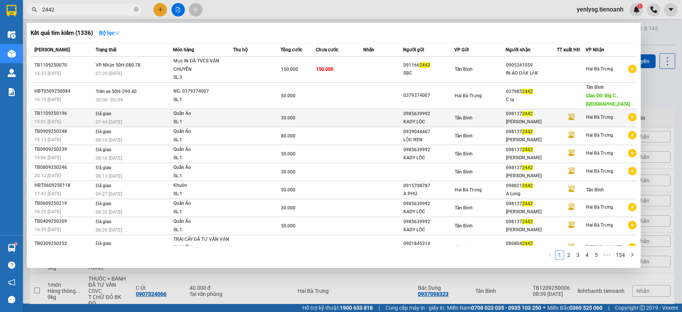
click at [148, 117] on td "Đã giao 07:44 - 12/09" at bounding box center [133, 118] width 79 height 18
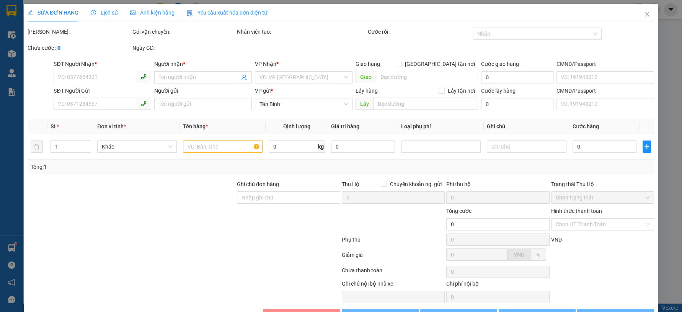
type input "0981372442"
type input "C THANH"
type input "0985639992"
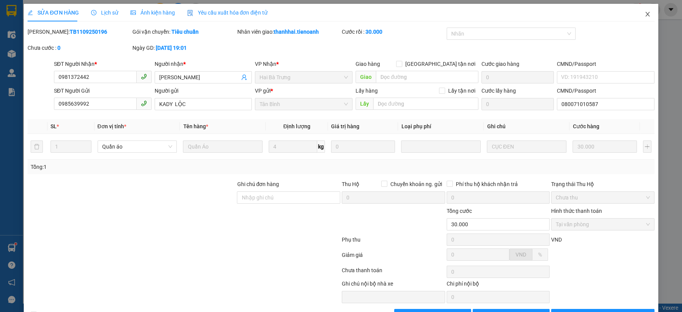
click at [638, 18] on span "Close" at bounding box center [647, 14] width 21 height 21
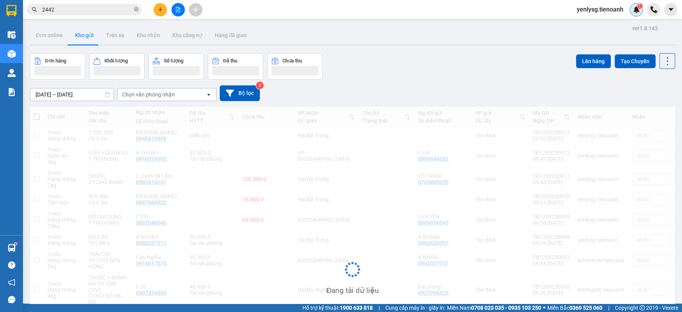
click at [638, 15] on div "1" at bounding box center [636, 9] width 13 height 13
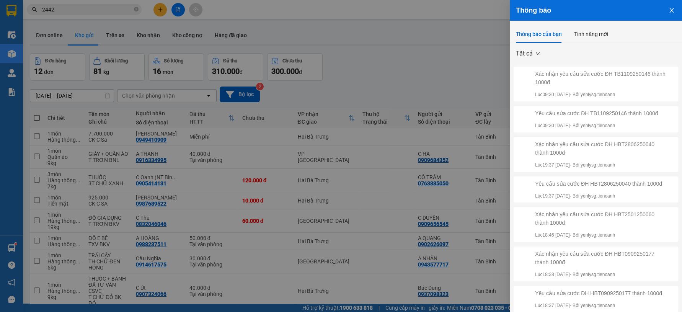
click at [468, 44] on div at bounding box center [341, 156] width 682 height 312
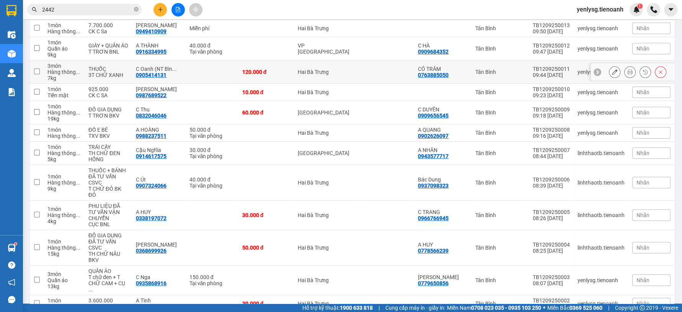
scroll to position [142, 0]
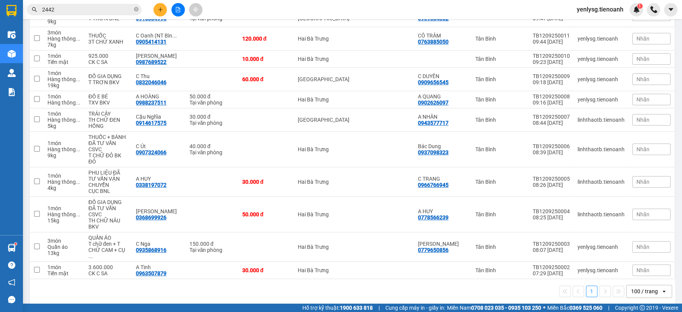
click at [652, 285] on div "100 / trang" at bounding box center [644, 291] width 34 height 12
click at [647, 265] on span "100 / trang" at bounding box center [640, 268] width 29 height 8
click at [55, 10] on input "2442" at bounding box center [87, 9] width 90 height 8
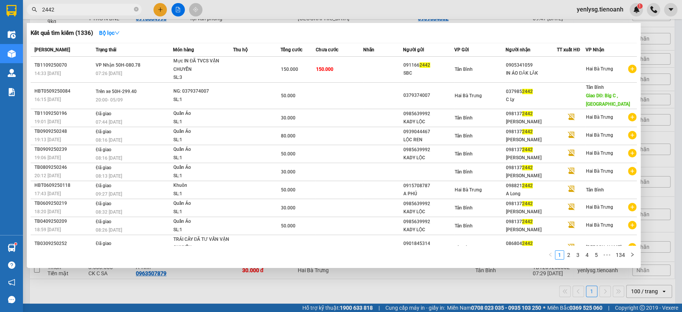
click at [55, 10] on input "2442" at bounding box center [87, 9] width 90 height 8
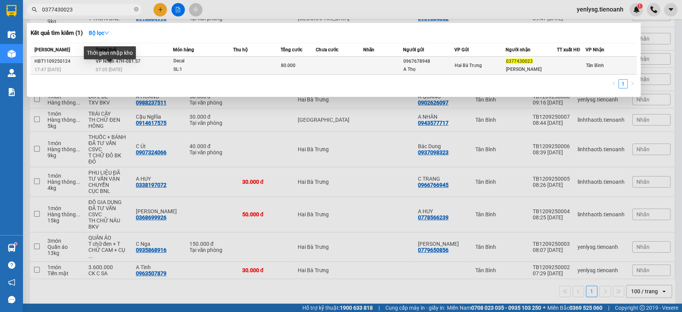
click at [100, 68] on span "07:05 - 12/09" at bounding box center [109, 69] width 26 height 5
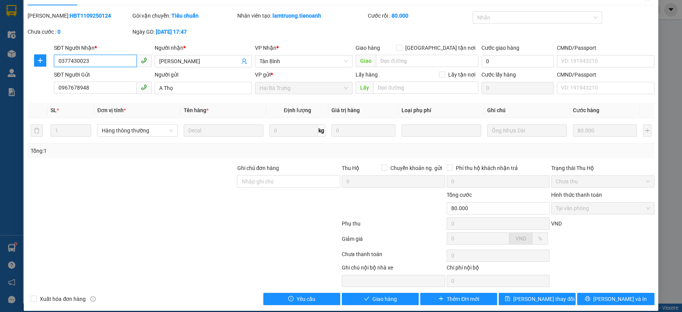
scroll to position [23, 0]
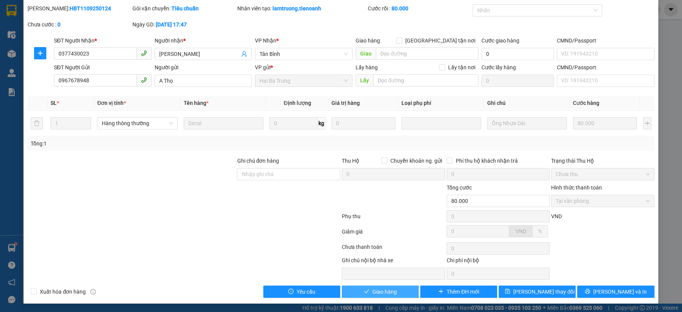
click at [358, 293] on button "Giao hàng" at bounding box center [380, 292] width 77 height 12
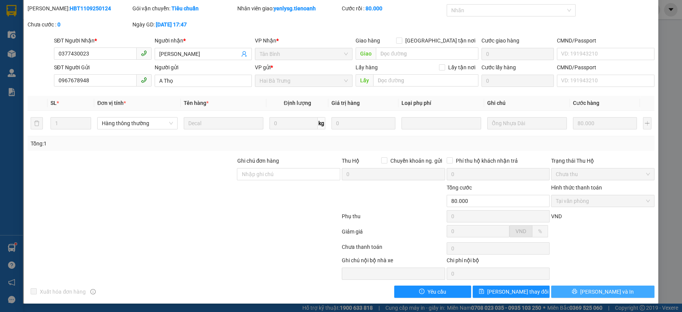
click at [602, 290] on span "Lưu và In" at bounding box center [608, 292] width 54 height 8
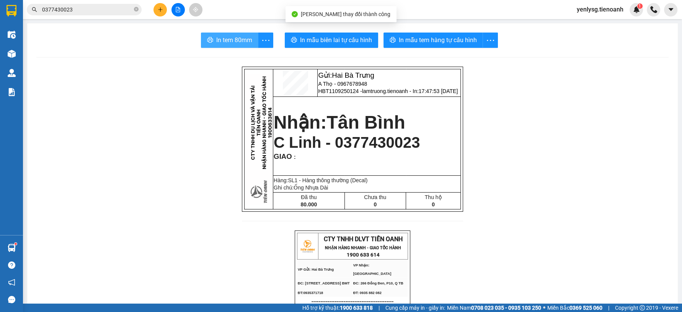
click at [247, 43] on span "In tem 80mm" at bounding box center [234, 40] width 36 height 10
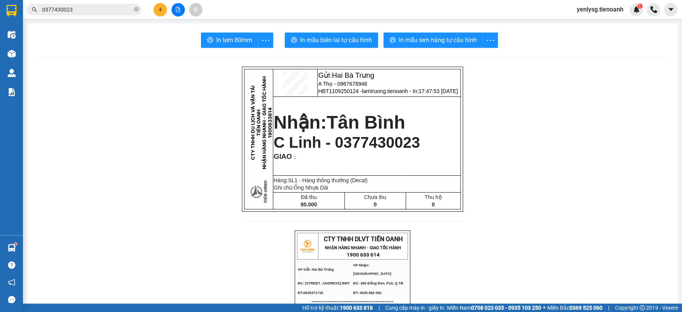
click at [116, 19] on div "Kết quả tìm kiếm ( 1 ) Bộ lọc Mã ĐH Trạng thái Món hàng Thu hộ Tổng cước Chưa c…" at bounding box center [341, 9] width 682 height 19
click at [117, 14] on span "0377430023" at bounding box center [84, 9] width 115 height 11
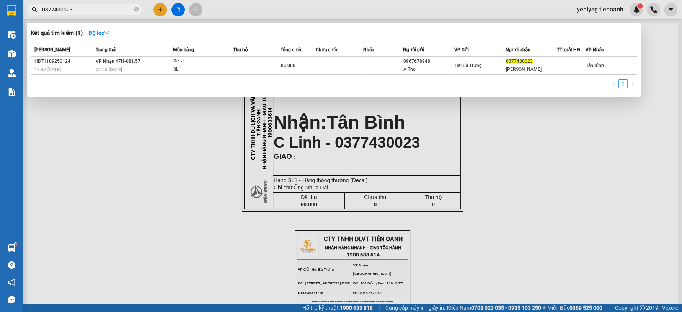
click at [122, 12] on input "0377430023" at bounding box center [87, 9] width 90 height 8
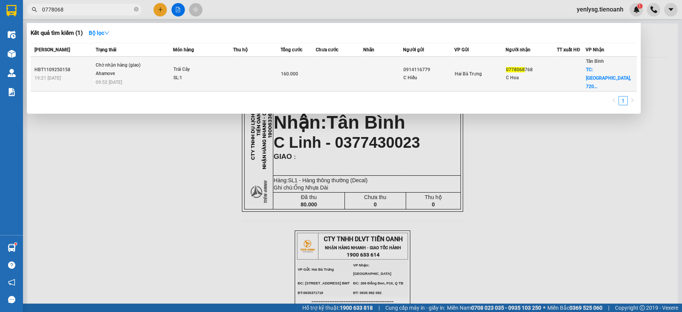
click at [237, 76] on td at bounding box center [256, 74] width 47 height 35
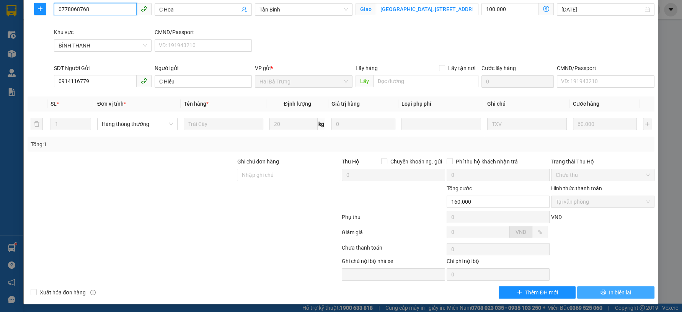
scroll to position [69, 0]
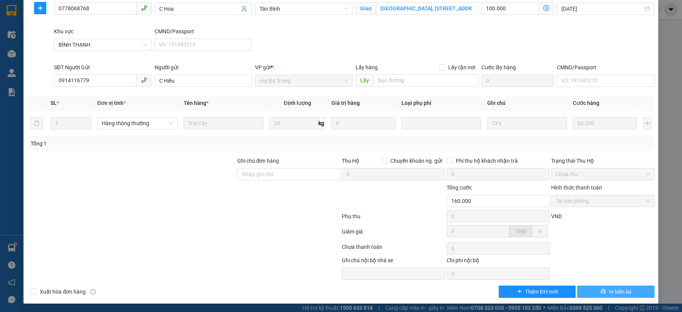
click at [601, 294] on span "printer" at bounding box center [603, 292] width 5 height 6
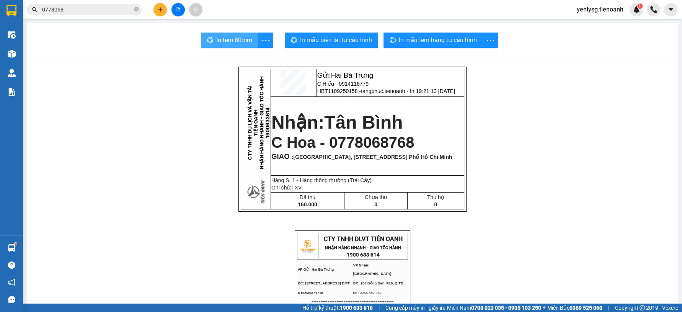
click at [216, 39] on span "In tem 80mm" at bounding box center [234, 40] width 36 height 10
click at [159, 8] on icon "plus" at bounding box center [160, 9] width 5 height 5
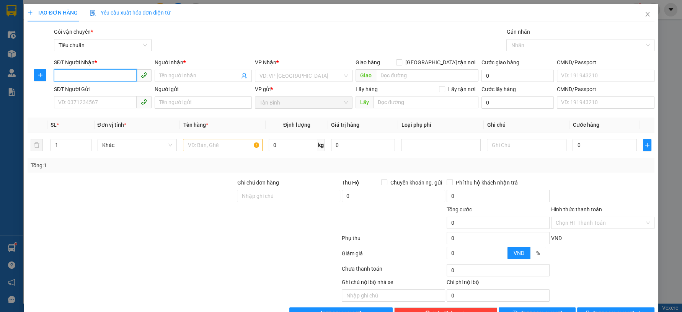
click at [99, 69] on input "SĐT Người Nhận *" at bounding box center [95, 75] width 83 height 12
click at [103, 74] on input "SĐT Người Nhận *" at bounding box center [95, 75] width 83 height 12
click at [124, 90] on div "0707363697 - C NHÀN" at bounding box center [101, 91] width 87 height 8
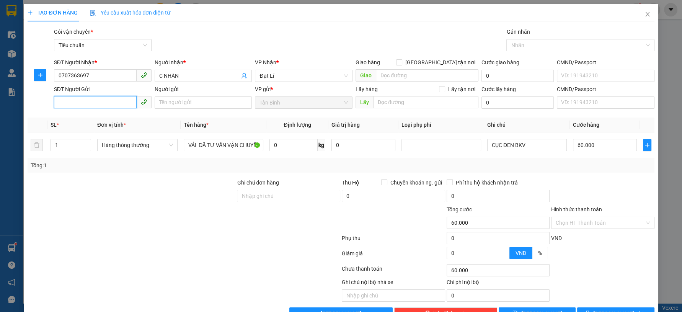
click at [123, 105] on input "SĐT Người Gửi" at bounding box center [95, 102] width 83 height 12
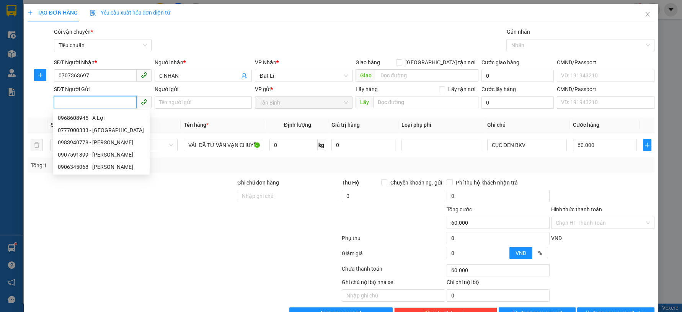
click at [123, 105] on input "SĐT Người Gửi" at bounding box center [95, 102] width 83 height 12
click at [122, 99] on input "SĐT Người Gửi" at bounding box center [95, 102] width 83 height 12
drag, startPoint x: 122, startPoint y: 99, endPoint x: 116, endPoint y: 100, distance: 6.6
click at [116, 100] on input "SĐT Người Gửi" at bounding box center [95, 102] width 83 height 12
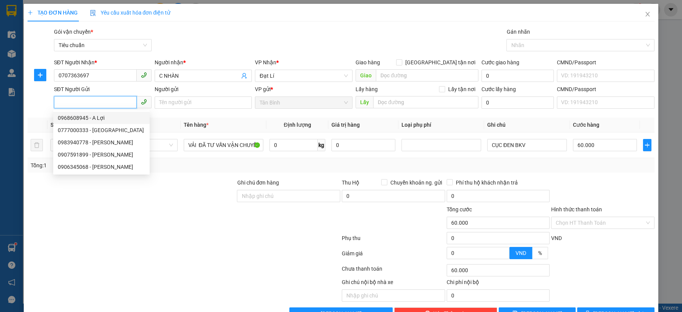
click at [111, 101] on input "SĐT Người Gửi" at bounding box center [95, 102] width 83 height 12
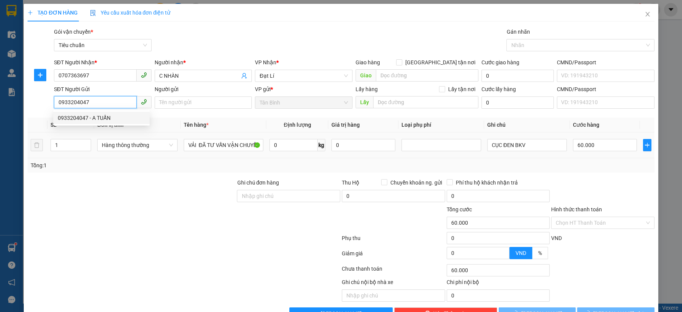
click at [129, 115] on div "0933204047 - A TUẤN" at bounding box center [101, 118] width 87 height 8
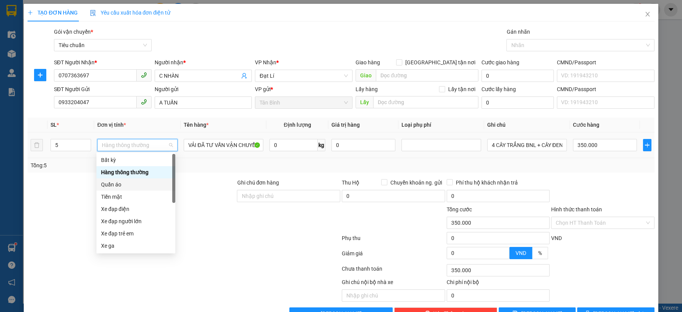
click at [106, 182] on div "Quần áo" at bounding box center [136, 184] width 70 height 8
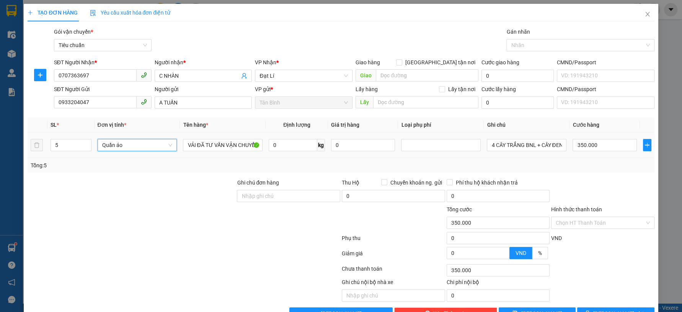
click at [43, 151] on tr "5 Quần áo Quần áo VẢI ĐÃ TƯ VẤN VẬN CHUYỂN 0 kg 0 4 CÂY TRẮNG BNL + CÂY ĐEN BNL…" at bounding box center [341, 145] width 627 height 26
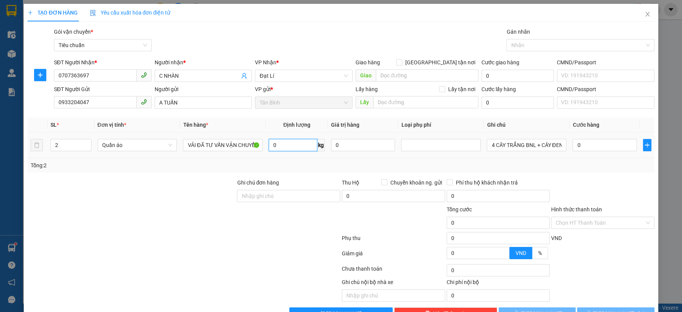
click at [299, 147] on input "0" at bounding box center [293, 145] width 49 height 12
click at [271, 191] on input "Ghi chú đơn hàng" at bounding box center [288, 196] width 103 height 12
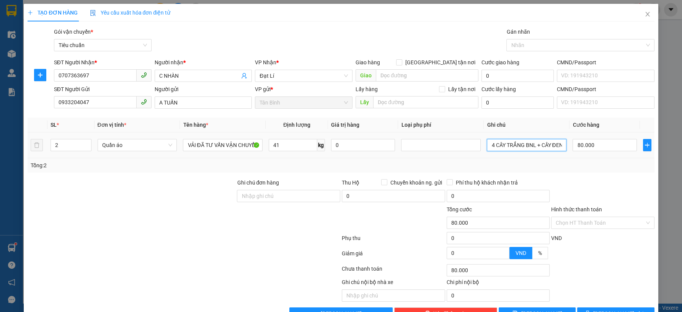
click at [531, 150] on input "4 CÂY TRẮNG BNL + CÂY ĐEN BNL" at bounding box center [527, 145] width 80 height 12
click at [532, 147] on input "4 CÂY TRẮNG BNL + CÂY ĐEN BNL" at bounding box center [527, 145] width 80 height 12
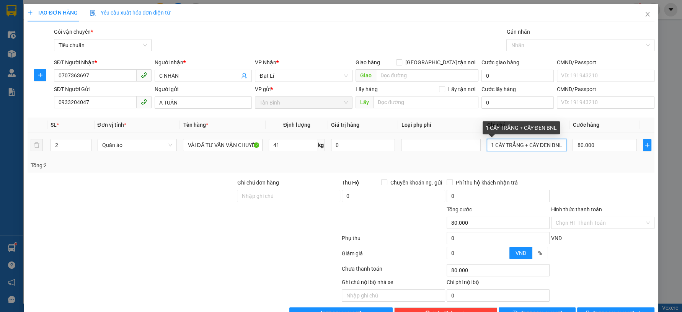
drag, startPoint x: 512, startPoint y: 141, endPoint x: 517, endPoint y: 142, distance: 5.1
click at [513, 141] on input "1 CÂY TRẮNG + CÂY ĐEN BNL" at bounding box center [527, 145] width 80 height 12
click at [519, 142] on input "1 CÂY TRẮNG + CÂY ĐEN BNL" at bounding box center [527, 145] width 80 height 12
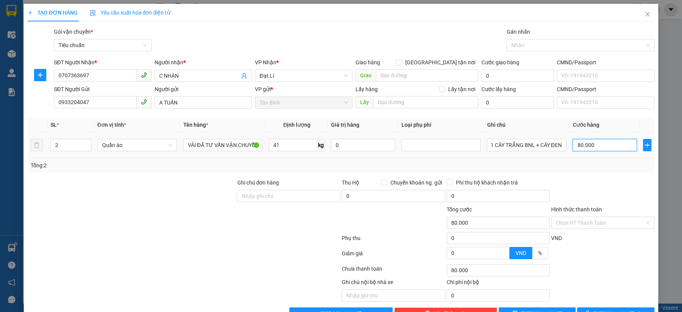
click at [612, 145] on input "80.000" at bounding box center [605, 145] width 64 height 12
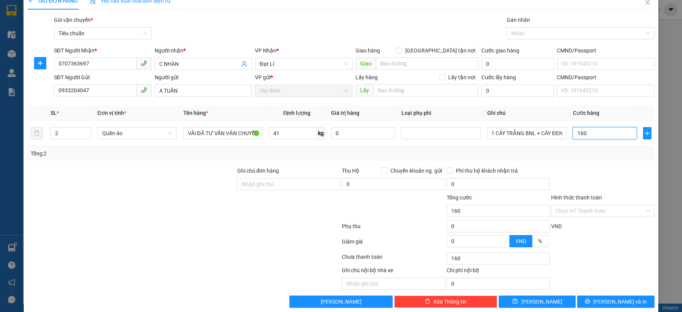
scroll to position [22, 0]
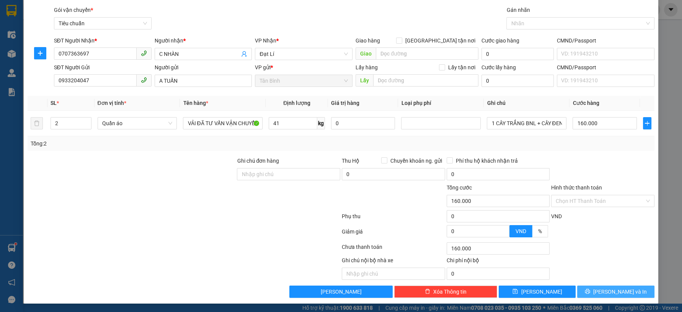
click at [615, 292] on span "Lưu và In" at bounding box center [621, 292] width 54 height 8
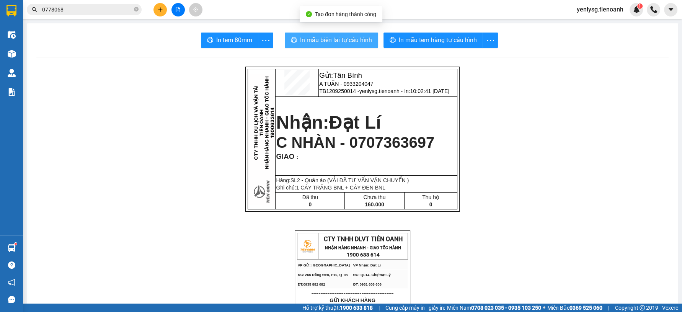
click at [314, 43] on span "In mẫu biên lai tự cấu hình" at bounding box center [336, 40] width 72 height 10
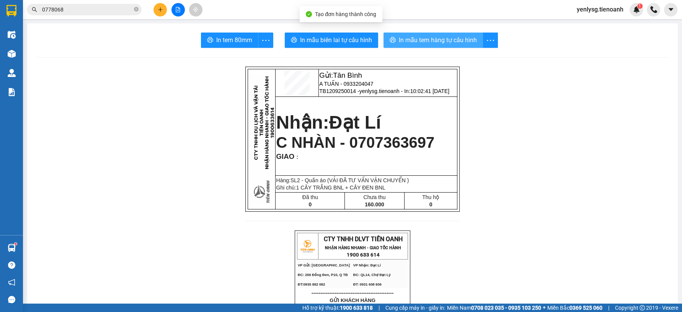
click at [420, 34] on button "In mẫu tem hàng tự cấu hình" at bounding box center [434, 40] width 100 height 15
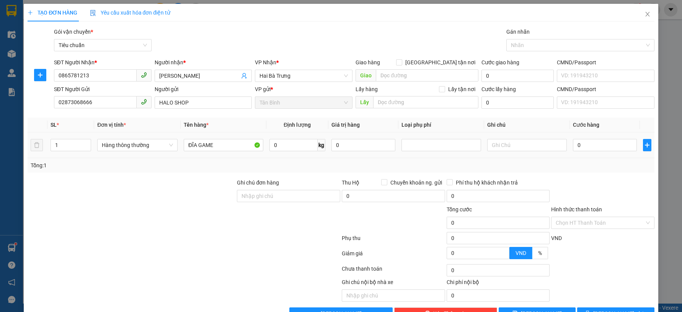
click at [499, 147] on input "text" at bounding box center [527, 145] width 80 height 12
type input "CỤC DẸP BKV"
type input "3"
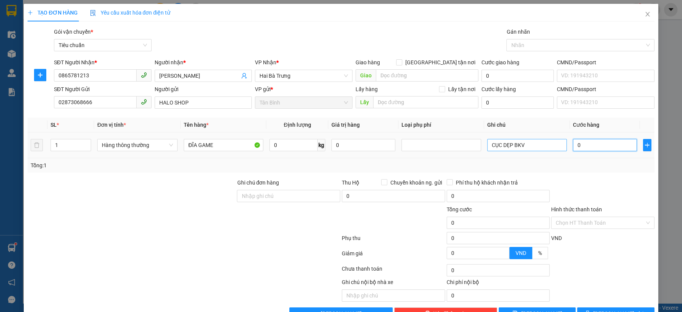
type input "3"
type input "30"
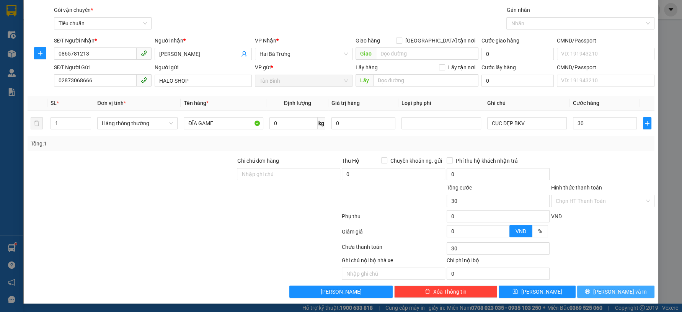
type input "30.000"
click at [605, 292] on span "[PERSON_NAME] và In" at bounding box center [621, 292] width 54 height 8
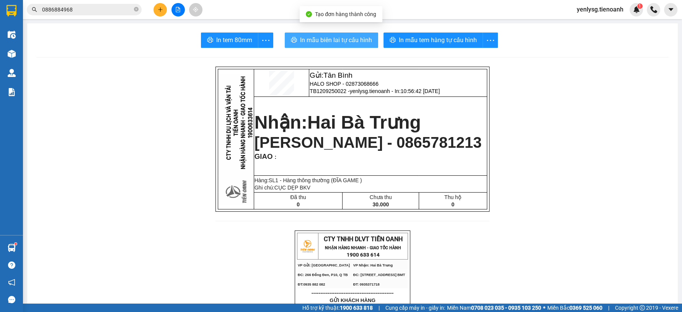
click at [304, 41] on span "In mẫu biên lai tự cấu hình" at bounding box center [336, 40] width 72 height 10
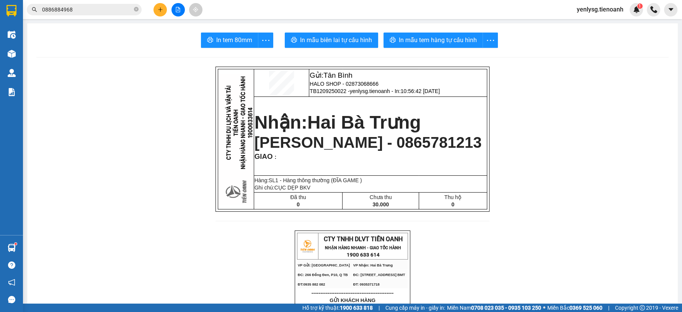
click at [460, 41] on span "In mẫu tem hàng tự cấu hình" at bounding box center [438, 40] width 78 height 10
click at [109, 3] on div "Kết quả tìm kiếm ( 1 ) Bộ lọc Mã ĐH Trạng thái Món hàng Thu hộ Tổng cước Chưa c…" at bounding box center [74, 9] width 149 height 13
click at [108, 5] on span "0886884968" at bounding box center [84, 9] width 115 height 11
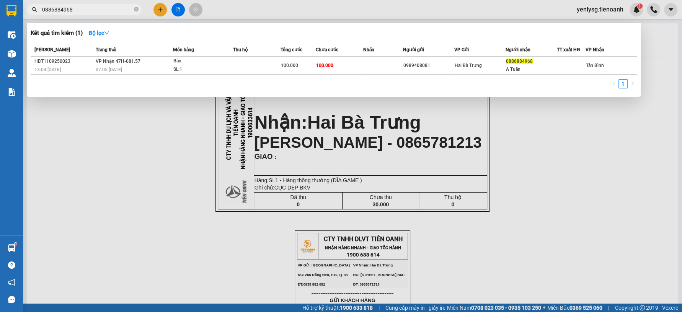
click at [106, 13] on input "0886884968" at bounding box center [87, 9] width 90 height 8
click at [106, 12] on input "0886884968" at bounding box center [87, 9] width 90 height 8
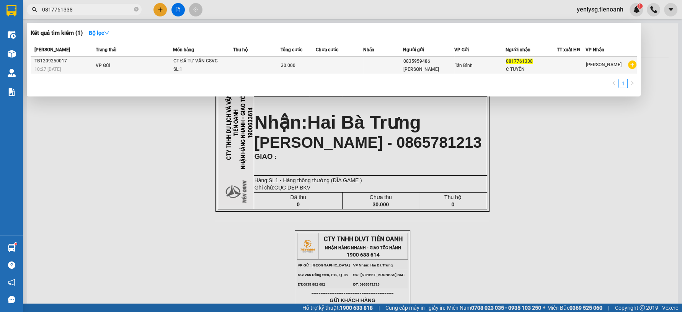
type input "0817761338"
click at [201, 61] on div "GT ĐÃ TƯ VẤN CSVC" at bounding box center [201, 61] width 57 height 8
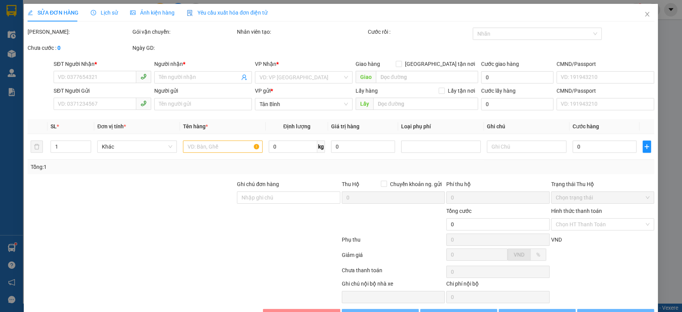
type input "0817761338"
type input "C TUYẾN"
type input "0835959486"
type input "[PERSON_NAME]"
type input "Số người nhận đúng: 0917761338"
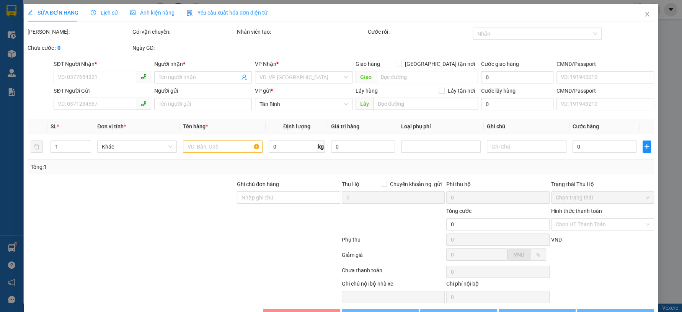
type input "30.000"
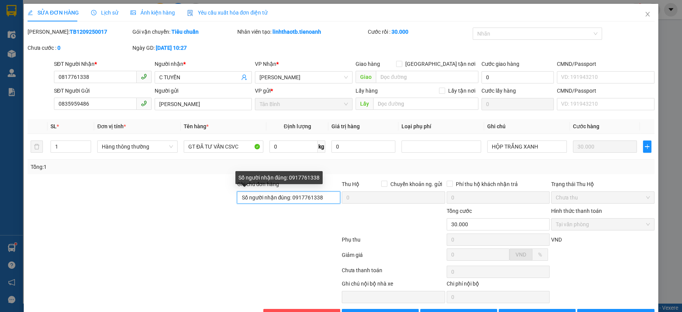
drag, startPoint x: 291, startPoint y: 197, endPoint x: 322, endPoint y: 197, distance: 30.6
click at [322, 197] on input "Số người nhận đúng: 0917761338" at bounding box center [288, 197] width 103 height 12
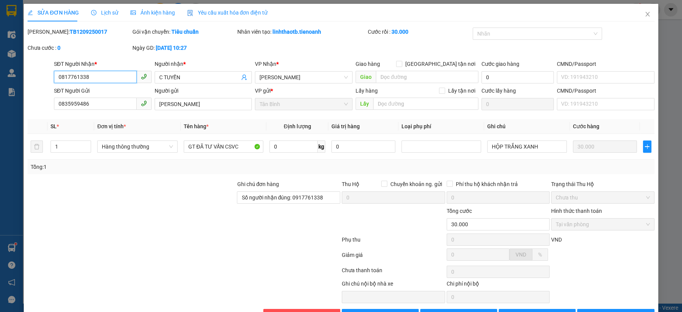
click at [64, 75] on input "0817761338" at bounding box center [95, 77] width 83 height 12
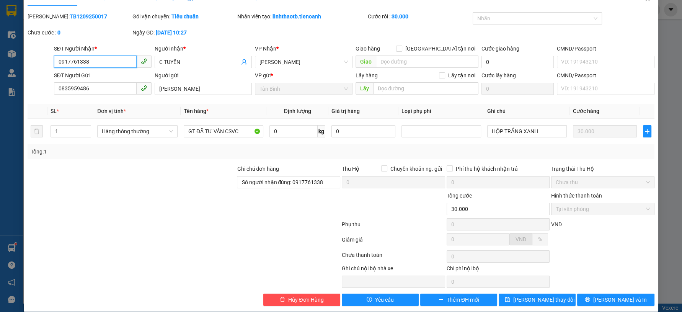
scroll to position [23, 0]
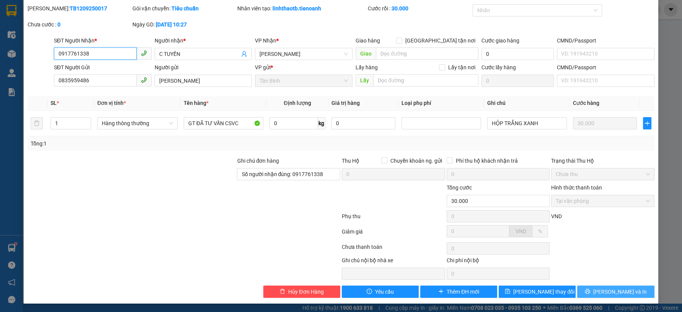
type input "0917761338"
drag, startPoint x: 637, startPoint y: 288, endPoint x: 630, endPoint y: 282, distance: 9.0
click at [637, 288] on button "Lưu và In" at bounding box center [615, 292] width 77 height 12
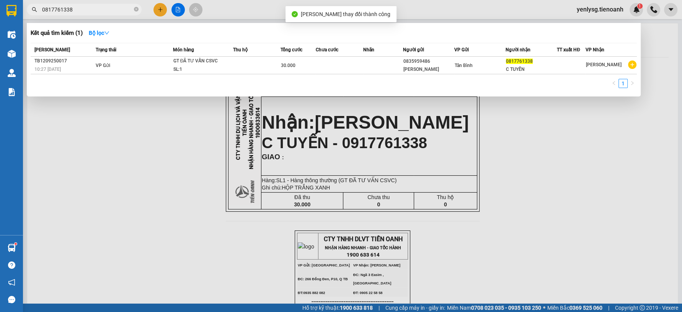
click at [466, 36] on div "Kết quả tìm kiếm ( 1 ) Bộ lọc" at bounding box center [334, 33] width 607 height 12
click at [517, 130] on div at bounding box center [341, 156] width 682 height 312
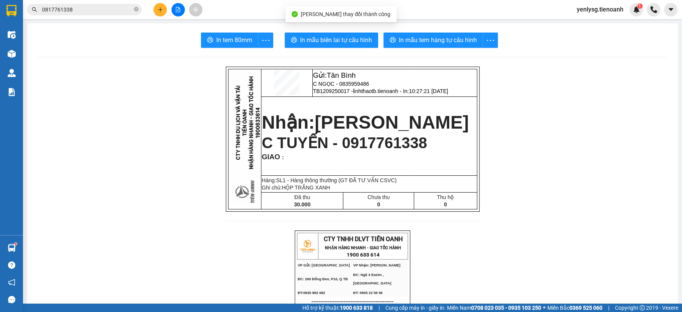
click at [441, 22] on main "In tem 80mm In mẫu biên lai tự cấu hình In mẫu tem hàng tự cấu hình Gửi: Tân Bì…" at bounding box center [341, 152] width 682 height 304
click at [440, 35] on span "In mẫu tem hàng tự cấu hình" at bounding box center [438, 40] width 78 height 10
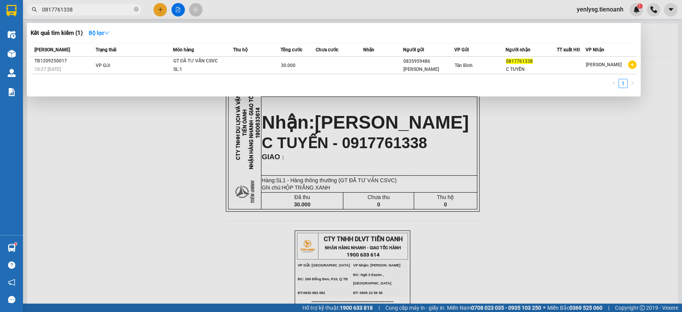
click at [127, 13] on input "0817761338" at bounding box center [87, 9] width 90 height 8
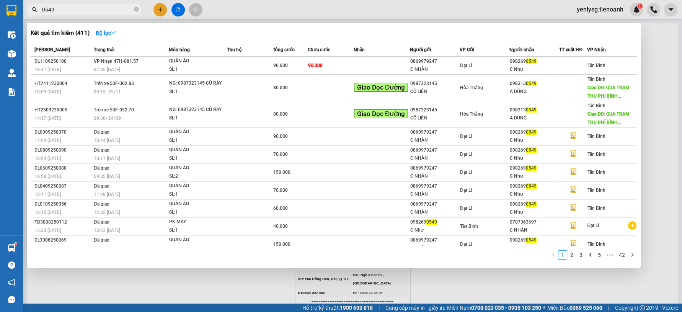
type input "0549"
click at [519, 69] on div "C Như" at bounding box center [534, 69] width 49 height 8
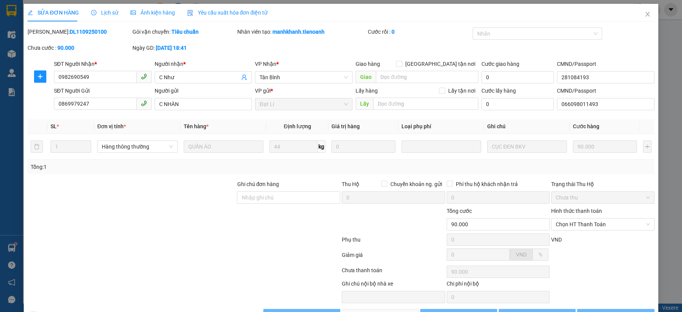
type input "0982690549"
type input "C Như"
type input "281084193"
type input "0869979247"
type input "C NHÀN"
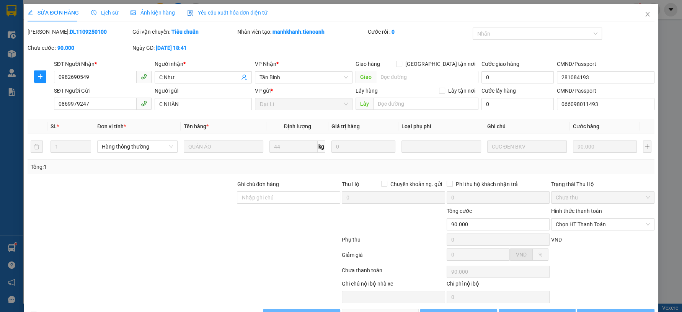
type input "066098011493"
type input "90.000"
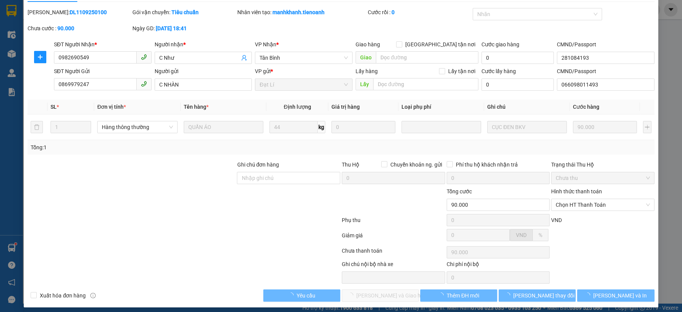
click at [607, 234] on div at bounding box center [603, 237] width 105 height 13
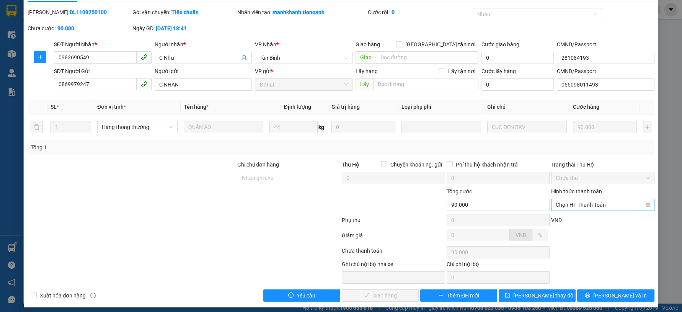
click at [589, 209] on span "Chọn HT Thanh Toán" at bounding box center [603, 204] width 94 height 11
click at [581, 214] on div "Tại văn phòng" at bounding box center [597, 220] width 102 height 12
type input "0"
click at [383, 295] on span "Lưu và Giao hàng" at bounding box center [394, 295] width 74 height 8
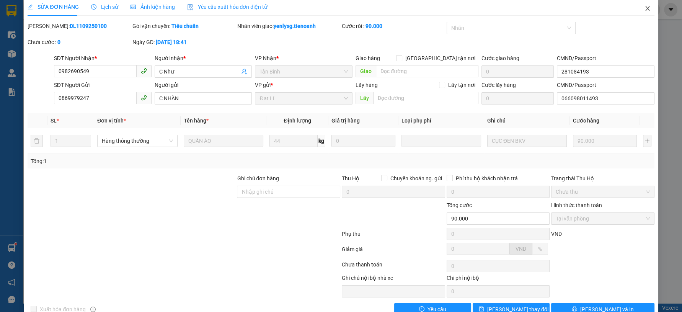
scroll to position [0, 0]
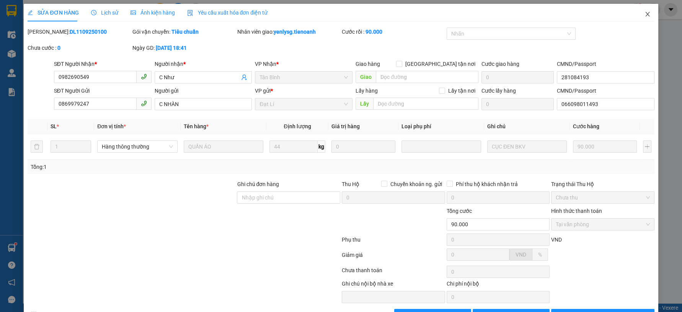
click at [645, 16] on icon "close" at bounding box center [648, 14] width 6 height 6
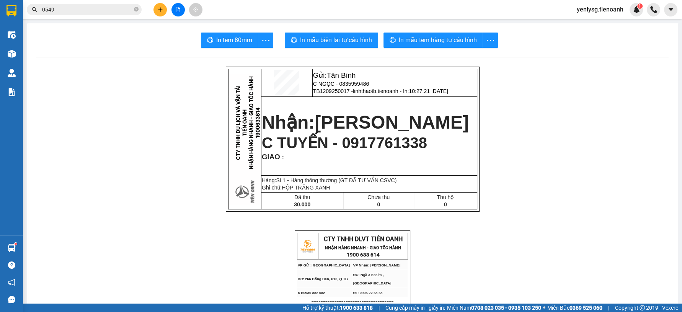
click at [97, 8] on input "0549" at bounding box center [87, 9] width 90 height 8
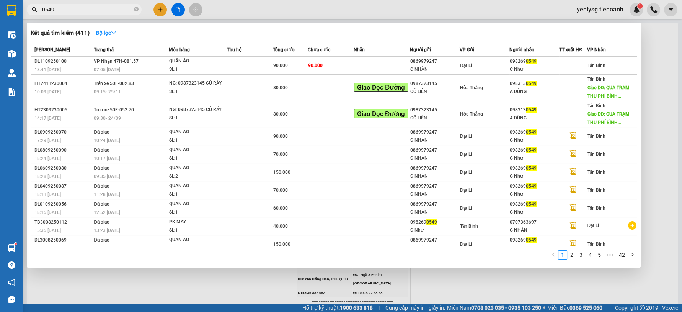
click at [97, 8] on input "0549" at bounding box center [87, 9] width 90 height 8
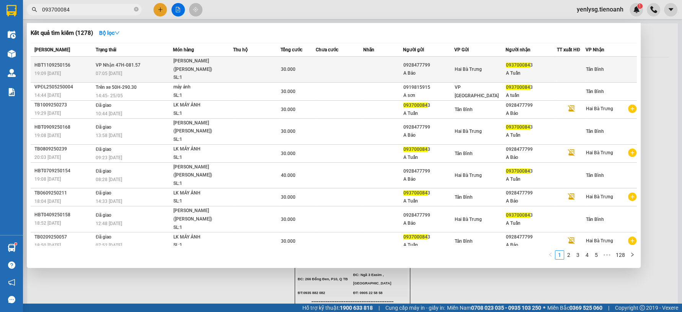
click at [300, 69] on td "30.000" at bounding box center [298, 70] width 36 height 26
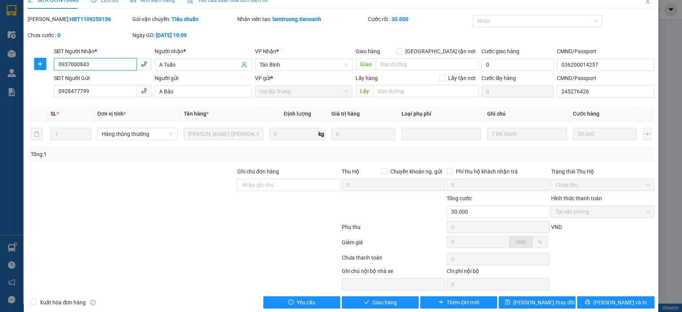
scroll to position [23, 0]
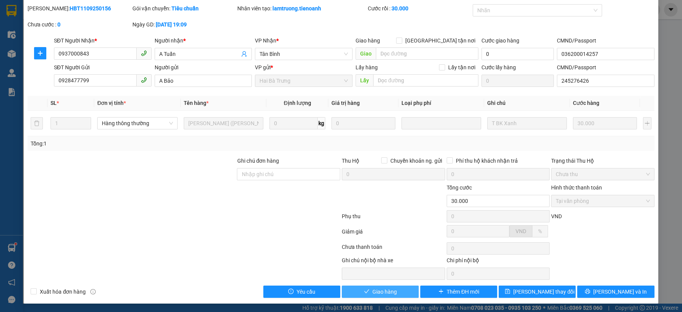
click at [373, 292] on span "Giao hàng" at bounding box center [385, 292] width 25 height 8
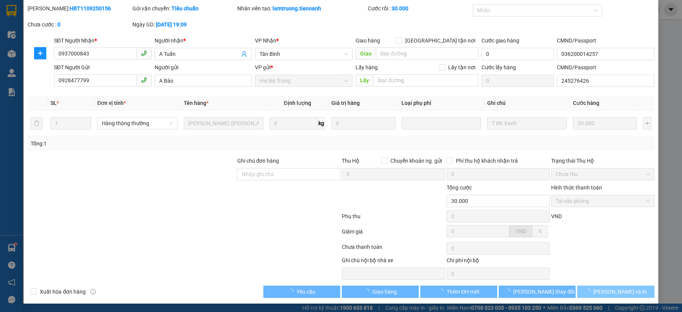
click at [592, 291] on button "[PERSON_NAME] và In" at bounding box center [615, 292] width 77 height 12
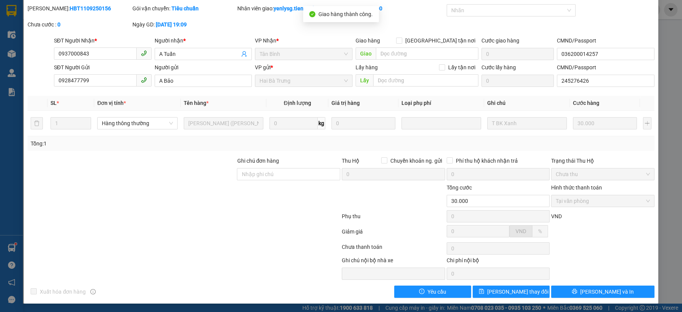
click at [592, 291] on span "[PERSON_NAME] và In" at bounding box center [608, 292] width 54 height 8
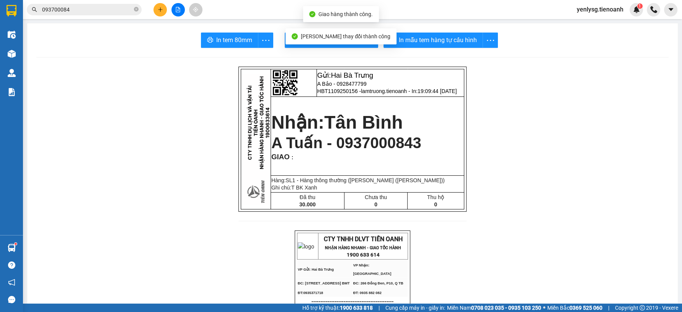
click at [188, 40] on div "In tem 80mm In mẫu biên lai tự cấu hình In mẫu tem hàng tự cấu hình" at bounding box center [352, 40] width 633 height 15
drag, startPoint x: 198, startPoint y: 40, endPoint x: 207, endPoint y: 39, distance: 9.2
click at [201, 40] on button "In tem 80mm" at bounding box center [229, 40] width 57 height 15
click at [207, 39] on icon "printer" at bounding box center [210, 40] width 6 height 6
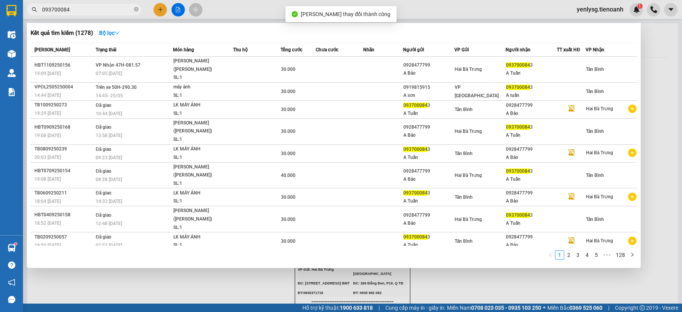
click at [75, 12] on input "093700084" at bounding box center [87, 9] width 90 height 8
click at [119, 9] on input "093700084" at bounding box center [87, 9] width 90 height 8
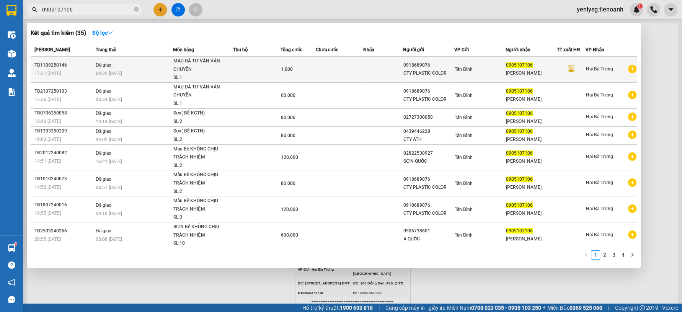
type input "0905107106"
click at [317, 74] on td at bounding box center [339, 70] width 47 height 26
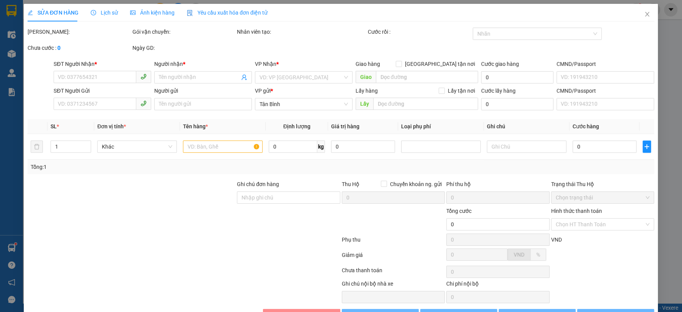
type input "0905107106"
type input "Anh Hải"
type input "0918689076"
type input "CTY PLASTIC COLOR"
type input "HÀNG ĐỂ LẠI VP KHÔNG CÓ ĐEM VỀ"
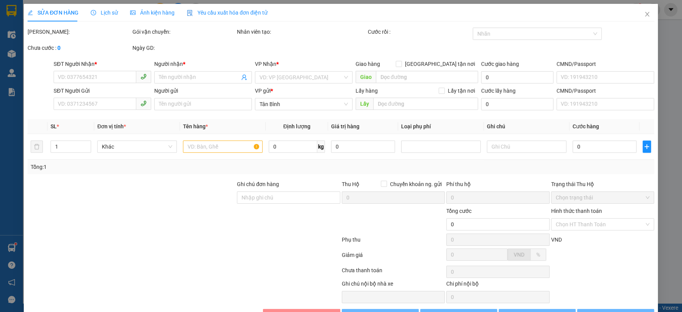
type input "1.000"
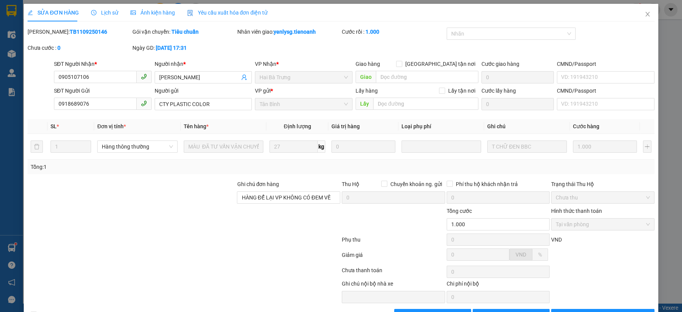
click at [264, 204] on div "Ghi chú đơn hàng HÀNG ĐỂ LẠI VP KHÔNG CÓ ĐEM VỀ" at bounding box center [288, 193] width 103 height 27
click at [264, 203] on input "HÀNG ĐỂ LẠI VP KHÔNG CÓ ĐEM VỀ" at bounding box center [288, 197] width 103 height 12
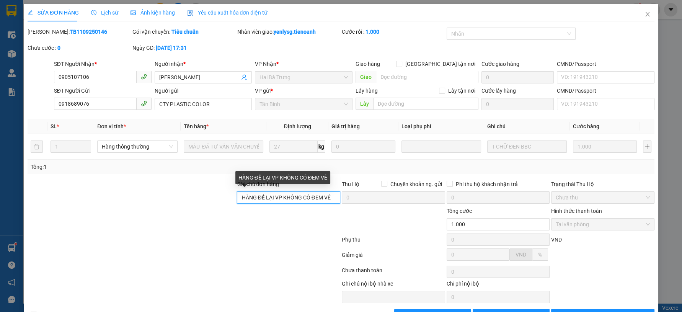
click at [265, 201] on input "HÀNG ĐỂ LẠI VP KHÔNG CÓ ĐEM VỀ" at bounding box center [288, 197] width 103 height 12
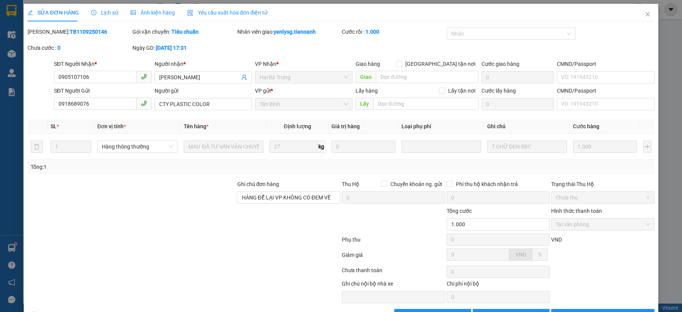
click at [233, 216] on div at bounding box center [131, 220] width 209 height 27
click at [251, 196] on input "HÀNG ĐỂ LẠI VP KHÔNG CÓ ĐEM VỀ" at bounding box center [288, 197] width 103 height 12
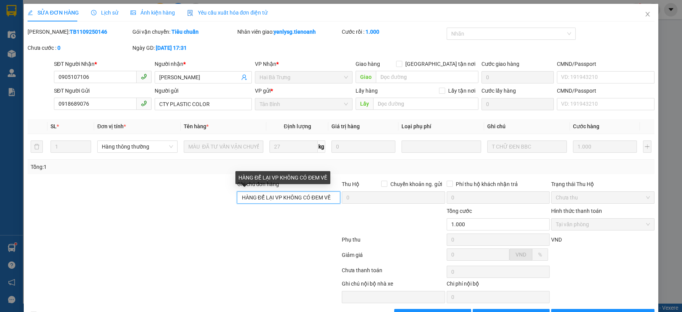
click at [251, 196] on input "HÀNG ĐỂ LẠI VP KHÔNG CÓ ĐEM VỀ" at bounding box center [288, 197] width 103 height 12
click at [224, 209] on div at bounding box center [131, 220] width 209 height 27
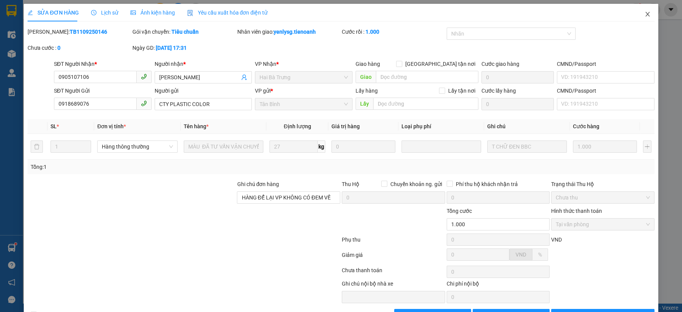
click at [646, 14] on icon "close" at bounding box center [648, 14] width 4 height 5
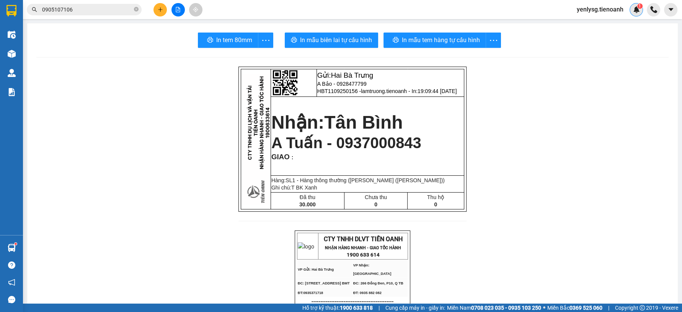
click at [641, 13] on div "1" at bounding box center [636, 9] width 13 height 13
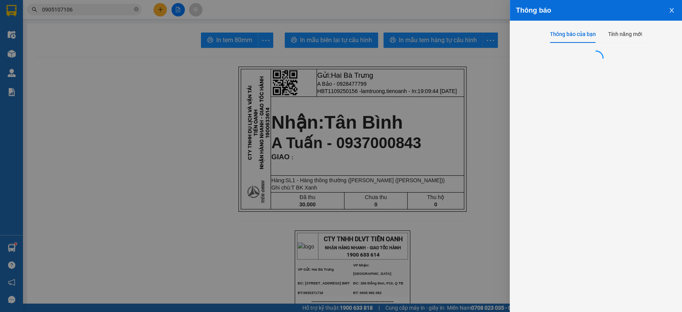
click at [446, 97] on div at bounding box center [341, 156] width 682 height 312
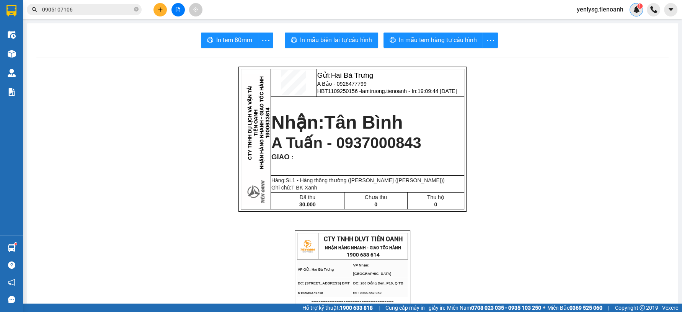
click at [641, 13] on div "1" at bounding box center [636, 9] width 13 height 13
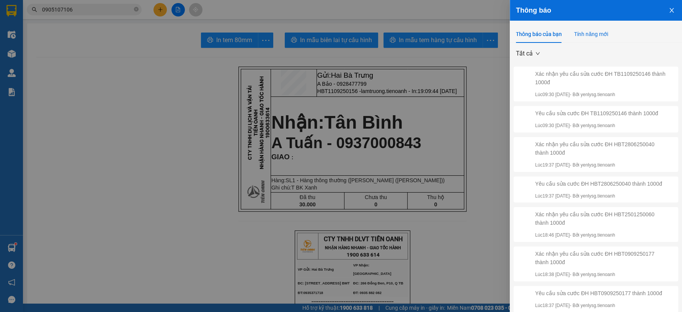
click at [587, 31] on div "Tính năng mới" at bounding box center [591, 34] width 34 height 8
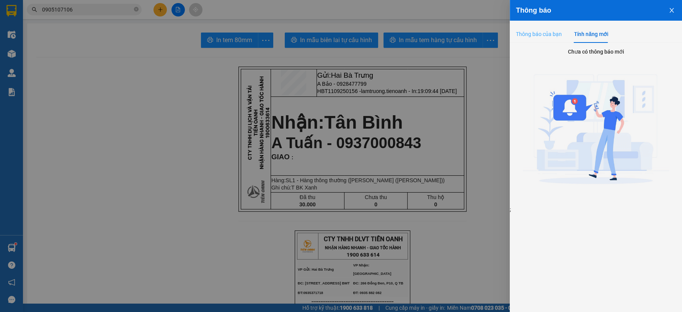
click at [542, 40] on div "Thông báo của bạn" at bounding box center [539, 34] width 46 height 18
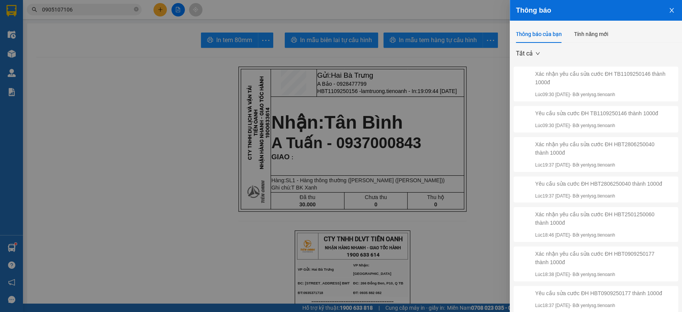
click at [429, 83] on div at bounding box center [341, 156] width 682 height 312
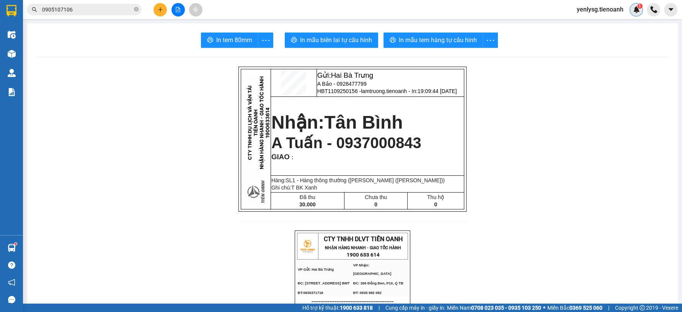
click at [631, 10] on div "1" at bounding box center [636, 9] width 13 height 13
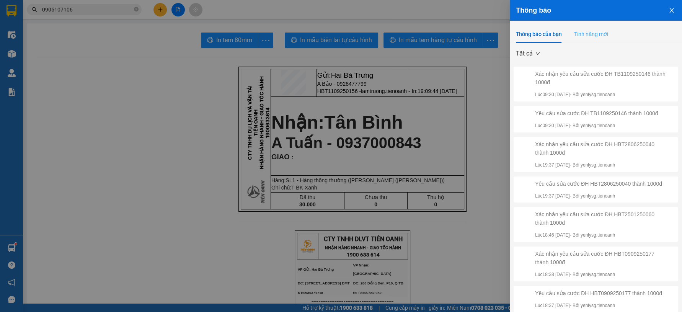
click at [584, 38] on div "Tính năng mới" at bounding box center [591, 34] width 34 height 18
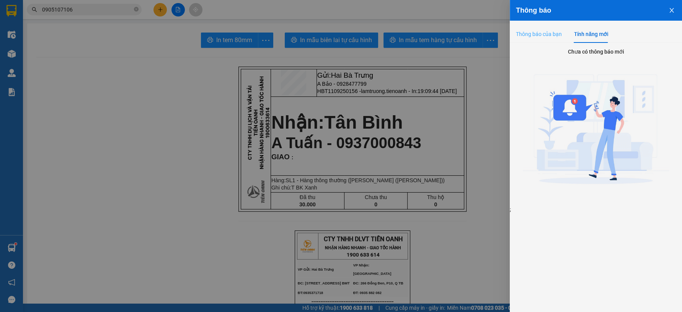
drag, startPoint x: 529, startPoint y: 42, endPoint x: 534, endPoint y: 38, distance: 6.2
click at [529, 41] on div "Thông báo của bạn" at bounding box center [539, 34] width 46 height 18
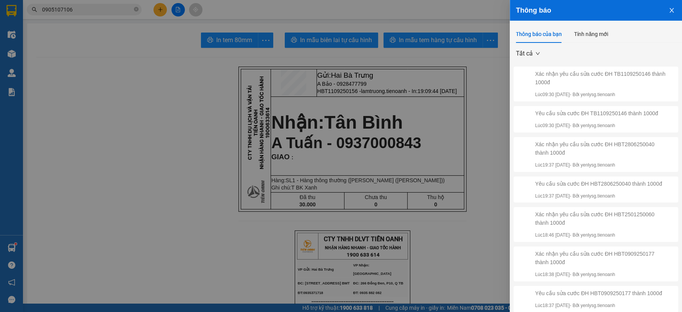
click at [410, 73] on div at bounding box center [341, 156] width 682 height 312
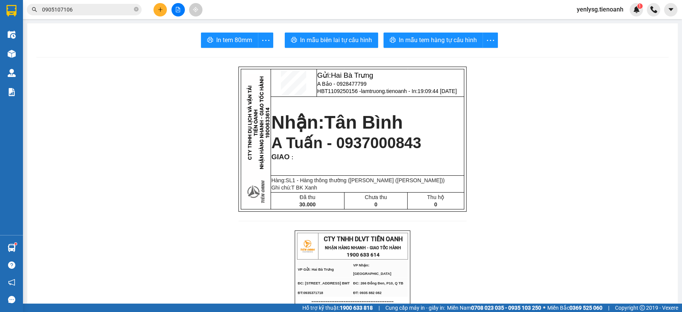
click at [122, 5] on span "0905107106" at bounding box center [84, 9] width 115 height 11
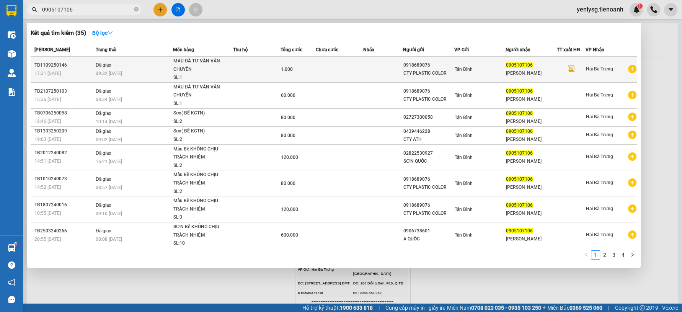
click at [197, 81] on div "SL: 1" at bounding box center [201, 78] width 57 height 8
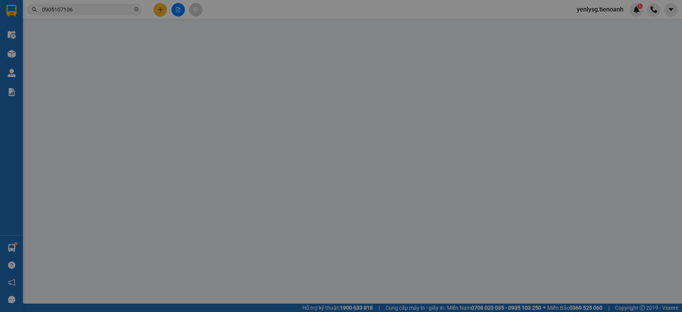
type input "0905107106"
type input "Anh Hải"
type input "0918689076"
type input "CTY PLASTIC COLOR"
type input "HÀNG ĐỂ LẠI VP KHÔNG CÓ ĐEM VỀ"
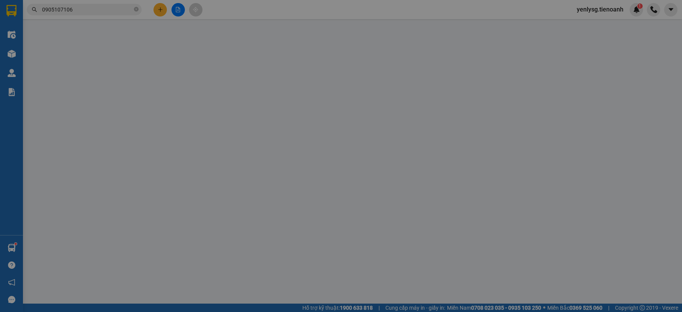
type input "1.000"
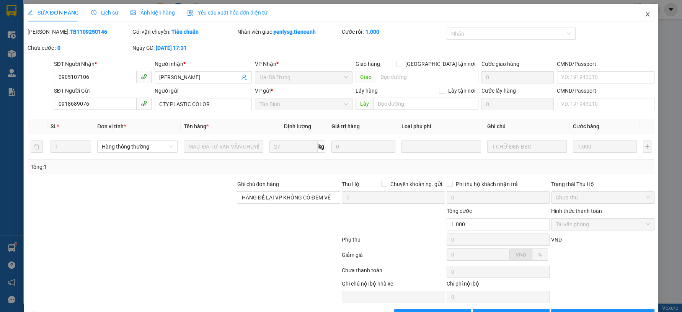
click at [645, 16] on icon "close" at bounding box center [648, 14] width 6 height 6
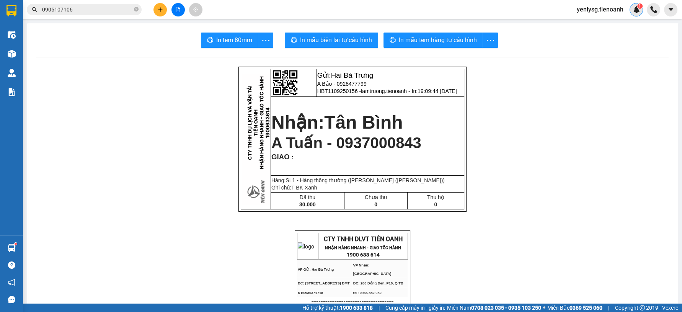
click at [639, 11] on img at bounding box center [636, 9] width 7 height 7
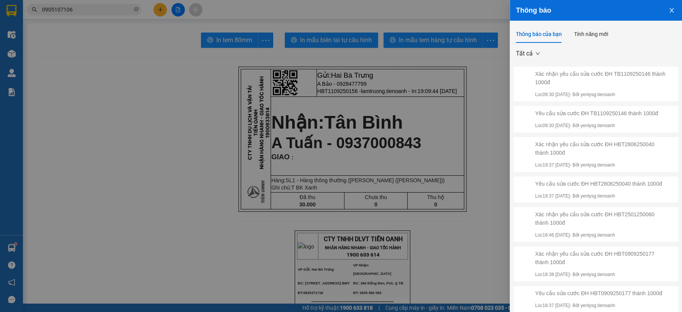
click at [307, 136] on div at bounding box center [341, 156] width 682 height 312
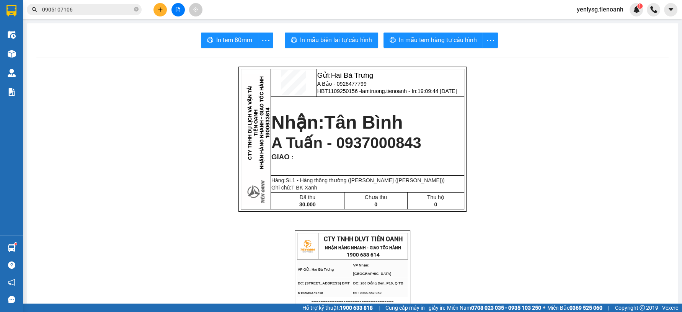
drag, startPoint x: 226, startPoint y: 81, endPoint x: 233, endPoint y: 82, distance: 6.9
drag, startPoint x: 327, startPoint y: 151, endPoint x: 419, endPoint y: 147, distance: 92.4
click at [414, 150] on p "A Tuấn - 0937000843" at bounding box center [367, 143] width 192 height 18
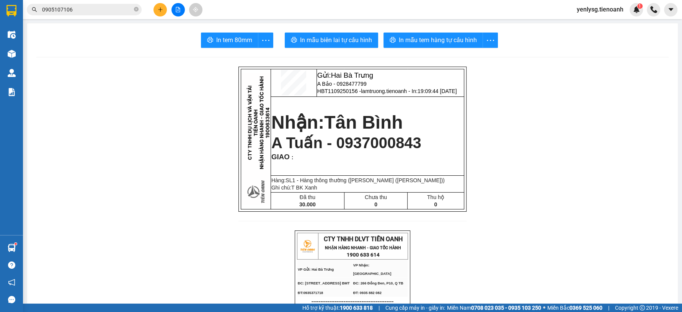
click at [363, 150] on span "A Tuấn - 0937000843" at bounding box center [346, 142] width 150 height 17
click at [632, 13] on div "1" at bounding box center [636, 9] width 13 height 13
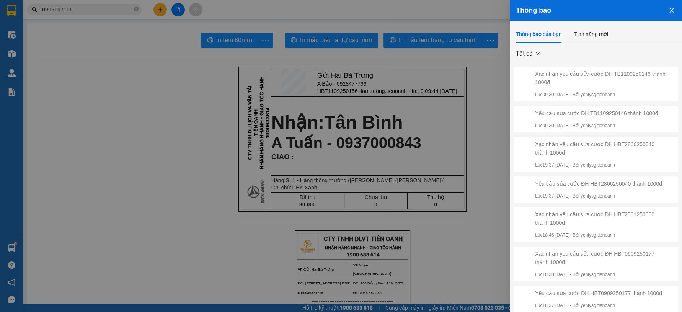
click at [269, 171] on div at bounding box center [341, 156] width 682 height 312
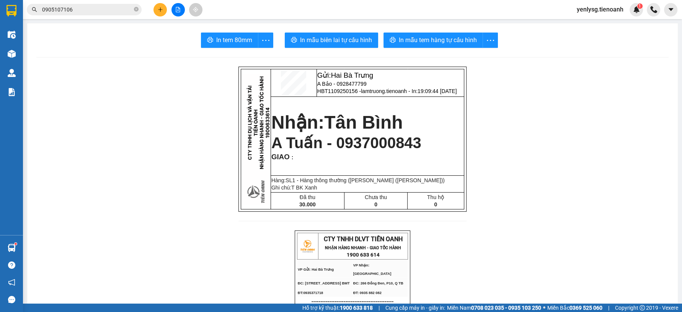
click at [629, 13] on span "yenlysg.tienoanh" at bounding box center [600, 10] width 59 height 10
click at [164, 11] on button at bounding box center [160, 9] width 13 height 13
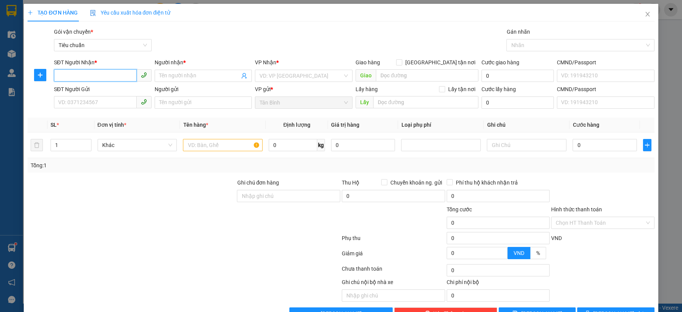
click at [116, 78] on input "SĐT Người Nhận *" at bounding box center [95, 75] width 83 height 12
click at [114, 89] on div "0984846426 - C Duyên" at bounding box center [101, 91] width 87 height 8
type input "0984846426"
type input "C Duyên"
type input "0984846426"
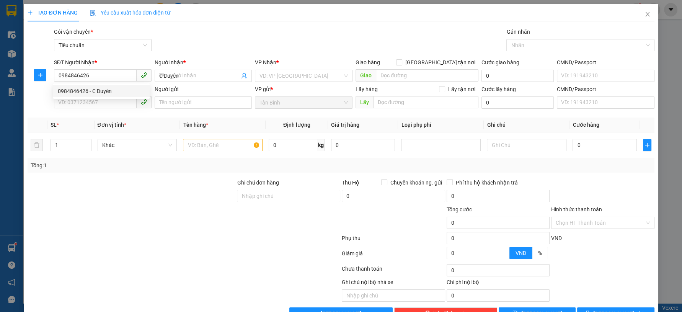
type input "80.000"
drag, startPoint x: 106, startPoint y: 110, endPoint x: 113, endPoint y: 106, distance: 8.6
click at [106, 110] on div "SĐT Người Gửi VD: 0371234567" at bounding box center [103, 98] width 98 height 27
click at [113, 106] on input "SĐT Người Gửi" at bounding box center [95, 102] width 83 height 12
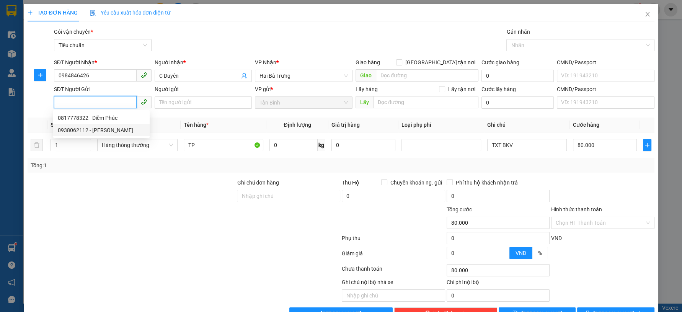
click at [92, 129] on div "0938062112 - C LINH" at bounding box center [101, 130] width 87 height 8
type input "0938062112"
type input "C LINH"
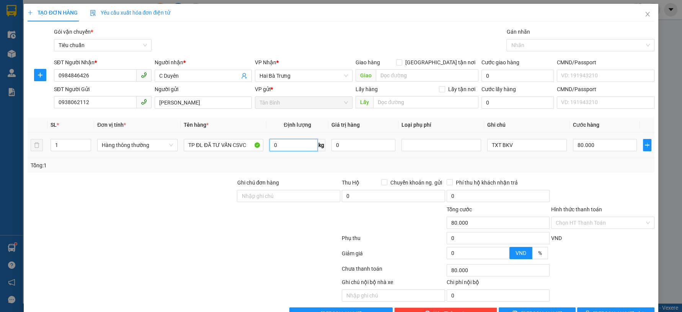
click at [281, 145] on input "0" at bounding box center [294, 145] width 49 height 12
type input "44"
click at [515, 167] on div "Tổng: 1" at bounding box center [341, 165] width 621 height 8
type input "90.000"
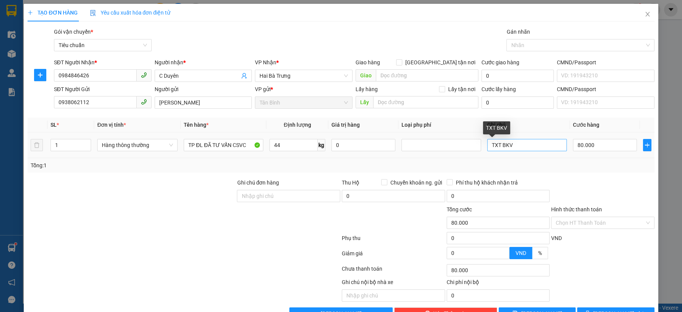
type input "90.000"
click at [497, 144] on input "TXT BKV" at bounding box center [527, 145] width 80 height 12
type input "TX BKV"
click at [549, 156] on td "TX BKV" at bounding box center [527, 145] width 86 height 26
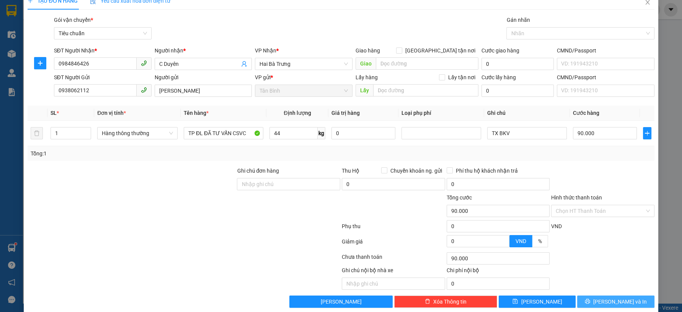
scroll to position [22, 0]
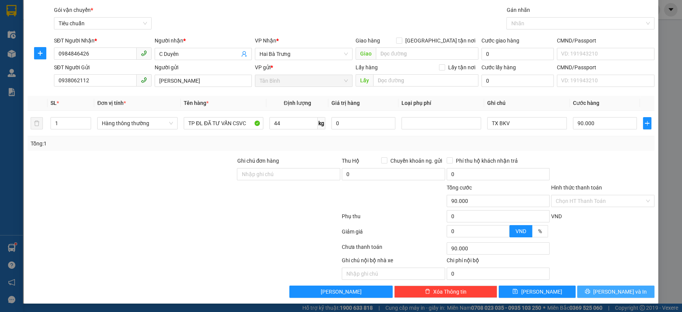
click at [606, 289] on span "Lưu và In" at bounding box center [621, 292] width 54 height 8
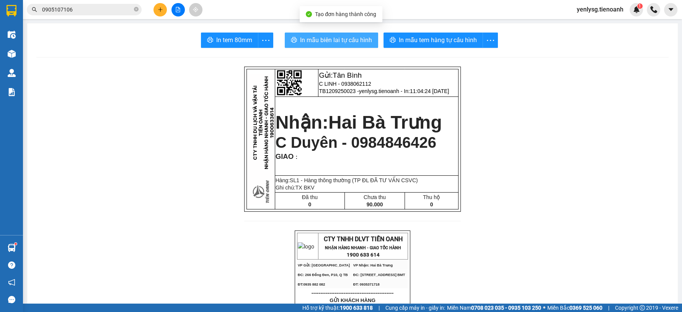
click at [327, 43] on span "In mẫu biên lai tự cấu hình" at bounding box center [336, 40] width 72 height 10
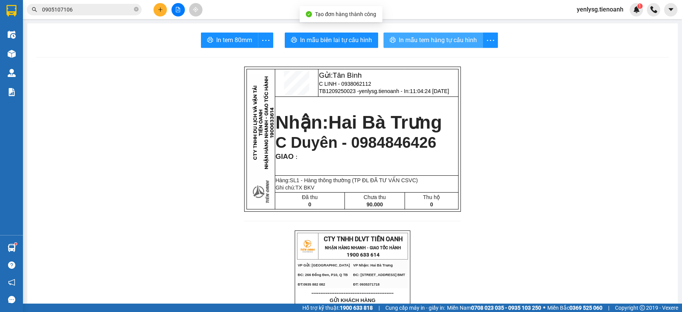
click at [437, 39] on span "In mẫu tem hàng tự cấu hình" at bounding box center [438, 40] width 78 height 10
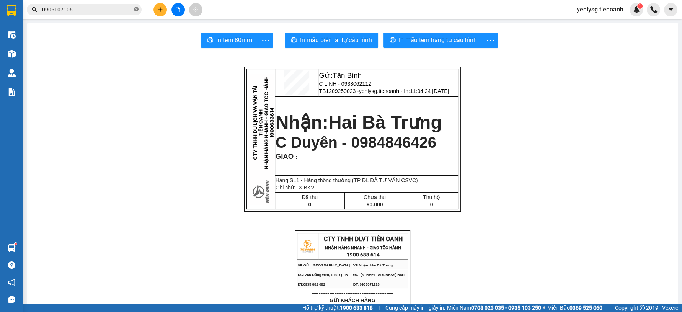
click at [134, 8] on icon "close-circle" at bounding box center [136, 9] width 5 height 5
click at [119, 10] on input "text" at bounding box center [87, 9] width 90 height 8
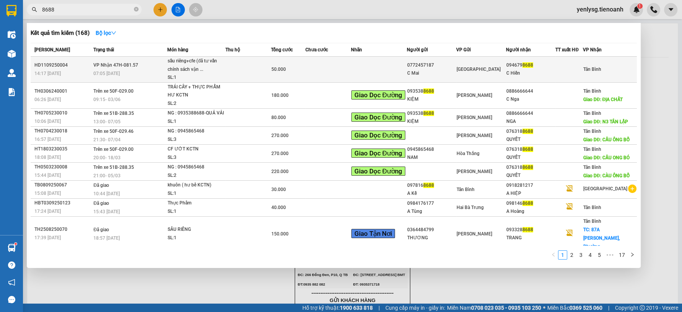
type input "8688"
click at [249, 68] on td at bounding box center [249, 70] width 46 height 26
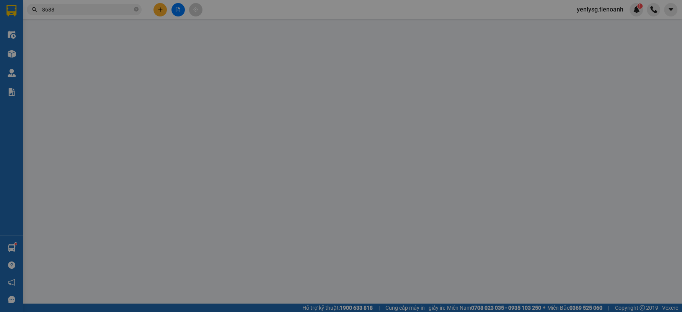
type input "0946798688"
type input "C Hiền"
type input "0772457187"
type input "C Mai"
type input "052173012611"
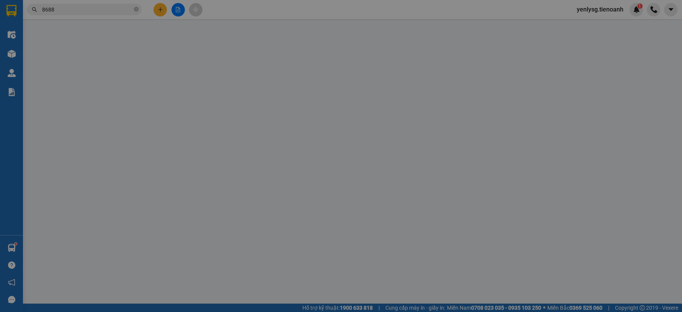
type input "50.000"
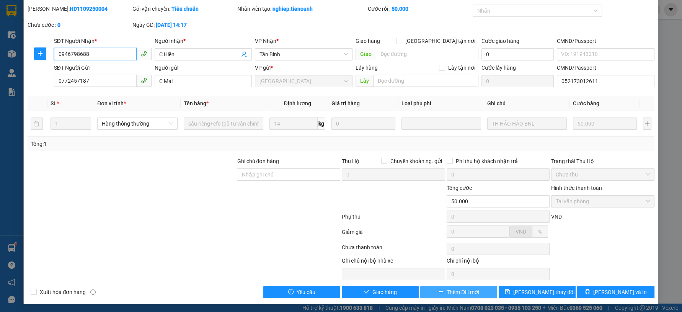
scroll to position [23, 0]
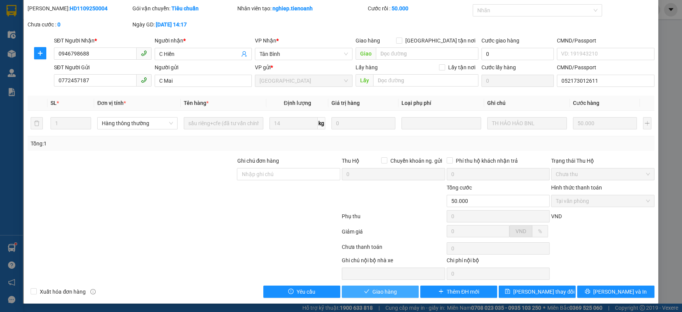
click at [367, 290] on button "Giao hàng" at bounding box center [380, 292] width 77 height 12
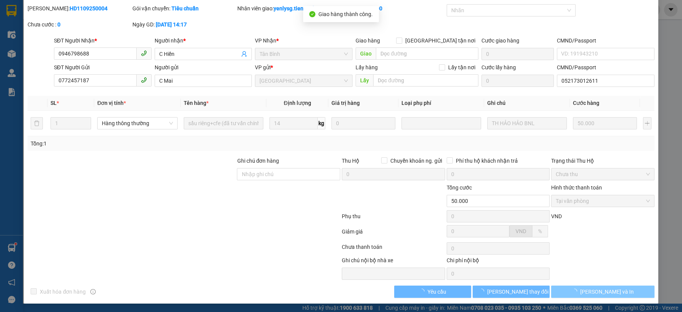
click at [595, 289] on span "Lưu và In" at bounding box center [608, 292] width 54 height 8
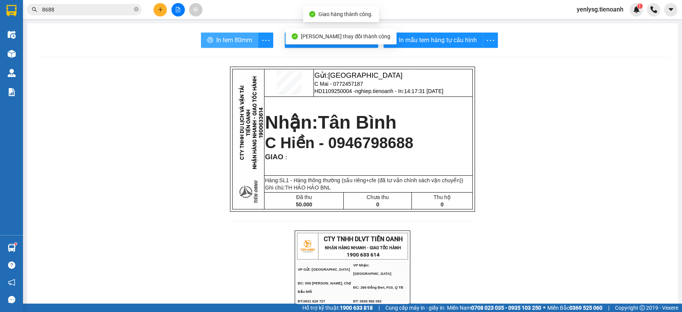
click at [222, 38] on span "In tem 80mm" at bounding box center [234, 40] width 36 height 10
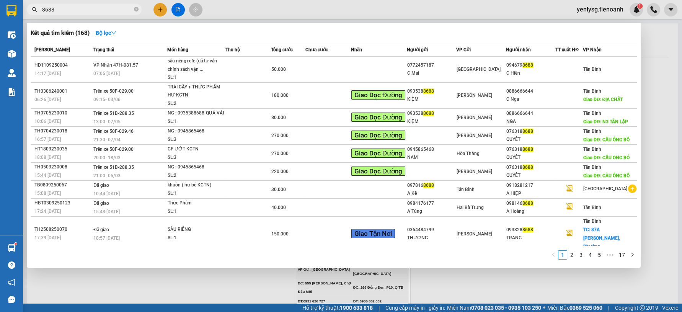
click at [128, 13] on input "8688" at bounding box center [87, 9] width 90 height 8
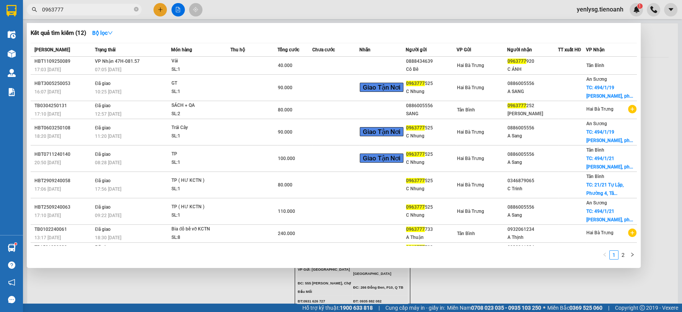
type input "0963777"
click at [452, 67] on div "Cô Bê" at bounding box center [431, 69] width 50 height 8
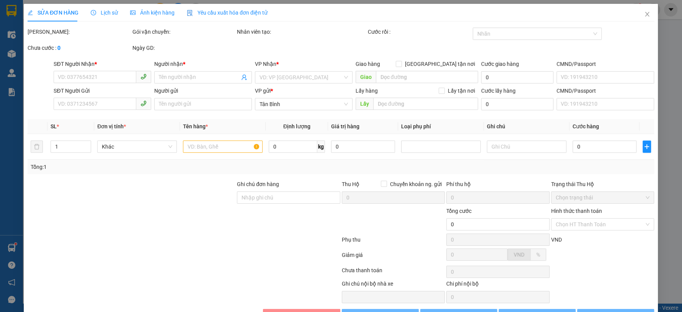
type input "0963777920"
type input "C ÁNH"
type input "0888434639"
type input "Cô Bê"
type input "40.000"
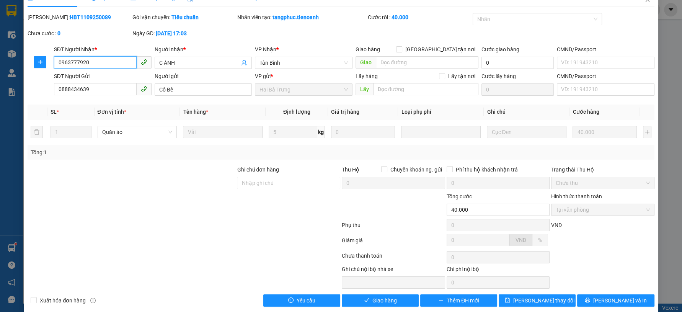
scroll to position [23, 0]
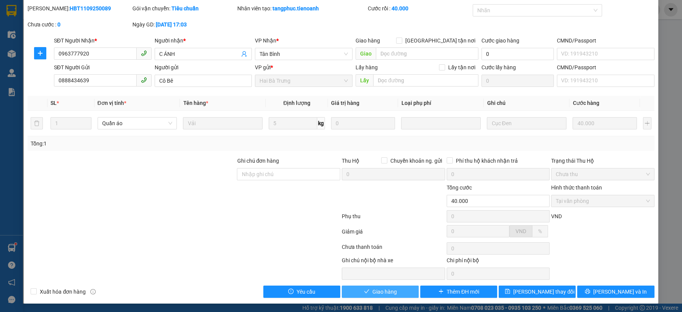
click at [401, 289] on button "Giao hàng" at bounding box center [380, 292] width 77 height 12
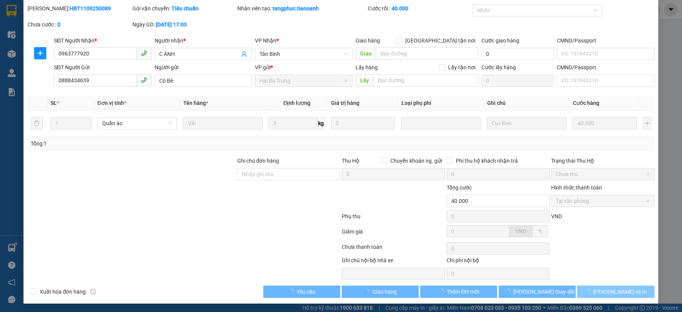
click at [623, 296] on button "Lưu và In" at bounding box center [615, 292] width 77 height 12
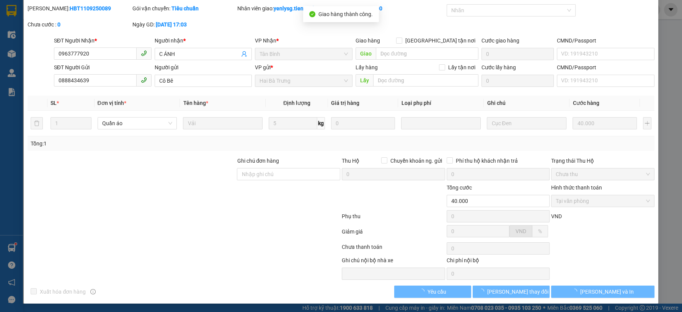
click at [623, 296] on button "Lưu và In" at bounding box center [602, 292] width 103 height 12
click at [618, 293] on button "Lưu và In" at bounding box center [602, 292] width 103 height 12
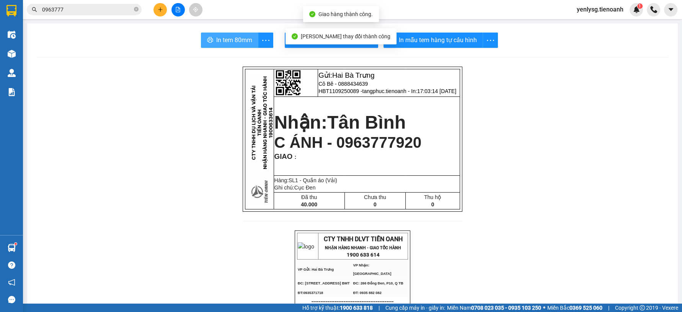
click at [223, 47] on button "In tem 80mm" at bounding box center [229, 40] width 57 height 15
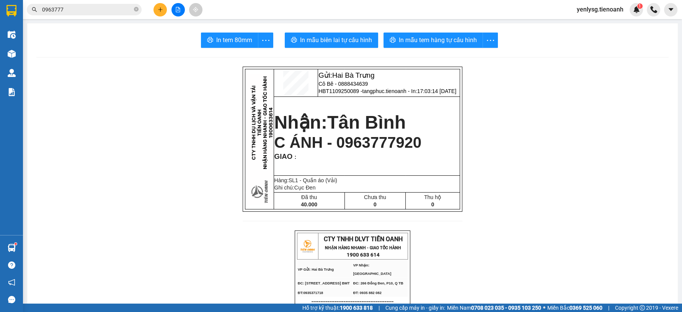
click at [159, 8] on icon "plus" at bounding box center [160, 9] width 5 height 5
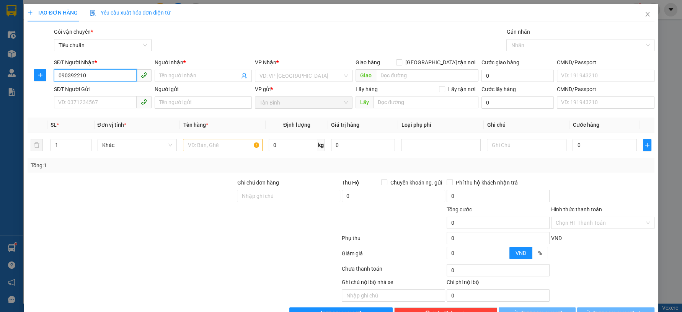
type input "0903922106"
click at [94, 90] on div "0903922106 - A HUÂN" at bounding box center [101, 91] width 87 height 8
type input "A HUÂN"
type input "0903922106"
type input "300.000"
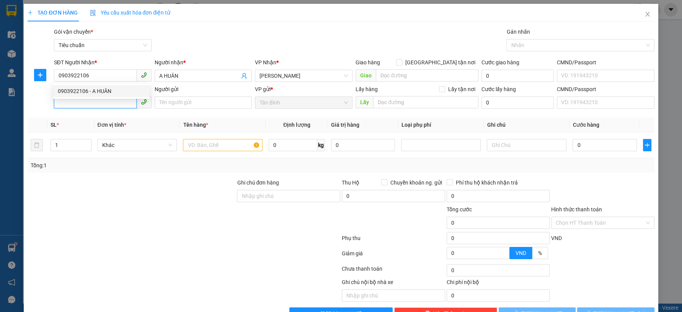
type input "300.000"
click at [99, 103] on input "SĐT Người Gửi" at bounding box center [95, 102] width 83 height 12
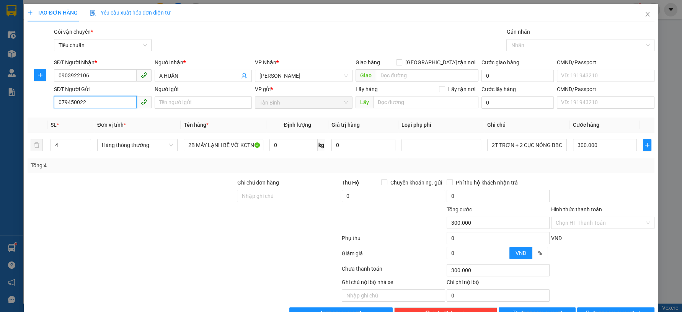
type input "0794500226"
click at [126, 119] on div "0794500226 - C LỘC" at bounding box center [101, 118] width 87 height 8
type input "C LỘC"
type input "0794500226"
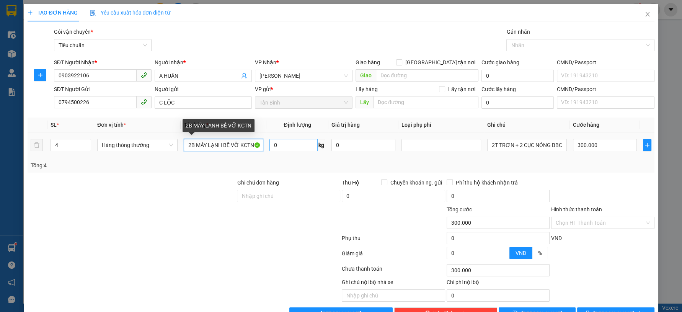
drag, startPoint x: 222, startPoint y: 145, endPoint x: 300, endPoint y: 144, distance: 77.7
click at [300, 144] on tr "4 Hàng thông thường 2B MÁY LẠNH BỂ VỠ KCTN 0 kg 0 2T TRƠN + 2 CỤC NÓNG BBC 300.…" at bounding box center [341, 145] width 627 height 26
type input "2B MÁY LẠNH ĐÃ TVCS VẬN CHUYỂN"
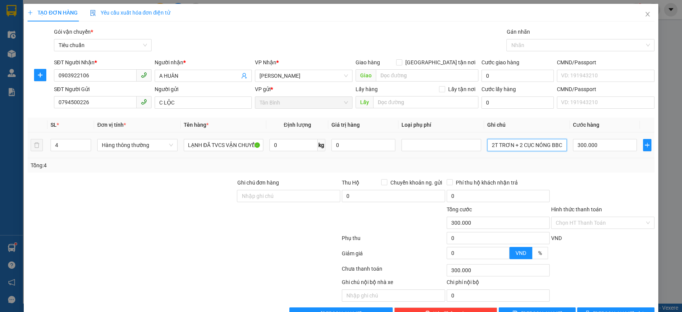
click at [527, 142] on input "2T TRƠN + 2 CỤC NÓNG BBC" at bounding box center [527, 145] width 80 height 12
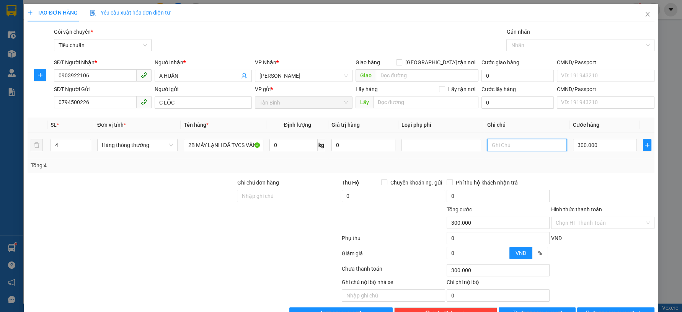
type input "2"
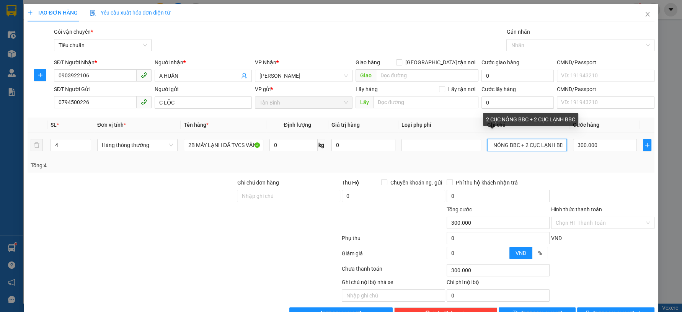
scroll to position [0, 20]
type input "2 CỤC NÓNG BBC + 2 CỤC LẠNH BBC"
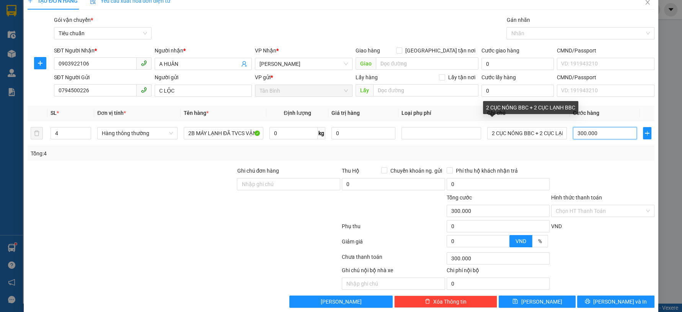
scroll to position [22, 0]
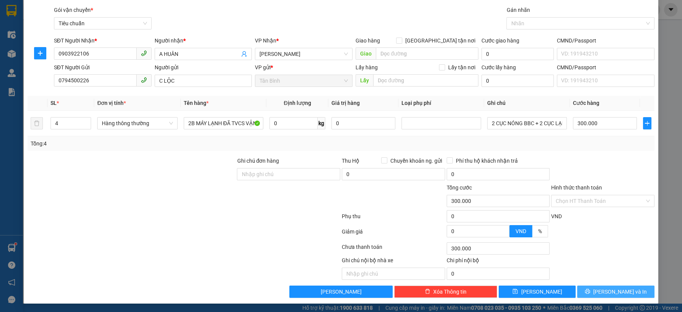
click at [580, 292] on button "Lưu và In" at bounding box center [615, 292] width 77 height 12
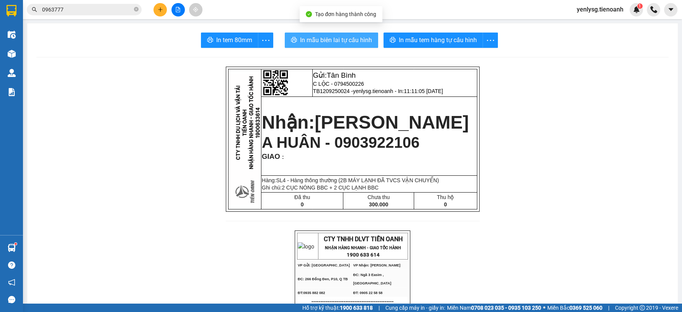
click at [343, 34] on button "In mẫu biên lai tự cấu hình" at bounding box center [331, 40] width 93 height 15
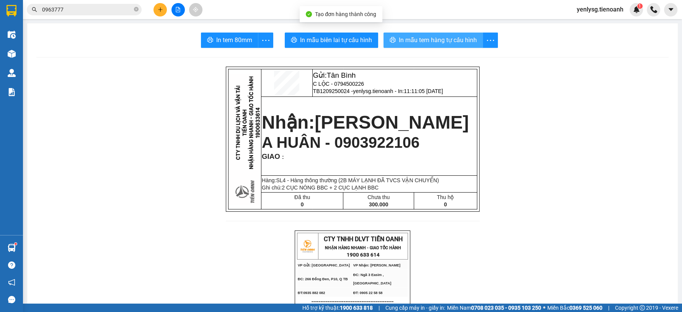
click at [433, 38] on span "In mẫu tem hàng tự cấu hình" at bounding box center [438, 40] width 78 height 10
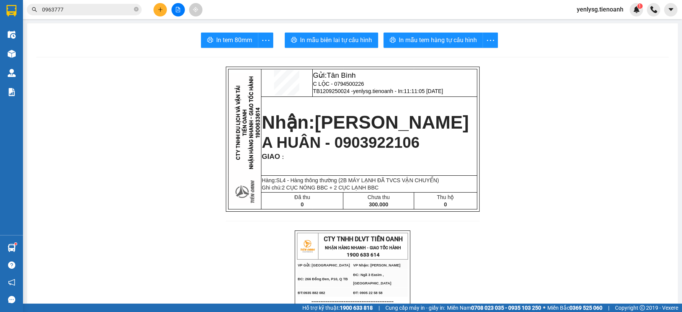
click at [111, 10] on input "0963777" at bounding box center [87, 9] width 90 height 8
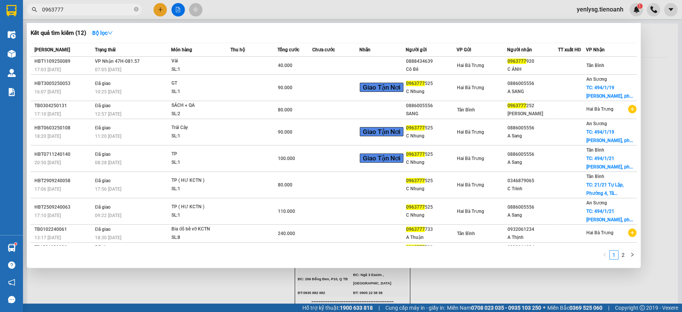
click at [111, 10] on input "0963777" at bounding box center [87, 9] width 90 height 8
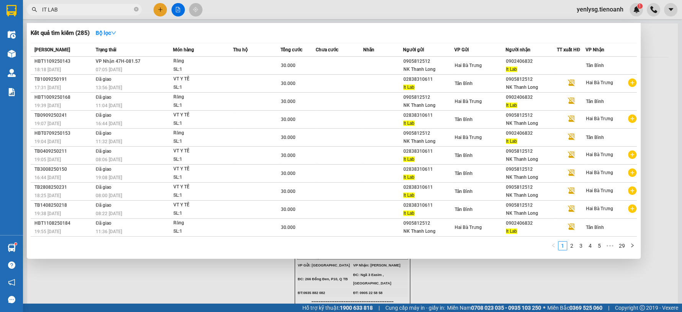
type input "IT LAB"
click at [114, 14] on span "IT LAB" at bounding box center [84, 9] width 115 height 11
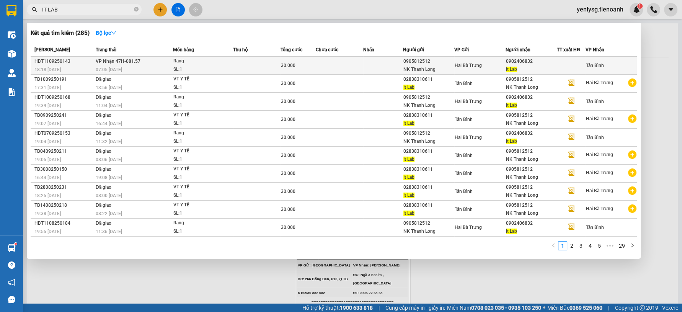
click at [211, 64] on div "Răng" at bounding box center [201, 61] width 57 height 8
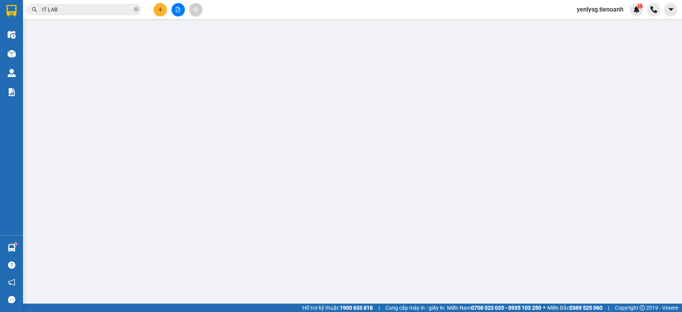
type input "0902406832"
type input "It Lab"
type input "0905812512"
type input "NK Thanh Long"
type input "066099018344"
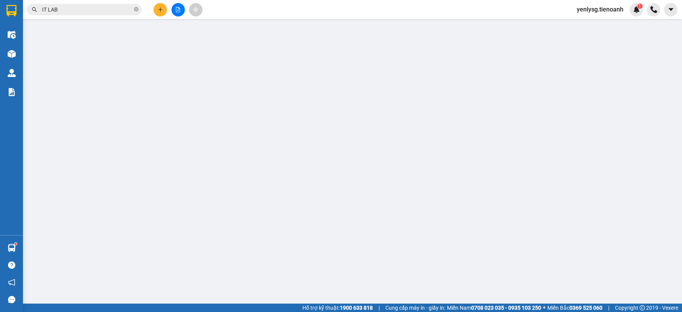
type input "30.000"
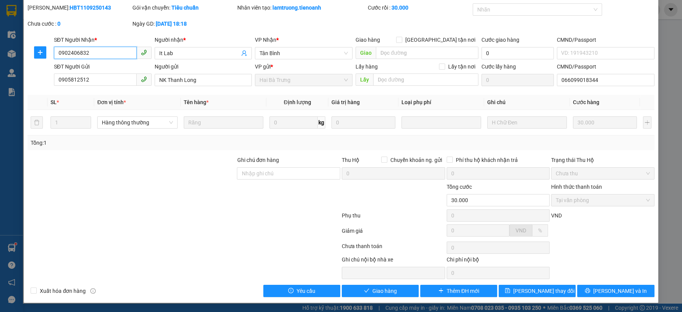
scroll to position [23, 0]
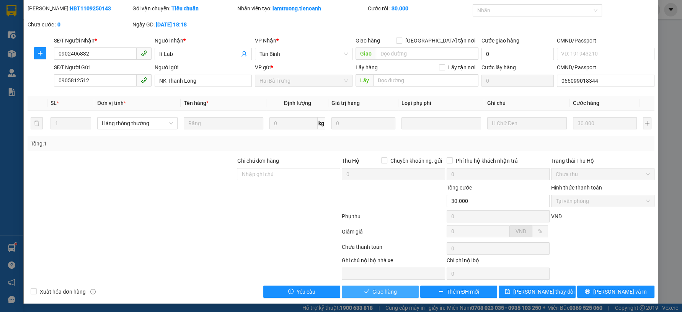
click at [383, 288] on span "Giao hàng" at bounding box center [385, 292] width 25 height 8
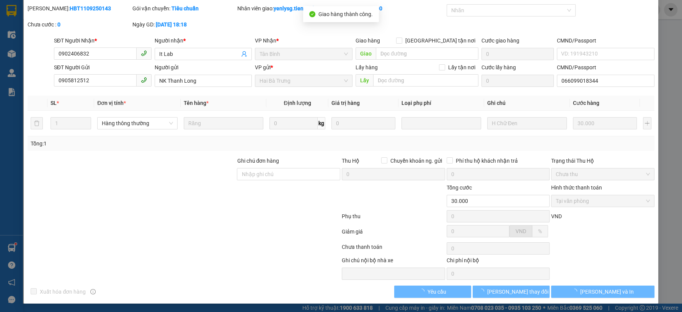
scroll to position [0, 0]
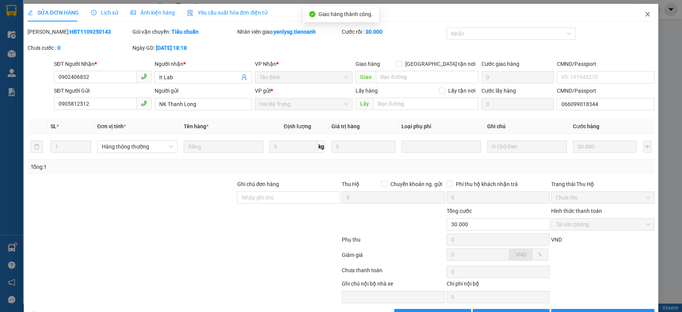
click at [645, 13] on icon "close" at bounding box center [648, 14] width 6 height 6
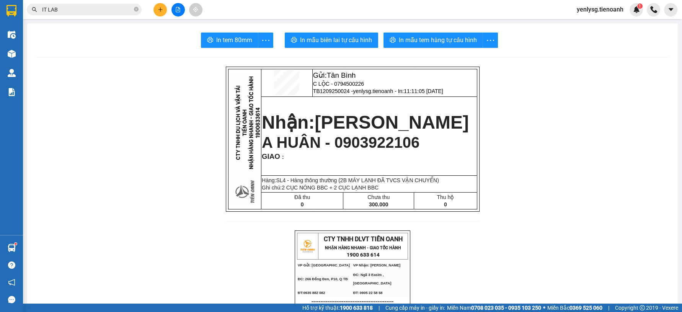
click at [101, 10] on input "IT LAB" at bounding box center [87, 9] width 90 height 8
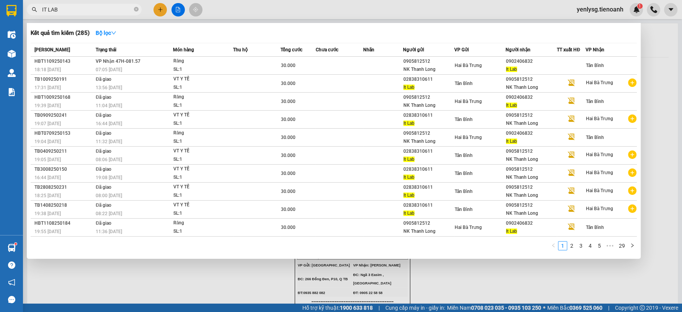
click at [101, 10] on input "IT LAB" at bounding box center [87, 9] width 90 height 8
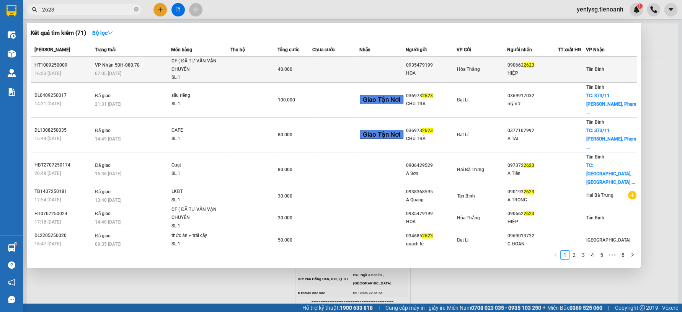
type input "2623"
click at [535, 69] on div "090662 2623" at bounding box center [533, 65] width 50 height 8
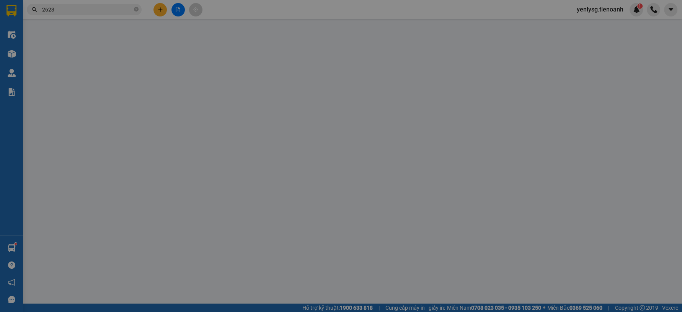
type input "0906622623"
type input "HIỆP"
type input "0935479199"
type input "HOA"
type input "245123888"
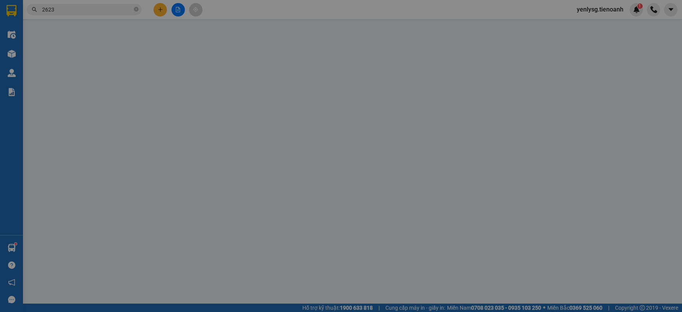
type input "40.000"
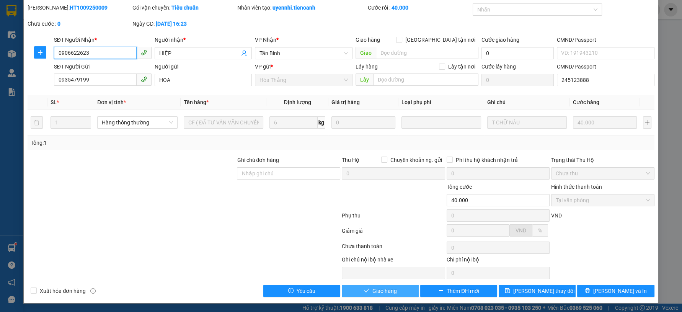
scroll to position [23, 0]
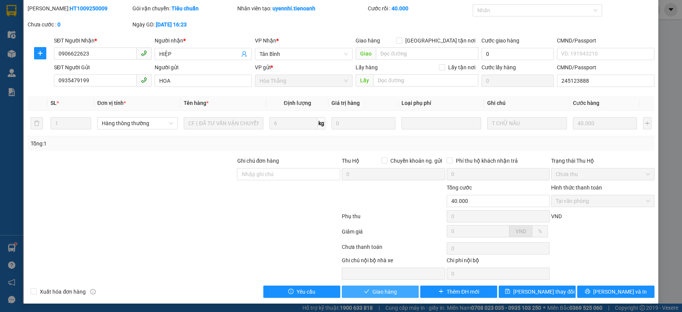
click at [388, 290] on span "Giao hàng" at bounding box center [385, 292] width 25 height 8
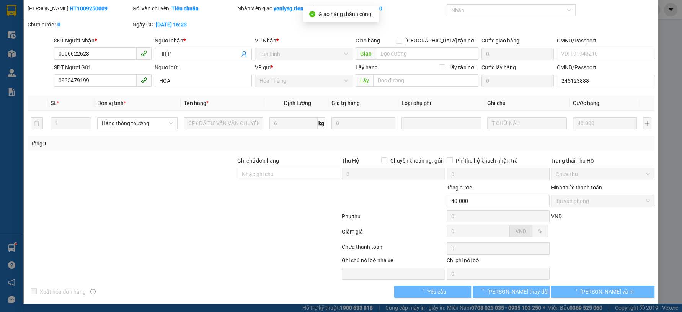
click at [600, 292] on span "Lưu và In" at bounding box center [608, 292] width 54 height 8
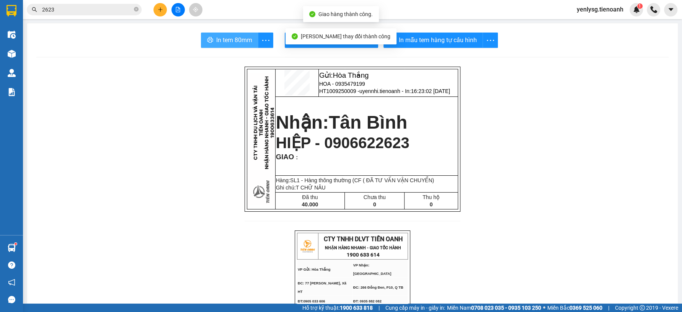
click at [218, 39] on span "In tem 80mm" at bounding box center [234, 40] width 36 height 10
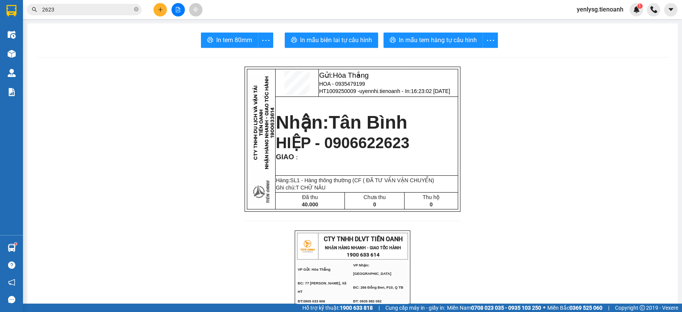
click at [111, 10] on input "2623" at bounding box center [87, 9] width 90 height 8
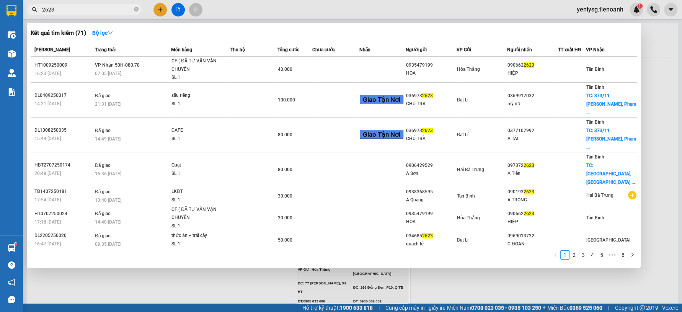
click at [111, 10] on input "2623" at bounding box center [87, 9] width 90 height 8
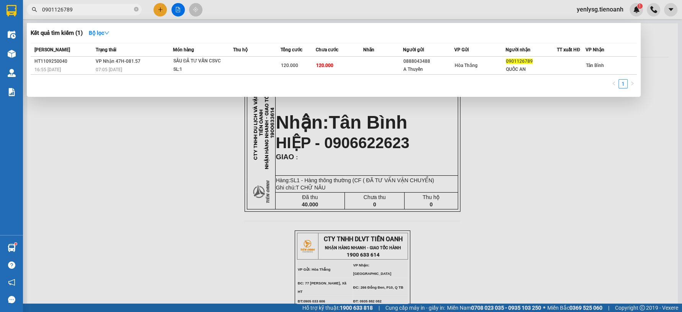
type input "0901126789"
click at [308, 56] on th "Tổng cước" at bounding box center [298, 49] width 36 height 13
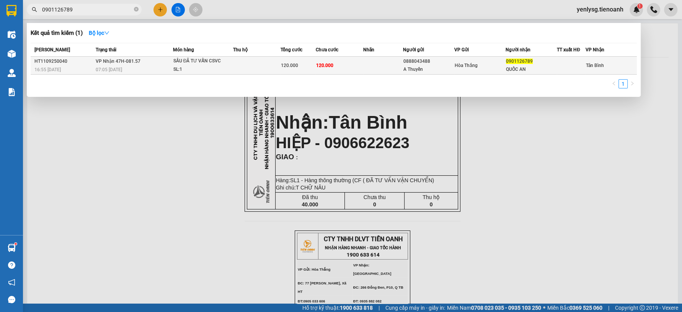
click at [304, 62] on div "120.000" at bounding box center [298, 65] width 35 height 8
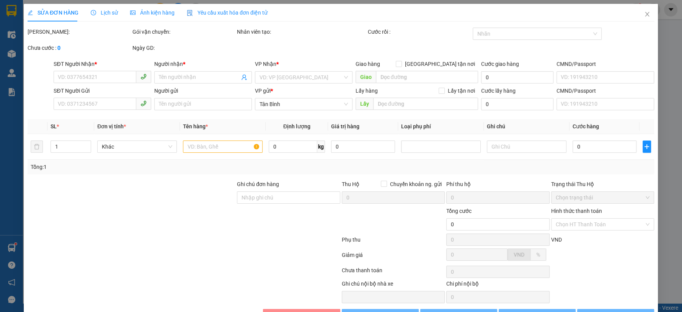
type input "0901126789"
type input "QUỐC AN"
type input "0888043488"
type input "A Thuyền"
type input "054075004371"
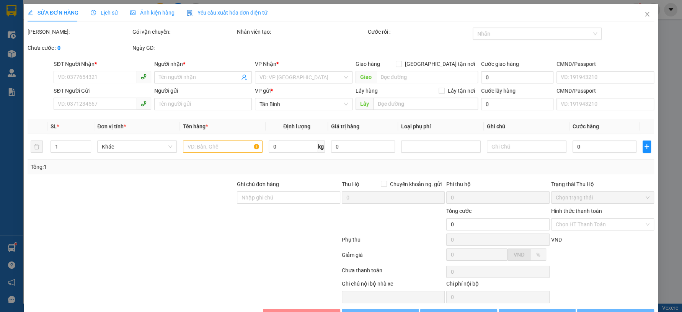
type input "120.000"
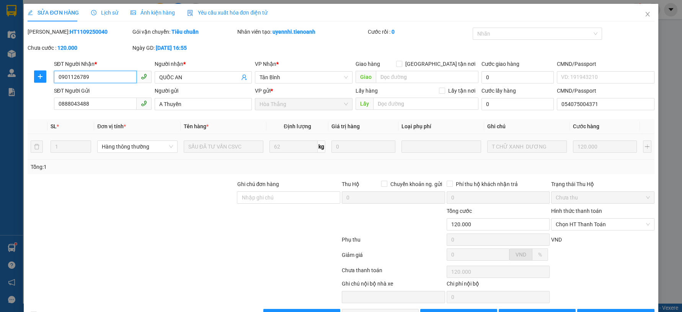
scroll to position [23, 0]
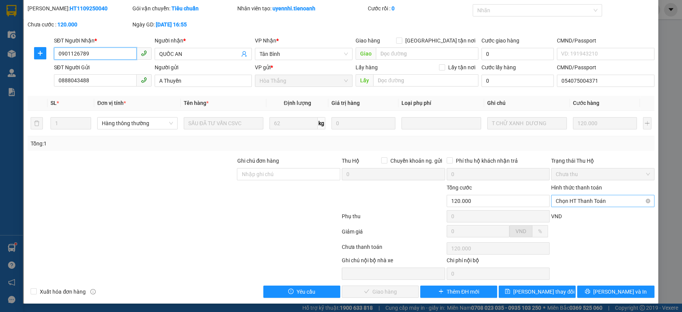
click at [581, 201] on span "Chọn HT Thanh Toán" at bounding box center [603, 200] width 94 height 11
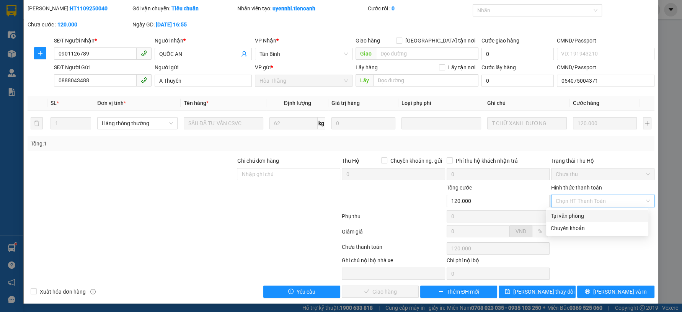
click at [580, 213] on div "Tại văn phòng" at bounding box center [597, 216] width 93 height 8
type input "0"
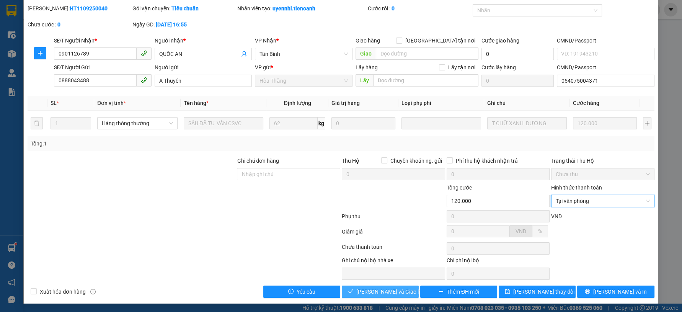
click at [380, 289] on span "Lưu và Giao hàng" at bounding box center [394, 292] width 74 height 8
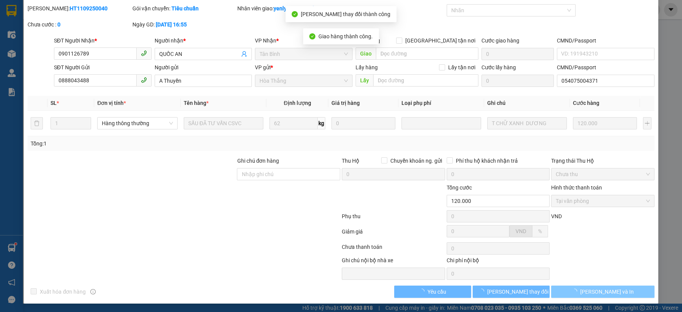
drag, startPoint x: 619, startPoint y: 286, endPoint x: 617, endPoint y: 291, distance: 6.0
click at [618, 289] on button "Lưu và In" at bounding box center [602, 292] width 103 height 12
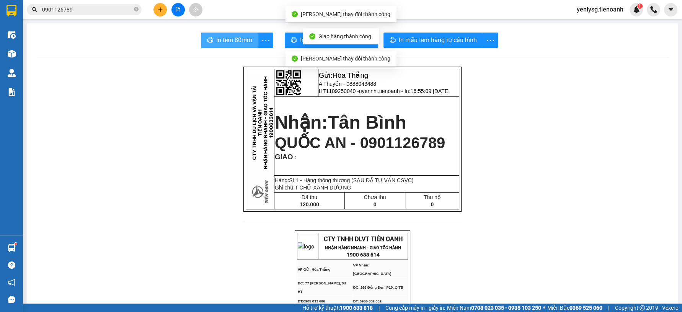
click at [212, 44] on button "In tem 80mm" at bounding box center [229, 40] width 57 height 15
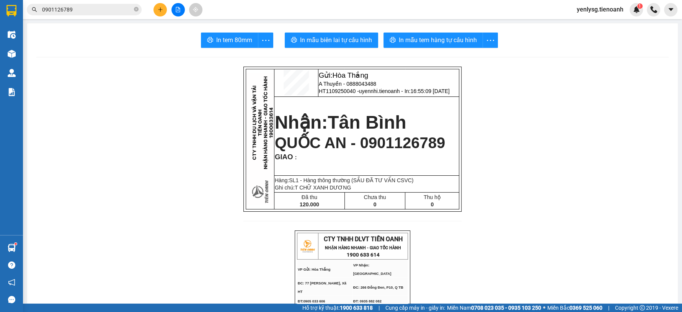
click at [83, 2] on div "Kết quả tìm kiếm ( 1 ) Bộ lọc Mã ĐH Trạng thái Món hàng Thu hộ Tổng cước Chưa c…" at bounding box center [341, 9] width 682 height 19
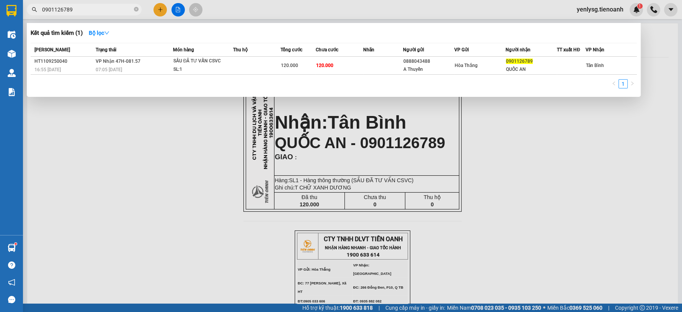
click at [83, 5] on input "0901126789" at bounding box center [87, 9] width 90 height 8
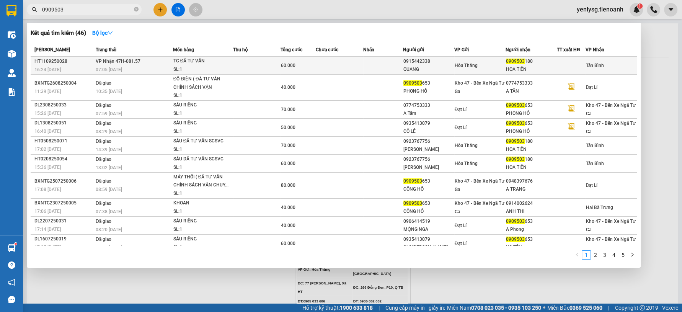
type input "0909503"
click at [291, 65] on span "60.000" at bounding box center [288, 65] width 15 height 5
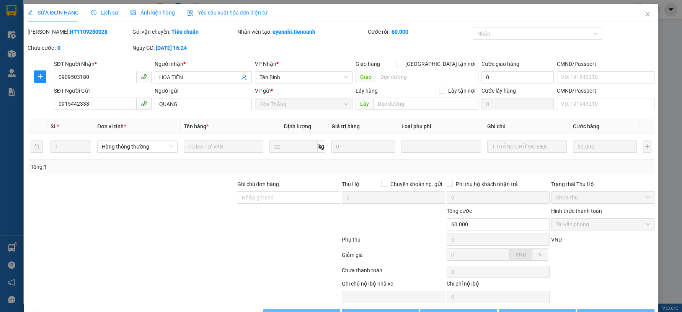
type input "0909503180"
type input "HOA TIÊN"
type input "0915442338"
type input "QUANG"
type input "60.000"
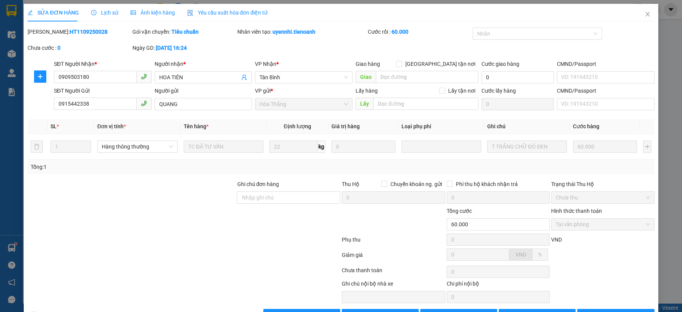
click at [396, 307] on div "Total Paid Fee 60.000 Total UnPaid Fee 0 Cash Collection Total Fee Mã ĐH: HT110…" at bounding box center [341, 175] width 627 height 294
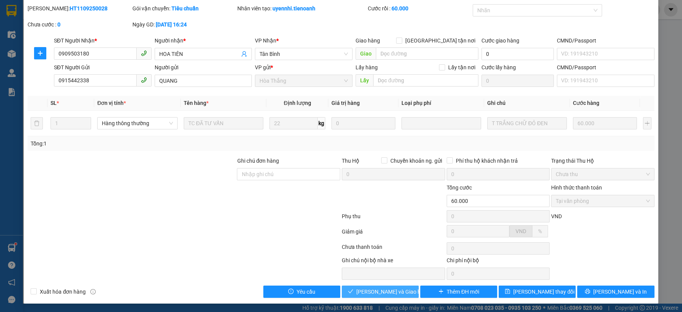
click at [392, 286] on button "Lưu và Giao hàng" at bounding box center [380, 292] width 77 height 12
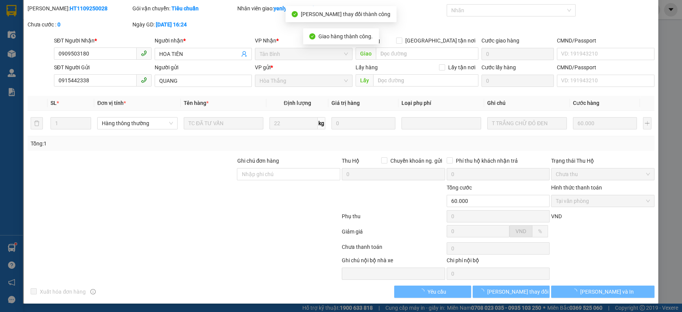
click at [600, 291] on span "Lưu và In" at bounding box center [608, 292] width 54 height 8
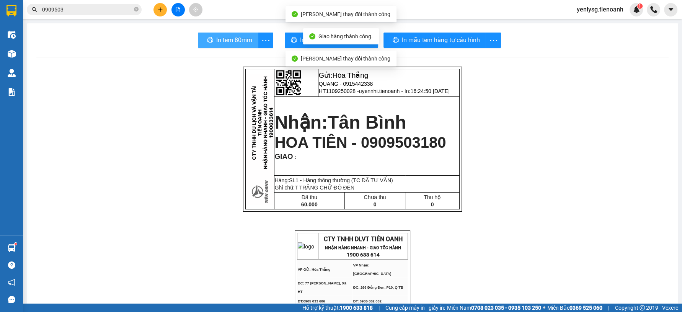
click at [221, 43] on span "In tem 80mm" at bounding box center [234, 40] width 36 height 10
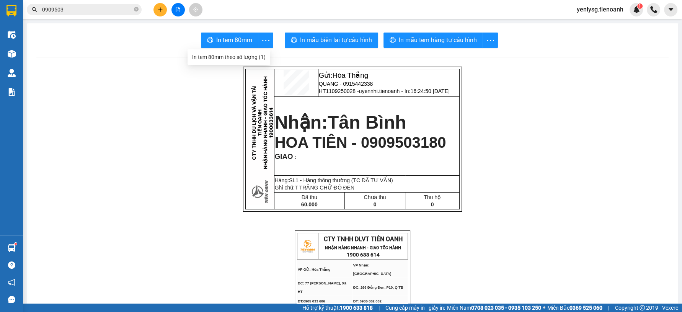
click at [112, 12] on input "0909503" at bounding box center [87, 9] width 90 height 8
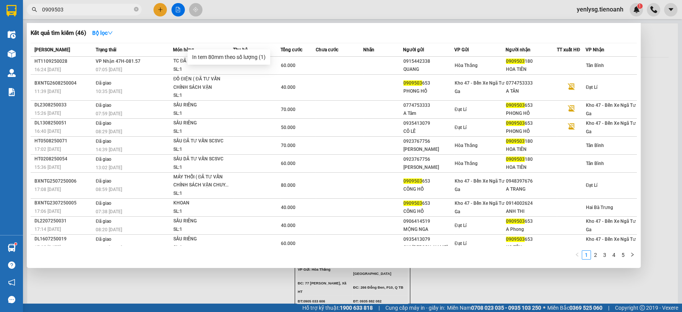
click at [112, 12] on input "0909503" at bounding box center [87, 9] width 90 height 8
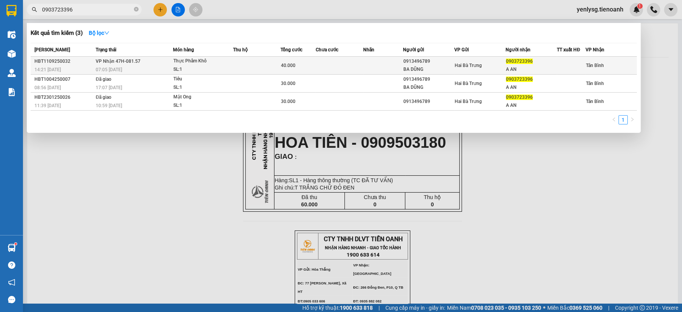
click at [266, 69] on td at bounding box center [256, 66] width 47 height 18
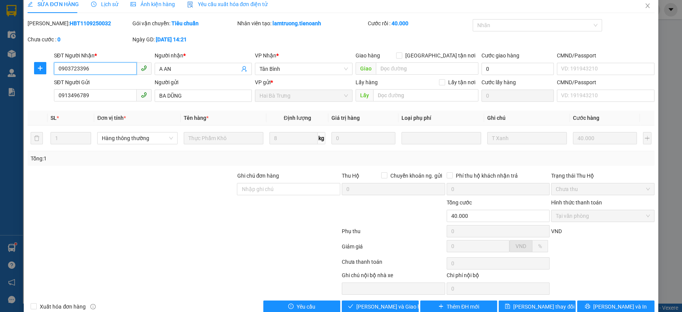
scroll to position [23, 0]
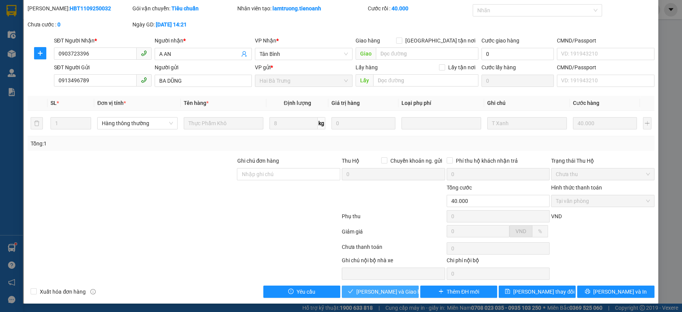
click at [371, 294] on span "Lưu và Giao hàng" at bounding box center [394, 292] width 74 height 8
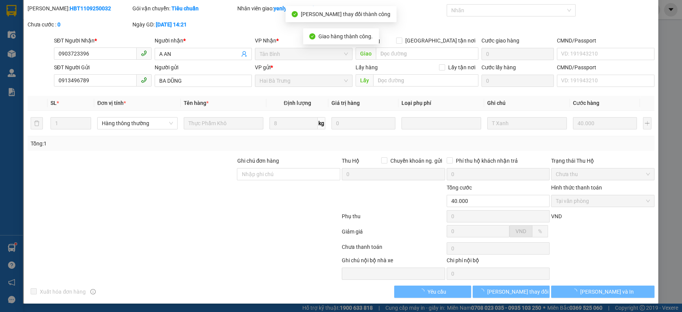
click at [603, 289] on span "Lưu và In" at bounding box center [608, 292] width 54 height 8
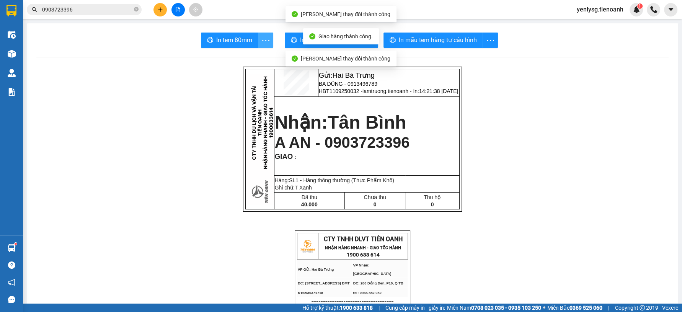
click at [258, 44] on button "button" at bounding box center [265, 40] width 15 height 15
click at [237, 39] on span "In tem 80mm" at bounding box center [234, 40] width 36 height 10
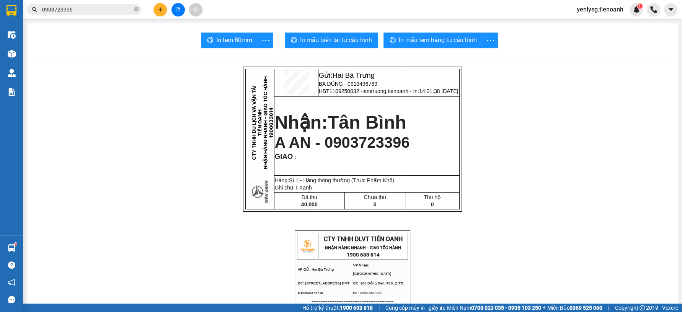
click at [95, 4] on div "Kết quả tìm kiếm ( 3 ) Bộ lọc Mã ĐH Trạng thái Món hàng Thu hộ Tổng cước Chưa c…" at bounding box center [341, 9] width 682 height 19
click at [95, 11] on input "0903723396" at bounding box center [87, 9] width 90 height 8
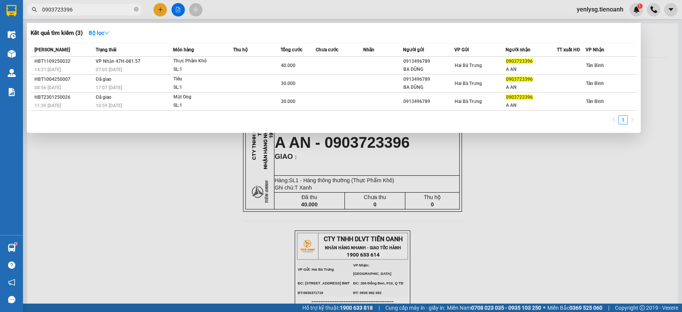
click at [95, 11] on input "0903723396" at bounding box center [87, 9] width 90 height 8
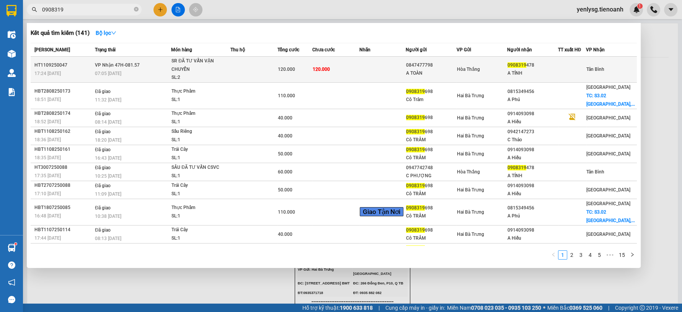
type input "0908319"
click at [210, 71] on div "SR ĐÃ TƯ VẤN VẬN CHUYỂN" at bounding box center [200, 65] width 57 height 16
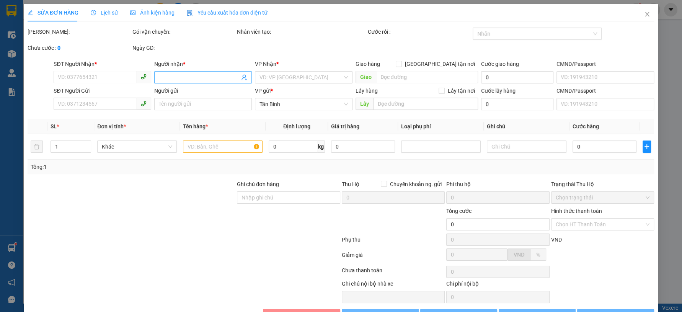
type input "0908319478"
type input "A TÍNH"
type input "066081002902"
type input "0847477798"
type input "A TOÀN"
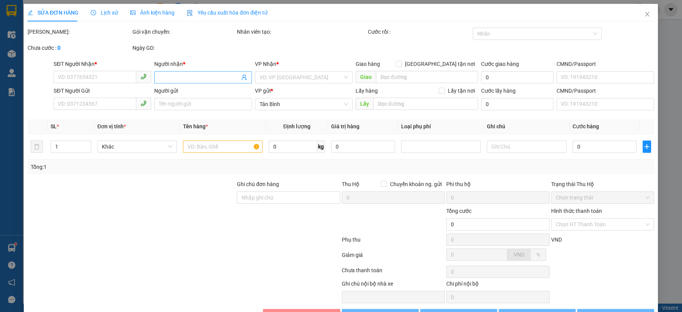
type input "066085015958"
type input "120.000"
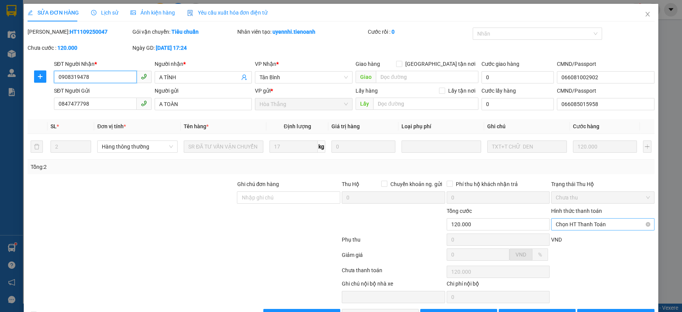
drag, startPoint x: 630, startPoint y: 229, endPoint x: 626, endPoint y: 229, distance: 3.9
click at [629, 228] on span "Chọn HT Thanh Toán" at bounding box center [603, 224] width 94 height 11
click at [618, 235] on div "Tại văn phòng" at bounding box center [597, 239] width 93 height 8
type input "0"
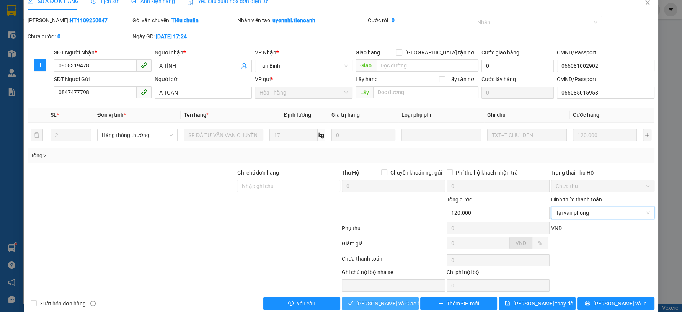
scroll to position [23, 0]
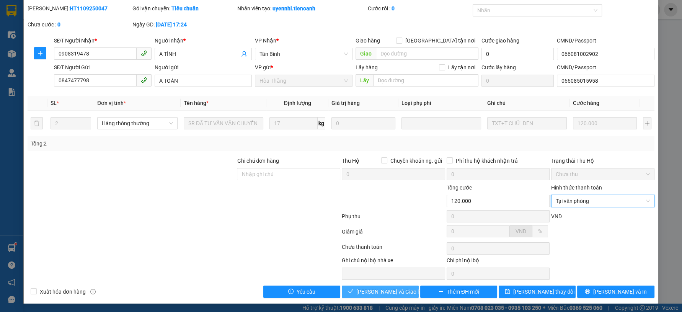
click at [403, 289] on button "Lưu và Giao hàng" at bounding box center [380, 292] width 77 height 12
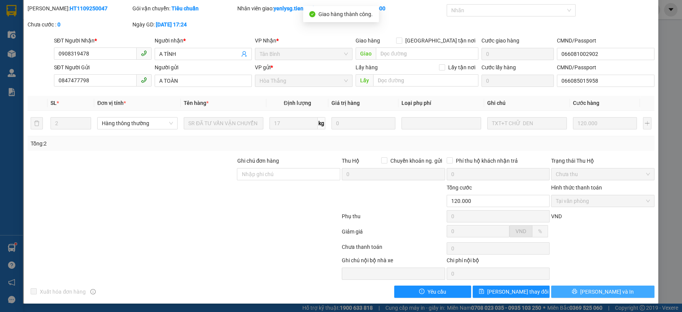
click at [571, 286] on button "Lưu và In" at bounding box center [602, 292] width 103 height 12
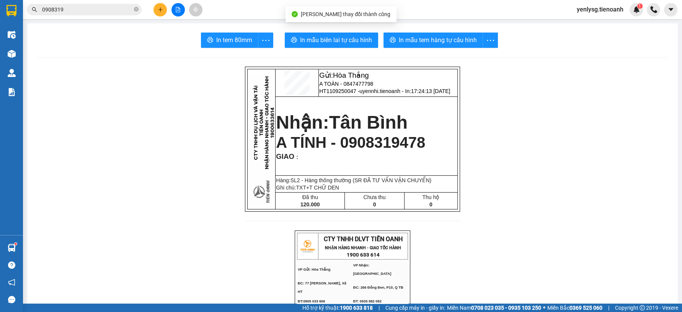
click at [193, 47] on div "In tem 80mm In mẫu biên lai tự cấu hình In mẫu tem hàng tự cấu hình" at bounding box center [352, 40] width 633 height 15
click at [217, 36] on span "In tem 80mm" at bounding box center [234, 40] width 36 height 10
click at [114, 11] on input "0908319" at bounding box center [87, 9] width 90 height 8
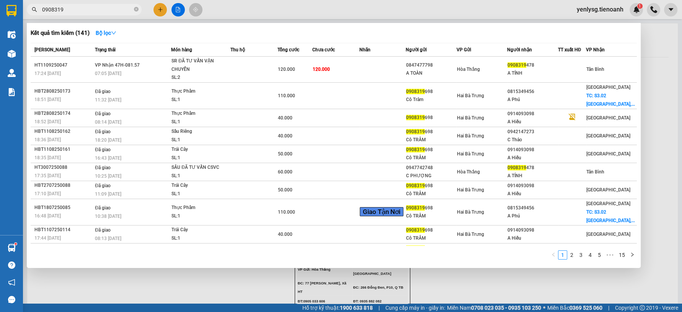
click at [114, 11] on input "0908319" at bounding box center [87, 9] width 90 height 8
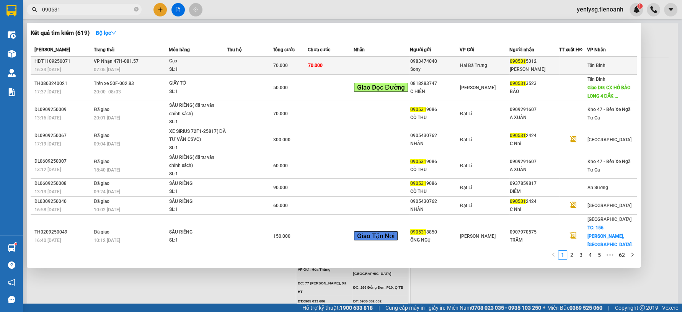
type input "090531"
click at [283, 59] on td "70.000" at bounding box center [290, 66] width 34 height 18
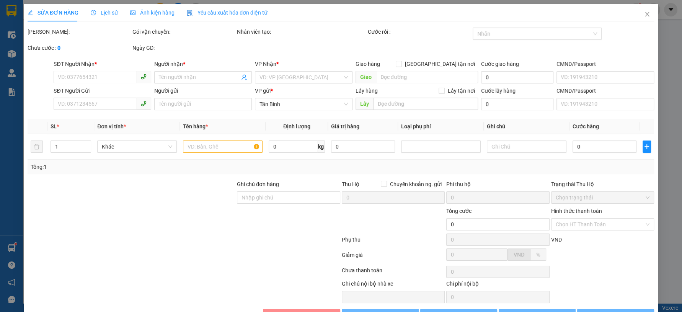
type input "0905315312"
type input "C Thanh"
type input "0983474040"
type input "Sony"
type input "70.000"
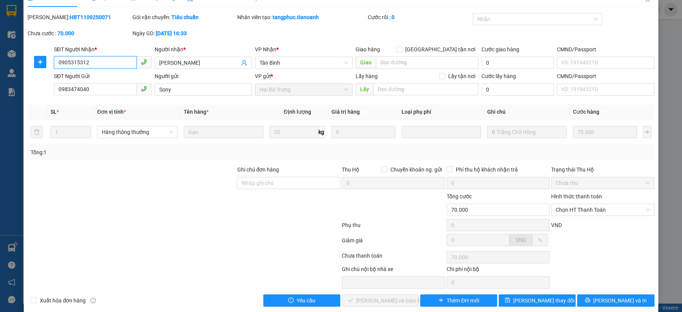
scroll to position [23, 0]
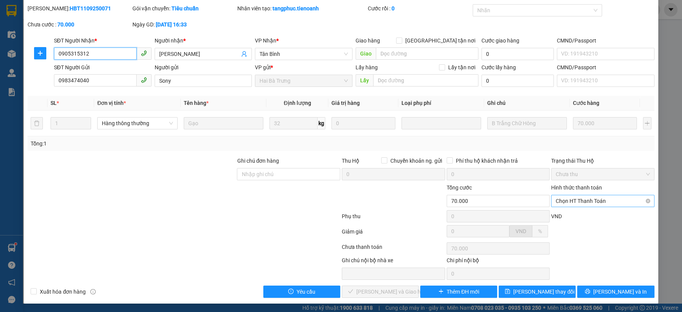
click at [603, 205] on span "Chọn HT Thanh Toán" at bounding box center [603, 200] width 94 height 11
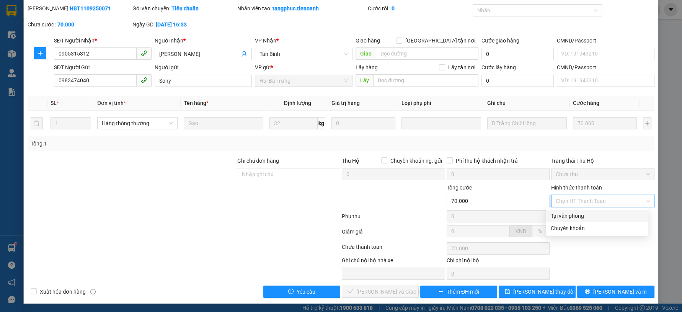
click at [590, 219] on div "Tại văn phòng" at bounding box center [597, 216] width 93 height 8
type input "0"
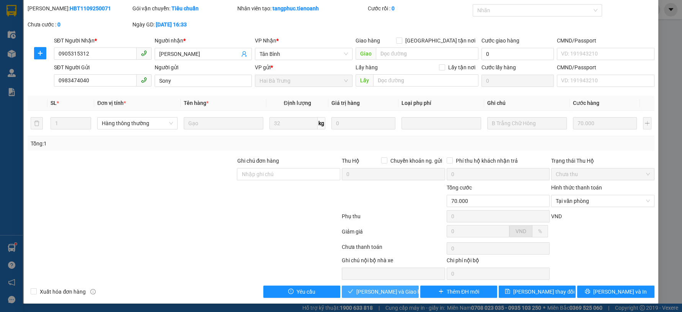
click at [409, 293] on button "Lưu và Giao hàng" at bounding box center [380, 292] width 77 height 12
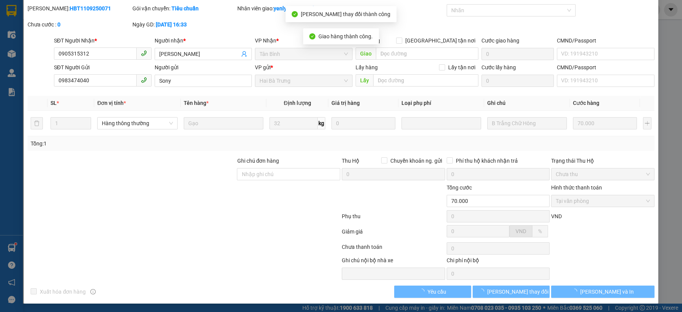
click at [596, 292] on span "Lưu và In" at bounding box center [608, 292] width 54 height 8
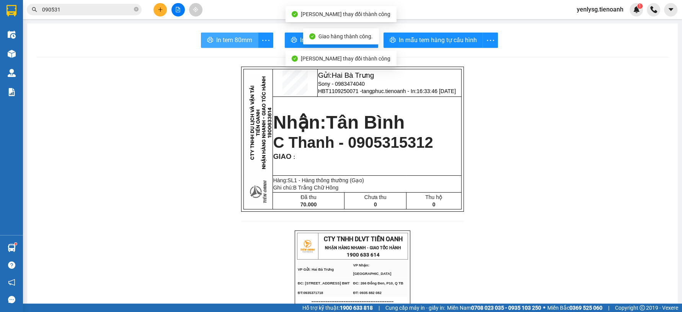
click at [232, 44] on span "In tem 80mm" at bounding box center [234, 40] width 36 height 10
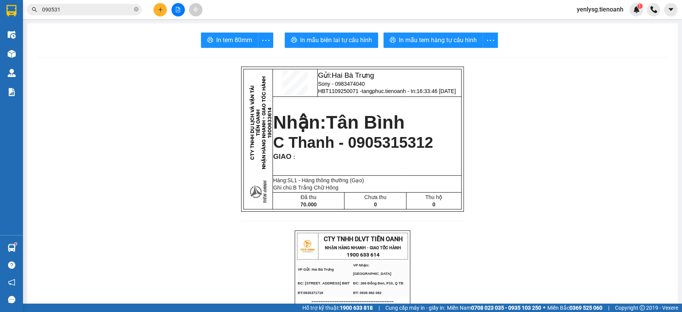
click at [100, 2] on div "Kết quả tìm kiếm ( 619 ) Bộ lọc Mã ĐH Trạng thái Món hàng Thu hộ Tổng cước Chưa…" at bounding box center [341, 9] width 682 height 19
click at [97, 7] on input "090531" at bounding box center [87, 9] width 90 height 8
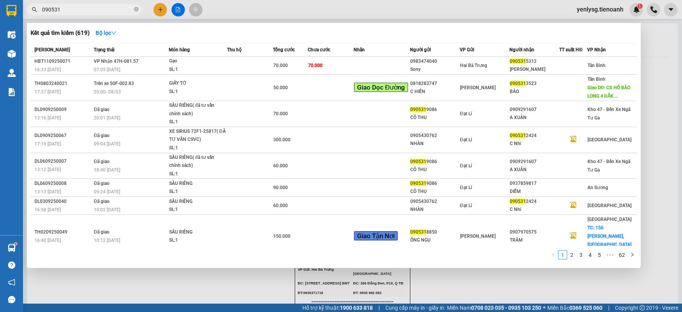
click at [97, 7] on input "090531" at bounding box center [87, 9] width 90 height 8
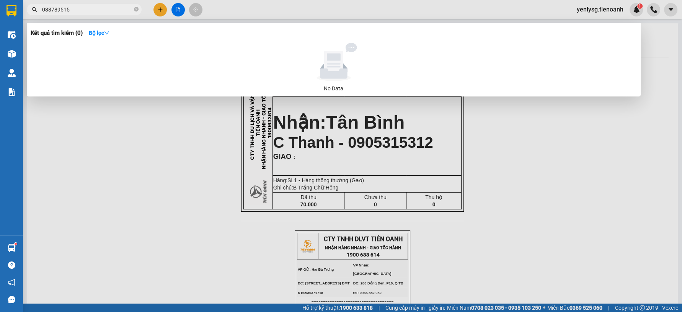
click at [49, 10] on input "088789515" at bounding box center [87, 9] width 90 height 8
click at [94, 10] on input "0888789515" at bounding box center [87, 9] width 90 height 8
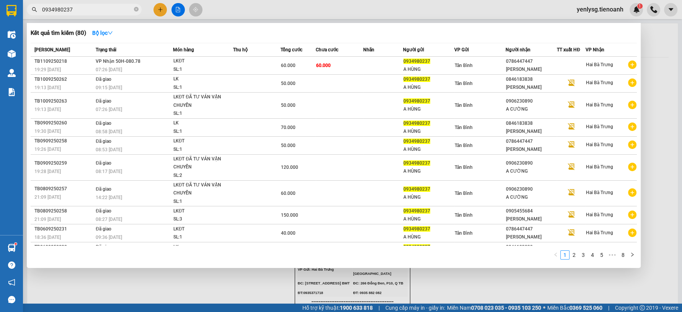
type input "0934980237"
click at [157, 3] on div at bounding box center [341, 156] width 682 height 312
click at [157, 3] on button at bounding box center [160, 9] width 13 height 13
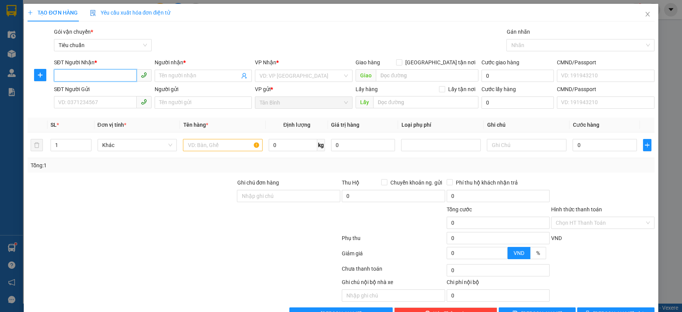
click at [111, 74] on input "SĐT Người Nhận *" at bounding box center [95, 75] width 83 height 12
type input "0849424747"
click at [196, 74] on input "Người nhận *" at bounding box center [199, 76] width 81 height 8
type input "ANH CHIẾN"
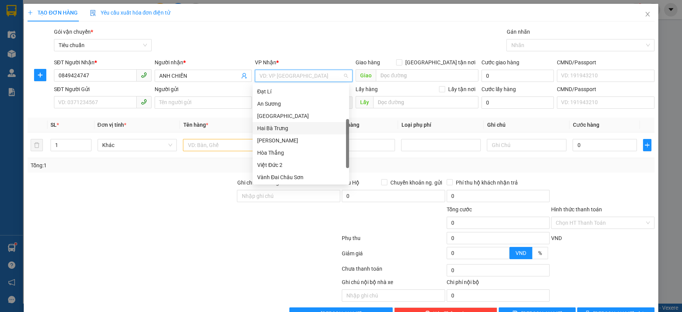
scroll to position [61, 0]
click at [294, 124] on div "Hai Bà Trưng" at bounding box center [300, 128] width 87 height 8
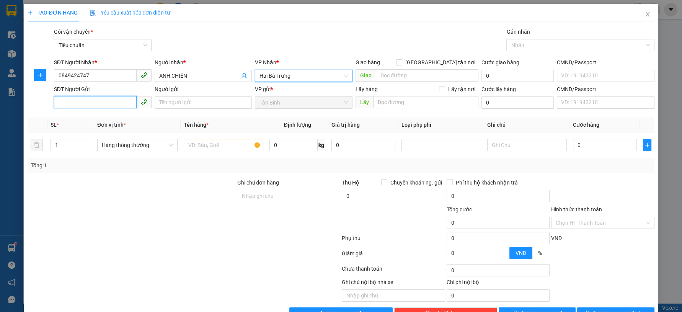
click at [109, 108] on input "SĐT Người Gửi" at bounding box center [95, 102] width 83 height 12
type input "0869949770"
click at [113, 119] on div "0869949770 - A HẢO" at bounding box center [101, 118] width 87 height 8
type input "A HẢO"
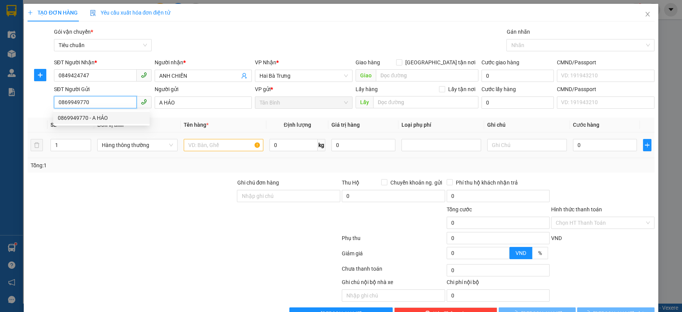
type input "70.000"
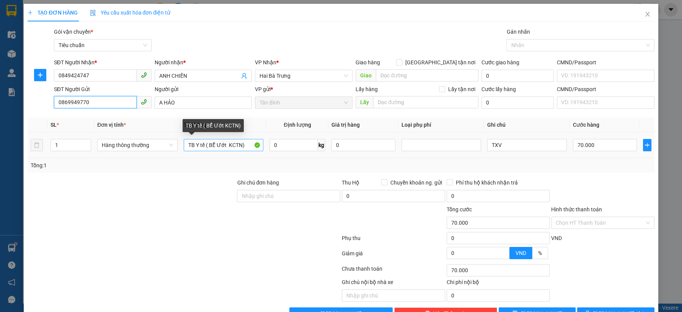
type input "0869949770"
drag, startPoint x: 245, startPoint y: 146, endPoint x: 166, endPoint y: 147, distance: 79.3
click at [166, 147] on tr "1 Hàng thông thường TB Y tế ( BỂ Ướt KCTN) 0 kg 0 TXV 70.000" at bounding box center [341, 145] width 627 height 26
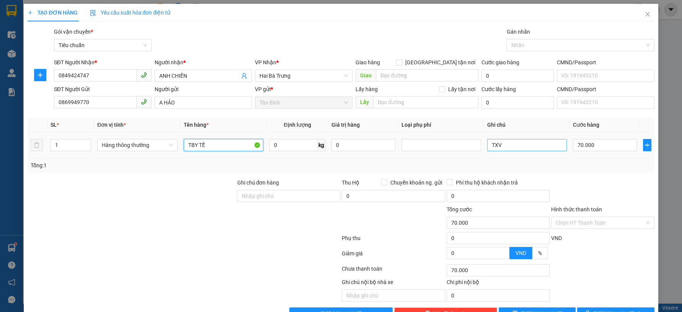
type input "TBY TẾ"
drag, startPoint x: 505, startPoint y: 146, endPoint x: 392, endPoint y: 146, distance: 113.0
click at [396, 146] on tr "1 Hàng thông thường TBY TẾ 0 kg 0 TXV 70.000" at bounding box center [341, 145] width 627 height 26
type input "T BNL"
type input "5"
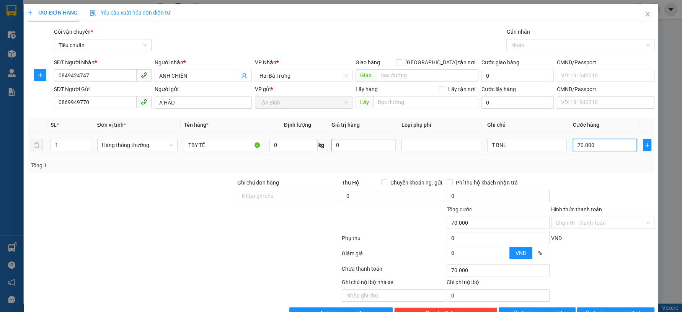
type input "5"
type input "50"
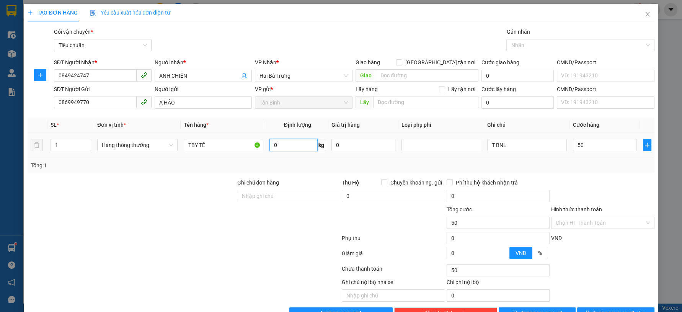
type input "50.000"
click at [270, 150] on input "0" at bounding box center [294, 145] width 49 height 12
type input "15"
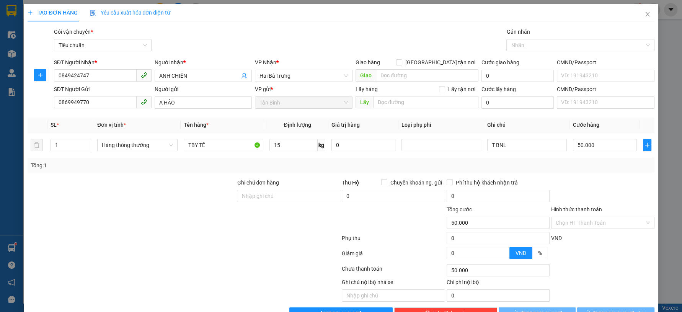
click at [269, 162] on div "Tổng: 1" at bounding box center [341, 165] width 621 height 8
click at [541, 147] on input "T BNL" at bounding box center [527, 145] width 80 height 12
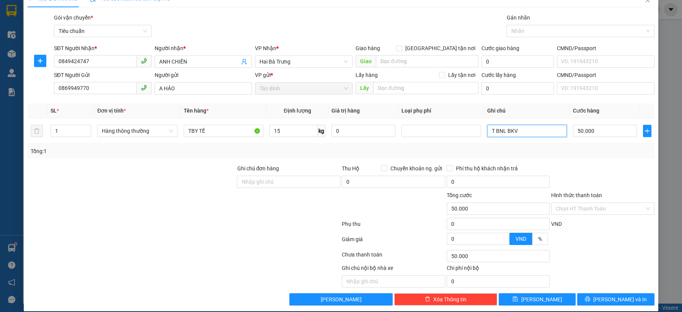
scroll to position [22, 0]
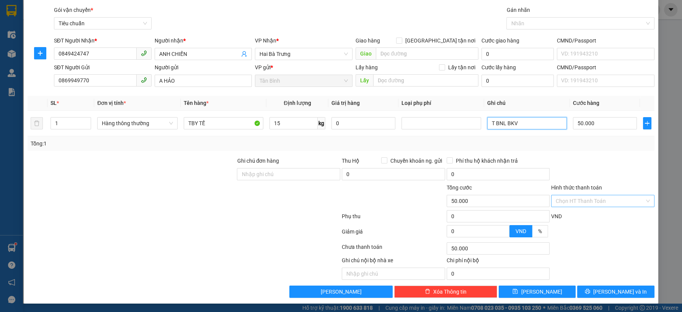
type input "T BNL BKV"
click at [588, 200] on input "Hình thức thanh toán" at bounding box center [600, 200] width 89 height 11
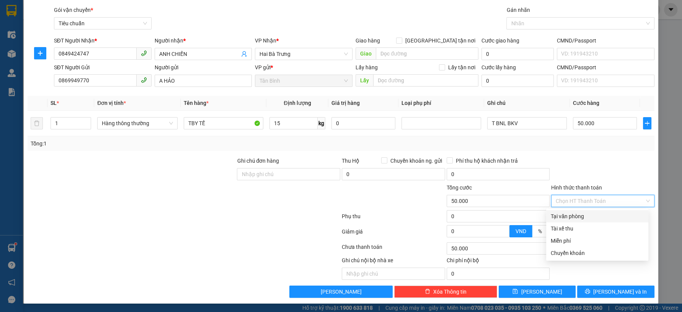
click at [585, 212] on div "Tại văn phòng" at bounding box center [597, 216] width 93 height 8
type input "0"
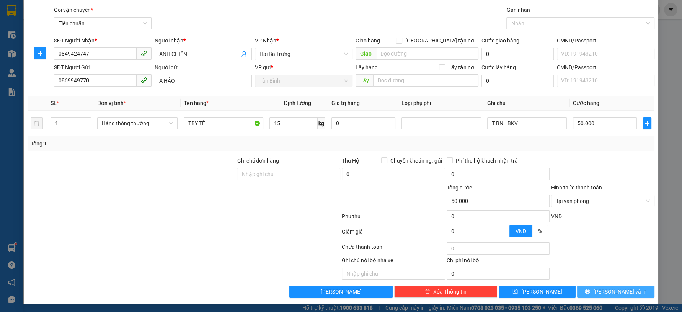
click at [598, 287] on button "Lưu và In" at bounding box center [615, 292] width 77 height 12
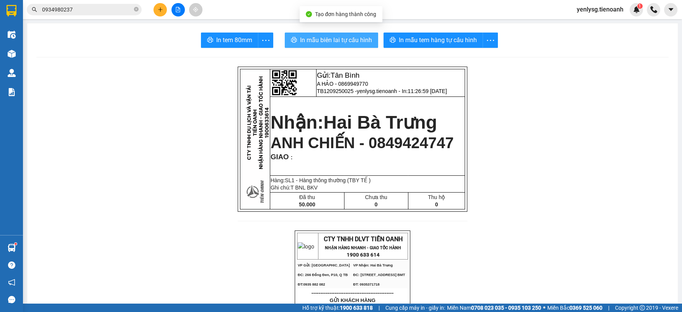
click at [357, 34] on button "In mẫu biên lai tự cấu hình" at bounding box center [331, 40] width 93 height 15
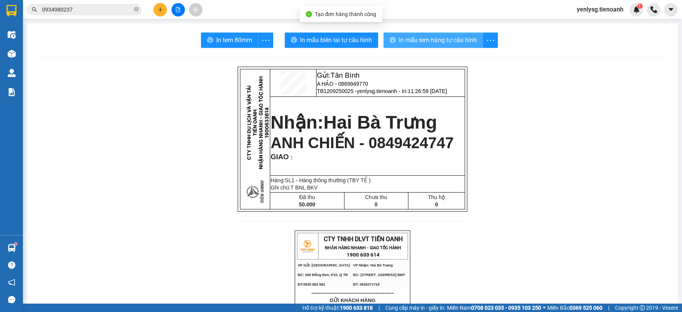
click at [415, 42] on span "In mẫu tem hàng tự cấu hình" at bounding box center [438, 40] width 78 height 10
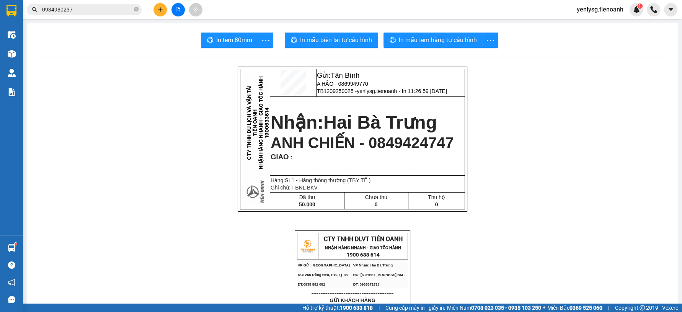
click at [158, 16] on div "Kết quả tìm kiếm ( 80 ) Bộ lọc Mã ĐH Trạng thái Món hàng Thu hộ Tổng cước Chưa …" at bounding box center [341, 9] width 682 height 19
click at [164, 13] on button at bounding box center [160, 9] width 13 height 13
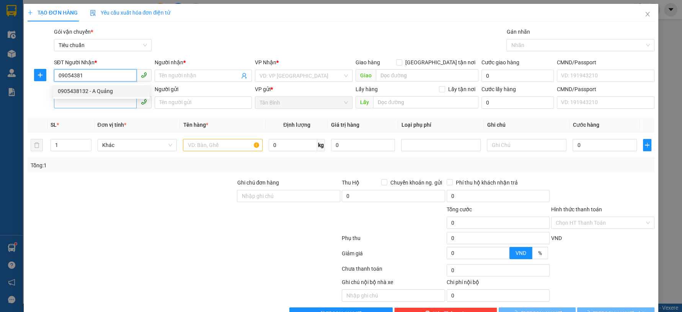
drag, startPoint x: 122, startPoint y: 94, endPoint x: 119, endPoint y: 99, distance: 6.1
click at [122, 94] on div "0905438132 - A Quảng" at bounding box center [101, 91] width 87 height 8
type input "0905438132"
type input "A Quảng"
type input "150.000"
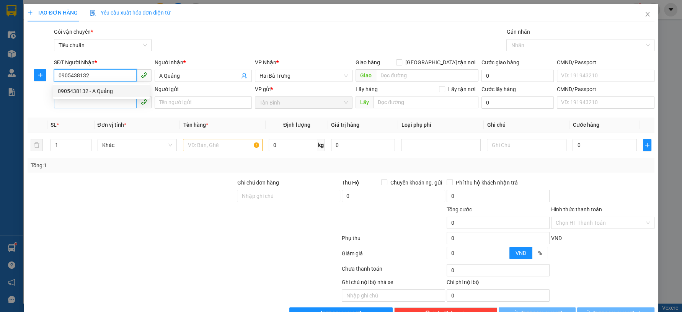
type input "150.000"
type input "0905438132"
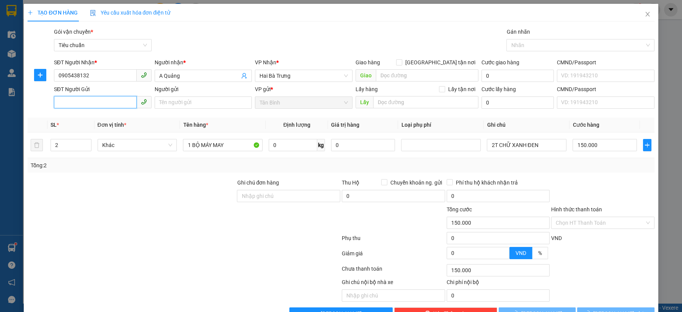
click at [114, 106] on input "SĐT Người Gửi" at bounding box center [95, 102] width 83 height 12
type input "0929900900"
click at [121, 119] on div "0929900900 - A Tuấn" at bounding box center [101, 118] width 87 height 8
type input "A Tuấn"
type input "450.000"
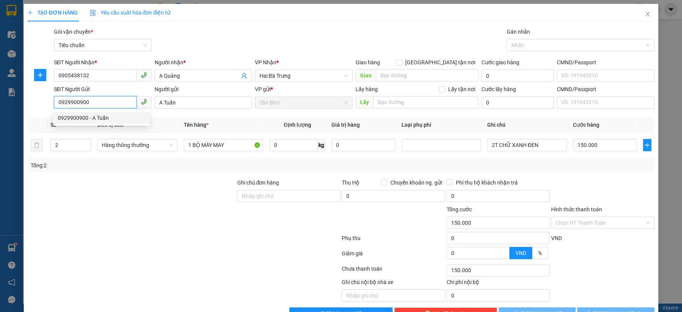
type input "450.000"
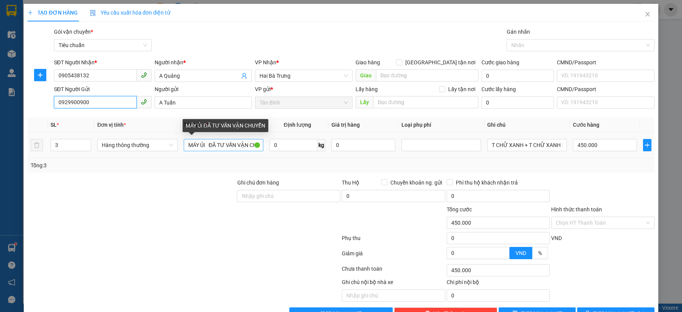
type input "0929900900"
drag, startPoint x: 208, startPoint y: 146, endPoint x: 155, endPoint y: 146, distance: 52.8
click at [156, 146] on tr "3 Hàng thông thường MÁY ỦI ĐÃ TƯ VẤN VẬN CHUYỂN 0 kg 0 T CHỮ XANH + T CHỮ XANH …" at bounding box center [341, 145] width 627 height 26
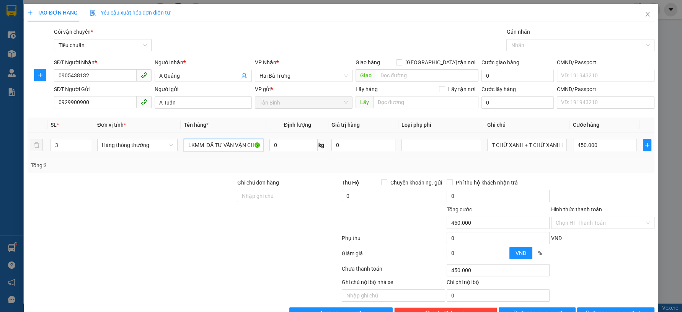
type input "LKMM ĐÃ TƯ VẤN VẬN CHUYỂN"
click at [526, 152] on div "T CHỮ XANH + T CHỮ XANH DẸP + MÁY BBC BALET" at bounding box center [527, 144] width 80 height 15
click at [526, 146] on input "T CHỮ XANH + T CHỮ XANH DẸP + MÁY BBC BALET" at bounding box center [527, 145] width 80 height 12
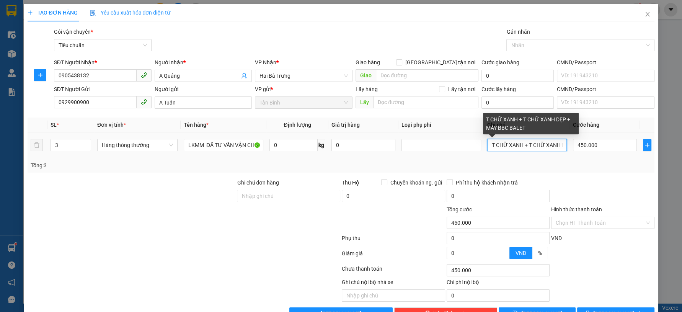
click at [526, 146] on input "T CHỮ XANH + T CHỮ XANH DẸP + MÁY BBC BALET" at bounding box center [527, 145] width 80 height 12
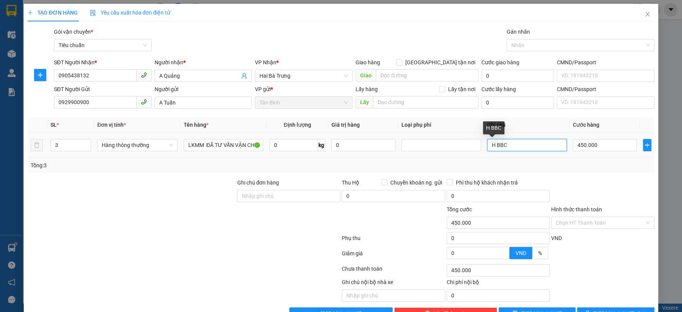
type input "H BBC"
click at [33, 143] on tr "3 Hàng thông thường LKMM ĐÃ TƯ VẤN VẬN CHUYỂN 0 kg 0 H BBC 450.000" at bounding box center [341, 145] width 627 height 26
type input "1"
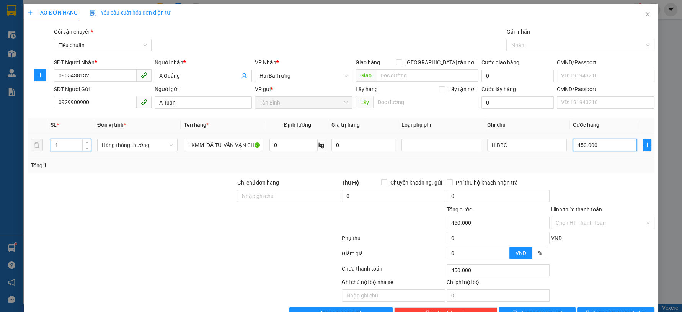
click at [581, 143] on input "450.000" at bounding box center [605, 145] width 64 height 12
type input "3"
type input "30"
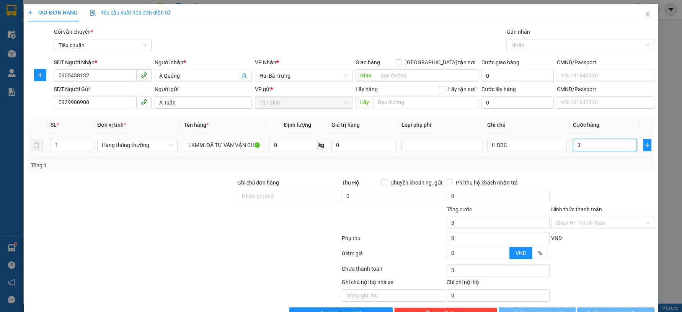
type input "30"
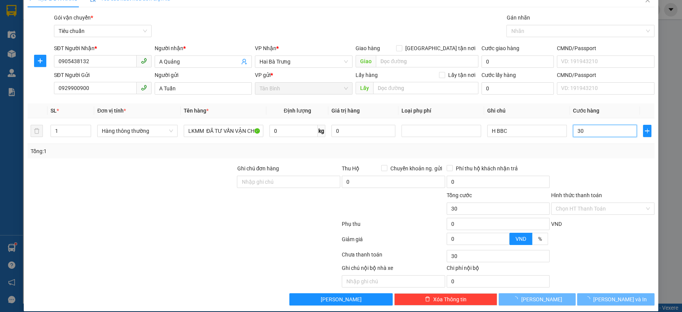
type input "0"
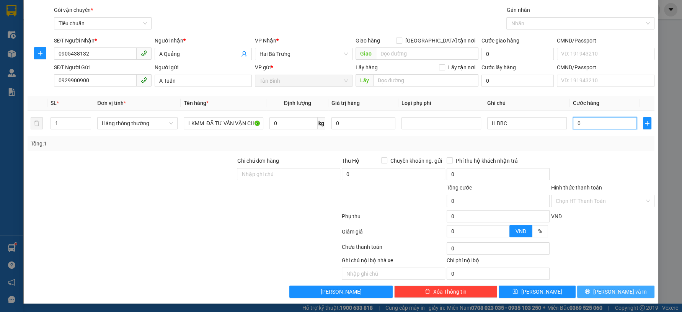
type input "0"
click at [603, 294] on button "Lưu và In" at bounding box center [615, 292] width 77 height 12
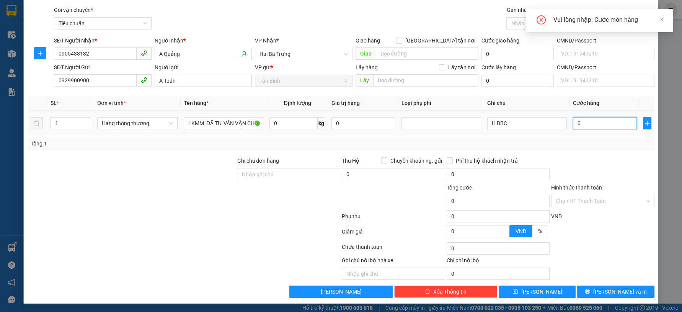
click at [584, 122] on input "0" at bounding box center [605, 123] width 64 height 12
type input "3"
type input "30"
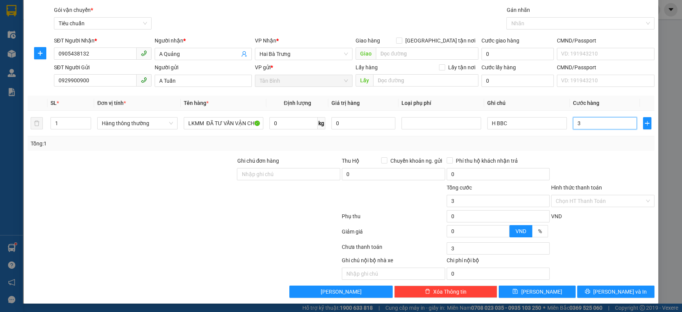
type input "30"
click at [590, 293] on icon "printer" at bounding box center [587, 291] width 5 height 5
type input "30.000"
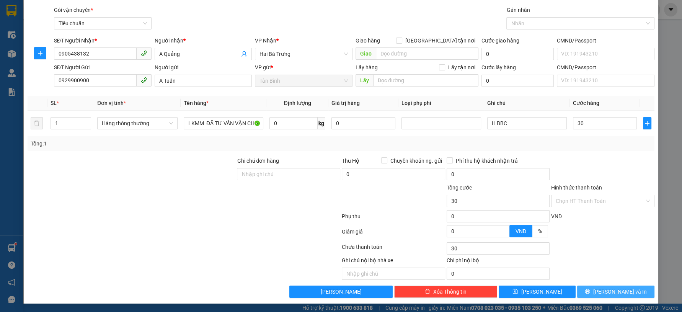
type input "30.000"
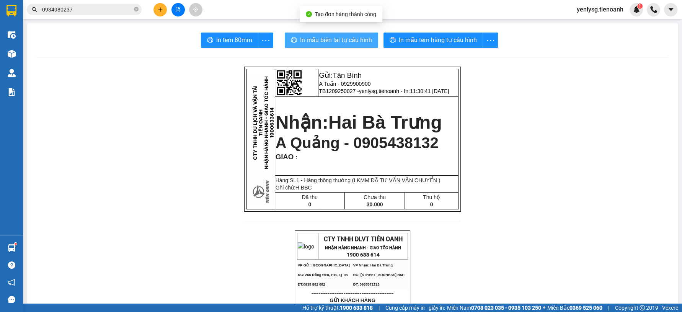
click at [302, 39] on span "In mẫu biên lai tự cấu hình" at bounding box center [336, 40] width 72 height 10
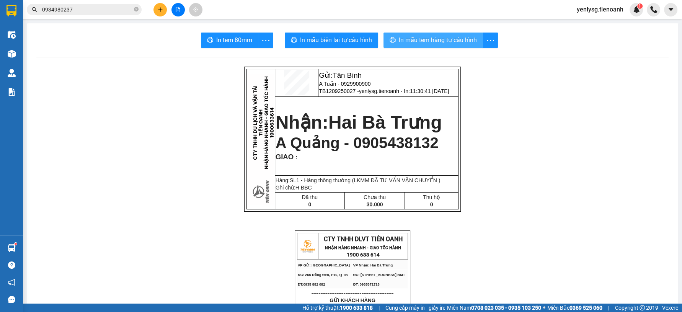
click at [436, 40] on span "In mẫu tem hàng tự cấu hình" at bounding box center [438, 40] width 78 height 10
click at [112, 13] on input "0934980237" at bounding box center [87, 9] width 90 height 8
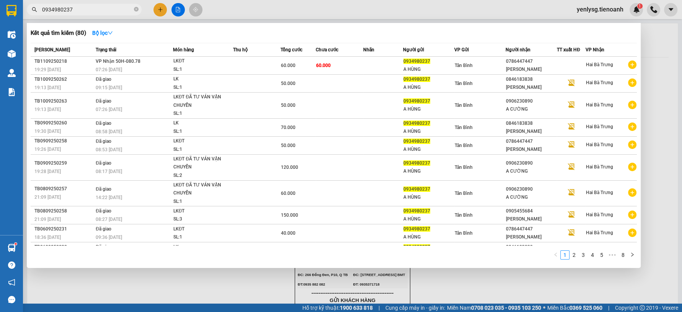
click at [112, 13] on input "0934980237" at bounding box center [87, 9] width 90 height 8
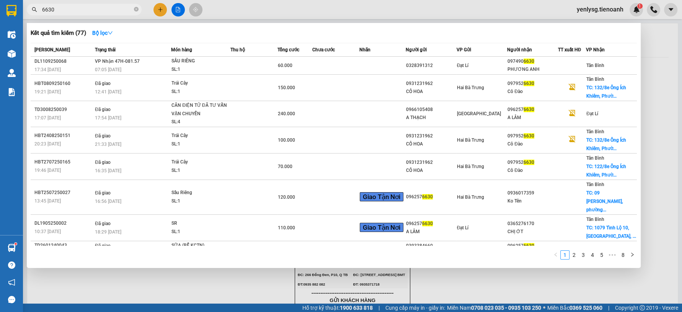
type input "6630"
click at [341, 59] on td at bounding box center [335, 66] width 47 height 18
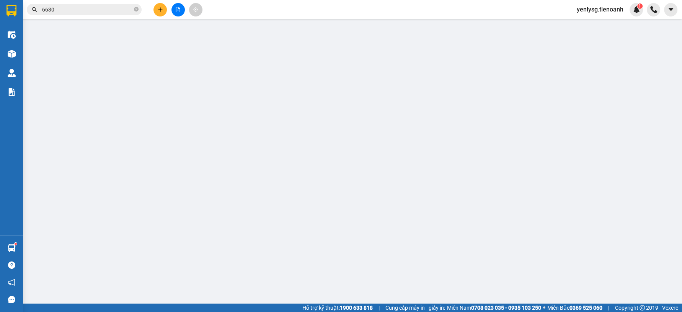
type input "0974906630"
type input "PHƯƠNG ANH"
type input "0328391312"
type input "GTN : 63/16 tân hoà đông, p14, quận 6"
type input "60.000"
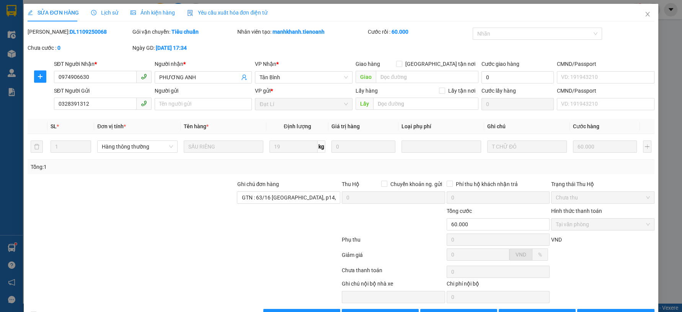
click at [630, 13] on div "SỬA ĐƠN HÀNG Lịch sử Ảnh kiện hàng Yêu cầu xuất hóa đơn điện tử" at bounding box center [341, 13] width 627 height 18
click at [637, 15] on span "Close" at bounding box center [647, 14] width 21 height 21
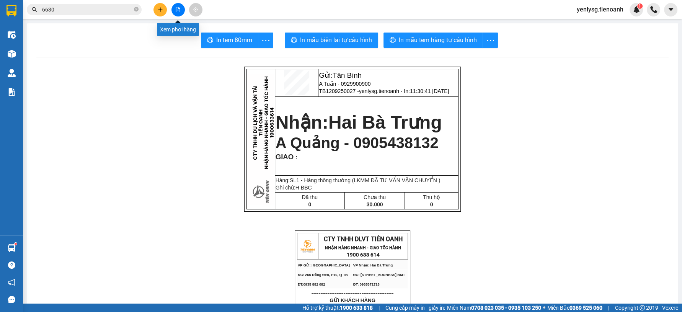
click at [160, 7] on icon "plus" at bounding box center [160, 9] width 5 height 5
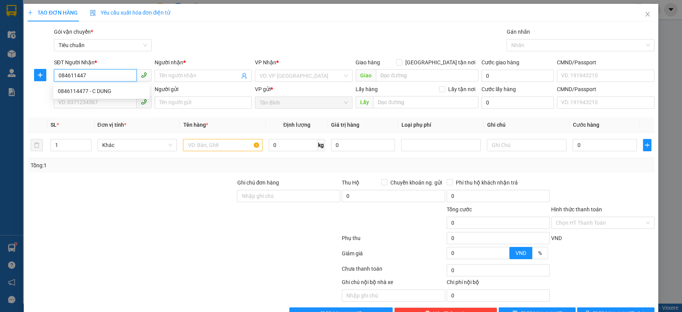
type input "0846114477"
click at [114, 86] on div "0846114477 - C DUNG" at bounding box center [101, 91] width 96 height 12
type input "C DUNG"
type input "30.000"
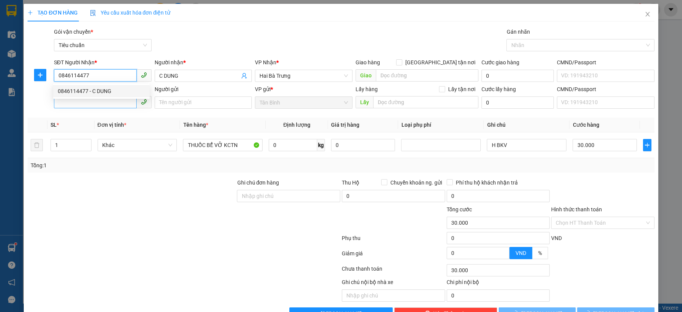
type input "0846114477"
click at [114, 103] on input "SĐT Người Gửi" at bounding box center [95, 102] width 83 height 12
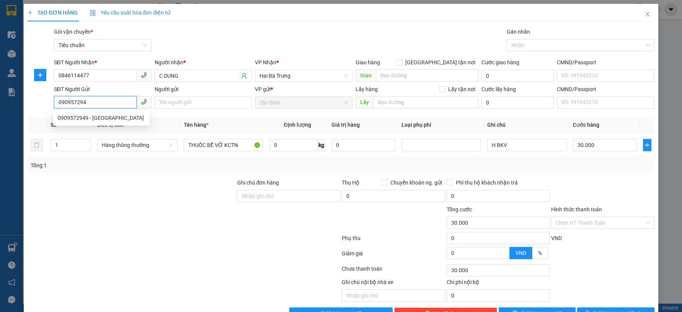
type input "0909572949"
click at [127, 118] on div "0909572949 - Anh Phước" at bounding box center [101, 118] width 87 height 8
type input "Anh Phước"
type input "191445170"
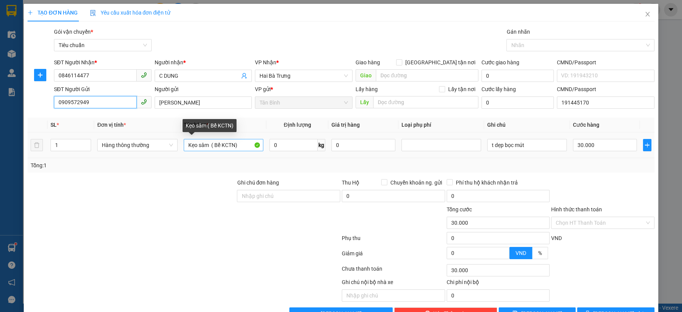
type input "0909572949"
drag, startPoint x: 241, startPoint y: 146, endPoint x: 165, endPoint y: 147, distance: 75.8
click at [173, 145] on tr "1 Hàng thông thường Kẹo sâm ( Bể KCTN) 0 kg 0 t dẹp bọc mút 30.000" at bounding box center [341, 145] width 627 height 26
drag, startPoint x: 196, startPoint y: 145, endPoint x: 147, endPoint y: 145, distance: 49.8
click at [147, 145] on tr "1 Hàng thông thường NỨC HOA 0 kg 0 t dẹp bọc mút 30.000" at bounding box center [341, 145] width 627 height 26
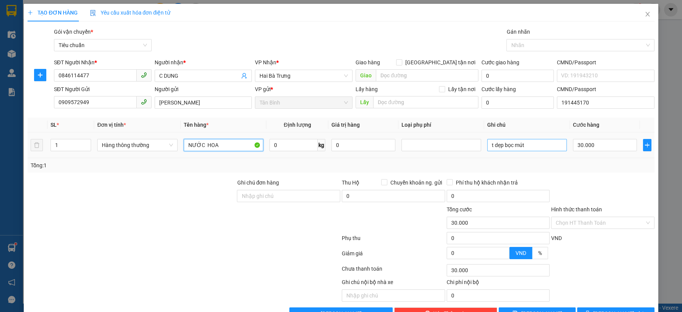
type input "NƯỚC HOA"
drag, startPoint x: 517, startPoint y: 144, endPoint x: 426, endPoint y: 141, distance: 90.8
click at [443, 144] on tr "1 Hàng thông thường NƯỚC HOA 0 kg 0 t dẹp bọc mút 30.000" at bounding box center [341, 145] width 627 height 26
type input "H TRƠN"
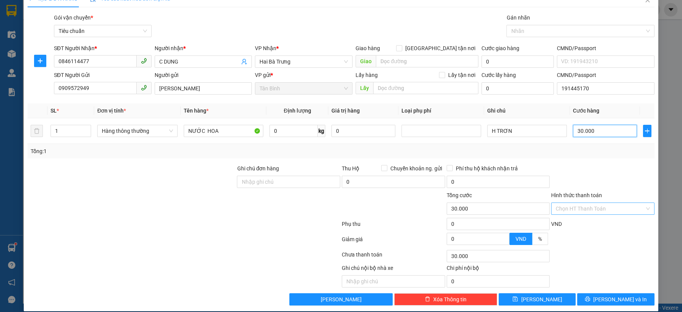
scroll to position [22, 0]
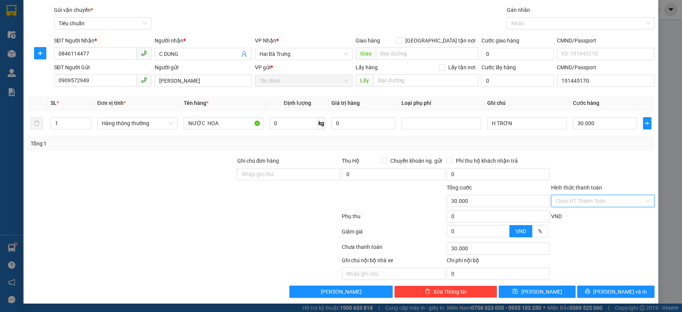
click at [590, 203] on input "Hình thức thanh toán" at bounding box center [600, 200] width 89 height 11
click at [587, 213] on div "Tại văn phòng" at bounding box center [597, 216] width 93 height 8
type input "0"
click at [598, 289] on button "Lưu và In" at bounding box center [615, 292] width 77 height 12
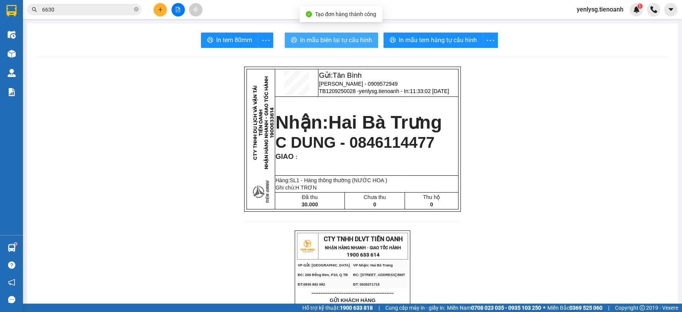
click at [311, 34] on button "In mẫu biên lai tự cấu hình" at bounding box center [331, 40] width 93 height 15
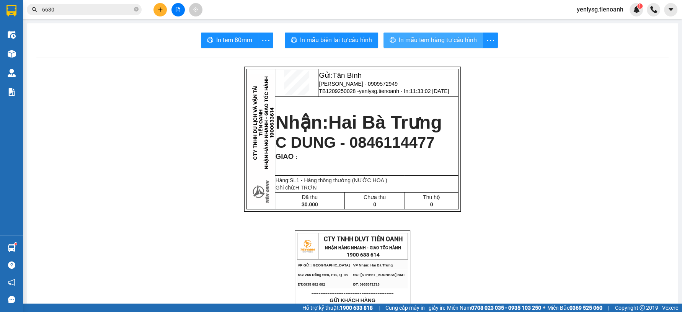
click at [424, 38] on span "In mẫu tem hàng tự cấu hình" at bounding box center [438, 40] width 78 height 10
click at [115, 11] on input "6630" at bounding box center [87, 9] width 90 height 8
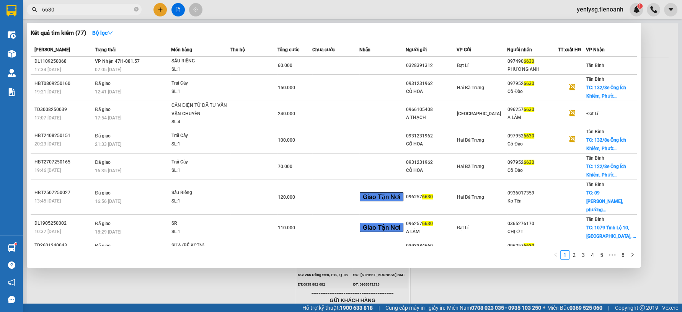
click at [115, 11] on input "6630" at bounding box center [87, 9] width 90 height 8
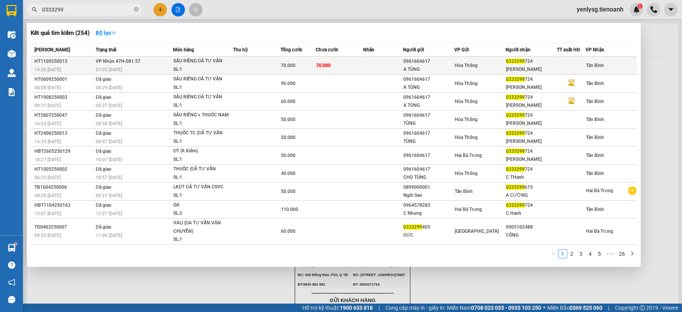
type input "0333299"
click at [274, 65] on td at bounding box center [256, 66] width 47 height 18
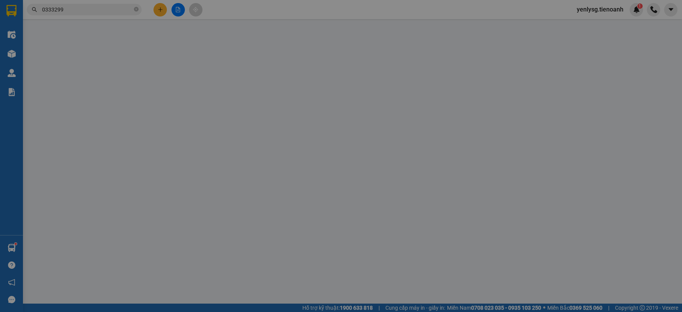
type input "0333299724"
type input "C Thanh"
type input "0961604617"
type input "A TÙNG"
type input "040068031951"
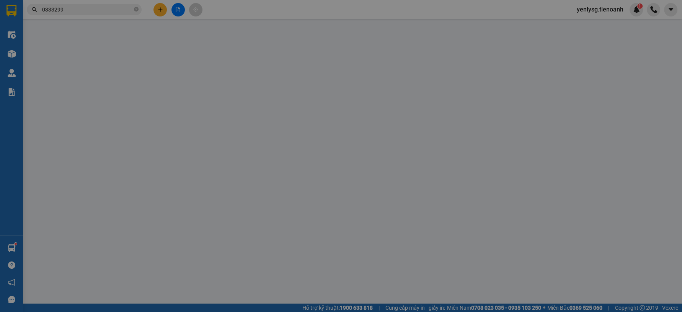
type input "70.000"
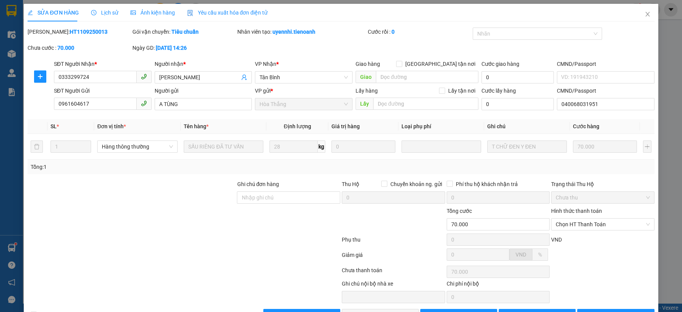
click at [579, 211] on label "Hình thức thanh toán" at bounding box center [576, 211] width 51 height 6
click at [579, 219] on input "Hình thức thanh toán" at bounding box center [600, 224] width 89 height 11
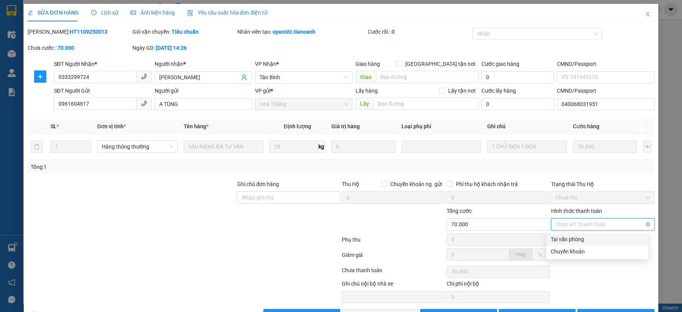
click at [579, 226] on span "Chọn HT Thanh Toán" at bounding box center [603, 224] width 94 height 11
click at [575, 239] on div "Tại văn phòng" at bounding box center [597, 239] width 93 height 8
type input "0"
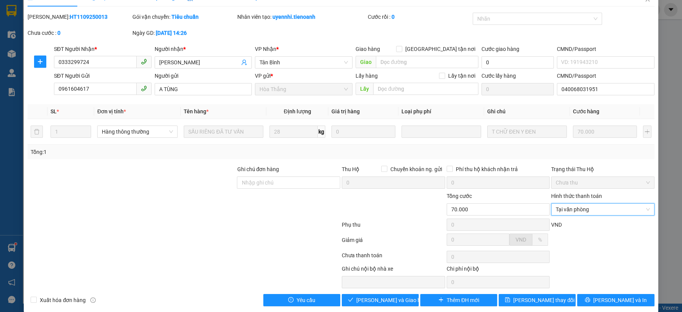
scroll to position [23, 0]
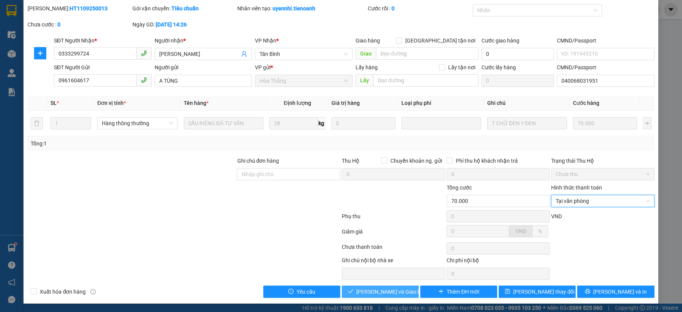
click at [396, 293] on span "Lưu và Giao hàng" at bounding box center [394, 292] width 74 height 8
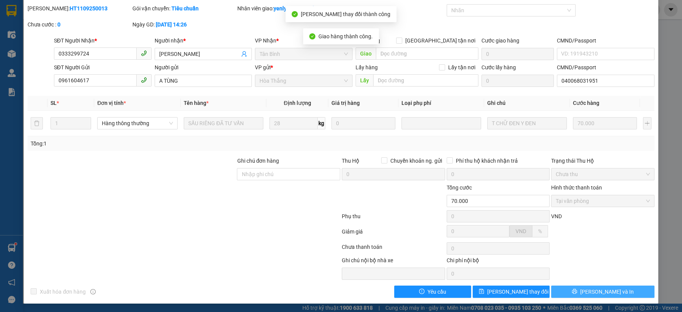
click at [618, 293] on button "Lưu và In" at bounding box center [602, 292] width 103 height 12
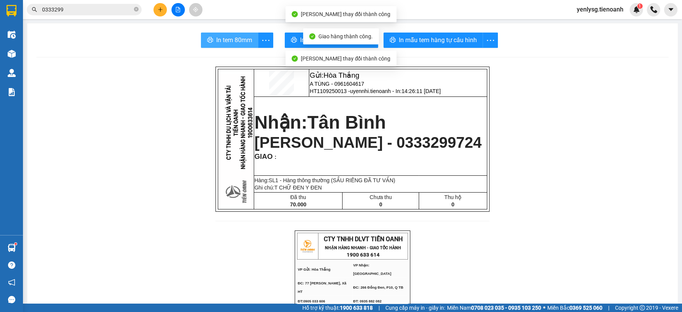
click at [243, 38] on span "In tem 80mm" at bounding box center [234, 40] width 36 height 10
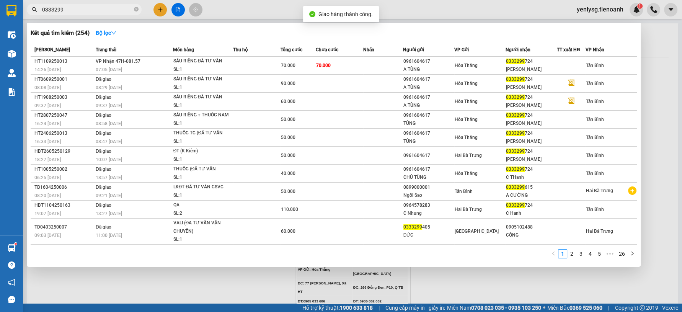
click at [56, 15] on span "0333299" at bounding box center [84, 9] width 115 height 11
click at [56, 14] on span "0333299" at bounding box center [84, 9] width 115 height 11
click at [57, 13] on input "0333299" at bounding box center [87, 9] width 90 height 8
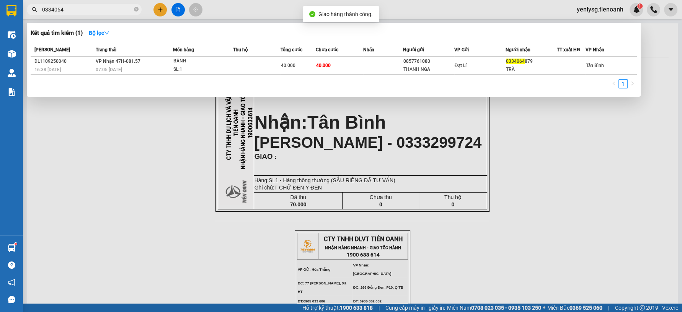
type input "0334064"
click at [549, 71] on div "TRÀ" at bounding box center [531, 69] width 51 height 8
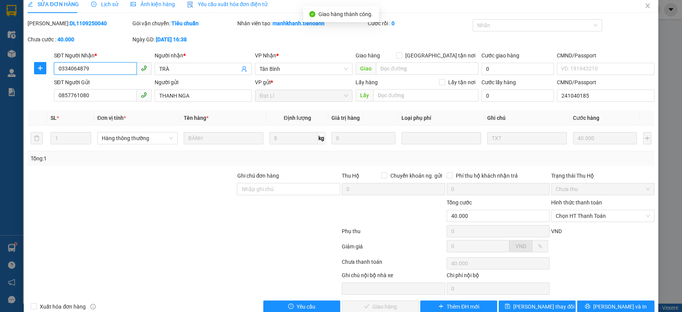
scroll to position [23, 0]
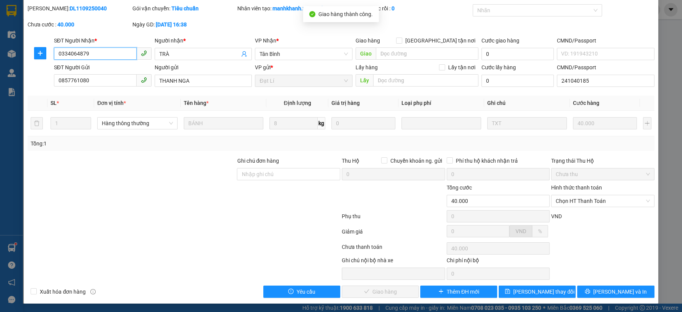
drag, startPoint x: 608, startPoint y: 201, endPoint x: 602, endPoint y: 211, distance: 11.3
click at [607, 205] on span "Chọn HT Thanh Toán" at bounding box center [603, 200] width 94 height 11
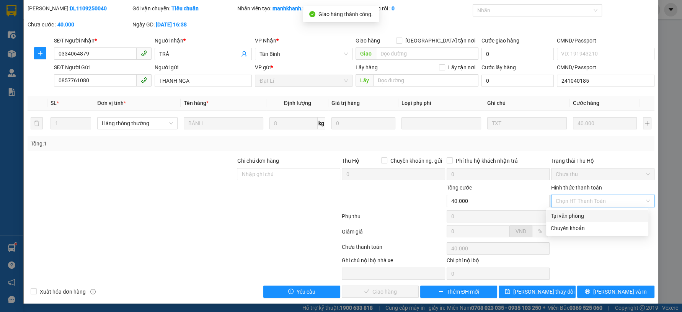
click at [601, 211] on div "Tại văn phòng" at bounding box center [597, 216] width 102 height 12
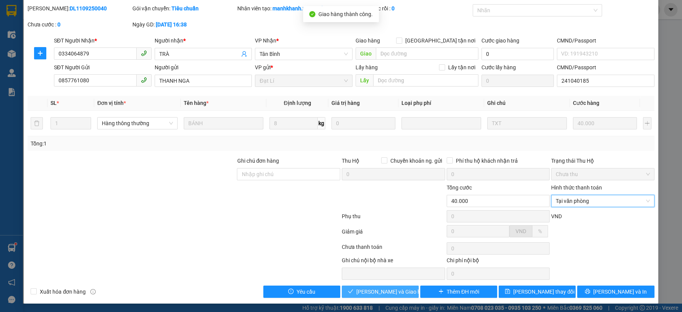
click at [390, 289] on span "Lưu và Giao hàng" at bounding box center [394, 292] width 74 height 8
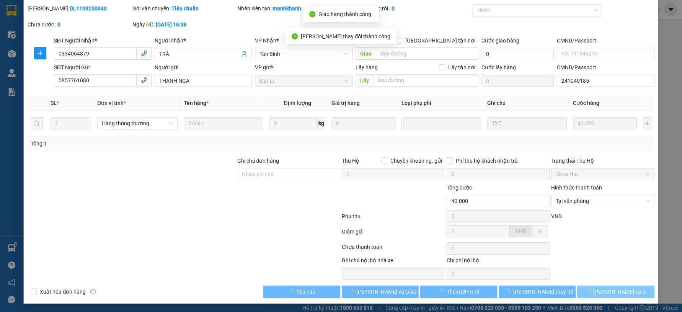
click at [593, 296] on button "Lưu và In" at bounding box center [615, 292] width 77 height 12
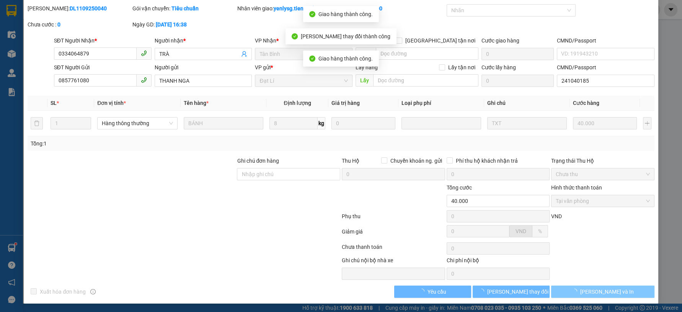
click at [593, 293] on span "Lưu và In" at bounding box center [608, 292] width 54 height 8
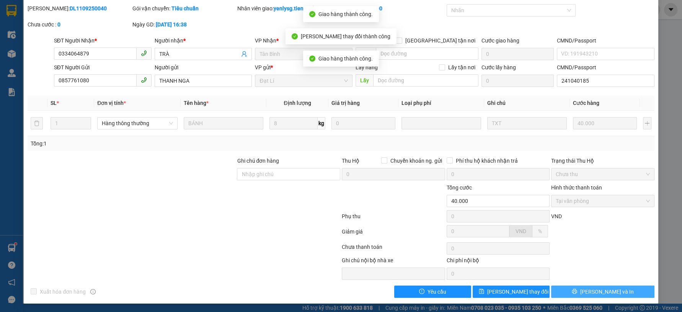
click at [594, 292] on span "Lưu và In" at bounding box center [608, 292] width 54 height 8
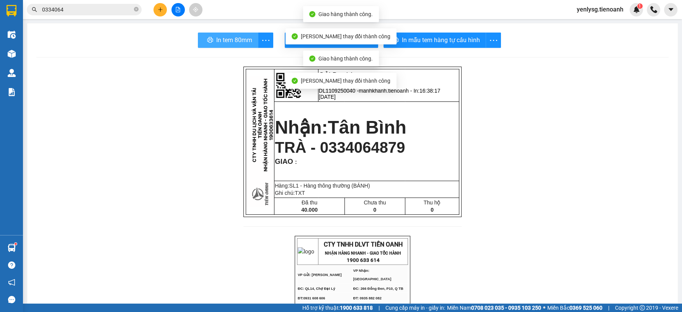
click at [249, 43] on span "In tem 80mm" at bounding box center [234, 40] width 36 height 10
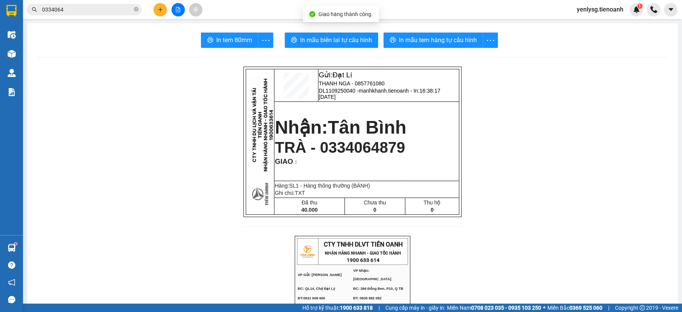
click at [162, 12] on button at bounding box center [160, 9] width 13 height 13
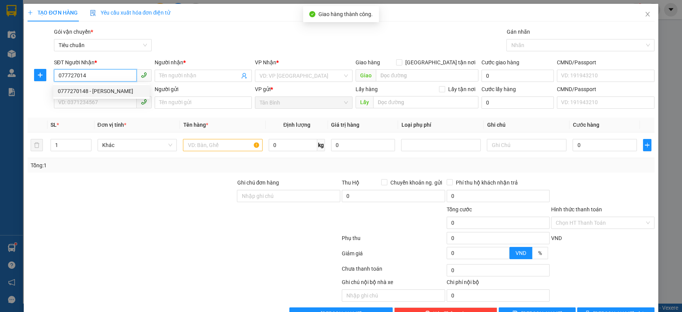
click at [108, 88] on div "0777270148 - C THẢO" at bounding box center [101, 91] width 87 height 8
click at [144, 139] on div "Hàng thông thường" at bounding box center [137, 145] width 80 height 12
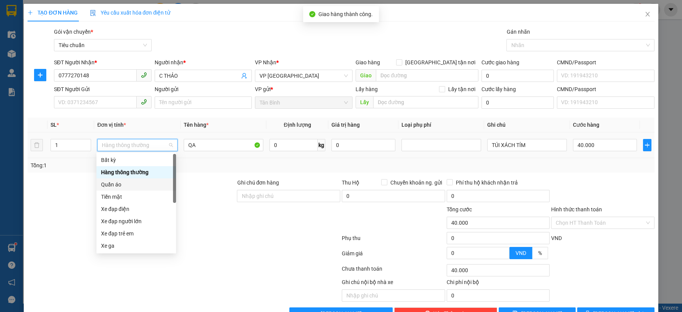
click at [108, 185] on div "Quần áo" at bounding box center [136, 184] width 70 height 8
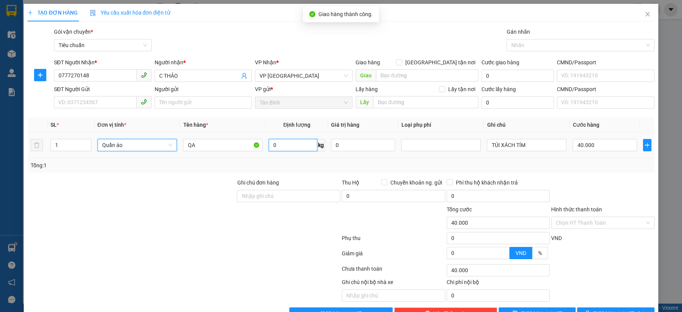
click at [284, 147] on input "0" at bounding box center [293, 145] width 49 height 12
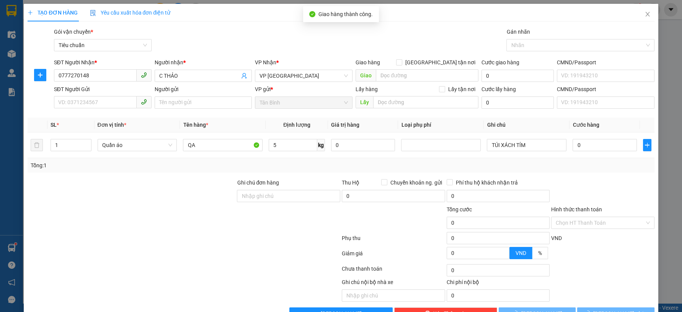
click at [309, 165] on div "Tổng: 1" at bounding box center [341, 165] width 621 height 8
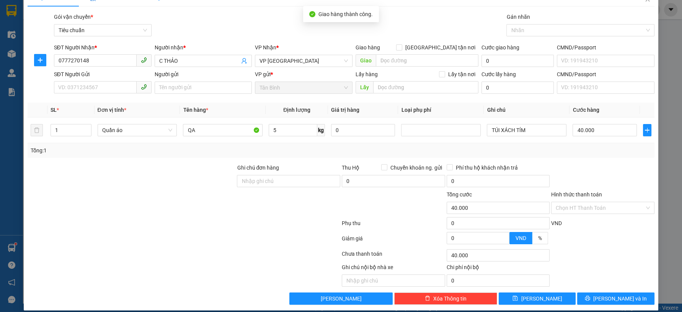
scroll to position [22, 0]
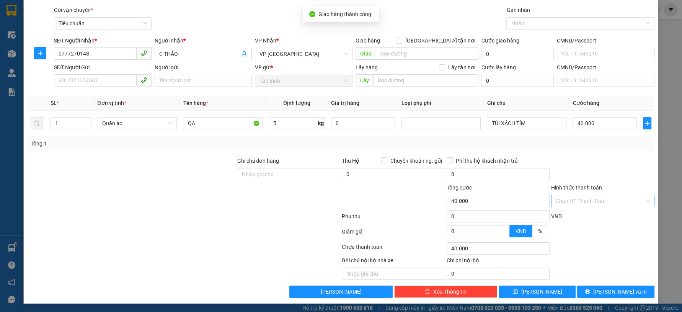
drag, startPoint x: 578, startPoint y: 197, endPoint x: 576, endPoint y: 206, distance: 9.1
click at [577, 199] on input "Hình thức thanh toán" at bounding box center [600, 200] width 89 height 11
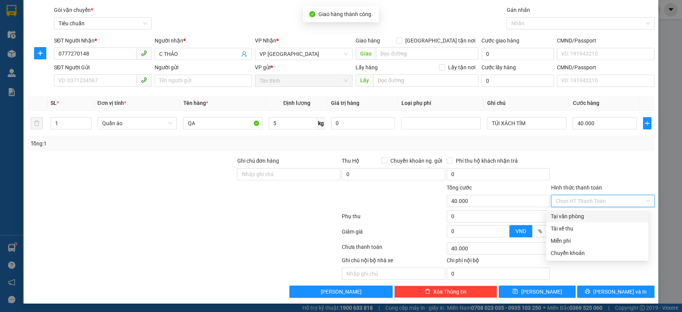
click at [571, 216] on div "Tại văn phòng" at bounding box center [597, 216] width 93 height 8
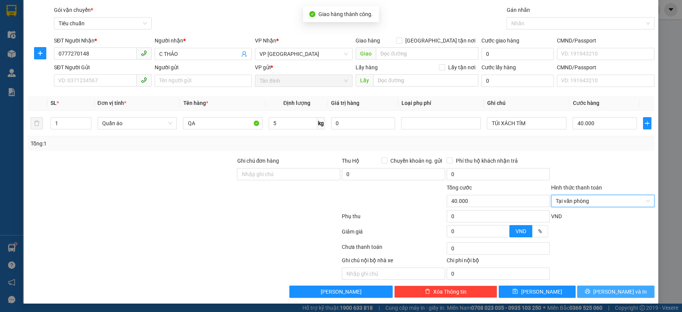
click at [588, 289] on button "Lưu và In" at bounding box center [615, 292] width 77 height 12
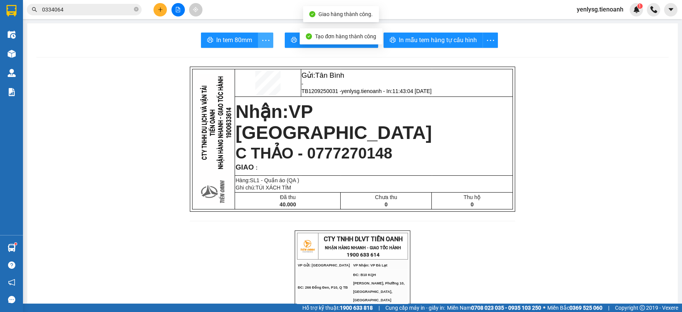
click at [265, 34] on button "button" at bounding box center [265, 40] width 15 height 15
click at [286, 38] on button "In mẫu biên lai tự cấu hình" at bounding box center [331, 40] width 93 height 15
click at [469, 44] on span "In mẫu tem hàng tự cấu hình" at bounding box center [438, 40] width 78 height 10
click at [157, 10] on button at bounding box center [160, 9] width 13 height 13
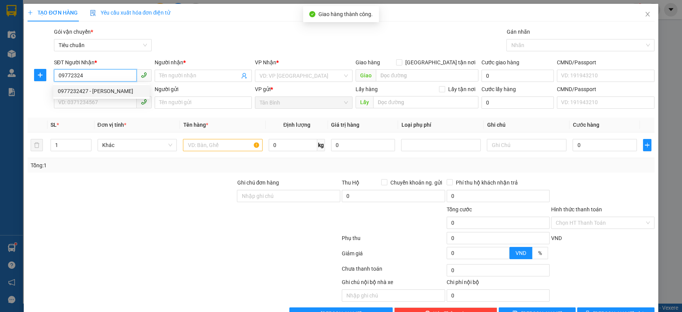
drag, startPoint x: 112, startPoint y: 95, endPoint x: 116, endPoint y: 93, distance: 4.6
click at [113, 95] on div "0977232427 - VY" at bounding box center [101, 91] width 87 height 8
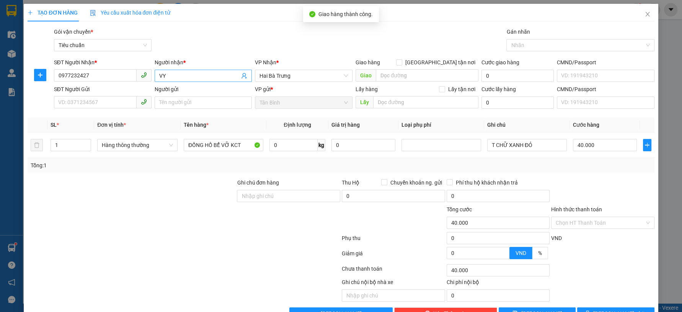
click at [159, 76] on input "VY" at bounding box center [199, 76] width 81 height 8
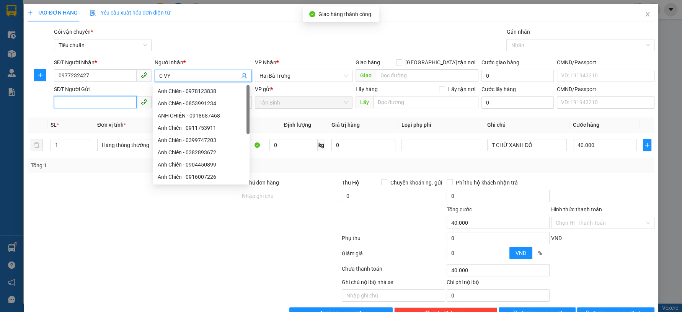
click at [106, 96] on input "SĐT Người Gửi" at bounding box center [95, 102] width 83 height 12
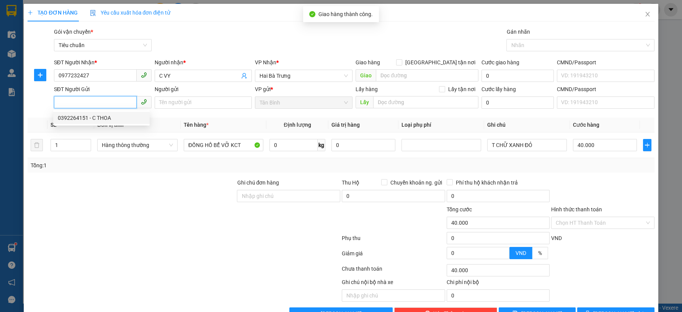
click at [100, 118] on div "0392264151 - C THOA" at bounding box center [101, 118] width 87 height 8
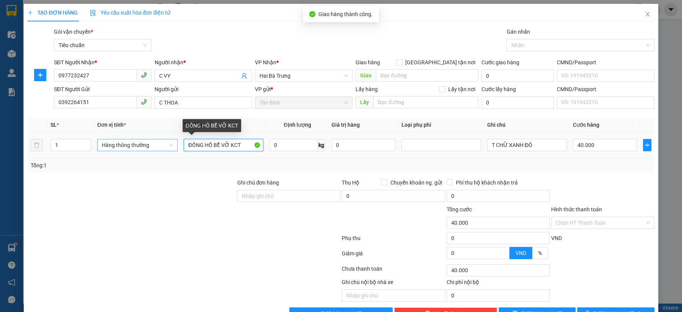
drag, startPoint x: 212, startPoint y: 149, endPoint x: 98, endPoint y: 145, distance: 113.8
click at [108, 149] on tr "1 Hàng thông thường ĐỒNG HỒ BỂ VỠ KCT 0 kg 0 T CHỮ XANH ĐỎ 40.000" at bounding box center [341, 145] width 627 height 26
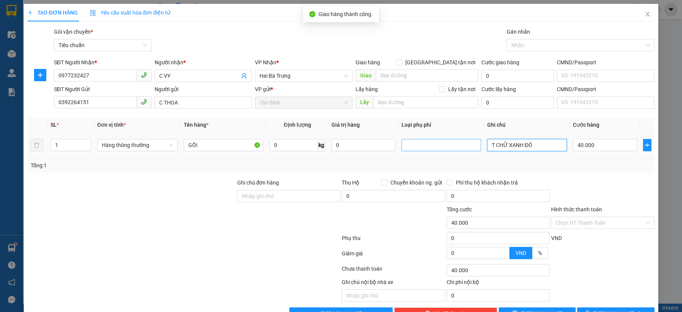
drag, startPoint x: 535, startPoint y: 149, endPoint x: 475, endPoint y: 149, distance: 59.4
click at [476, 149] on tr "1 Hàng thông thường GỐI 0 kg 0 T CHỮ XANH ĐỎ 40.000" at bounding box center [341, 145] width 627 height 26
drag, startPoint x: 492, startPoint y: 146, endPoint x: 522, endPoint y: 145, distance: 30.3
click at [522, 145] on input "T BTRAWSN" at bounding box center [527, 145] width 80 height 12
click at [567, 223] on input "Hình thức thanh toán" at bounding box center [600, 222] width 89 height 11
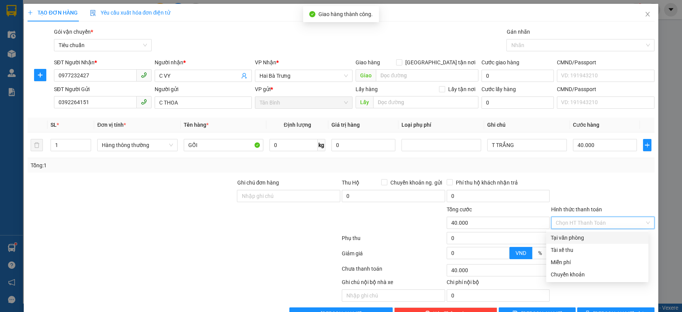
click at [572, 236] on div "Tại văn phòng" at bounding box center [597, 238] width 93 height 8
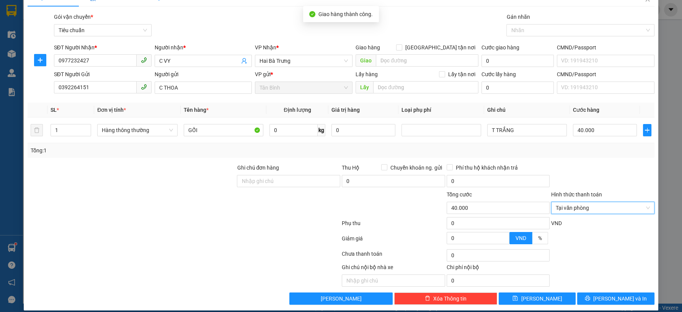
scroll to position [22, 0]
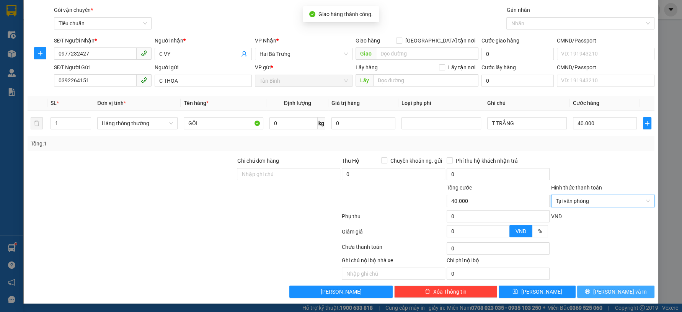
click at [597, 286] on button "Lưu và In" at bounding box center [615, 292] width 77 height 12
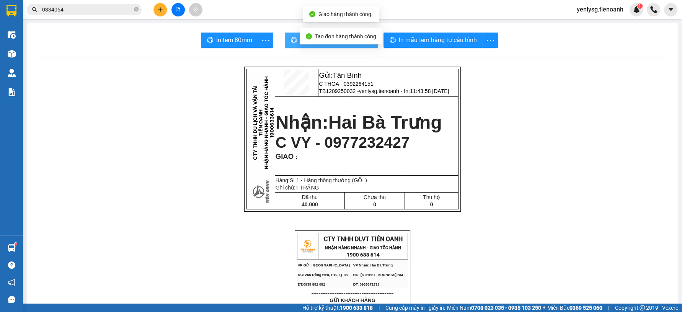
click at [285, 44] on button "In mẫu biên lai tự cấu hình" at bounding box center [331, 40] width 93 height 15
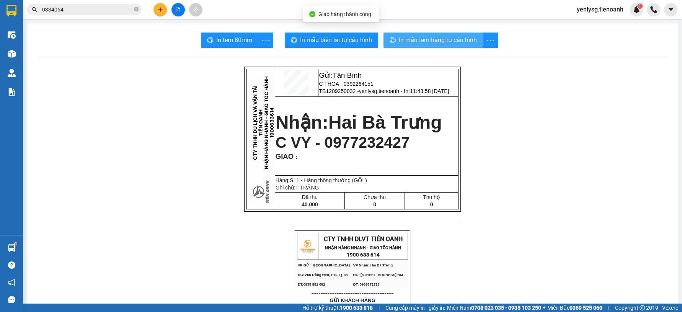
click at [443, 44] on span "In mẫu tem hàng tự cấu hình" at bounding box center [438, 40] width 78 height 10
click at [114, 17] on div "Kết quả tìm kiếm ( 1 ) Bộ lọc Mã ĐH Trạng thái Món hàng Thu hộ Tổng cước Chưa c…" at bounding box center [341, 9] width 682 height 19
click at [113, 14] on span "0334064" at bounding box center [84, 9] width 115 height 11
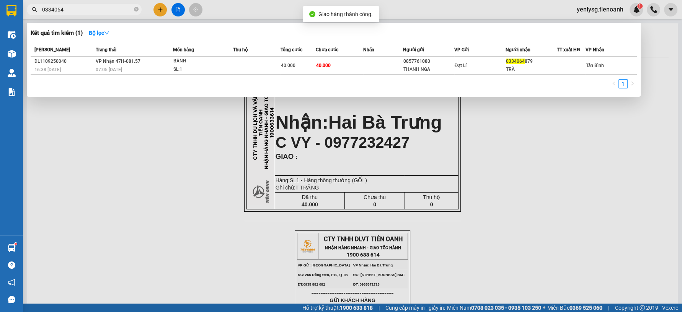
click at [113, 10] on input "0334064" at bounding box center [87, 9] width 90 height 8
click at [110, 3] on div at bounding box center [341, 156] width 682 height 312
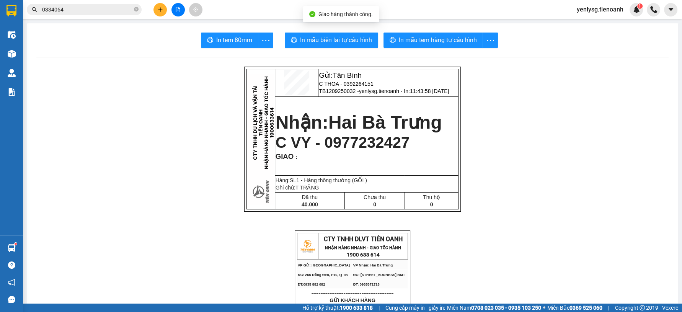
click at [110, 3] on div "Kết quả tìm kiếm ( 1 ) Bộ lọc Mã ĐH Trạng thái Món hàng Thu hộ Tổng cước Chưa c…" at bounding box center [74, 9] width 149 height 13
click at [114, 8] on input "0334064" at bounding box center [87, 9] width 90 height 8
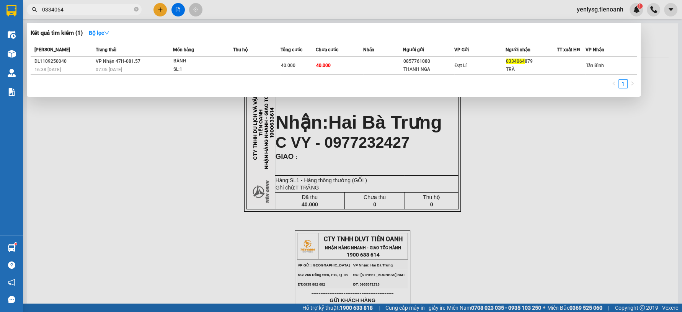
click at [114, 8] on input "0334064" at bounding box center [87, 9] width 90 height 8
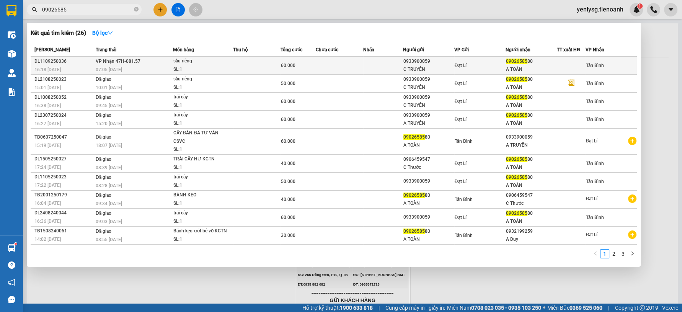
click at [167, 66] on div "07:05 - 12/09" at bounding box center [134, 69] width 77 height 8
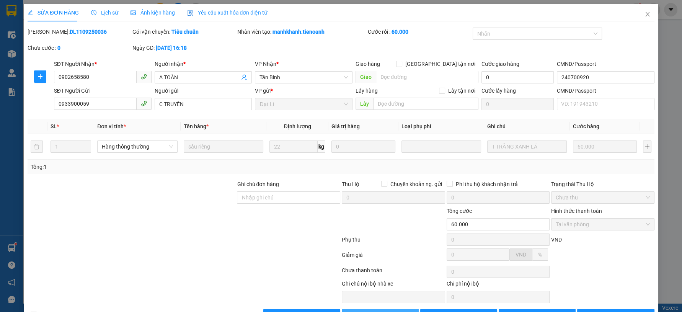
click at [356, 309] on button "Giao hàng" at bounding box center [380, 315] width 77 height 12
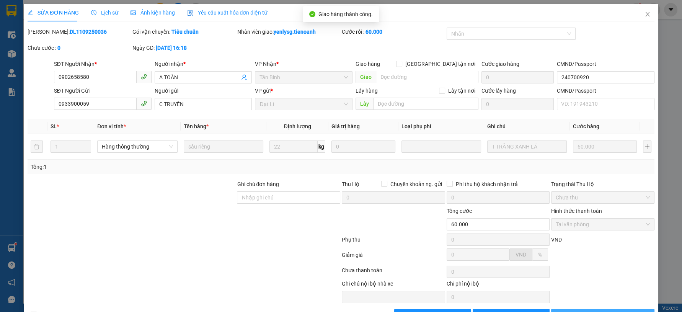
click at [630, 309] on button "Lưu và In" at bounding box center [602, 315] width 103 height 12
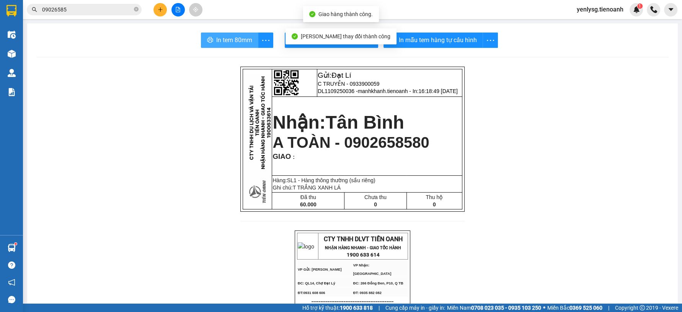
click at [230, 39] on span "In tem 80mm" at bounding box center [234, 40] width 36 height 10
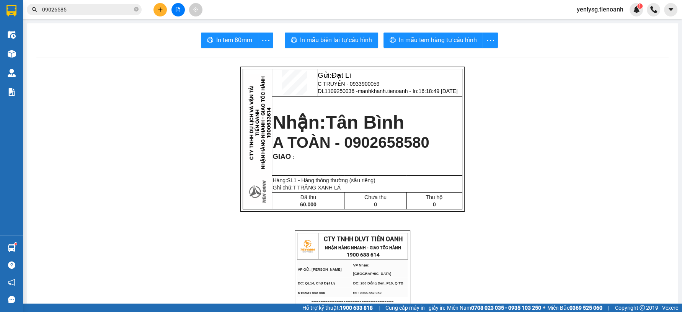
click at [109, 7] on input "09026585" at bounding box center [87, 9] width 90 height 8
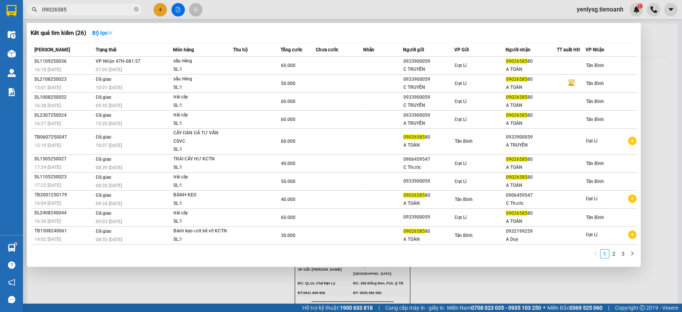
click at [160, 9] on div at bounding box center [341, 156] width 682 height 312
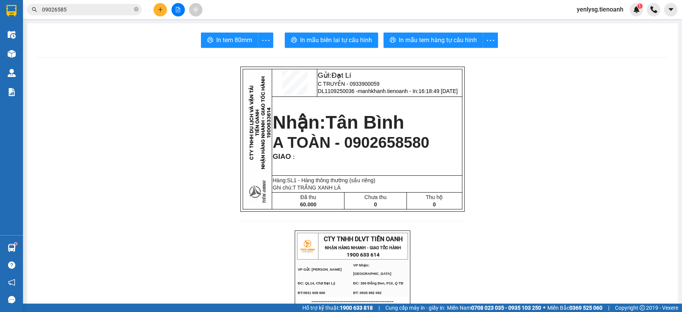
click at [160, 9] on icon "plus" at bounding box center [160, 9] width 5 height 5
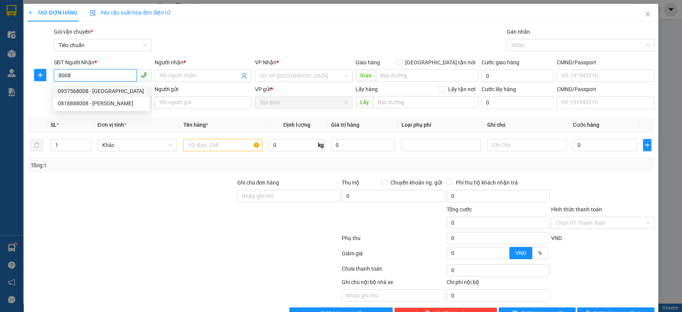
click at [126, 85] on div "0937568008 - NHẬT TÂN" at bounding box center [101, 91] width 96 height 12
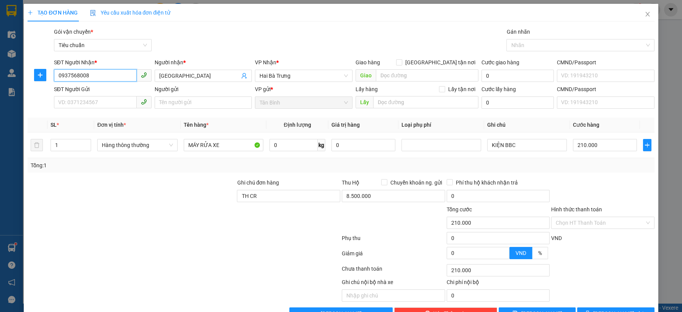
click at [111, 76] on input "0937568008" at bounding box center [95, 75] width 83 height 12
click at [111, 74] on input "0937568008" at bounding box center [95, 75] width 83 height 12
click at [119, 102] on div "0818888008 - C LAN" at bounding box center [101, 103] width 87 height 8
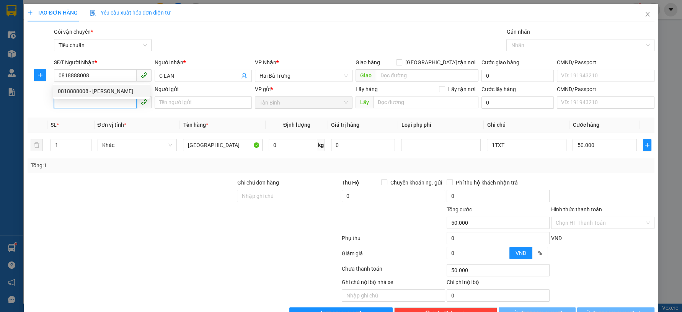
click at [118, 102] on input "SĐT Người Gửi" at bounding box center [95, 102] width 83 height 12
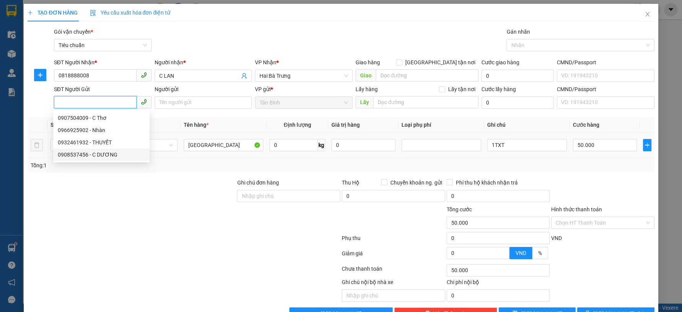
click at [119, 154] on div "0908537456 - C DƯƠNG" at bounding box center [101, 154] width 87 height 8
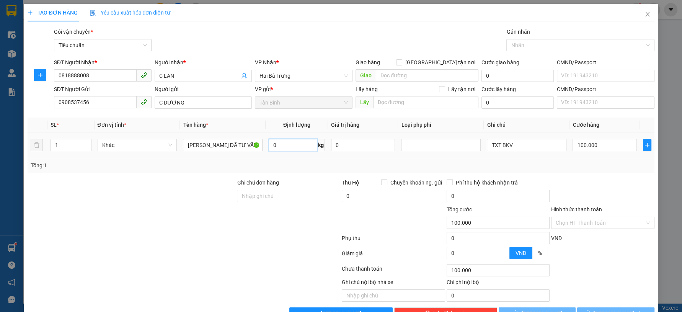
click at [283, 149] on input "0" at bounding box center [293, 145] width 49 height 12
click at [280, 158] on div "Tổng: 1" at bounding box center [341, 165] width 627 height 15
click at [583, 149] on input "113.200" at bounding box center [605, 145] width 64 height 12
click at [608, 309] on span "Lưu và In" at bounding box center [621, 313] width 54 height 8
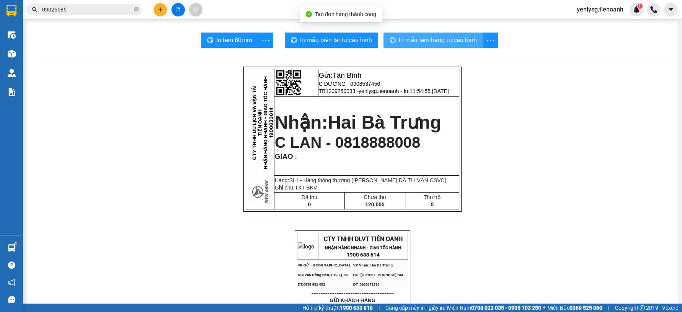
click at [386, 43] on button "In mẫu tem hàng tự cấu hình" at bounding box center [434, 40] width 100 height 15
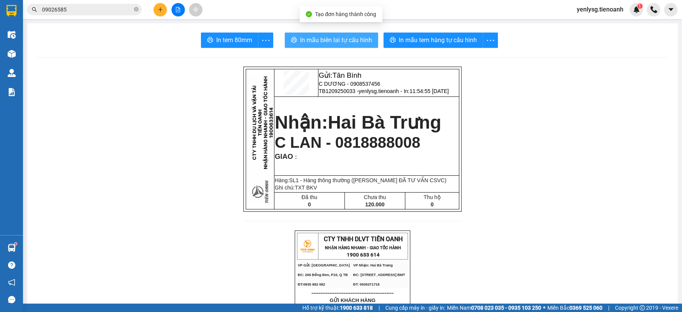
click at [357, 34] on button "In mẫu biên lai tự cấu hình" at bounding box center [331, 40] width 93 height 15
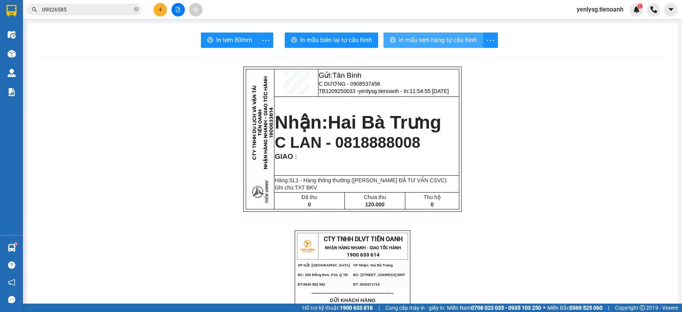
click at [442, 42] on span "In mẫu tem hàng tự cấu hình" at bounding box center [438, 40] width 78 height 10
click at [80, 8] on input "09026585" at bounding box center [87, 9] width 90 height 8
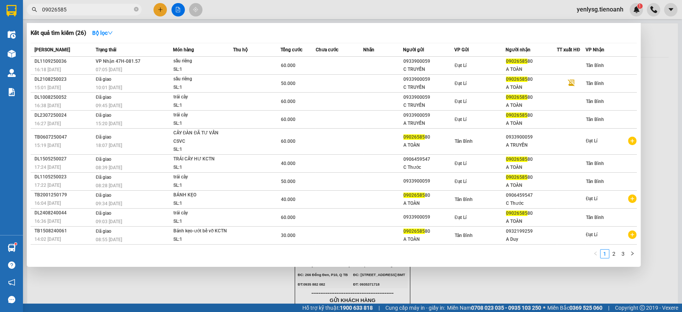
click at [80, 8] on input "09026585" at bounding box center [87, 9] width 90 height 8
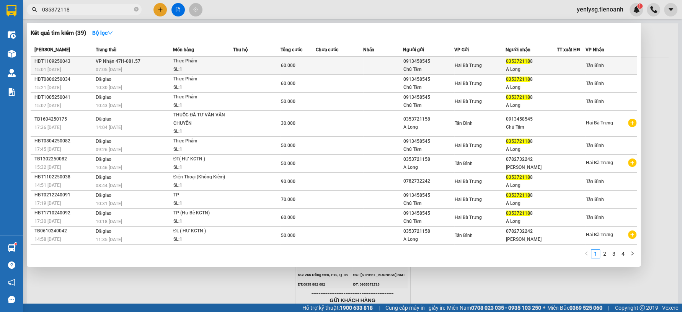
click at [291, 68] on span "60.000" at bounding box center [288, 65] width 15 height 5
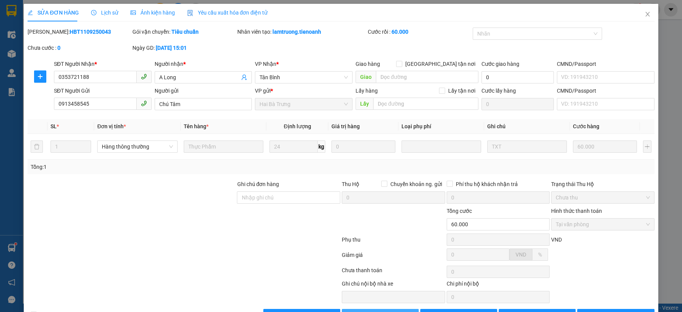
click at [369, 309] on button "Giao hàng" at bounding box center [380, 315] width 77 height 12
click at [368, 309] on button "Giao hàng" at bounding box center [380, 315] width 77 height 12
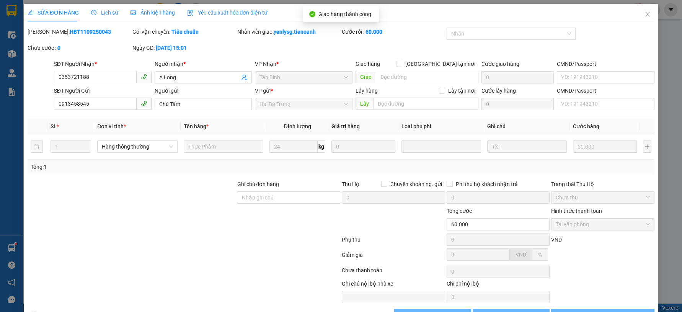
click at [597, 309] on div "Lưu và In" at bounding box center [603, 315] width 105 height 12
click at [598, 311] on span "Lưu và In" at bounding box center [608, 315] width 54 height 8
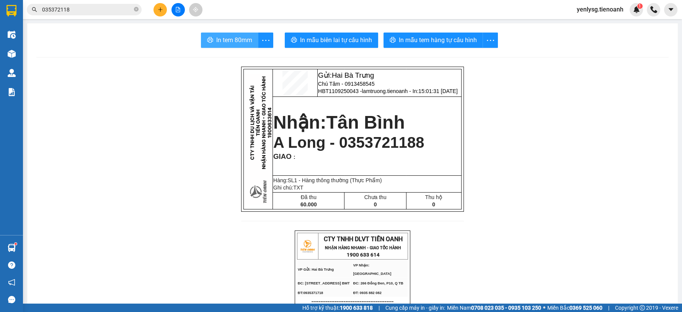
click at [219, 43] on span "In tem 80mm" at bounding box center [234, 40] width 36 height 10
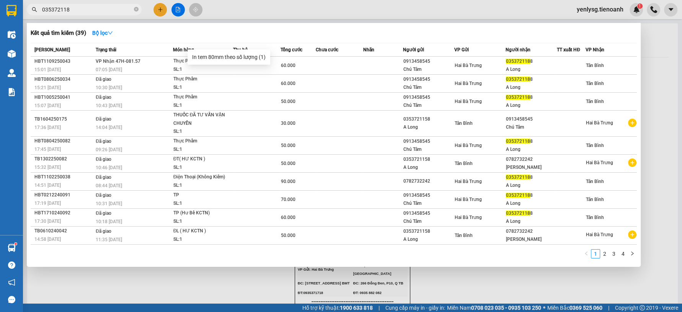
click at [121, 8] on input "035372118" at bounding box center [87, 9] width 90 height 8
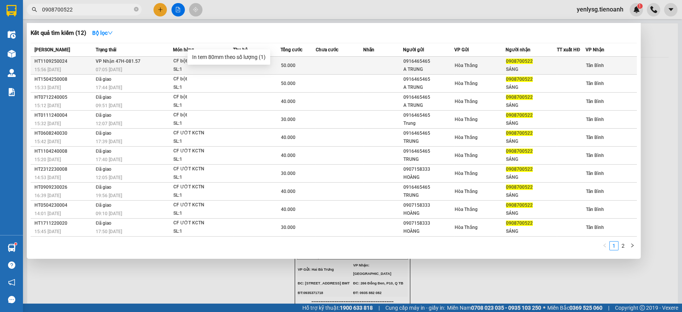
click at [451, 64] on div "0916465465" at bounding box center [429, 61] width 51 height 8
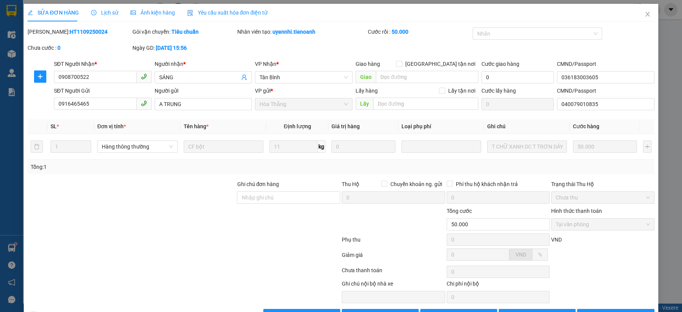
click at [400, 309] on div "Giao hàng" at bounding box center [380, 315] width 78 height 12
click at [403, 309] on button "Giao hàng" at bounding box center [380, 315] width 77 height 12
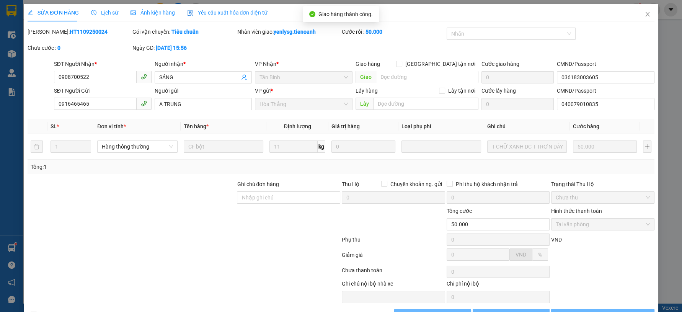
click at [596, 311] on span "Lưu và In" at bounding box center [608, 315] width 54 height 8
drag, startPoint x: 574, startPoint y: 288, endPoint x: 563, endPoint y: 288, distance: 11.5
click at [575, 309] on button "Lưu và In" at bounding box center [602, 315] width 103 height 12
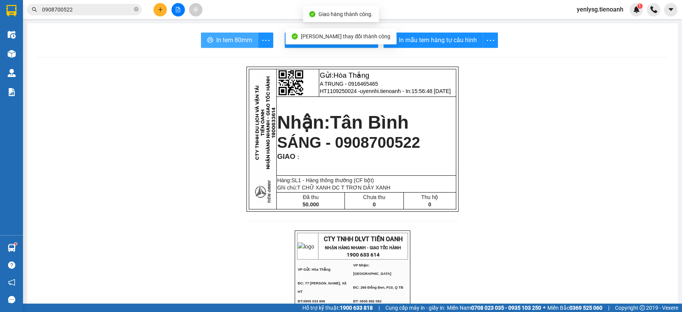
click at [216, 43] on span "In tem 80mm" at bounding box center [234, 40] width 36 height 10
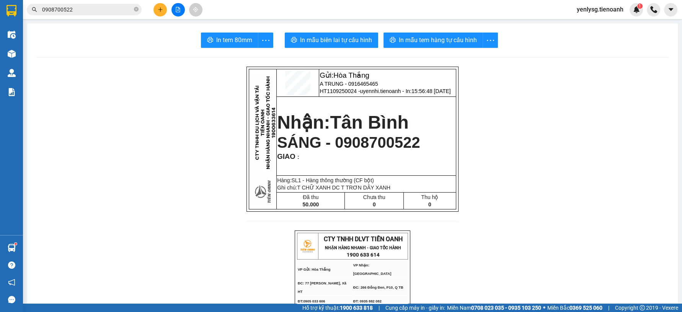
click at [435, 183] on p "Hàng:SL 1 - Hàng thông thường (CF bột)" at bounding box center [366, 180] width 178 height 6
click at [128, 7] on input "0908700522" at bounding box center [87, 9] width 90 height 8
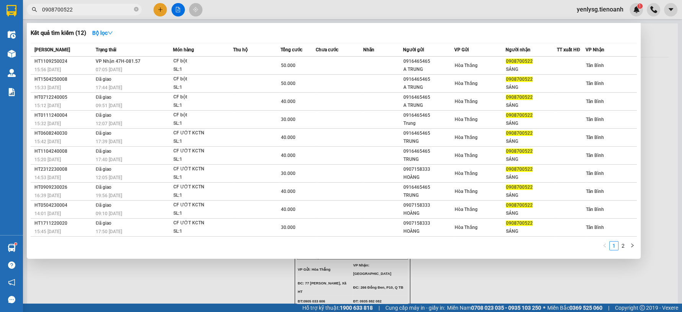
click at [128, 7] on input "0908700522" at bounding box center [87, 9] width 90 height 8
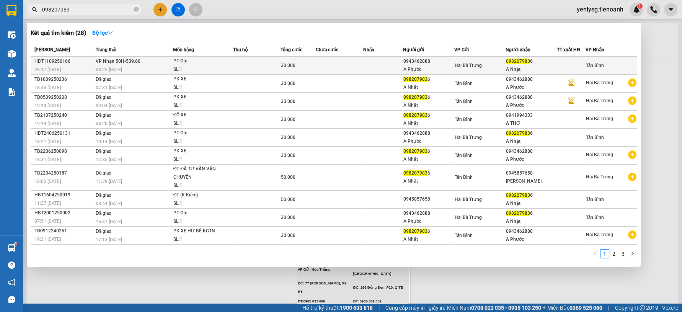
click at [260, 59] on td at bounding box center [256, 66] width 47 height 18
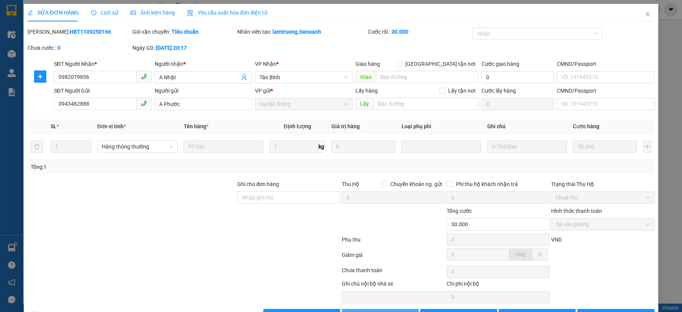
click at [372, 309] on button "Giao hàng" at bounding box center [380, 315] width 77 height 12
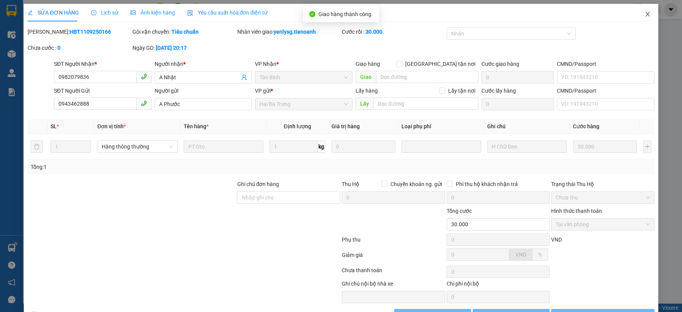
click at [643, 24] on span "Close" at bounding box center [647, 14] width 21 height 21
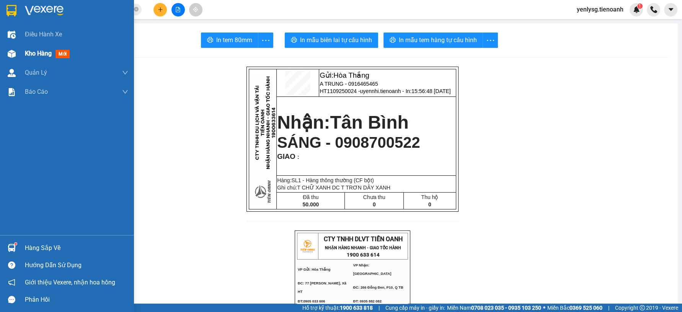
click at [2, 57] on div "Kho hàng mới" at bounding box center [67, 53] width 134 height 19
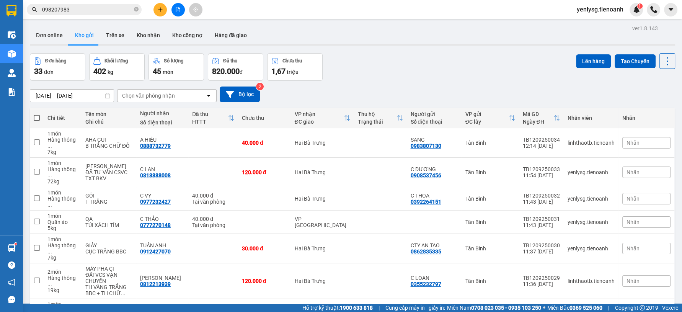
click at [113, 7] on input "098207983" at bounding box center [87, 9] width 90 height 8
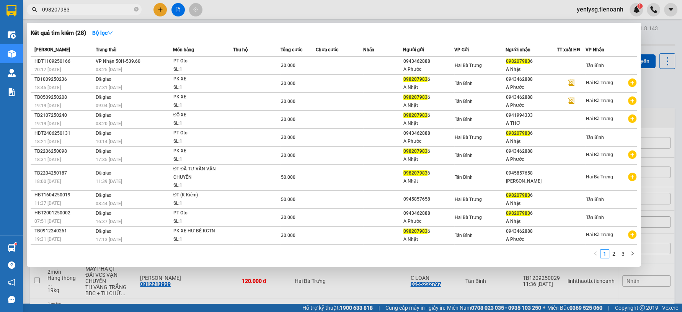
click at [113, 7] on input "098207983" at bounding box center [87, 9] width 90 height 8
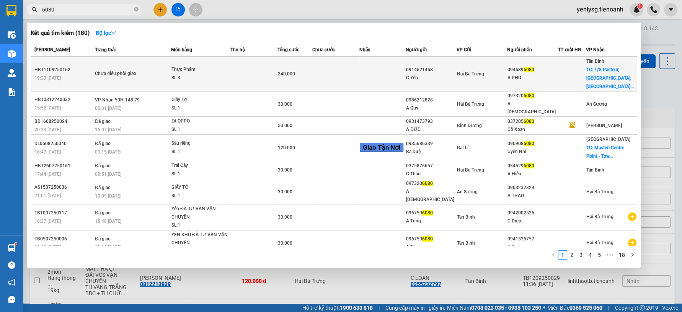
click at [153, 70] on span "Chưa điều phối giao" at bounding box center [133, 74] width 76 height 8
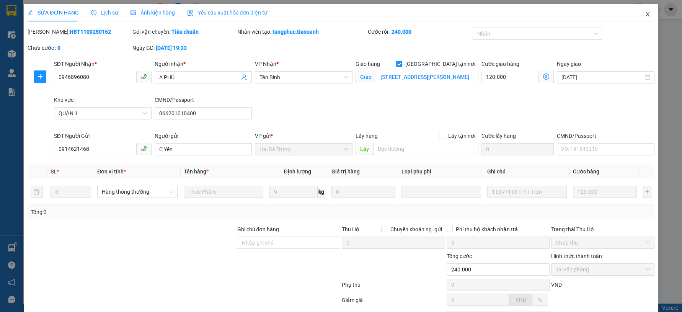
click at [637, 15] on span "Close" at bounding box center [647, 14] width 21 height 21
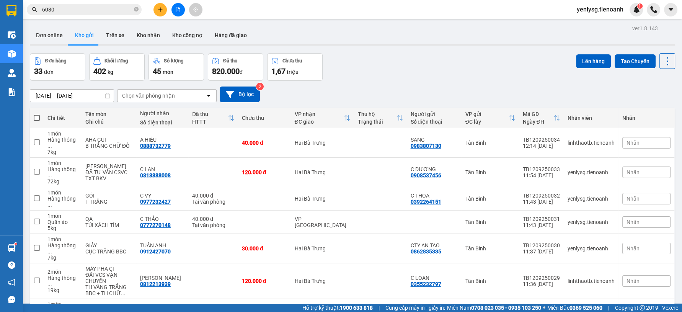
click at [99, 6] on input "6080" at bounding box center [87, 9] width 90 height 8
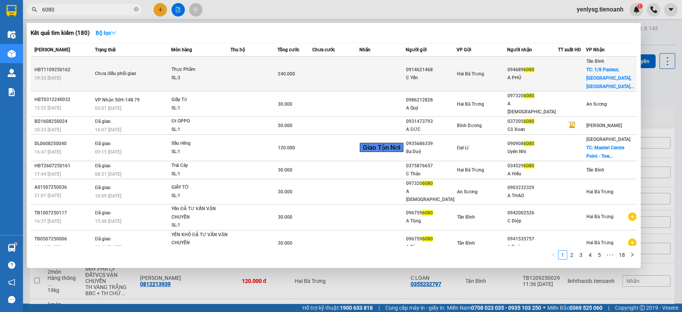
click at [108, 77] on td "Chưa điều phối giao" at bounding box center [132, 74] width 78 height 35
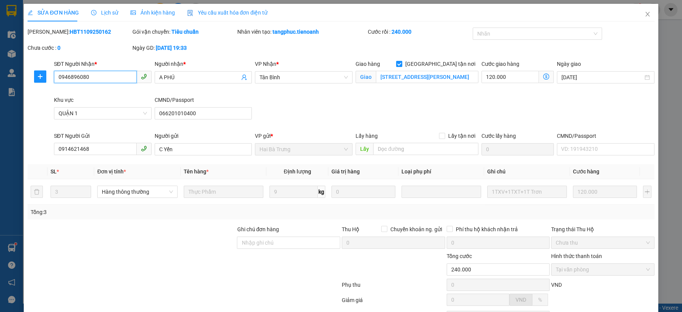
click at [108, 77] on input "0946896080" at bounding box center [95, 77] width 83 height 12
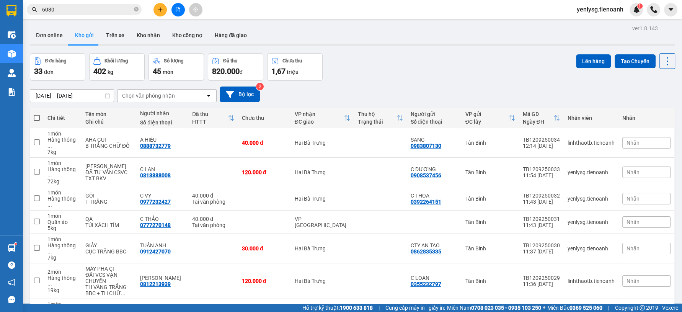
click at [109, 14] on span "6080" at bounding box center [84, 9] width 115 height 11
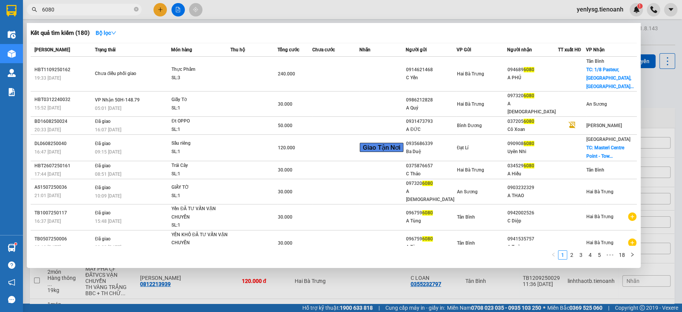
click at [109, 11] on input "6080" at bounding box center [87, 9] width 90 height 8
paste input "094689"
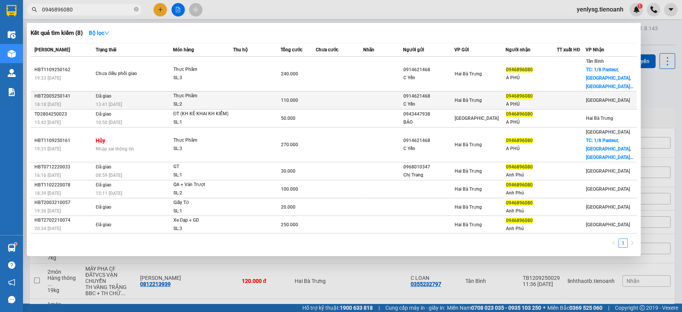
click at [141, 92] on td "Đã giao 13:41 - 21/05" at bounding box center [133, 101] width 79 height 18
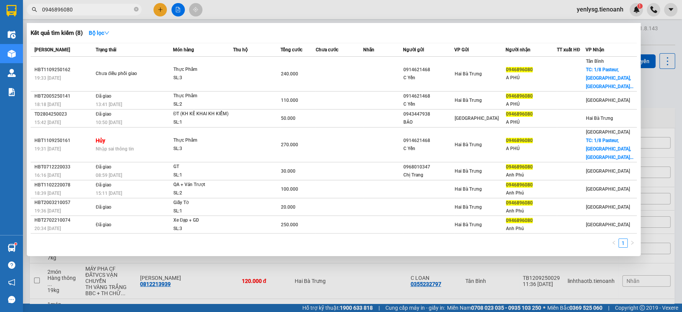
click at [125, 10] on input "0946896080" at bounding box center [87, 9] width 90 height 8
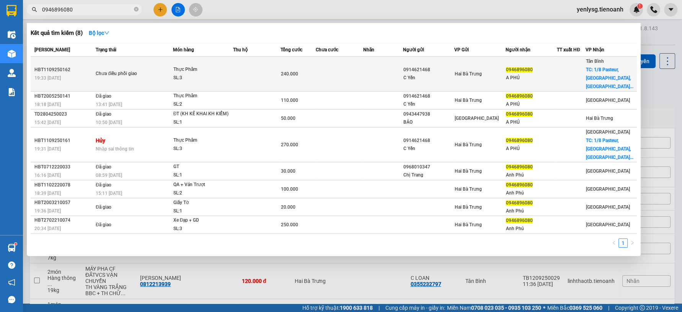
click at [152, 70] on div "Chưa điều phối giao" at bounding box center [124, 74] width 57 height 8
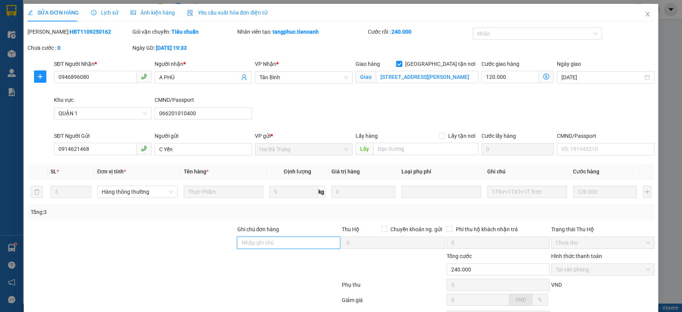
click at [268, 247] on input "Ghi chú đơn hàng" at bounding box center [288, 243] width 103 height 12
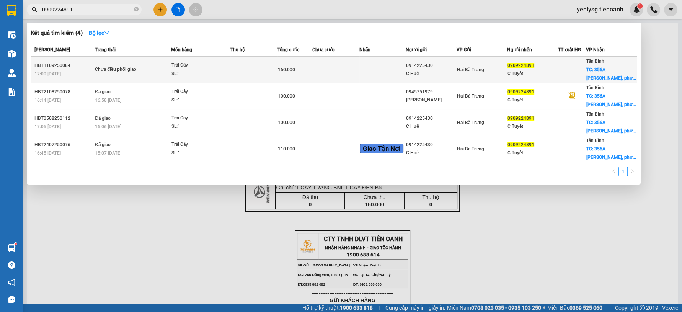
type input "0909224891"
click at [404, 72] on td at bounding box center [383, 70] width 46 height 26
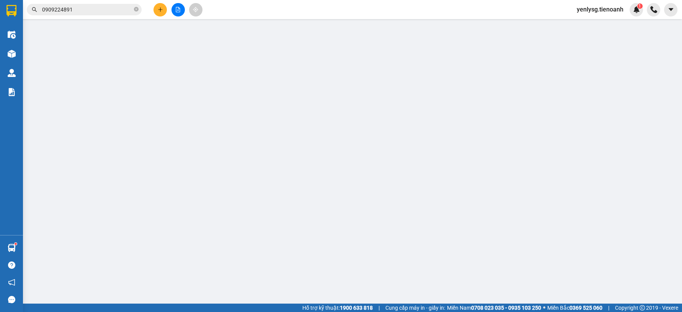
type input "0909224891"
type input "C Tuyết"
checkbox input "true"
type input "[STREET_ADDRESS][PERSON_NAME]"
type input "0914225430"
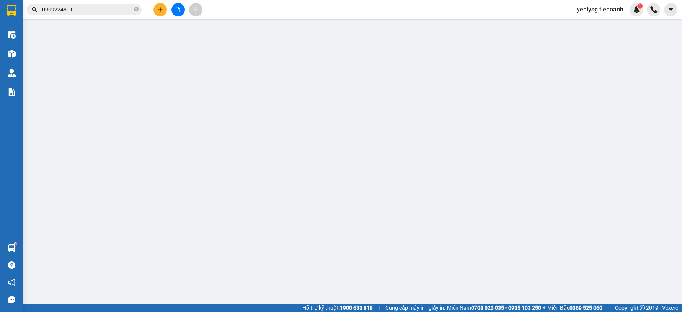
type input "C Huệ"
type input "160.000"
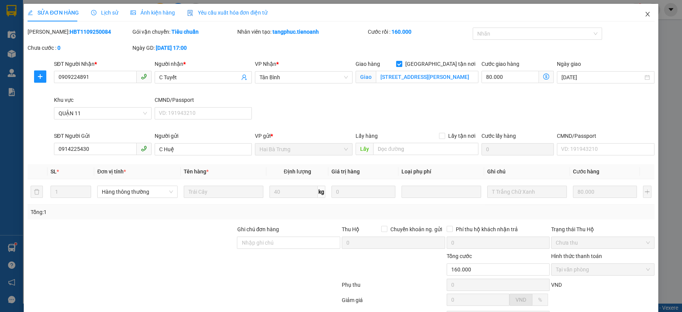
click at [648, 18] on span "Close" at bounding box center [647, 14] width 21 height 21
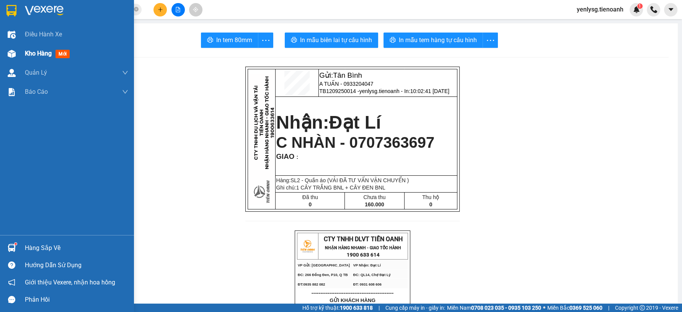
drag, startPoint x: 11, startPoint y: 48, endPoint x: 14, endPoint y: 52, distance: 5.2
click at [12, 49] on div at bounding box center [11, 53] width 13 height 13
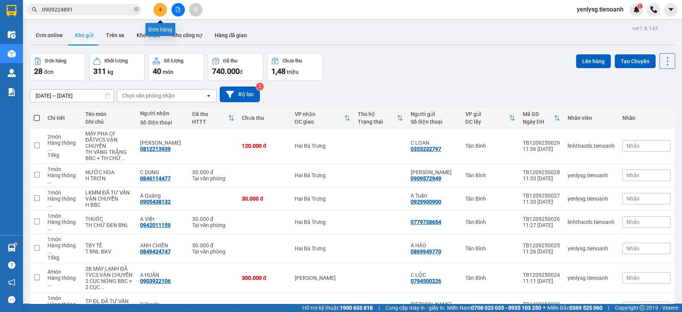
click at [162, 10] on icon "plus" at bounding box center [160, 9] width 4 height 0
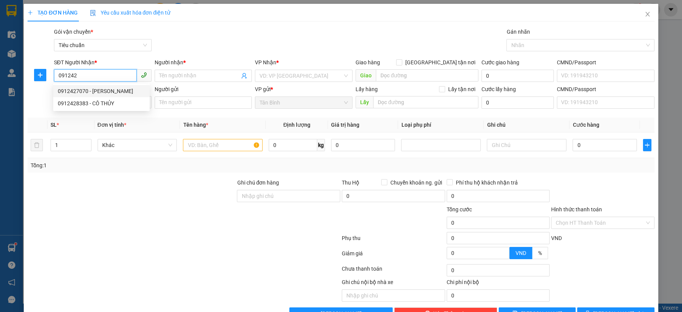
click at [104, 88] on div "0912427070 - TUẤN ANH" at bounding box center [101, 91] width 87 height 8
type input "0912427070"
type input "TUẤN ANH"
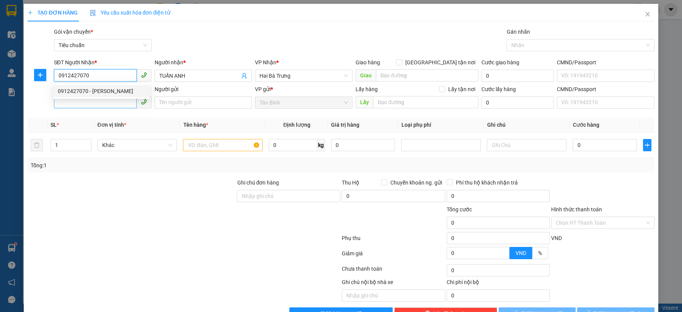
type input "0912427070"
click at [113, 101] on input "SĐT Người Gửi" at bounding box center [95, 102] width 83 height 12
type input "240.000"
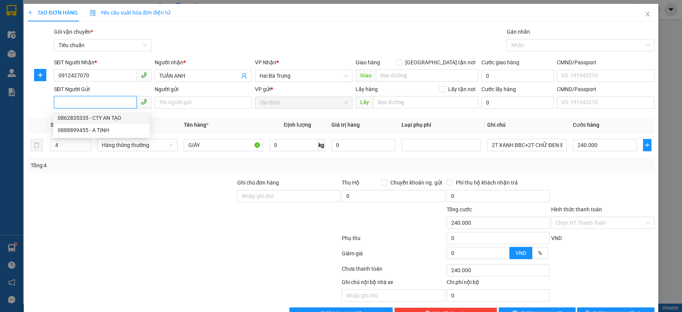
click at [127, 120] on div "0862835335 - CTY AN TẠO" at bounding box center [101, 118] width 87 height 8
type input "0862835335"
type input "CTY AN TẠO"
type input "0312816731"
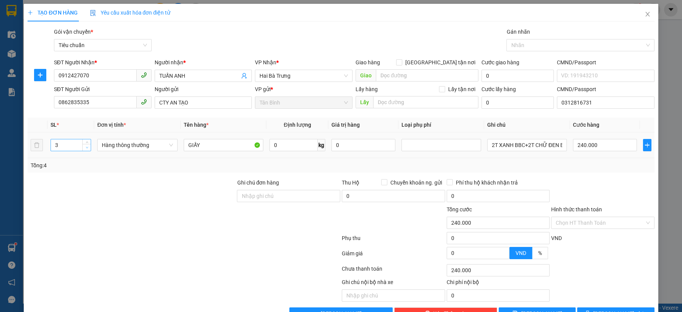
click at [83, 145] on span "Decrease Value" at bounding box center [86, 147] width 8 height 7
type input "1"
click at [83, 145] on span "Decrease Value" at bounding box center [86, 147] width 8 height 7
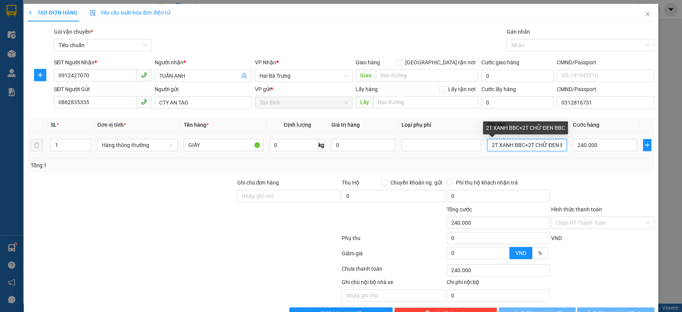
click at [504, 149] on input "2T XANH BBC+2T CHỮ ĐEN BBC" at bounding box center [527, 145] width 80 height 12
type input "0"
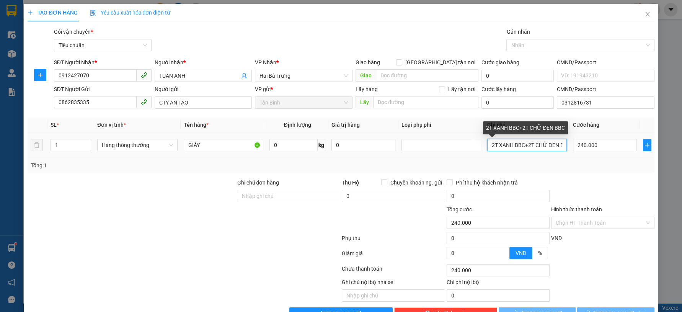
type input "0"
type input "CỤC TRẮNG BBC"
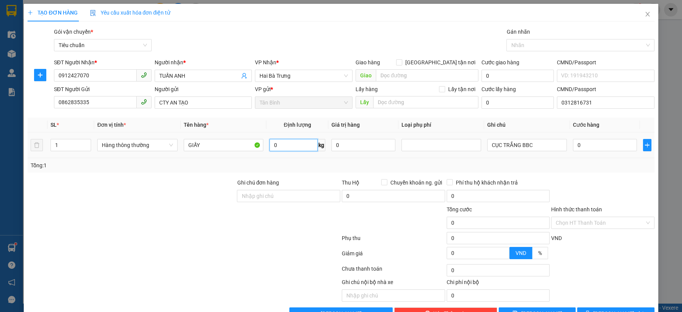
click at [285, 142] on input "0" at bounding box center [294, 145] width 49 height 12
type input "7"
click at [597, 170] on div "Tổng: 1" at bounding box center [341, 165] width 627 height 15
type input "40.000"
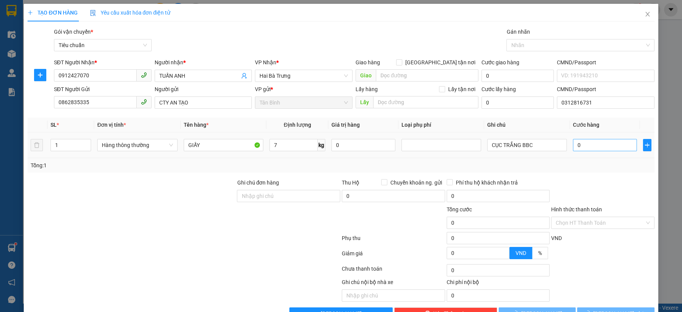
type input "40.000"
click at [596, 145] on input "40.000" at bounding box center [605, 145] width 64 height 12
type input "3"
type input "30"
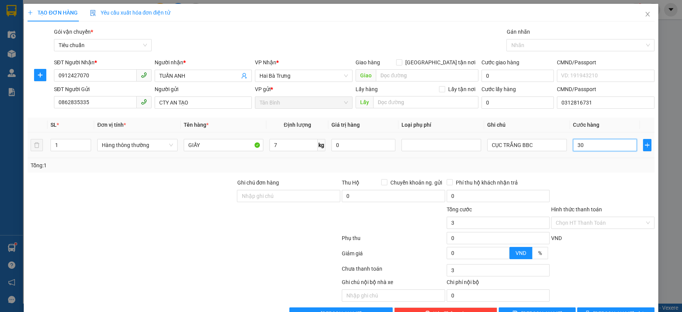
type input "30"
click at [597, 159] on div "Tổng: 1" at bounding box center [341, 165] width 627 height 15
type input "30.000"
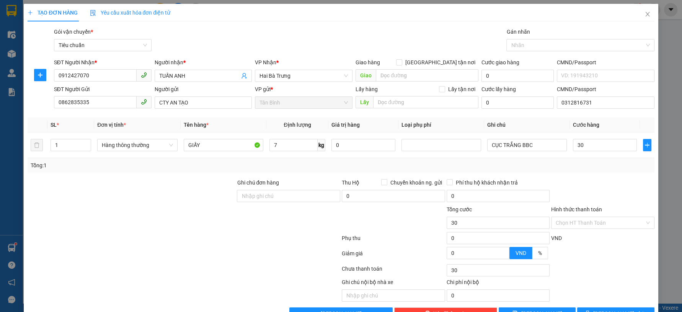
type input "30.000"
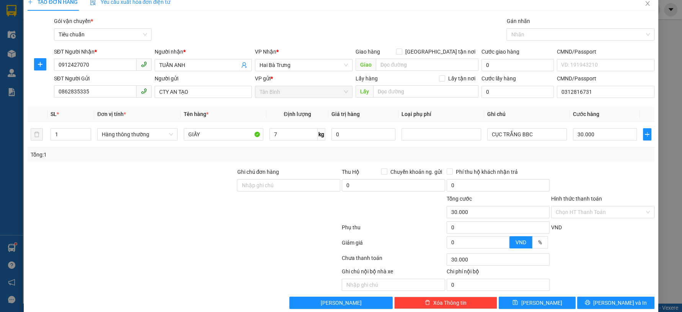
scroll to position [22, 0]
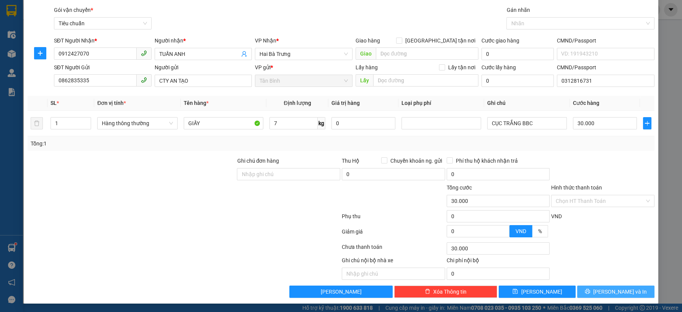
click at [588, 286] on button "[PERSON_NAME] và In" at bounding box center [615, 292] width 77 height 12
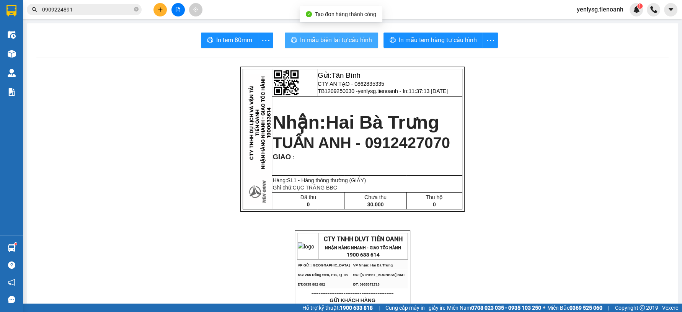
click at [342, 41] on span "In mẫu biên lai tự cấu hình" at bounding box center [336, 40] width 72 height 10
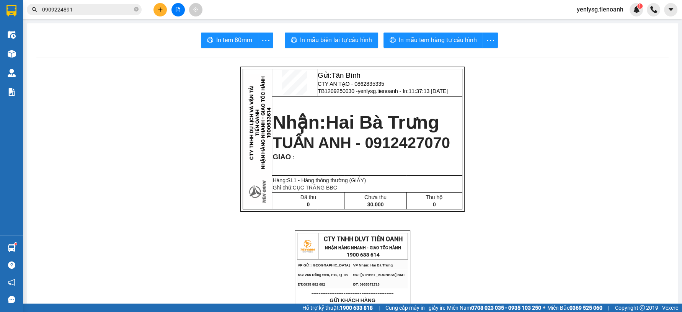
click at [443, 41] on span "In mẫu tem hàng tự cấu hình" at bounding box center [438, 40] width 78 height 10
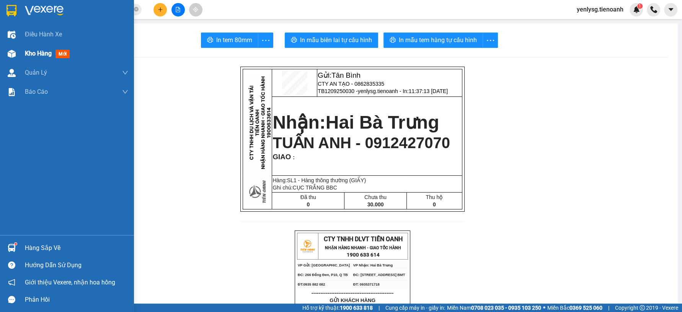
click at [7, 59] on div at bounding box center [11, 53] width 13 height 13
click at [8, 57] on img at bounding box center [12, 54] width 8 height 8
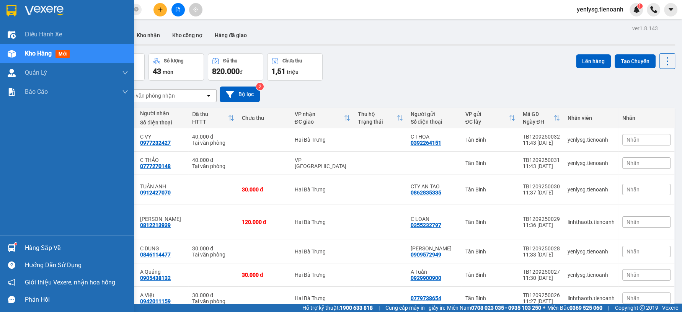
click at [16, 53] on div at bounding box center [11, 53] width 13 height 13
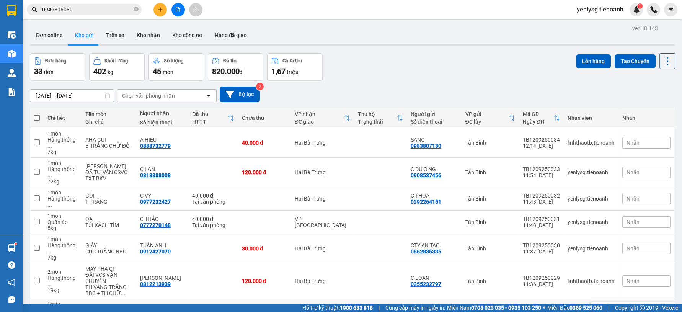
scroll to position [48, 0]
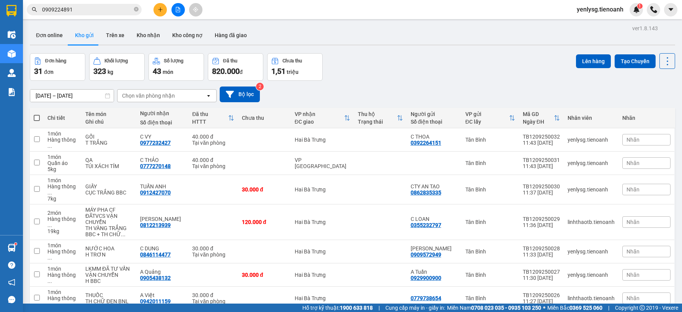
click at [589, 15] on div "yenlysg.tienoanh 1" at bounding box center [607, 9] width 72 height 13
click at [593, 12] on span "yenlysg.tienoanh" at bounding box center [600, 10] width 59 height 10
click at [599, 24] on span "Đăng xuất" at bounding box center [604, 24] width 43 height 8
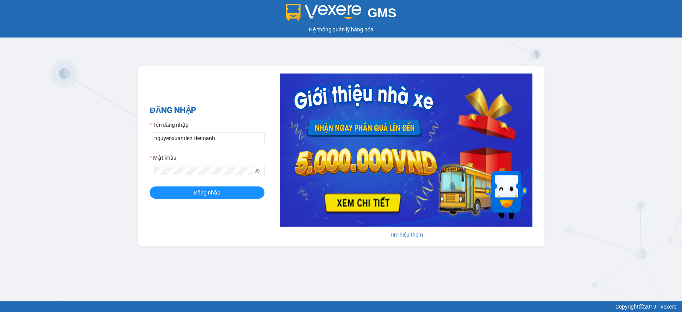
drag, startPoint x: 588, startPoint y: 11, endPoint x: 608, endPoint y: 125, distance: 115.8
click at [589, 11] on div "GMS" at bounding box center [341, 12] width 679 height 17
click at [608, 125] on div "GMS Hệ thống quản lý hàng hóa ĐĂNG NHẬP Tên đăng nhập nguyenxuantien.tienoanh M…" at bounding box center [341, 150] width 682 height 301
click at [258, 132] on input "nguyenxuantien.tienoanh" at bounding box center [207, 138] width 115 height 12
click at [253, 133] on input "nguyenxuantien.tienoanh" at bounding box center [207, 138] width 115 height 12
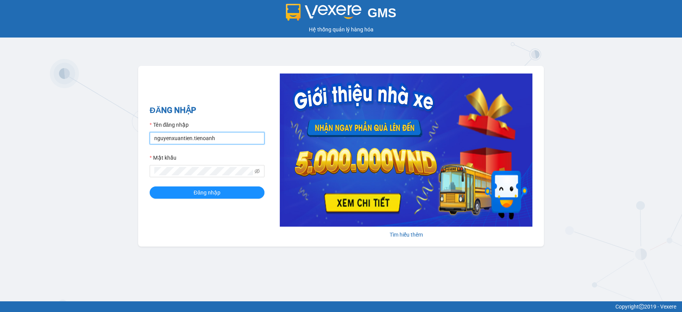
click at [253, 133] on input "nguyenxuantien.tienoanh" at bounding box center [207, 138] width 115 height 12
click at [253, 134] on input "nguyenxuantien.tienoanh" at bounding box center [207, 138] width 115 height 12
type input "yenlysg.tienoanh"
click at [150, 186] on button "Đăng nhập" at bounding box center [207, 192] width 115 height 12
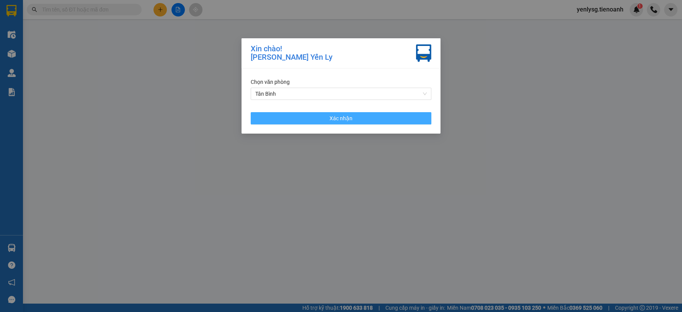
click at [412, 119] on button "Xác nhận" at bounding box center [341, 118] width 181 height 12
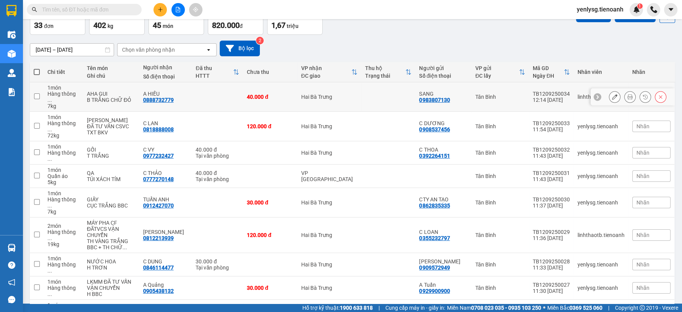
scroll to position [10, 0]
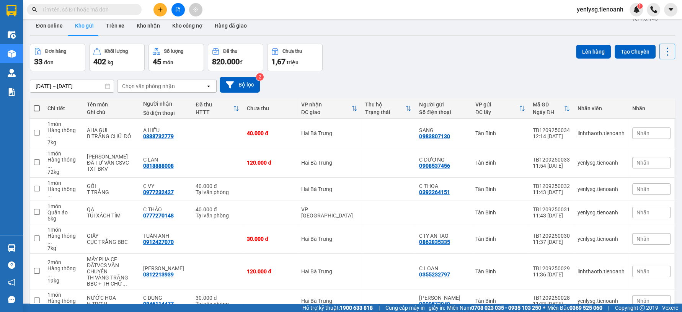
click at [175, 10] on button at bounding box center [178, 9] width 13 height 13
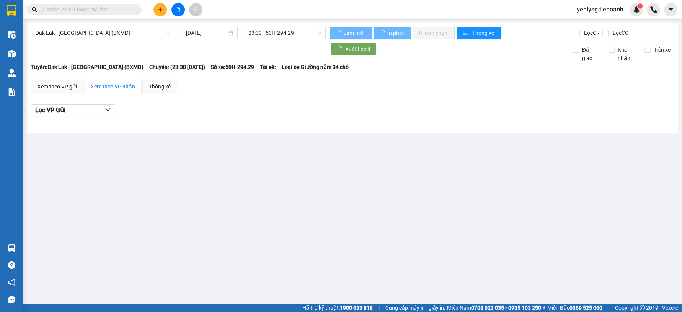
click at [137, 27] on span "Đăk Lăk - [GEOGRAPHIC_DATA] (BXMĐ)" at bounding box center [102, 32] width 135 height 11
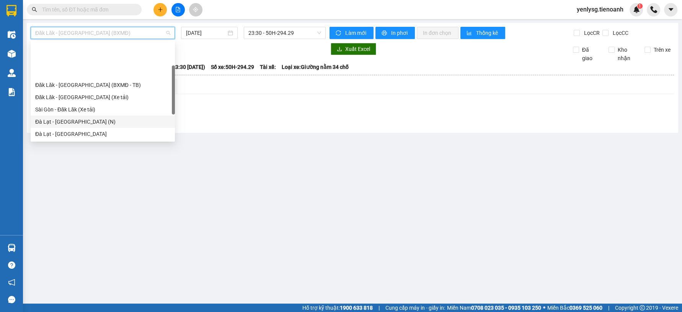
scroll to position [85, 0]
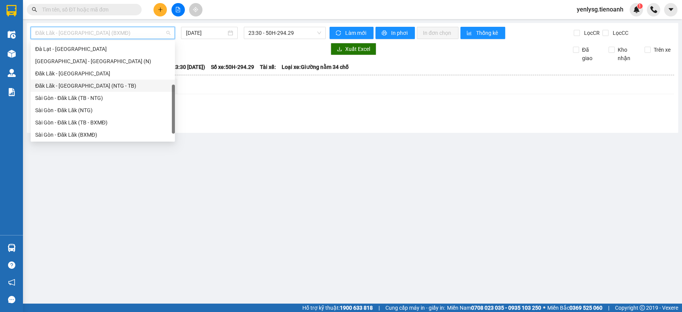
click at [101, 87] on div "Đăk Lăk - [GEOGRAPHIC_DATA] (NTG - TB)" at bounding box center [102, 86] width 135 height 8
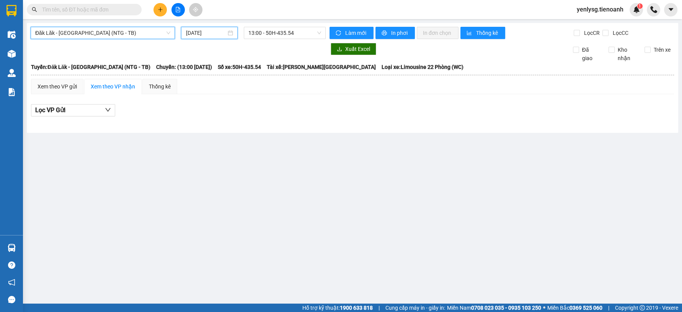
click at [209, 31] on input "[DATE]" at bounding box center [206, 33] width 41 height 8
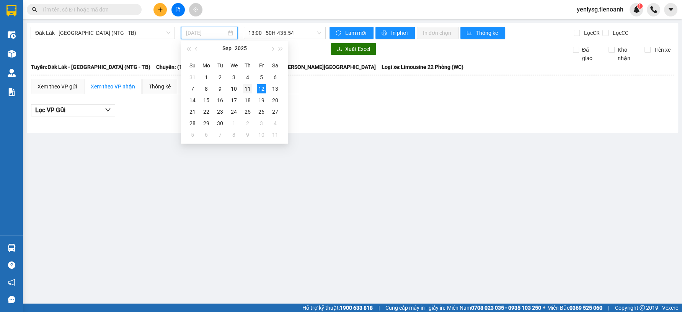
click at [247, 90] on div "11" at bounding box center [247, 88] width 9 height 9
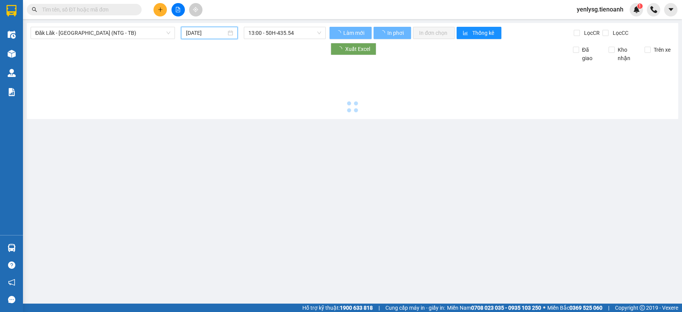
type input "[DATE]"
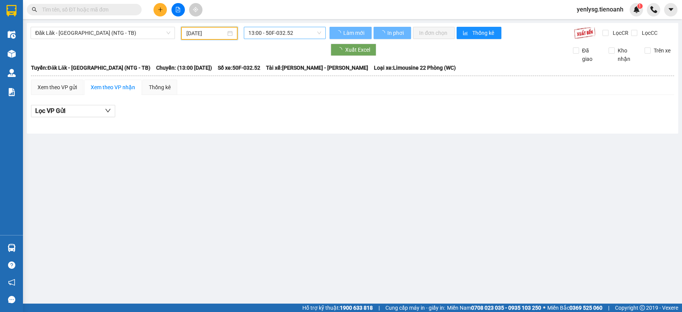
click at [268, 33] on span "13:00 - 50F-032.52" at bounding box center [285, 32] width 73 height 11
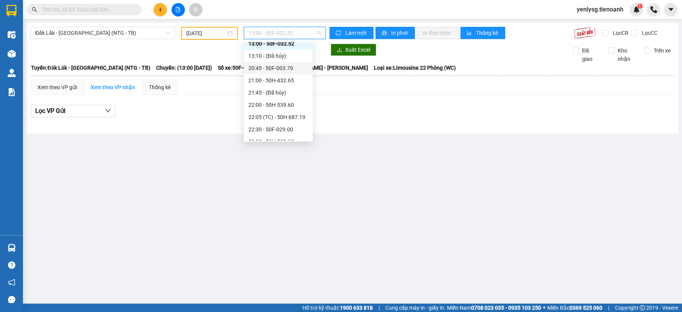
scroll to position [24, 0]
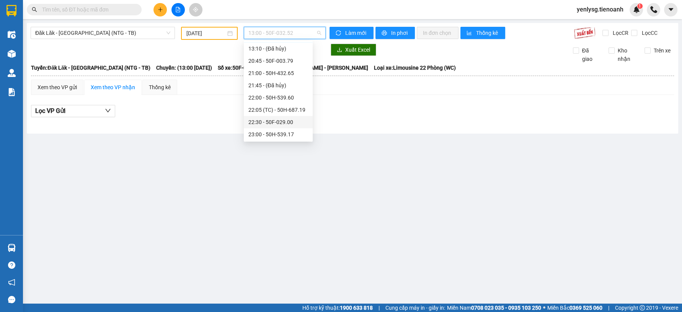
click at [261, 117] on div "22:30 - 50F-029.00" at bounding box center [278, 122] width 69 height 12
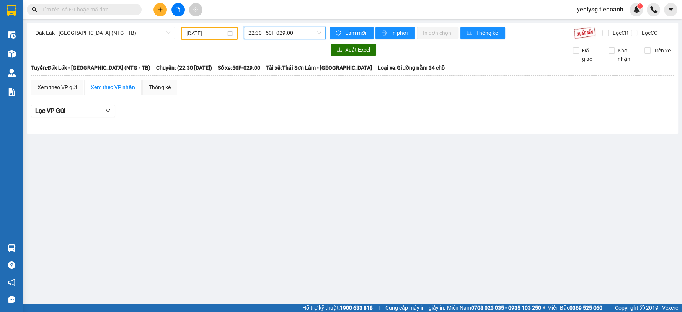
click at [270, 39] on div "Đăk Lăk - [GEOGRAPHIC_DATA] (NTG - TB) [DATE] 22:30 22:30 - 50F-029.00 Làm mới …" at bounding box center [353, 78] width 652 height 111
click at [271, 37] on span "22:30 - 50F-029.00" at bounding box center [285, 32] width 73 height 11
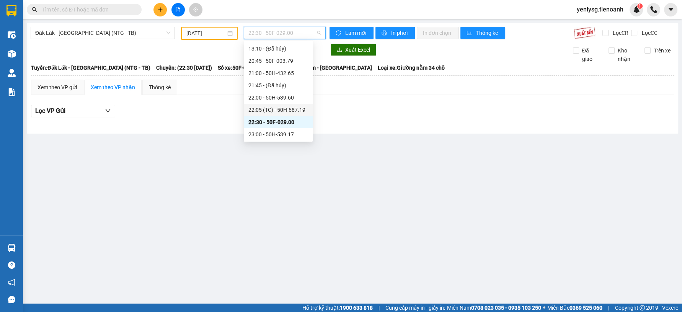
click at [273, 113] on div "22:05 (TC) - 50H-687.19" at bounding box center [279, 110] width 60 height 8
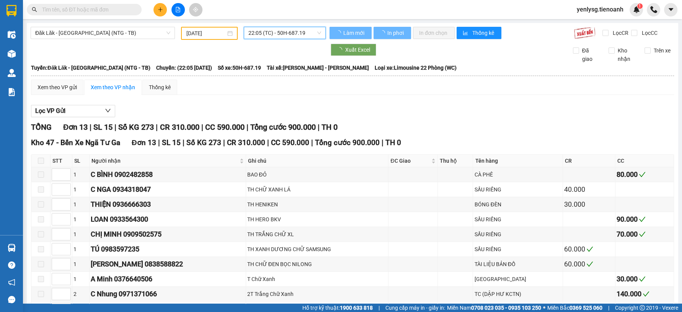
click at [278, 29] on span "22:05 (TC) - 50H-687.19" at bounding box center [285, 32] width 73 height 11
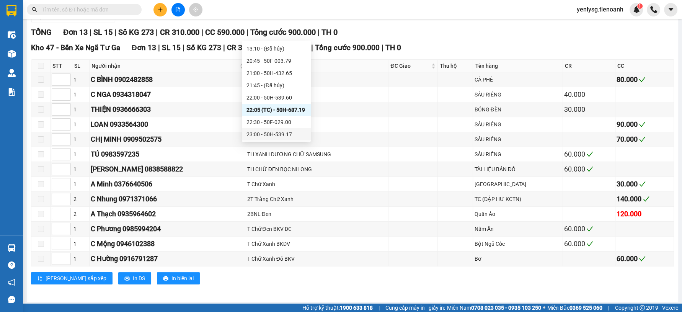
scroll to position [96, 0]
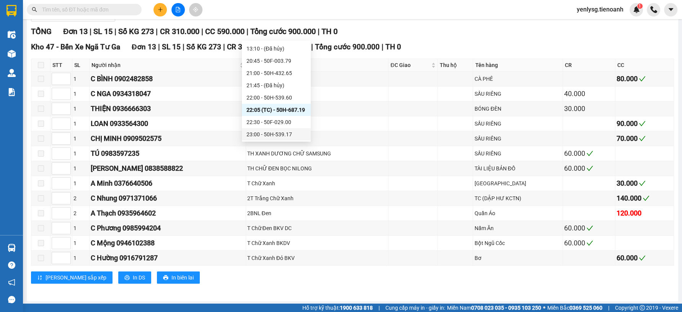
click at [254, 134] on div "23:00 - 50H-539.17" at bounding box center [277, 134] width 60 height 8
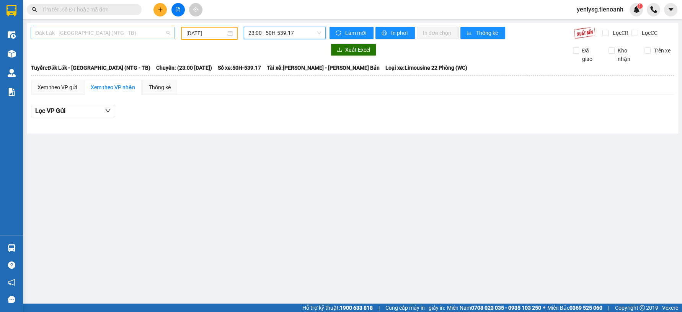
click at [92, 34] on span "Đăk Lăk - [GEOGRAPHIC_DATA] (NTG - TB)" at bounding box center [102, 32] width 135 height 11
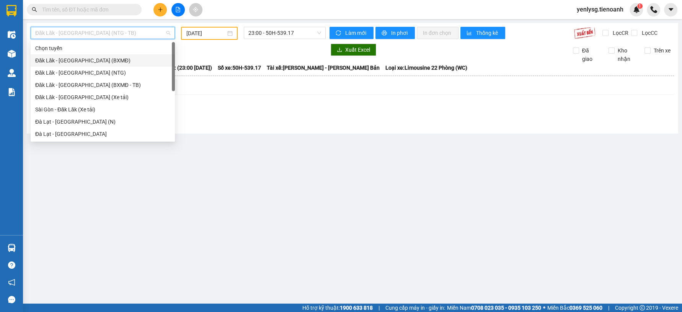
click at [103, 62] on div "Đăk Lăk - [GEOGRAPHIC_DATA] (BXMĐ)" at bounding box center [102, 60] width 135 height 8
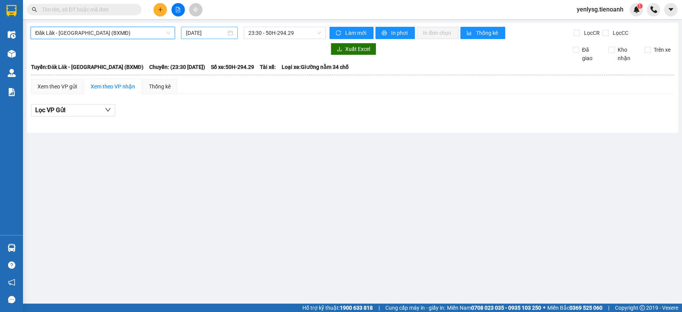
click at [204, 30] on input "[DATE]" at bounding box center [206, 33] width 41 height 8
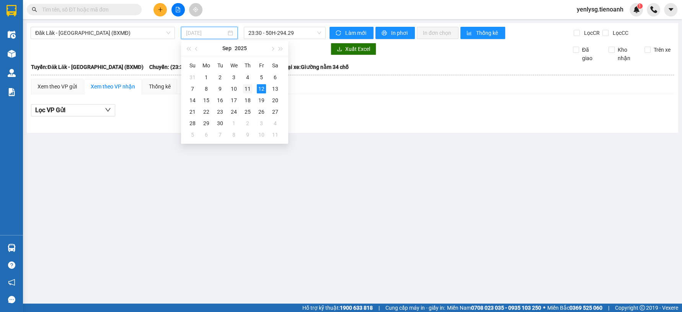
click at [249, 88] on div "11" at bounding box center [247, 88] width 9 height 9
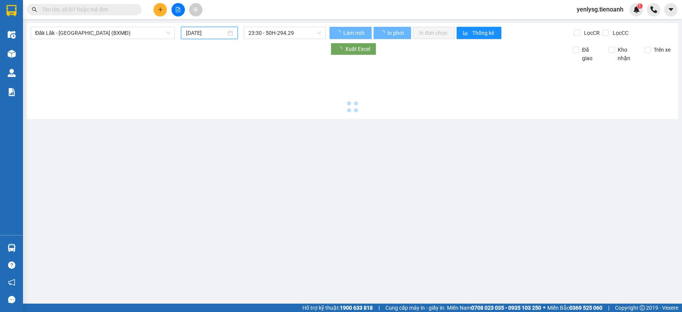
type input "[DATE]"
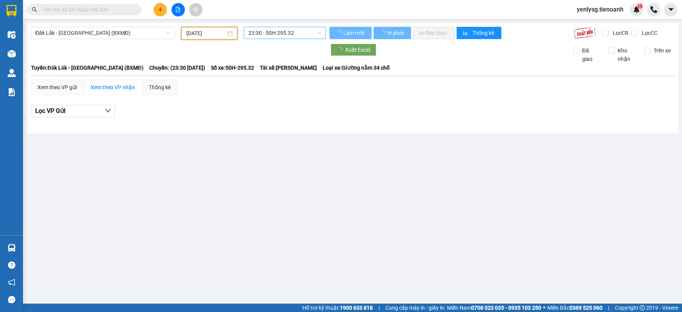
click at [270, 33] on span "23:30 - 50H-295.32" at bounding box center [285, 32] width 73 height 11
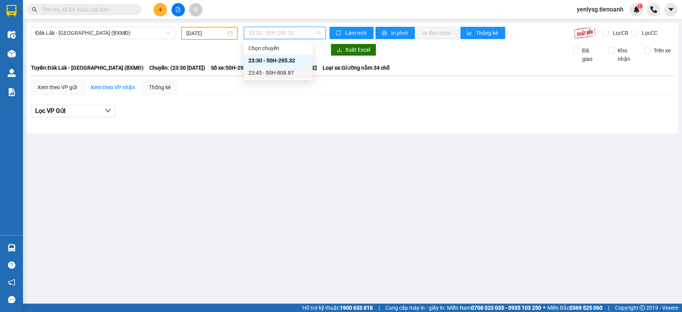
click at [278, 72] on div "23:45 - 50H-808.87" at bounding box center [279, 73] width 60 height 8
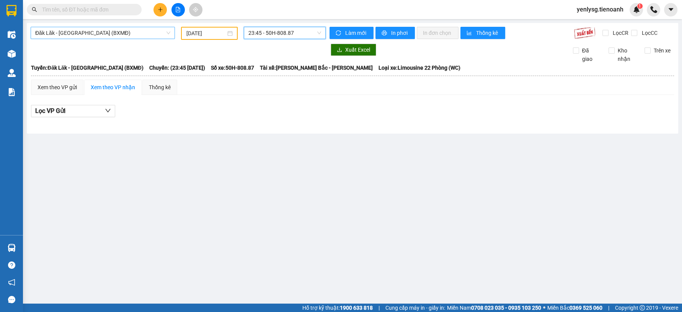
click at [148, 36] on span "Đăk Lăk - [GEOGRAPHIC_DATA] (BXMĐ)" at bounding box center [102, 32] width 135 height 11
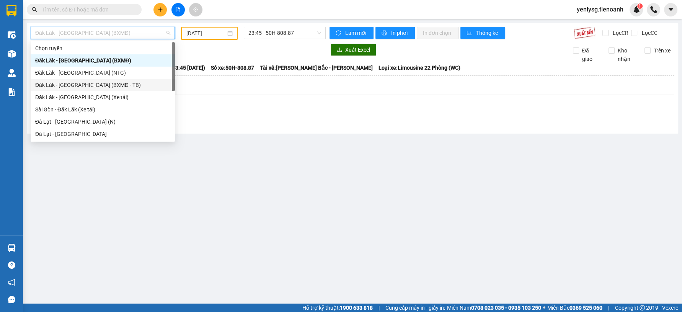
click at [97, 87] on div "Đăk Lăk - [GEOGRAPHIC_DATA] (BXMĐ - TB)" at bounding box center [102, 85] width 135 height 8
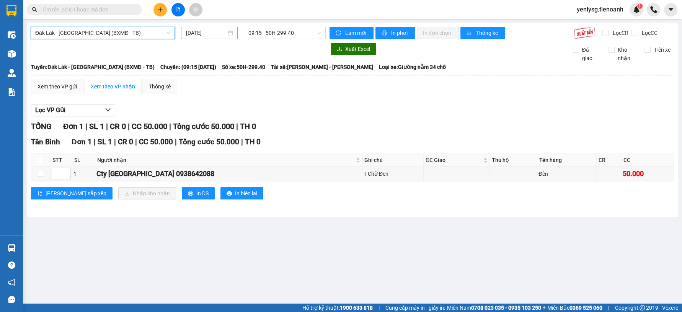
click at [195, 34] on input "[DATE]" at bounding box center [206, 33] width 41 height 8
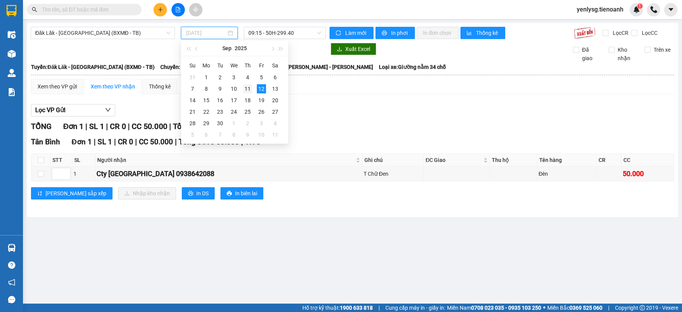
click at [248, 87] on div "11" at bounding box center [247, 88] width 9 height 9
type input "[DATE]"
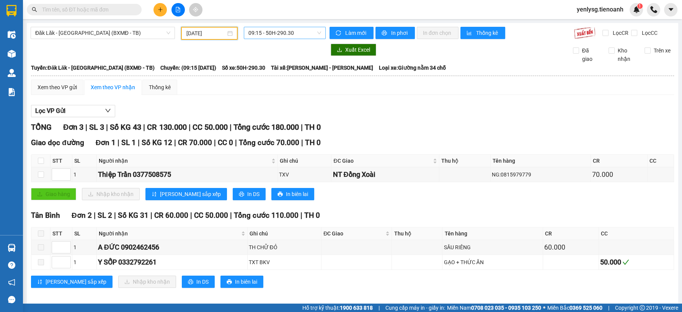
click at [269, 34] on span "09:15 - 50H-290.30" at bounding box center [285, 32] width 73 height 11
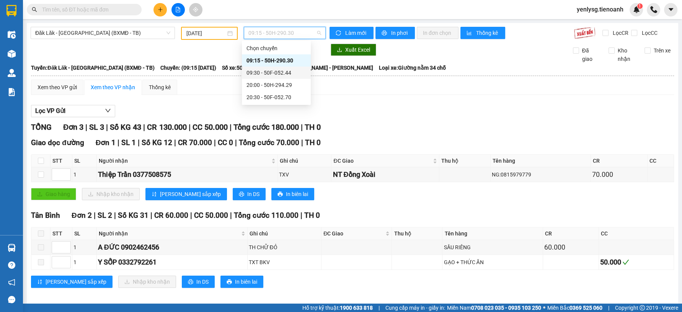
click at [278, 72] on div "09:30 - 50F-052.44" at bounding box center [277, 73] width 60 height 8
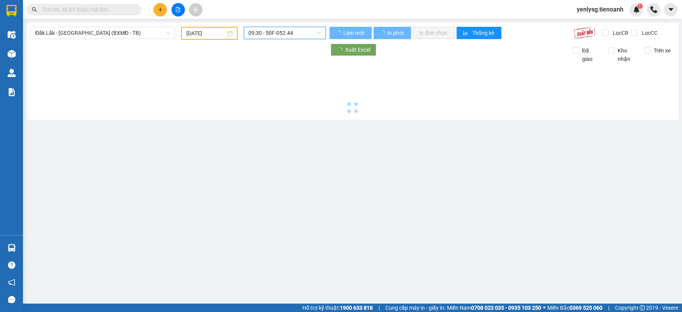
click at [273, 33] on span "09:30 - 50F-052.44" at bounding box center [285, 32] width 73 height 11
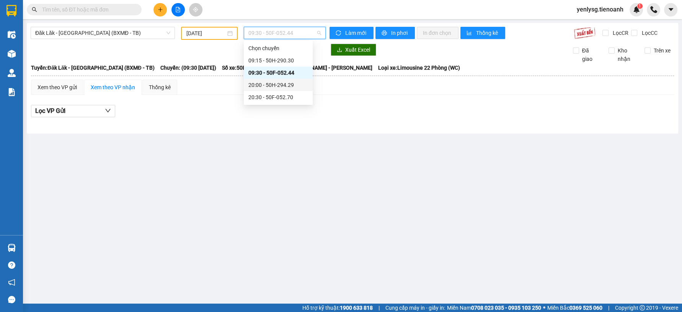
click at [278, 83] on div "20:00 - 50H-294.29" at bounding box center [279, 85] width 60 height 8
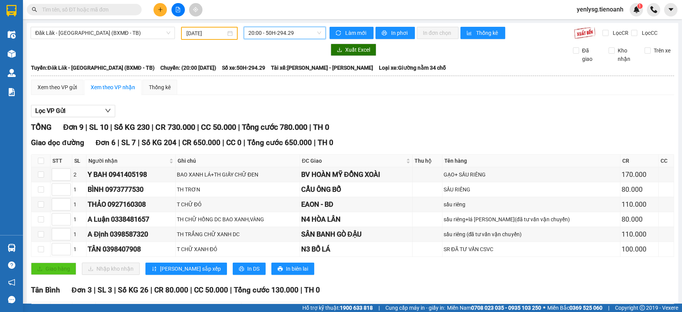
click at [276, 42] on div "Đăk Lăk - [GEOGRAPHIC_DATA] (BXMĐ - TB) [DATE] 20:00 20:00 - 50H-294.29 Làm mới…" at bounding box center [353, 209] width 652 height 372
drag, startPoint x: 278, startPoint y: 37, endPoint x: 282, endPoint y: 64, distance: 27.2
click at [284, 49] on body "Kết quả tìm kiếm ( 0 ) Bộ lọc No Data yenlysg.tienoanh 1 Điều hành xe Kho hàng …" at bounding box center [341, 156] width 682 height 312
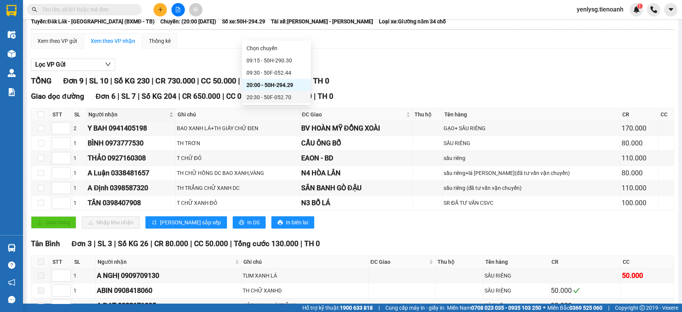
scroll to position [94, 0]
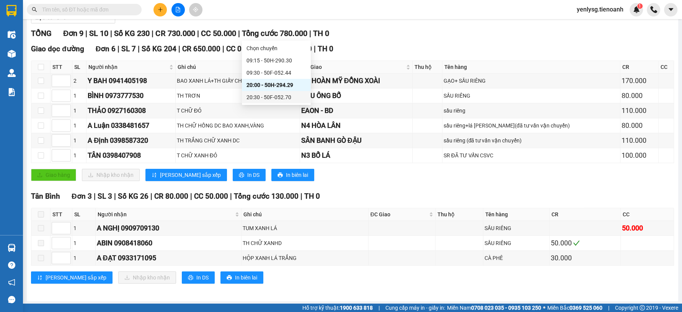
click at [44, 214] on th at bounding box center [40, 214] width 19 height 13
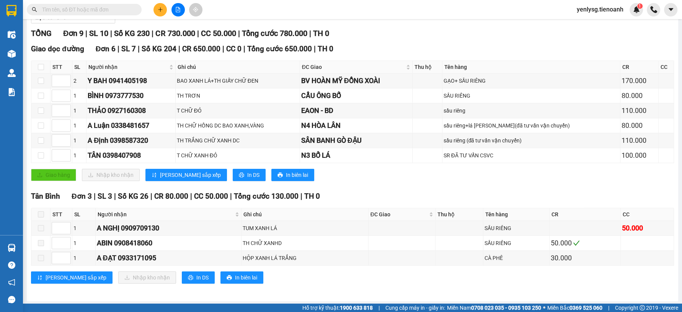
click at [44, 214] on th at bounding box center [40, 214] width 19 height 13
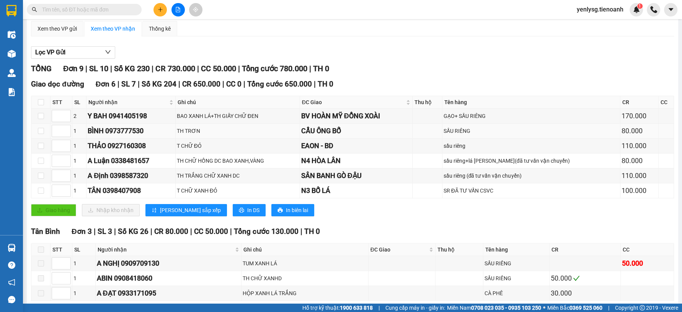
scroll to position [0, 0]
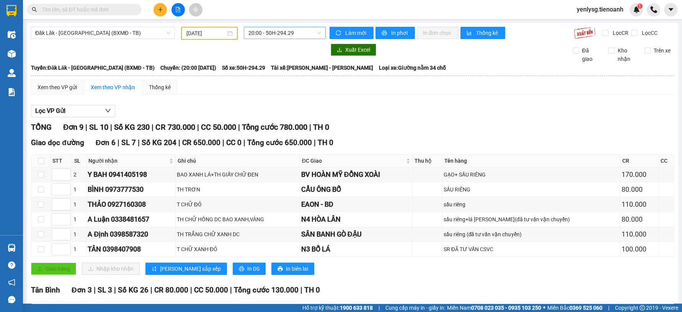
click at [301, 31] on span "20:00 - 50H-294.29" at bounding box center [285, 32] width 73 height 11
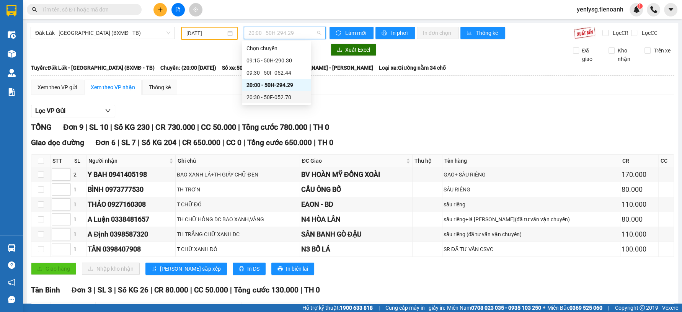
click at [275, 97] on div "20:30 - 50F-052.70" at bounding box center [277, 97] width 60 height 8
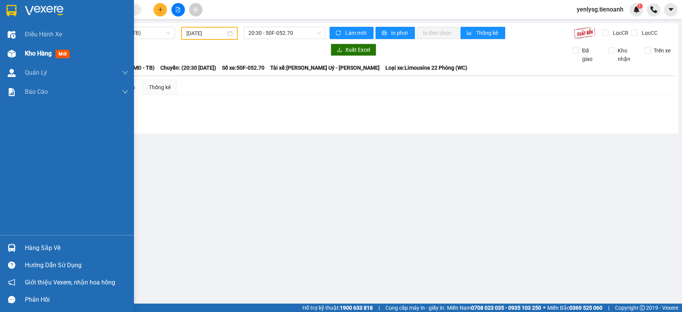
click at [5, 56] on div at bounding box center [11, 53] width 13 height 13
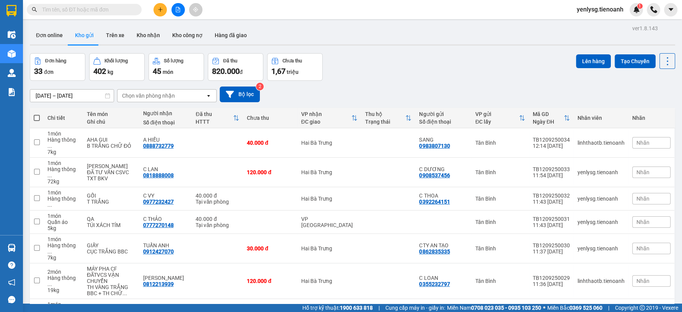
click at [161, 7] on icon "plus" at bounding box center [160, 9] width 5 height 5
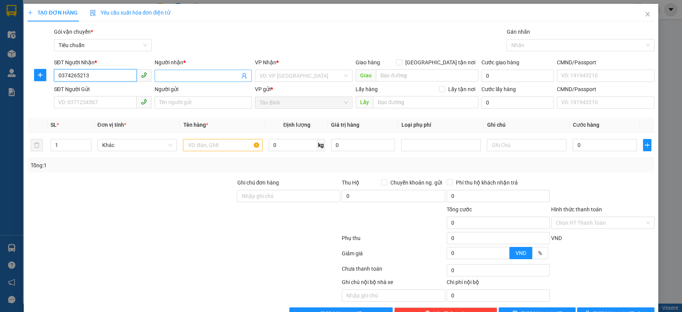
type input "0374265213"
click at [162, 74] on input "Người nhận *" at bounding box center [199, 76] width 81 height 8
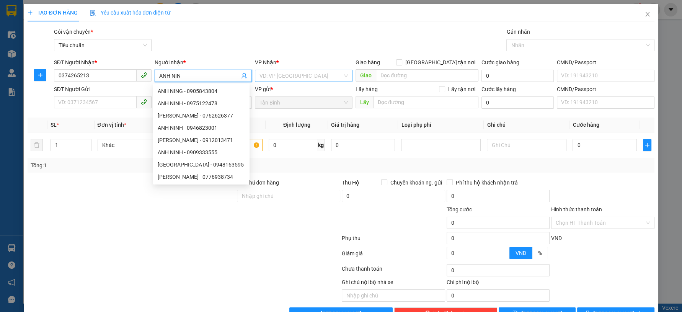
type input "ANH NIN"
click at [294, 81] on input "search" at bounding box center [301, 75] width 83 height 11
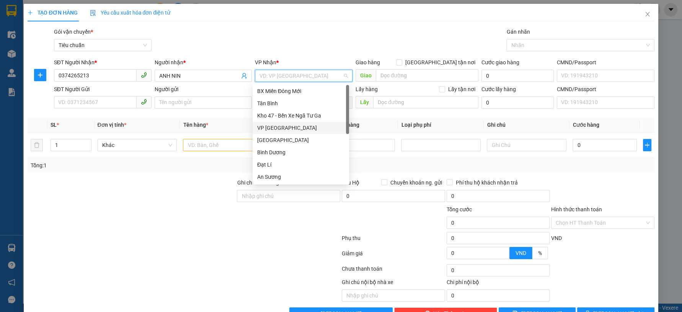
drag, startPoint x: 299, startPoint y: 132, endPoint x: 160, endPoint y: 118, distance: 140.1
click at [299, 132] on div "VP [GEOGRAPHIC_DATA]" at bounding box center [301, 128] width 96 height 12
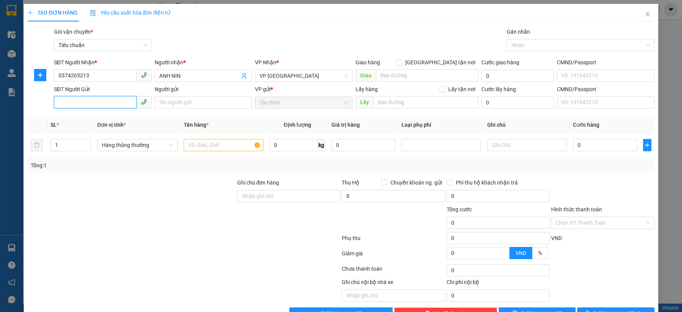
click at [104, 108] on input "SĐT Người Gửi" at bounding box center [95, 102] width 83 height 12
type input "03368402"
click at [105, 106] on input "03368402" at bounding box center [95, 102] width 83 height 12
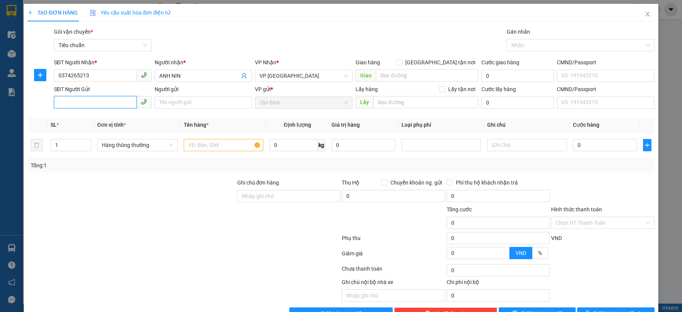
click at [123, 97] on input "SĐT Người Gửi" at bounding box center [95, 102] width 83 height 12
paste input "0932905068"
type input "0932905068"
click at [134, 115] on div "0932905068 - A THÔNG" at bounding box center [101, 118] width 87 height 8
type input "A THÔNG"
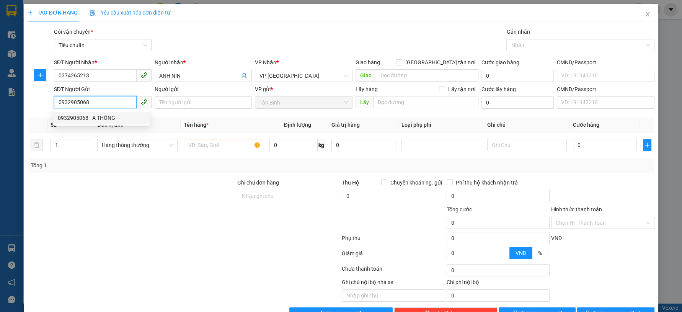
type input "7.500.000"
type input "150.000"
type input "0932905068"
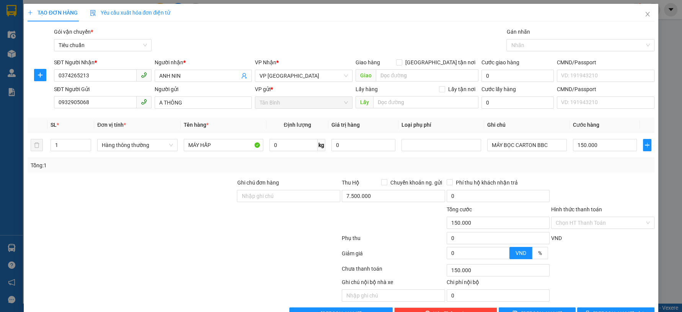
click at [128, 214] on div at bounding box center [131, 218] width 209 height 27
click at [377, 199] on input "7.500.000" at bounding box center [393, 196] width 103 height 12
type input "9.500.000"
click at [529, 169] on div "Tổng: 1" at bounding box center [341, 165] width 621 height 8
click at [623, 226] on input "Hình thức thanh toán" at bounding box center [600, 222] width 89 height 11
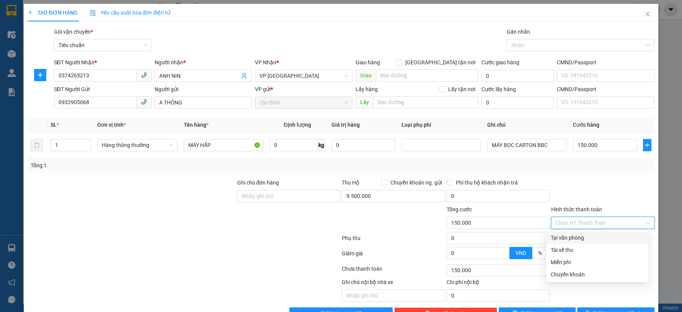
click at [614, 237] on div "Tại văn phòng" at bounding box center [597, 238] width 93 height 8
type input "0"
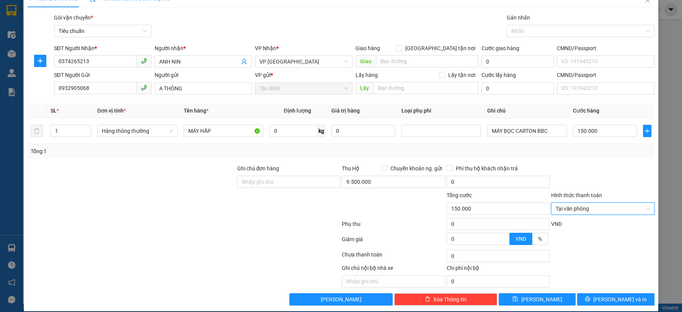
scroll to position [22, 0]
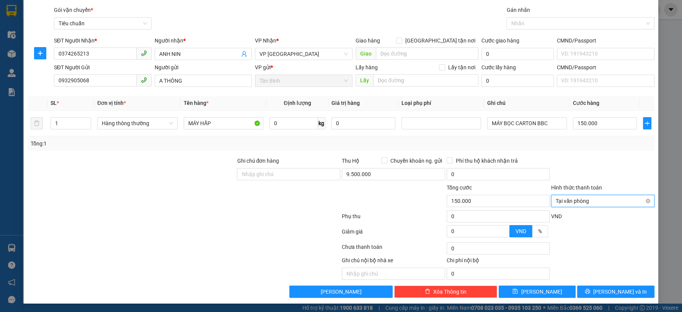
click at [644, 200] on div "Tại văn phòng" at bounding box center [602, 201] width 103 height 12
click at [626, 174] on div at bounding box center [603, 170] width 105 height 27
click at [634, 291] on button "[PERSON_NAME] và In" at bounding box center [615, 292] width 77 height 12
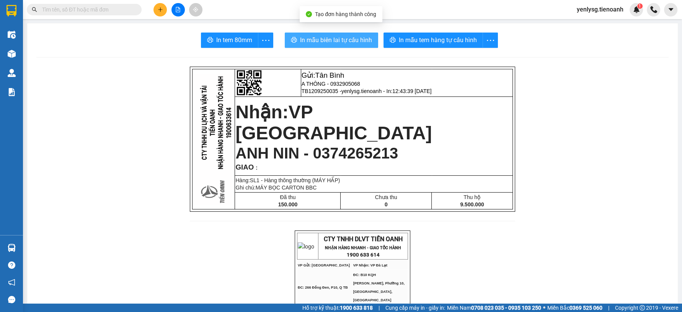
click at [342, 37] on span "In mẫu biên lai tự cấu hình" at bounding box center [336, 40] width 72 height 10
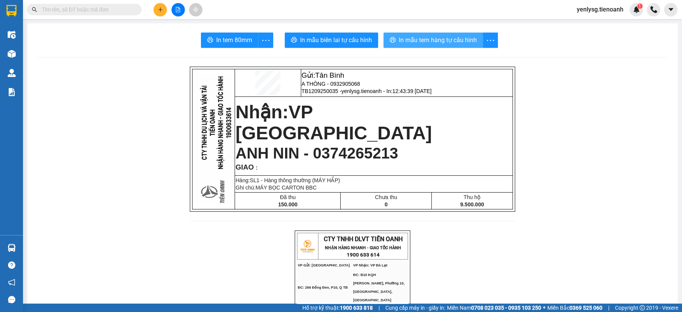
click at [438, 34] on button "In mẫu tem hàng tự cấu hình" at bounding box center [434, 40] width 100 height 15
click at [582, 12] on span "yenlysg.tienoanh" at bounding box center [600, 10] width 59 height 10
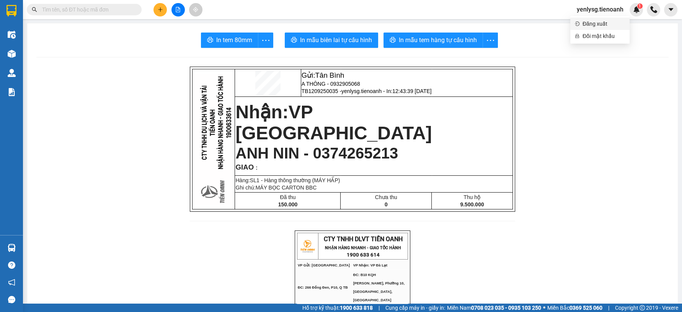
click at [589, 25] on span "Đăng xuất" at bounding box center [604, 24] width 43 height 8
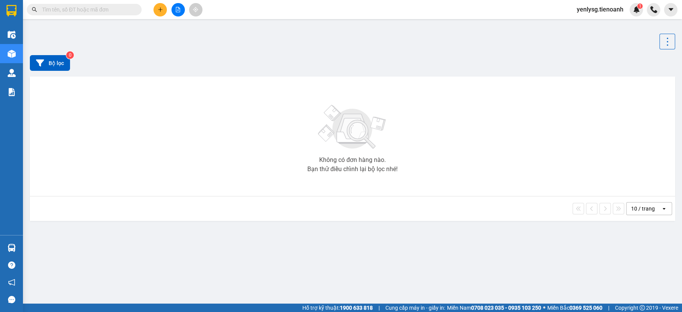
click at [116, 12] on input "text" at bounding box center [87, 9] width 90 height 8
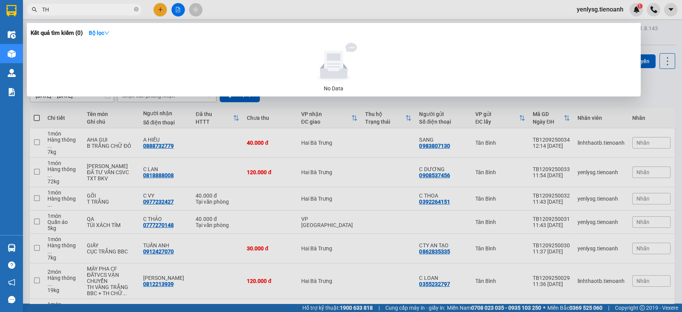
type input "T"
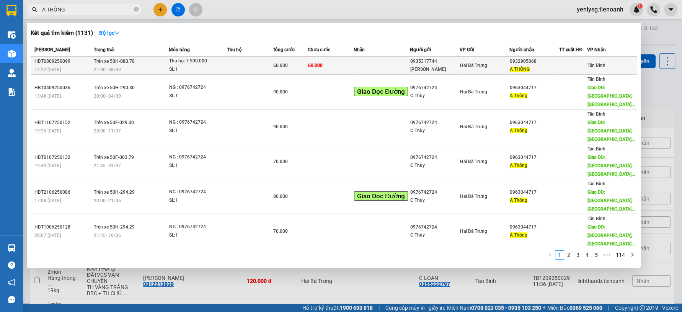
type input "A THÔNG"
click at [118, 68] on span "21:00 [DATE]" at bounding box center [107, 69] width 27 height 5
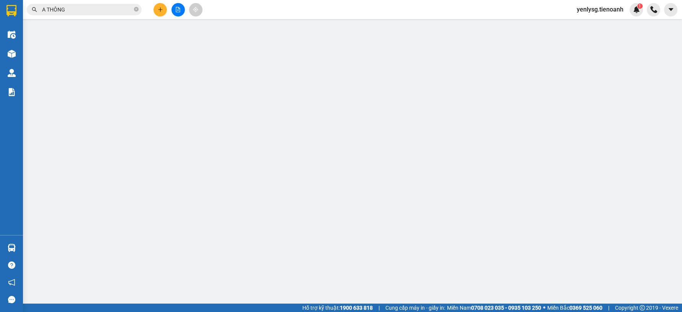
type input "0932905068"
type input "A THÔNG"
type input "0935317744"
type input "[PERSON_NAME]"
type input "60.000"
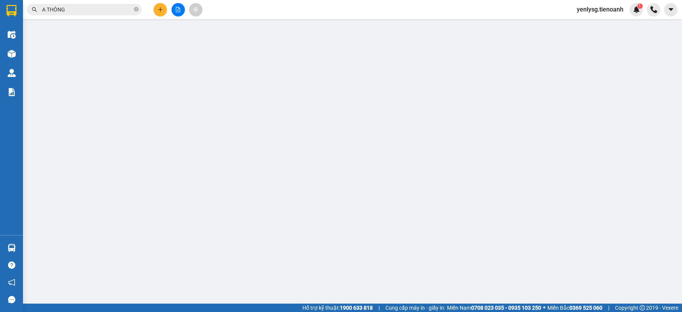
type input "60.000"
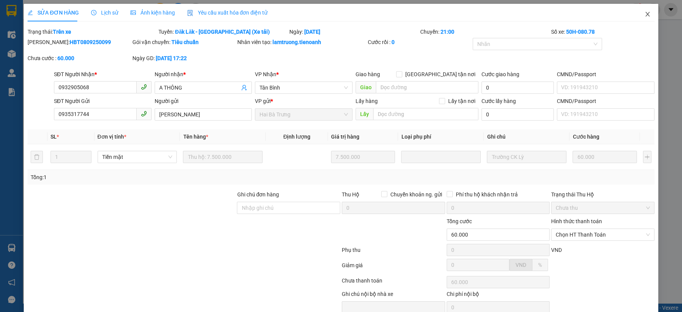
click at [645, 17] on icon "close" at bounding box center [648, 14] width 6 height 6
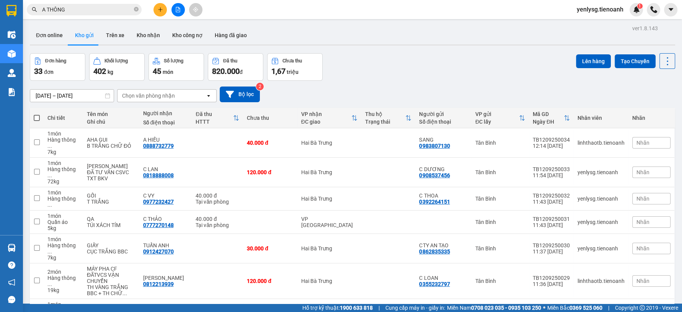
click at [95, 12] on input "A THÔNG" at bounding box center [87, 9] width 90 height 8
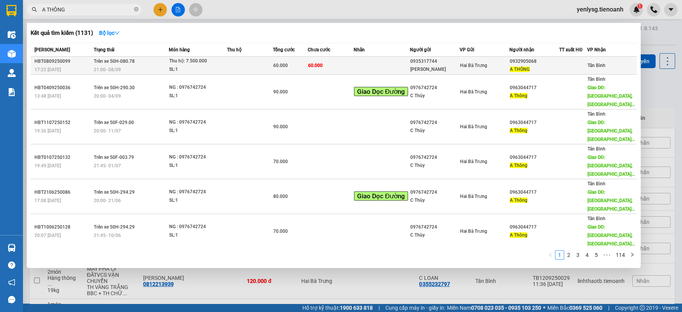
click at [127, 60] on span "Trên xe 50H-080.78" at bounding box center [114, 61] width 41 height 5
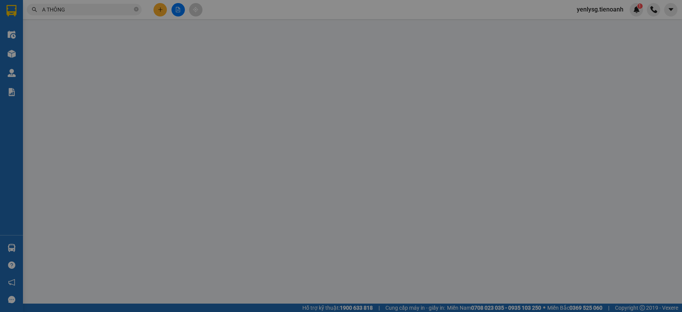
type input "0932905068"
type input "A THÔNG"
type input "0935317744"
type input "[PERSON_NAME]"
type input "60.000"
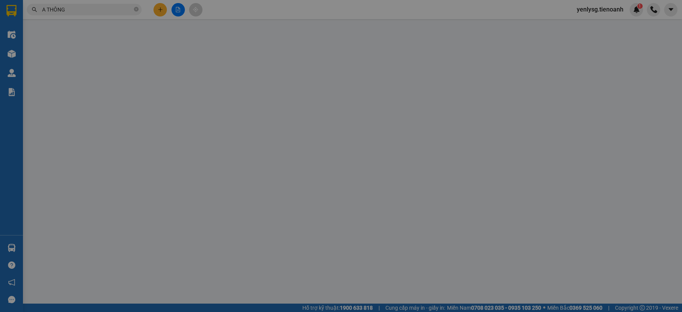
type input "60.000"
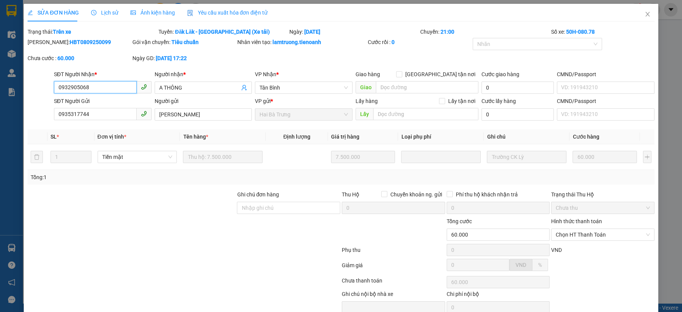
click at [105, 92] on input "0932905068" at bounding box center [95, 87] width 83 height 12
